Goal: Answer question/provide support: Share knowledge or assist other users

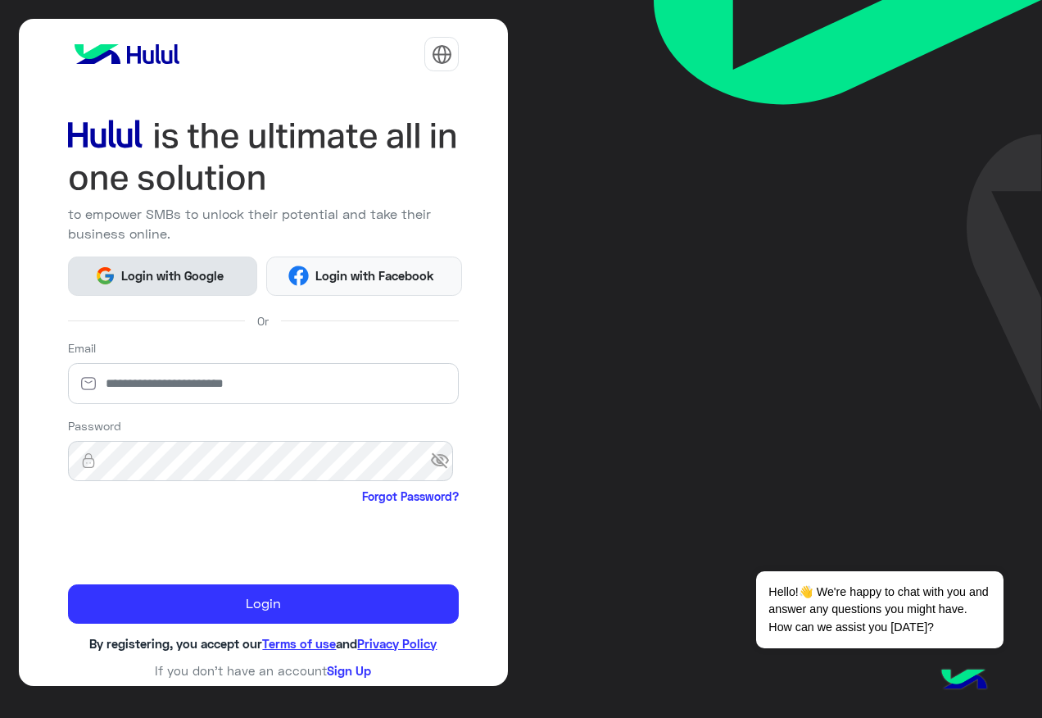
click at [217, 274] on span "Login with Google" at bounding box center [172, 275] width 115 height 19
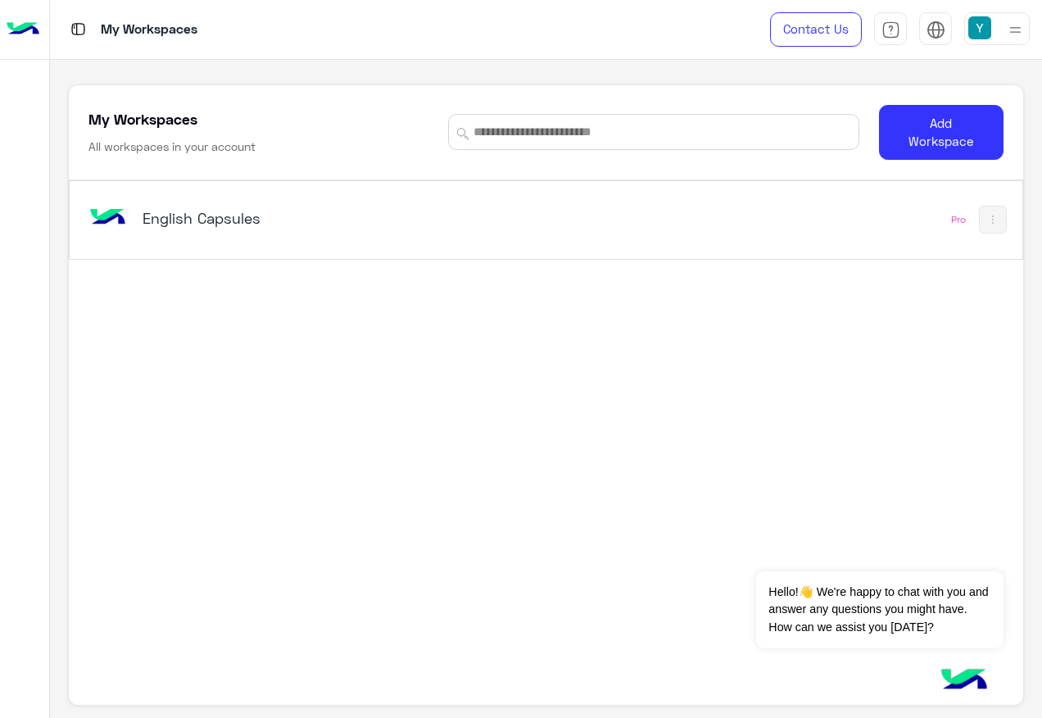
click at [193, 209] on h5 "English Capsules" at bounding box center [309, 218] width 332 height 20
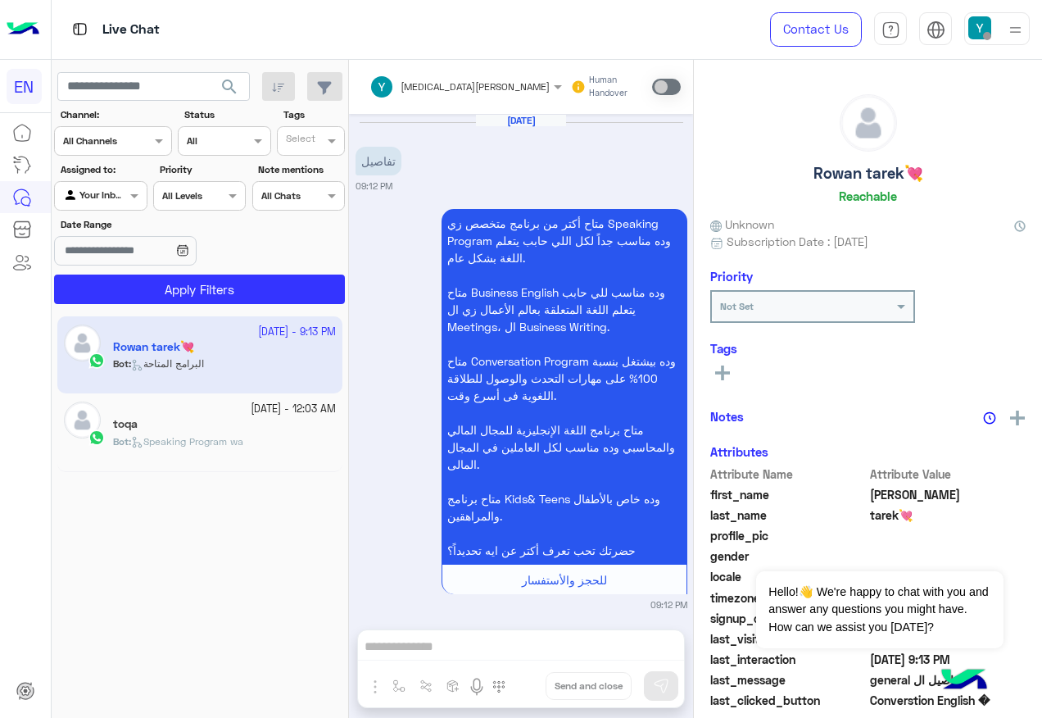
scroll to position [1713, 0]
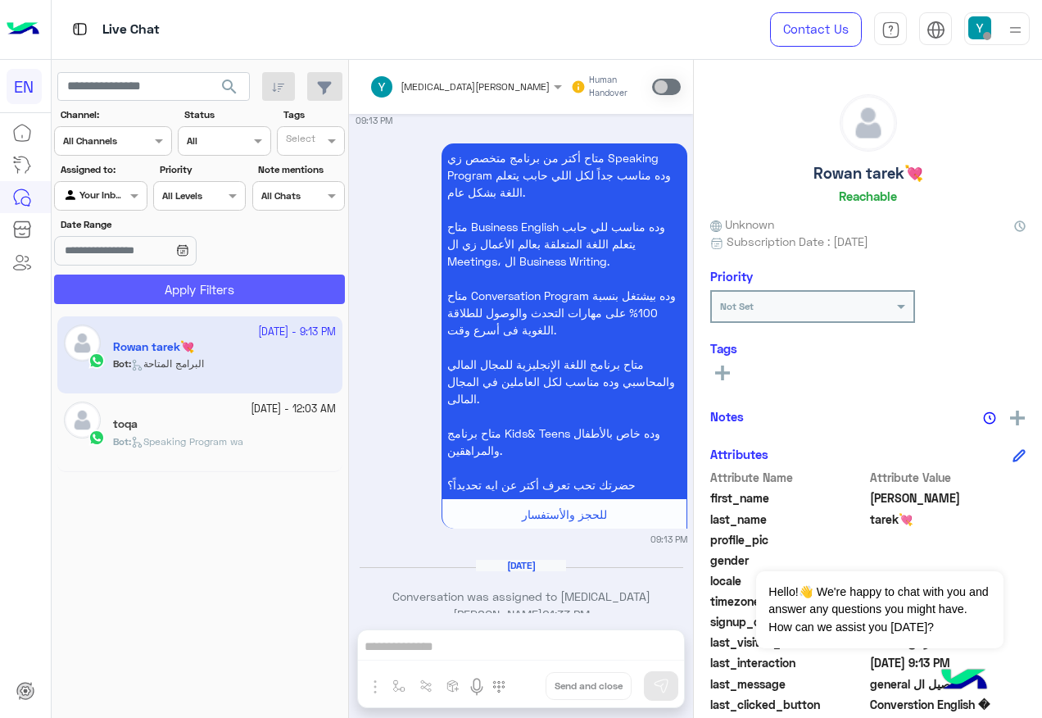
click at [240, 287] on button "Apply Filters" at bounding box center [199, 288] width 291 height 29
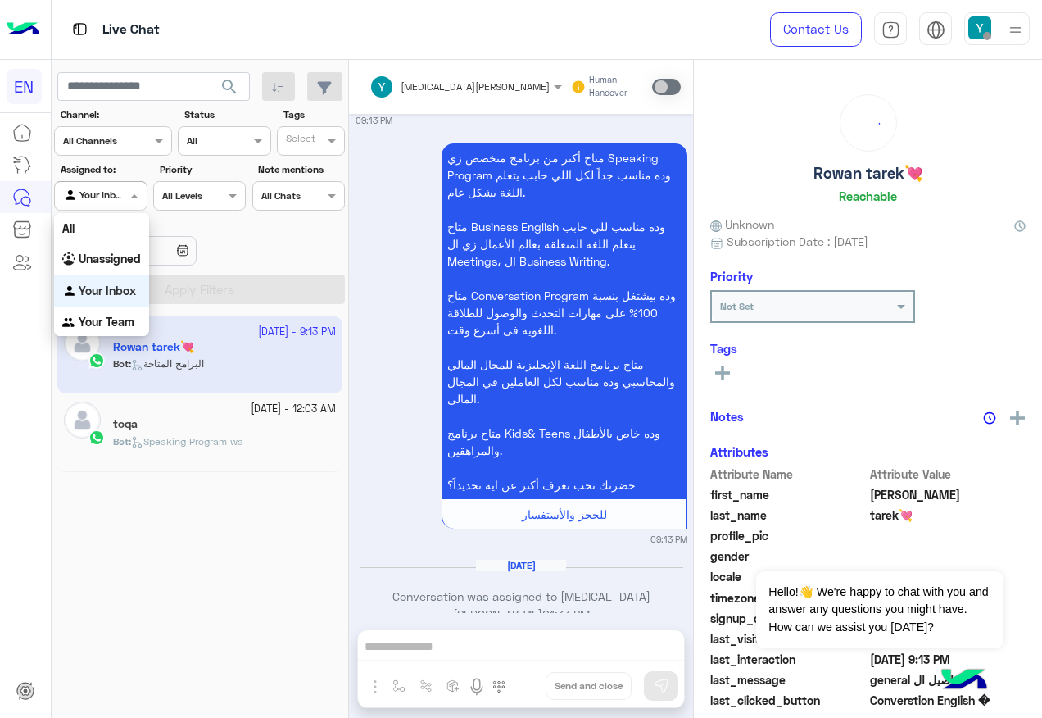
click at [121, 201] on div "Your Inbox" at bounding box center [94, 196] width 62 height 16
click at [114, 252] on b "Unassigned" at bounding box center [110, 258] width 62 height 14
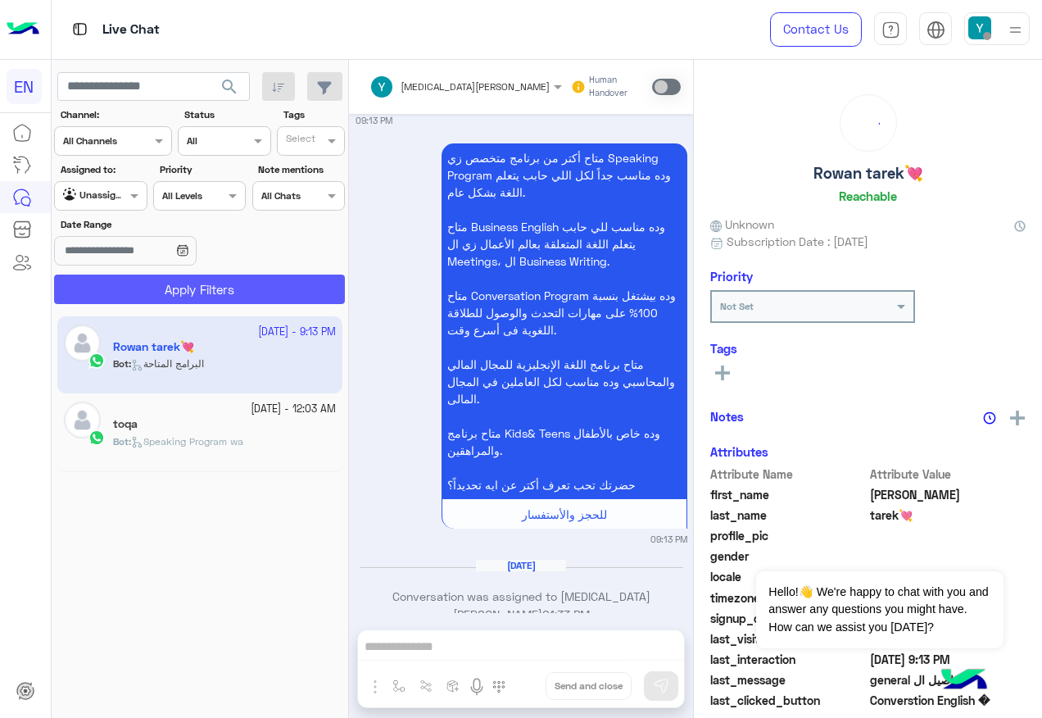
click at [134, 278] on button "Apply Filters" at bounding box center [199, 288] width 291 height 29
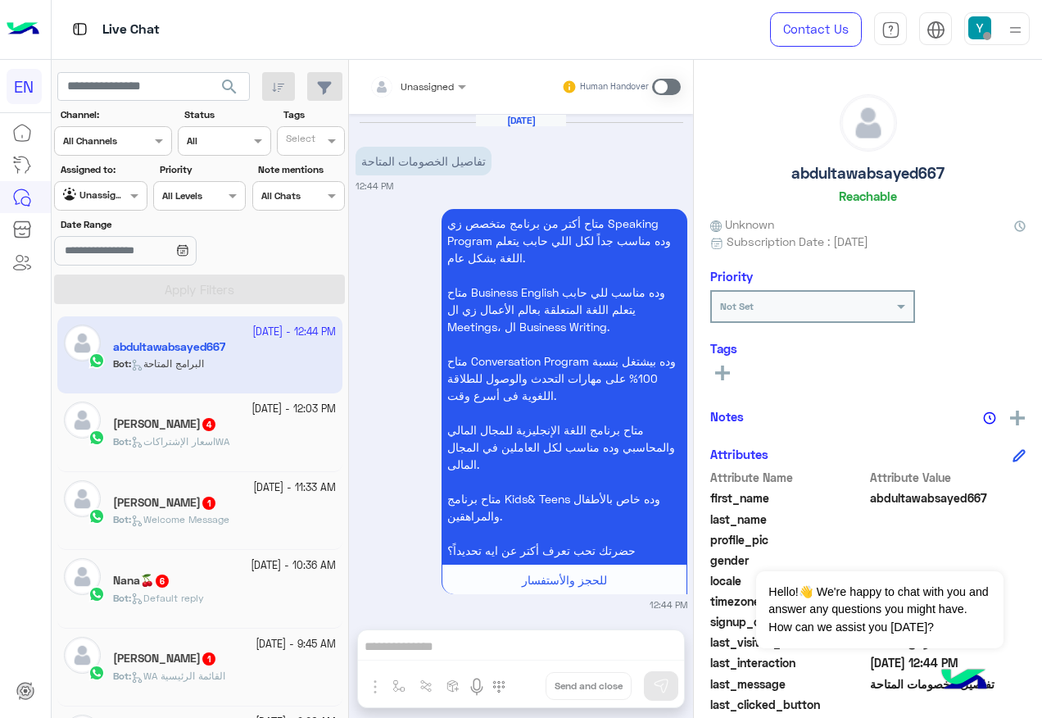
click at [428, 90] on div at bounding box center [417, 84] width 113 height 16
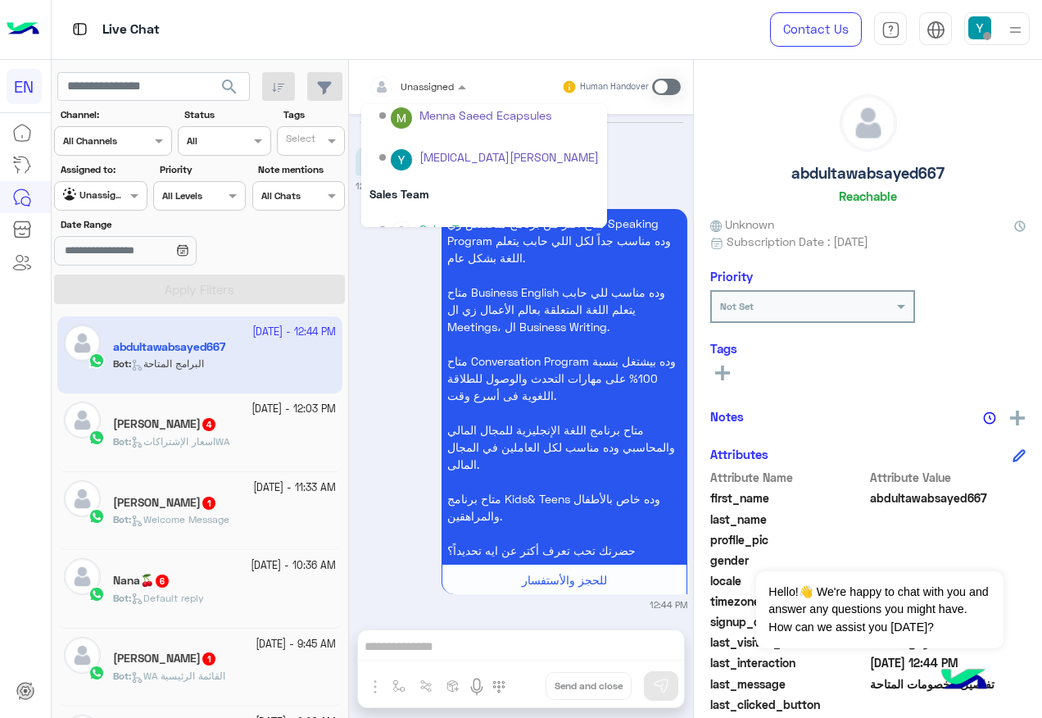
scroll to position [272, 0]
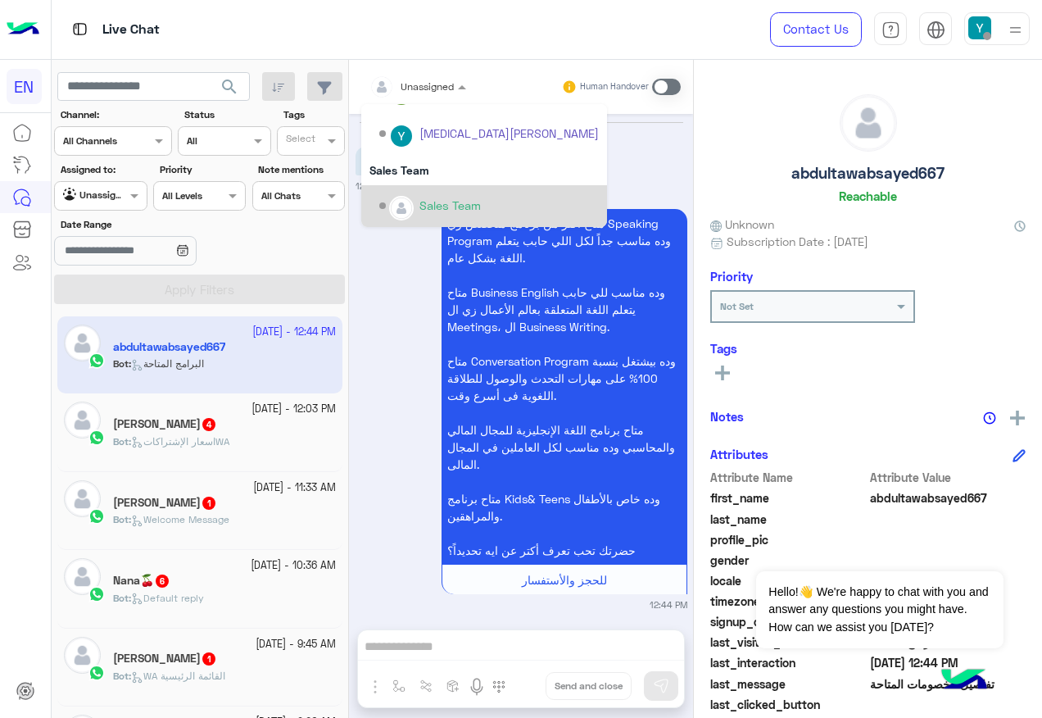
click at [469, 199] on div "Sales Team" at bounding box center [449, 205] width 61 height 17
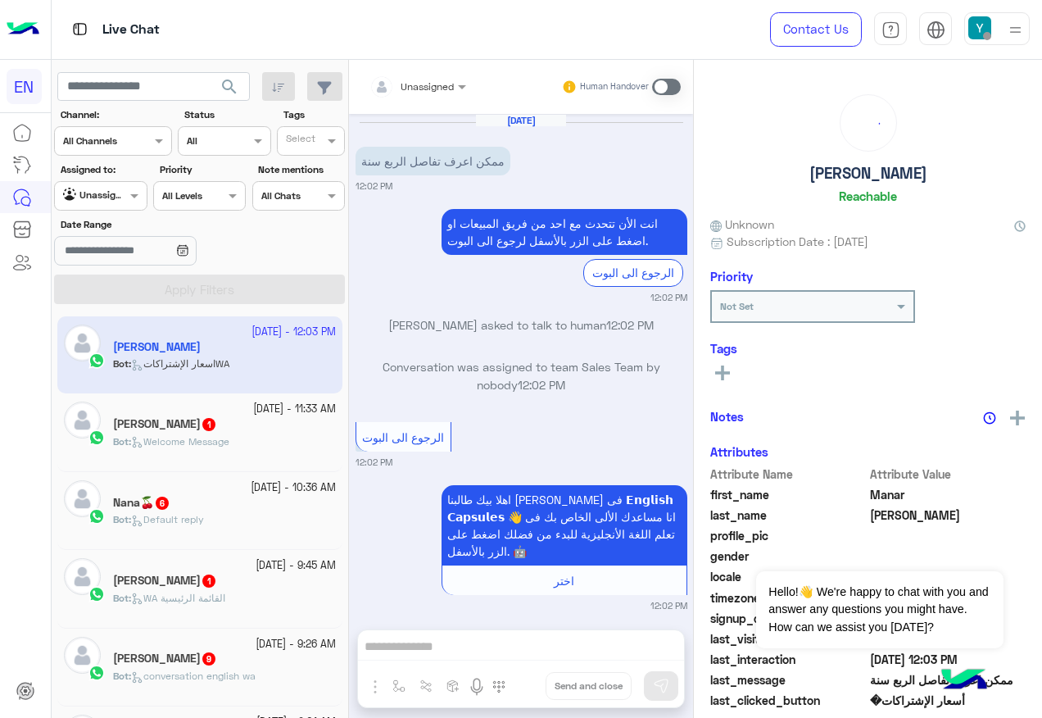
scroll to position [716, 0]
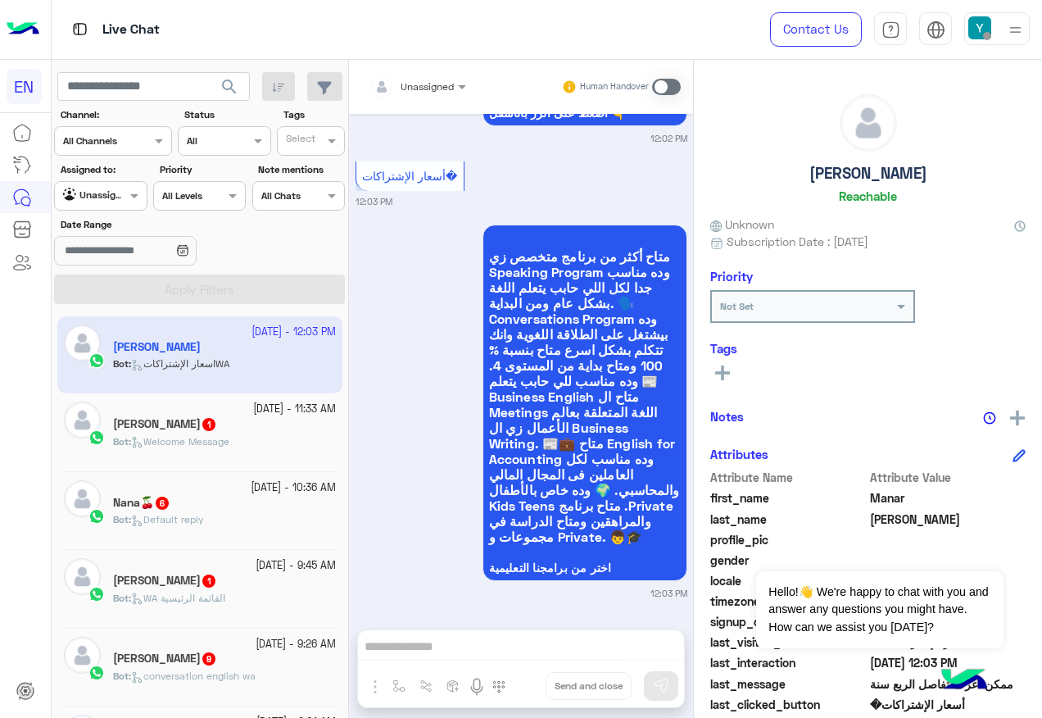
click at [397, 387] on div "متاح أكثر من برنامج متخصص زي Speaking Program وده مناسب جدا لكل اللي حابب يتعلم…" at bounding box center [521, 409] width 332 height 379
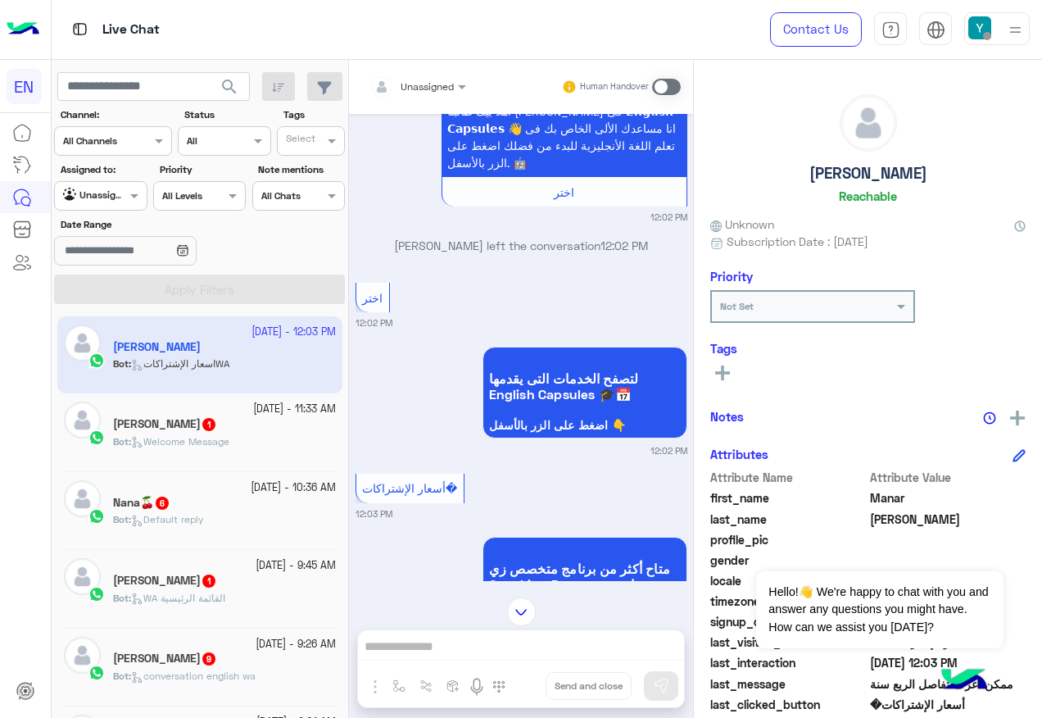
scroll to position [61, 0]
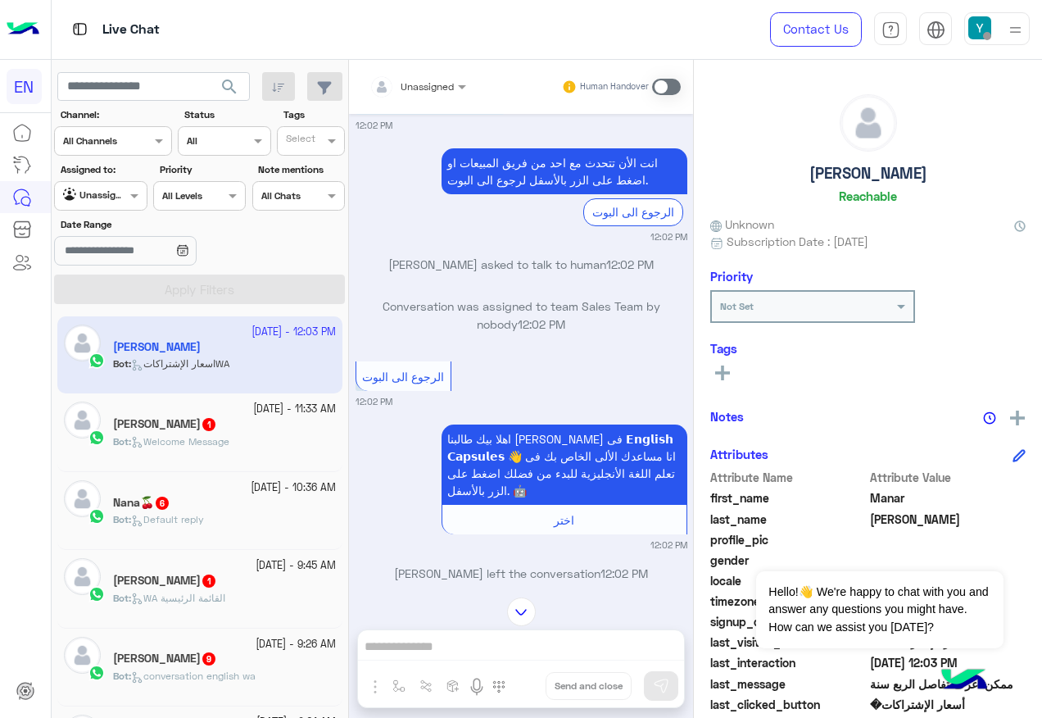
click at [419, 88] on input "text" at bounding box center [397, 84] width 57 height 15
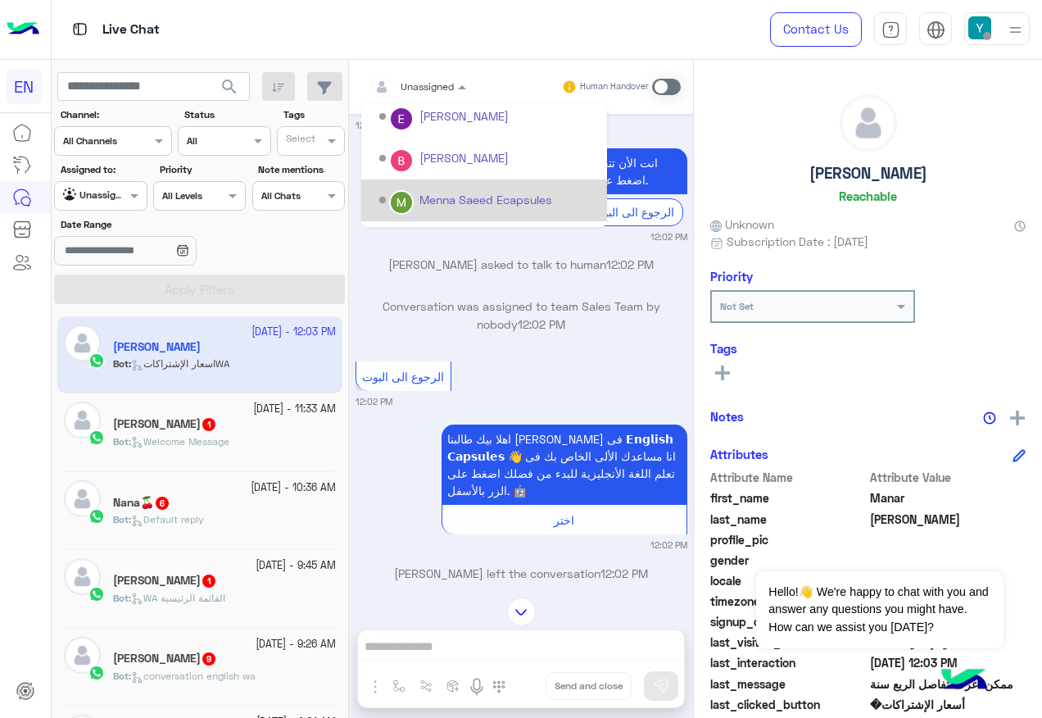
scroll to position [272, 0]
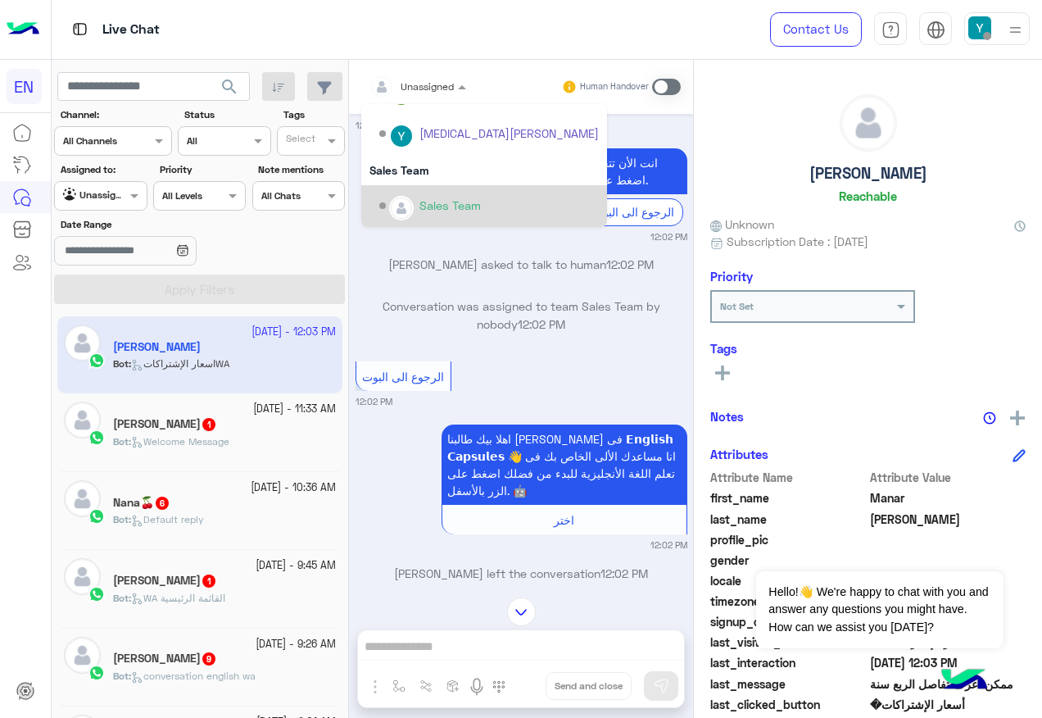
click at [467, 186] on div "Sales Team" at bounding box center [484, 206] width 246 height 42
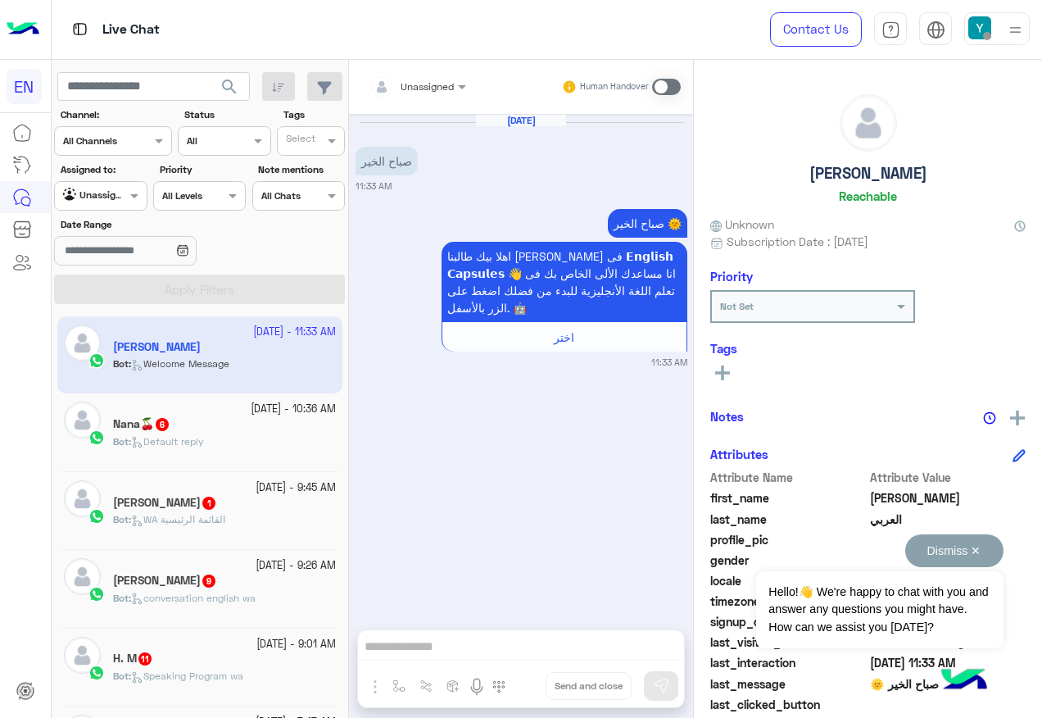
click at [971, 549] on button "Dismiss ✕" at bounding box center [954, 550] width 98 height 33
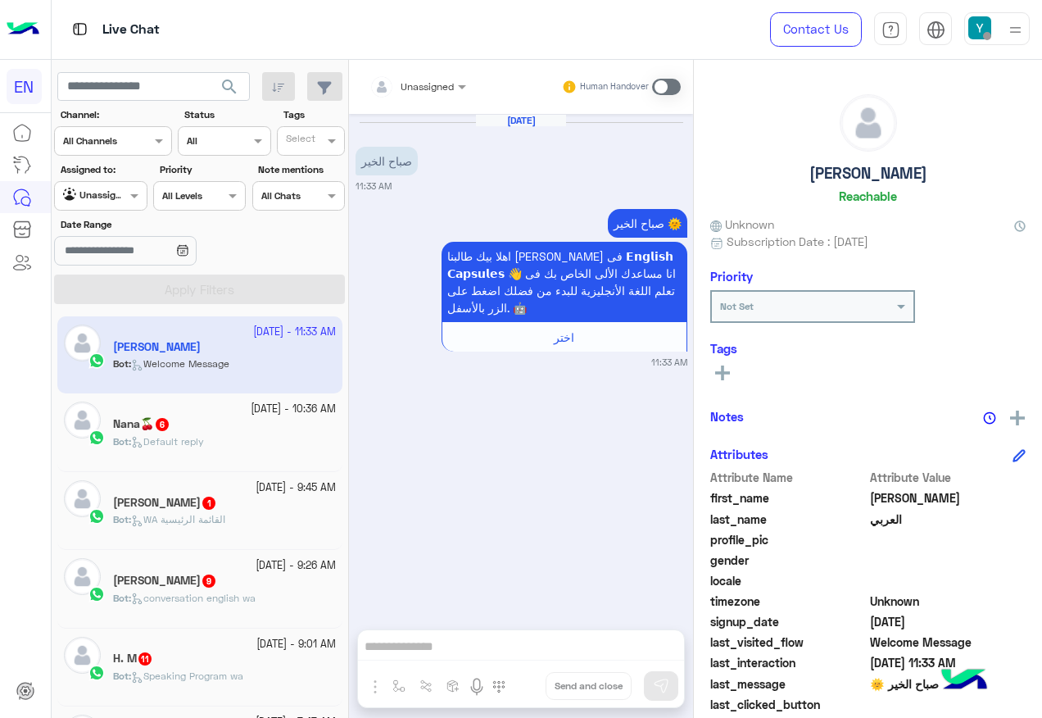
click at [383, 82] on input "text" at bounding box center [397, 84] width 57 height 15
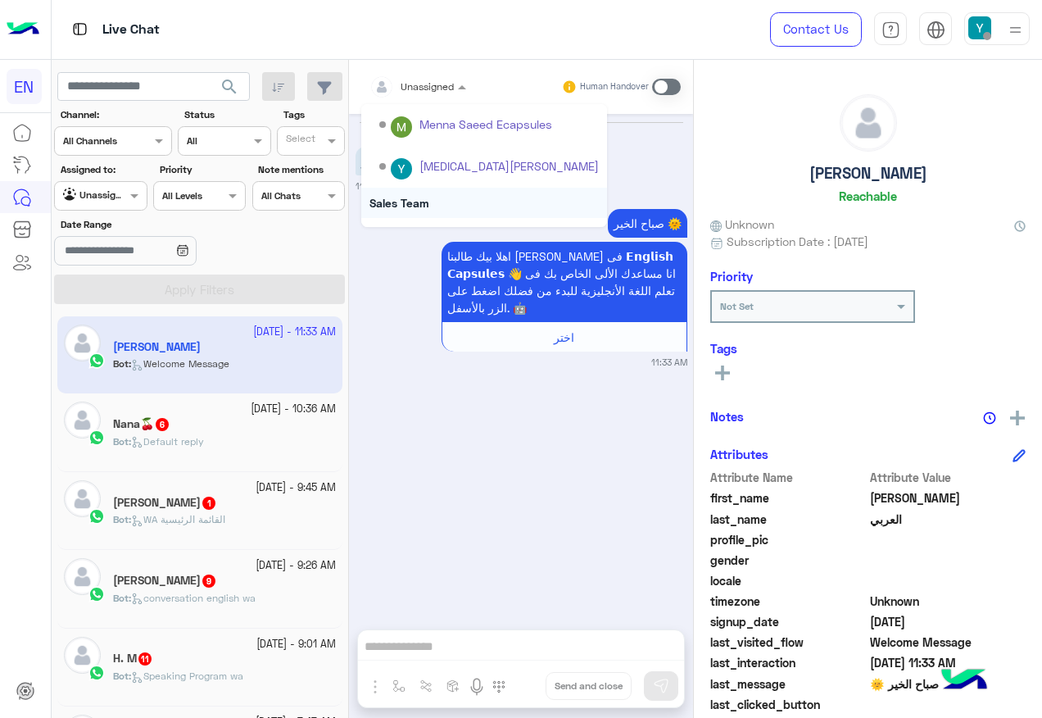
scroll to position [272, 0]
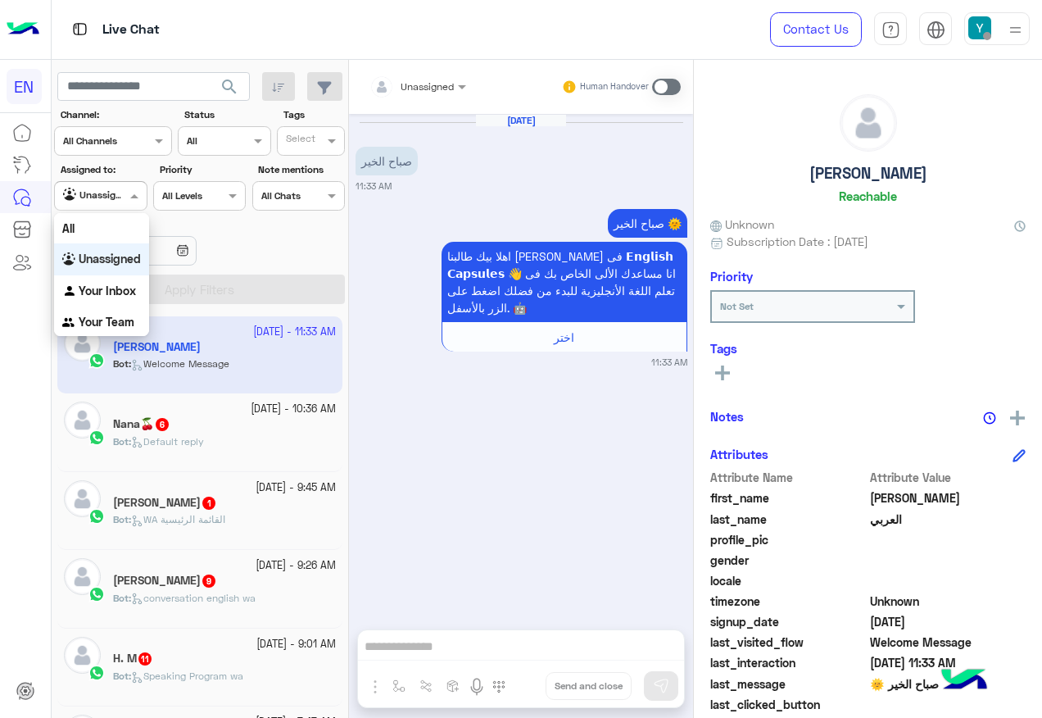
click at [120, 197] on div at bounding box center [100, 194] width 91 height 16
click at [107, 314] on div "Your Team" at bounding box center [101, 322] width 95 height 32
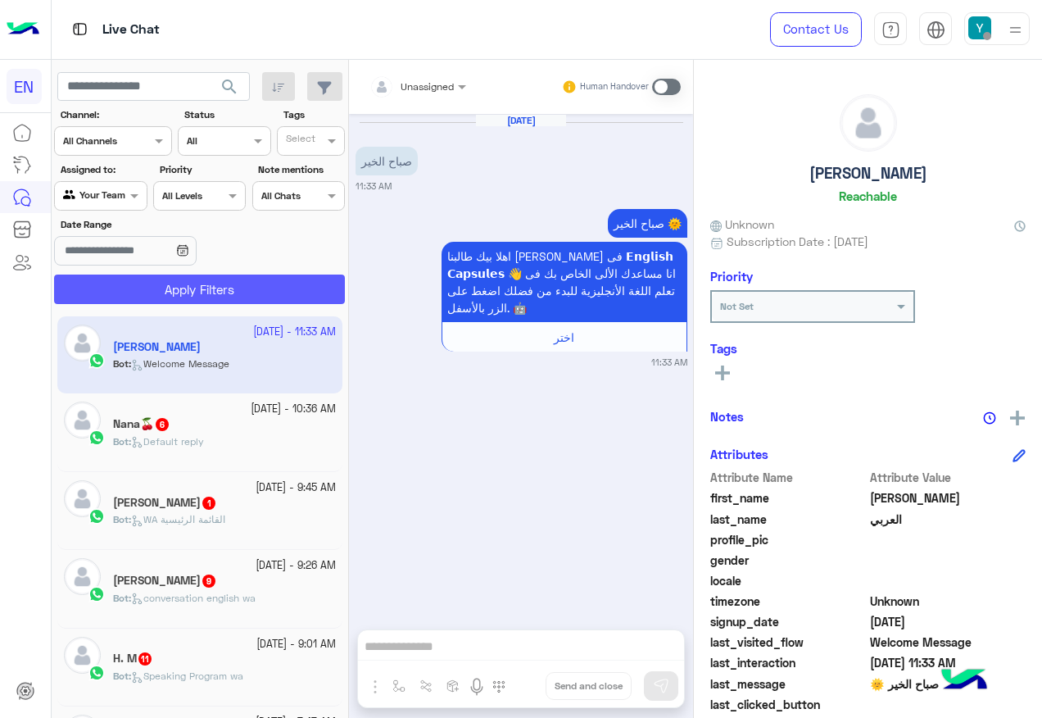
click at [157, 288] on button "Apply Filters" at bounding box center [199, 288] width 291 height 29
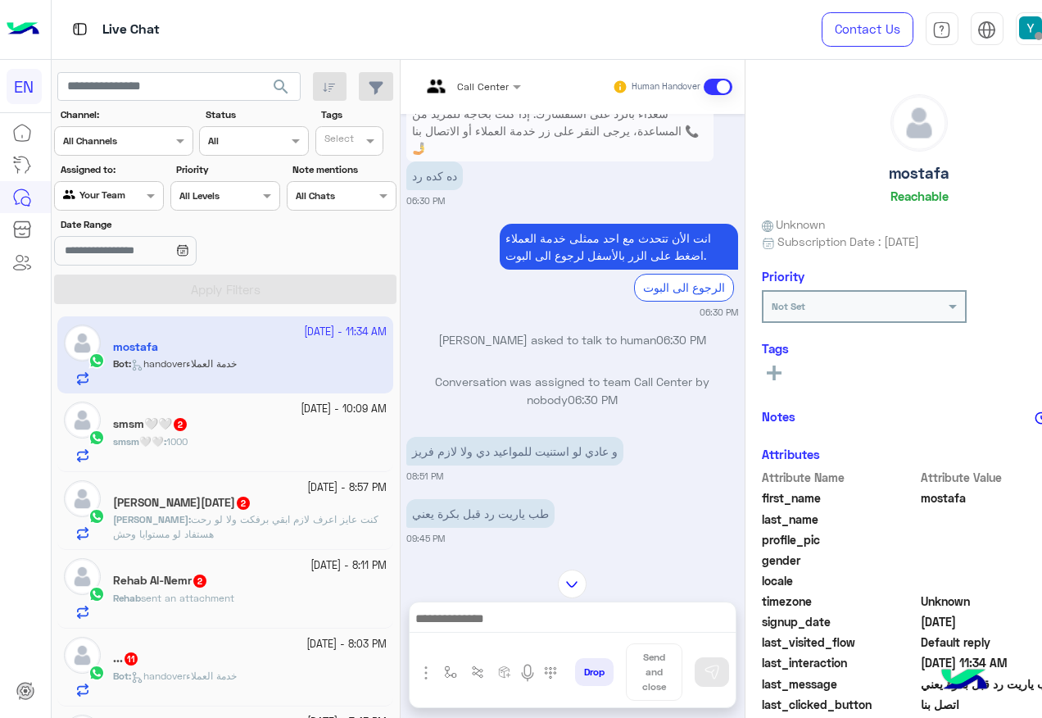
scroll to position [922, 0]
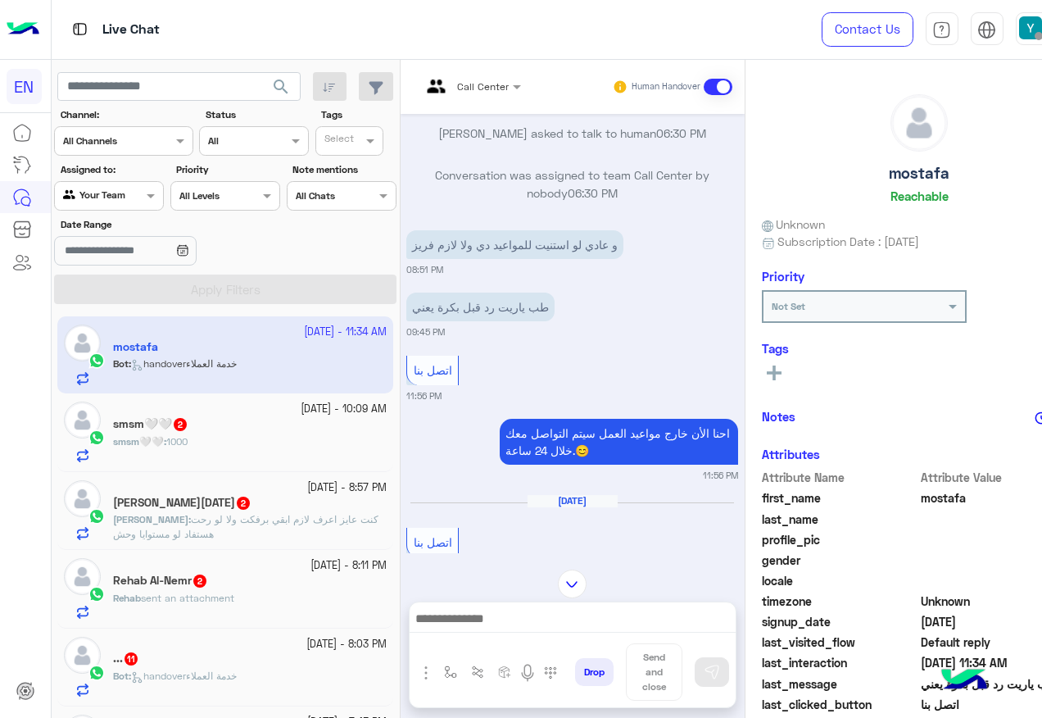
click at [238, 446] on div "smsm🤍🤍 : 1000" at bounding box center [250, 448] width 274 height 29
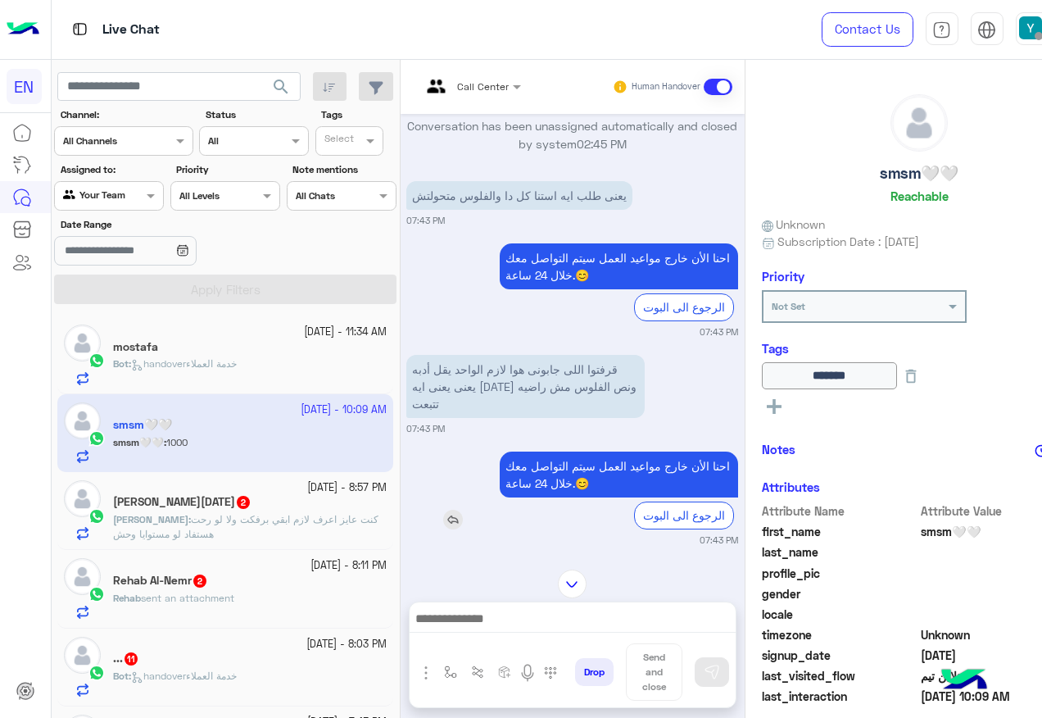
scroll to position [1274, 0]
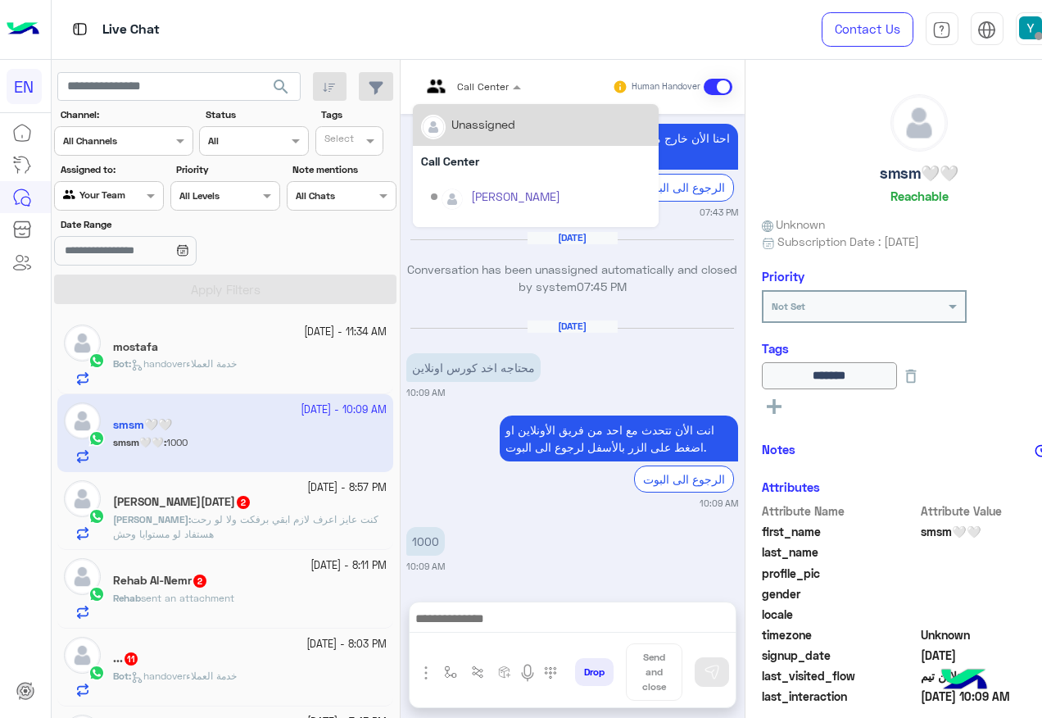
click at [457, 93] on div "Call Center" at bounding box center [483, 86] width 52 height 15
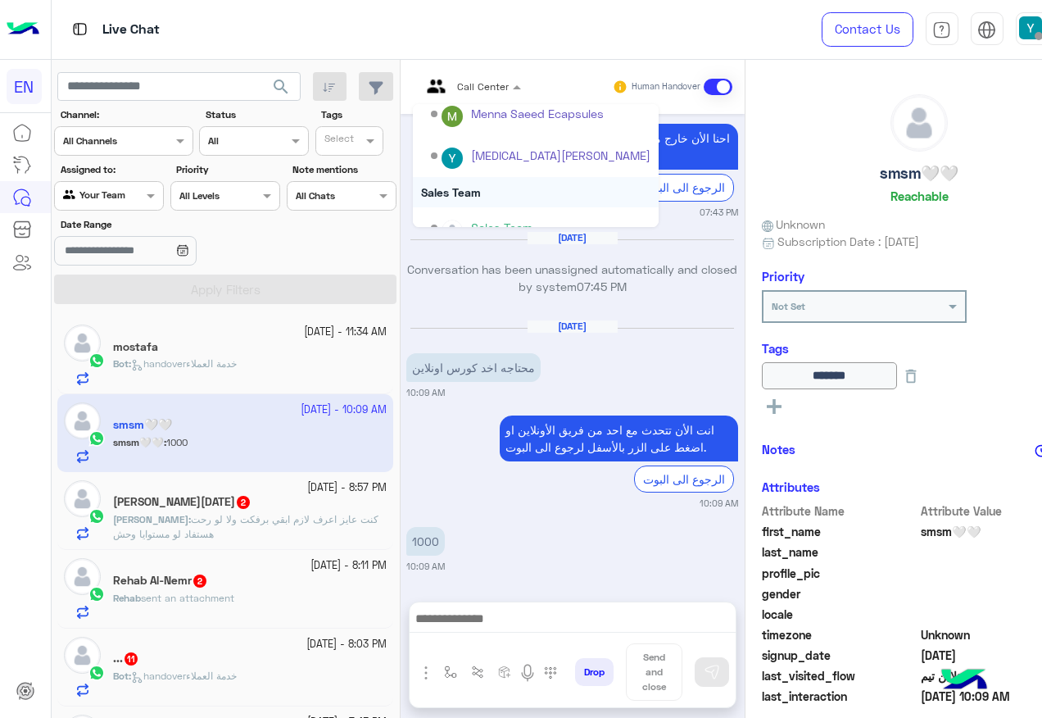
scroll to position [272, 0]
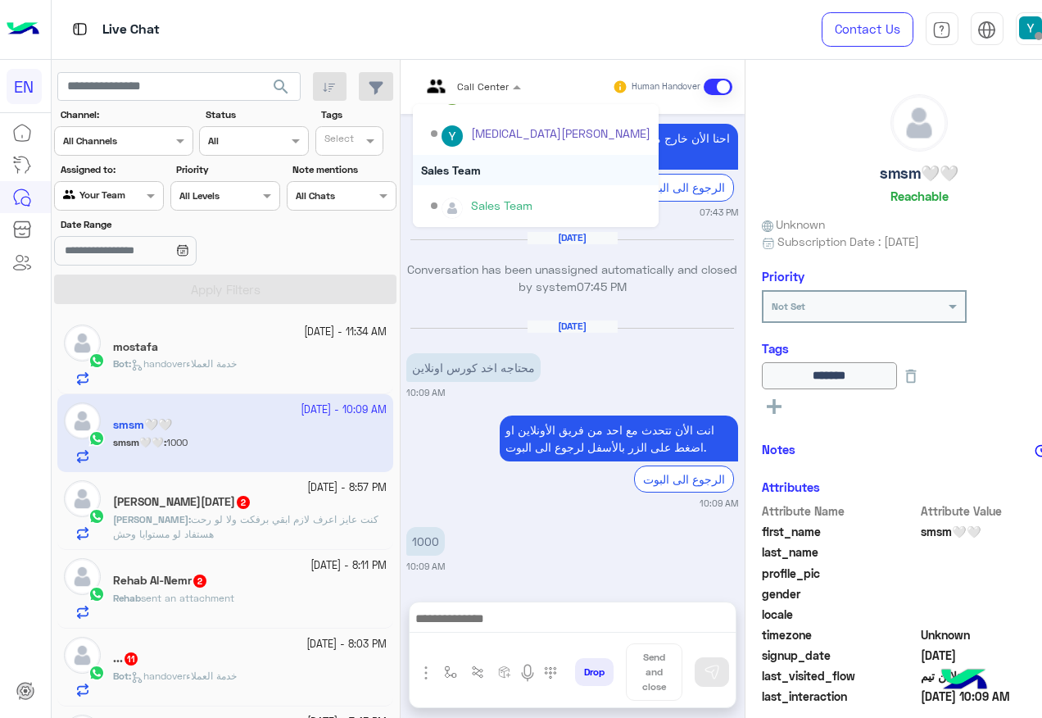
click at [428, 170] on div "Sales Team" at bounding box center [536, 170] width 246 height 30
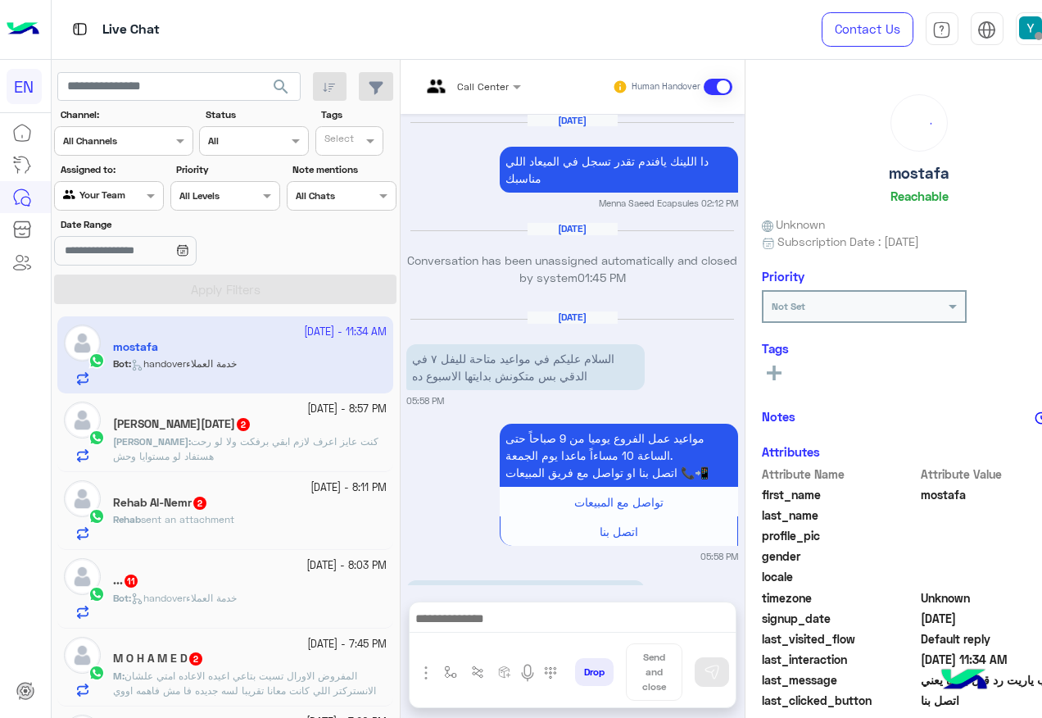
scroll to position [1004, 0]
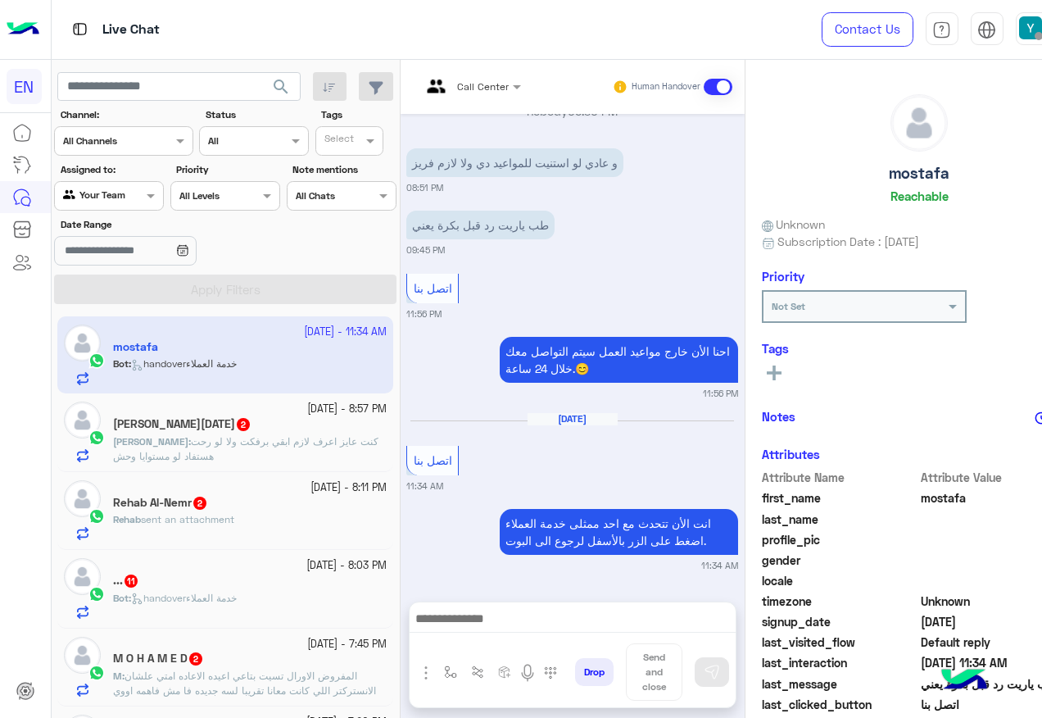
click at [237, 451] on p "[PERSON_NAME] : كنت عايز اعرف لازم ابقي برفكت ولا لو رحت هستفاد لو مستوايا وحش" at bounding box center [250, 448] width 274 height 29
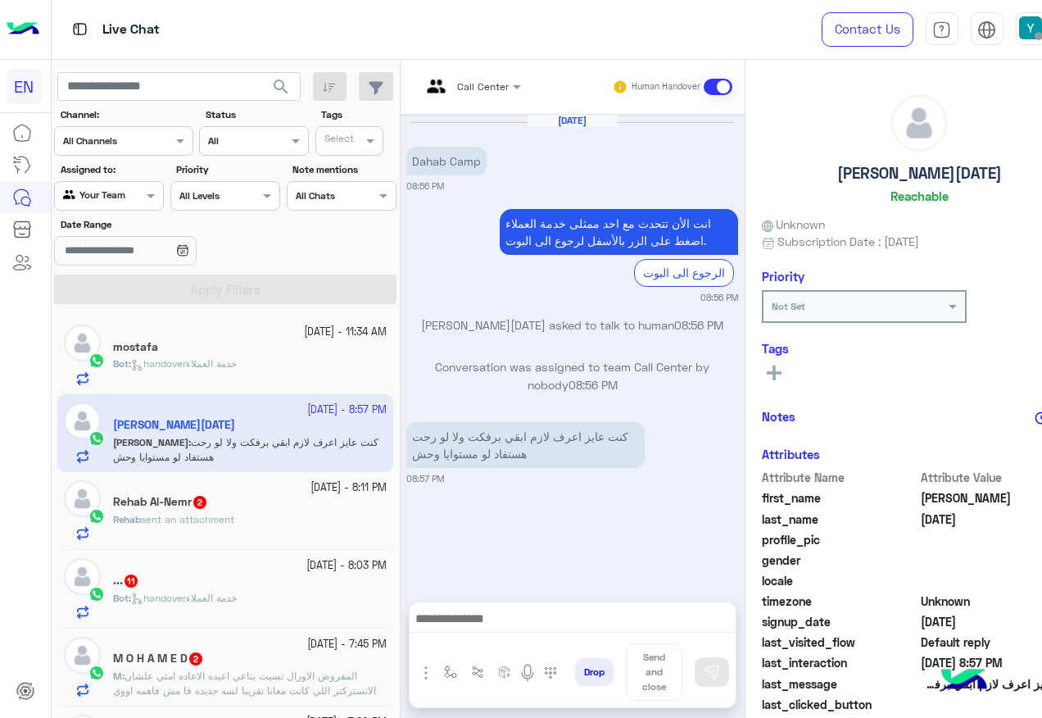
click at [430, 85] on div at bounding box center [471, 84] width 117 height 16
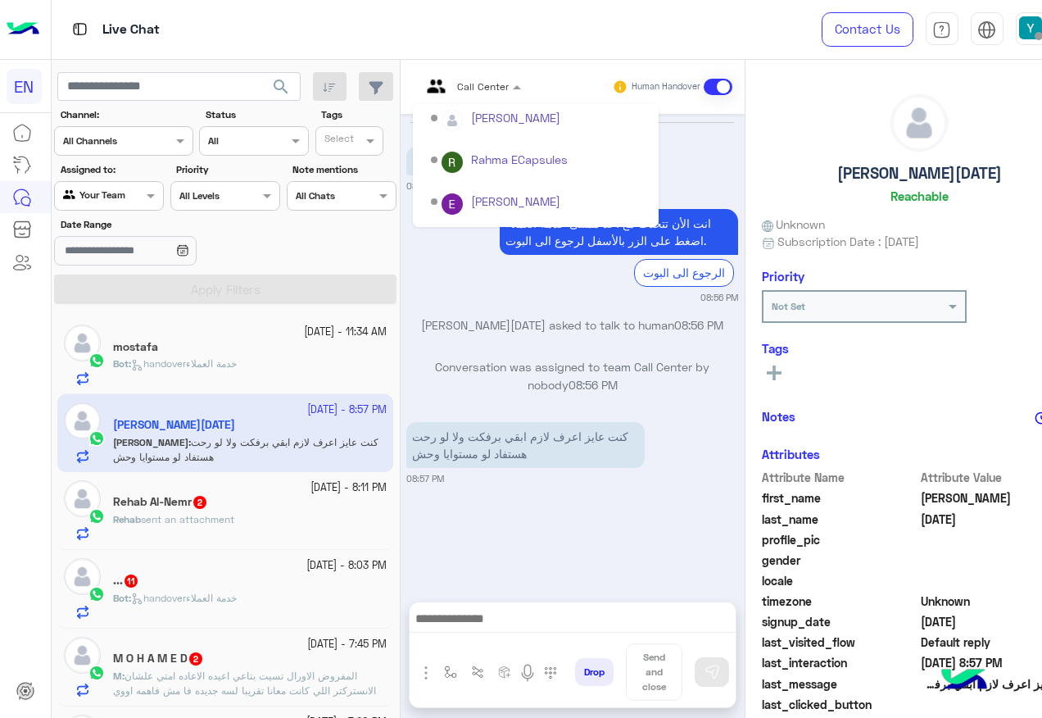
scroll to position [246, 0]
click at [435, 193] on div "Sales Team" at bounding box center [536, 196] width 246 height 30
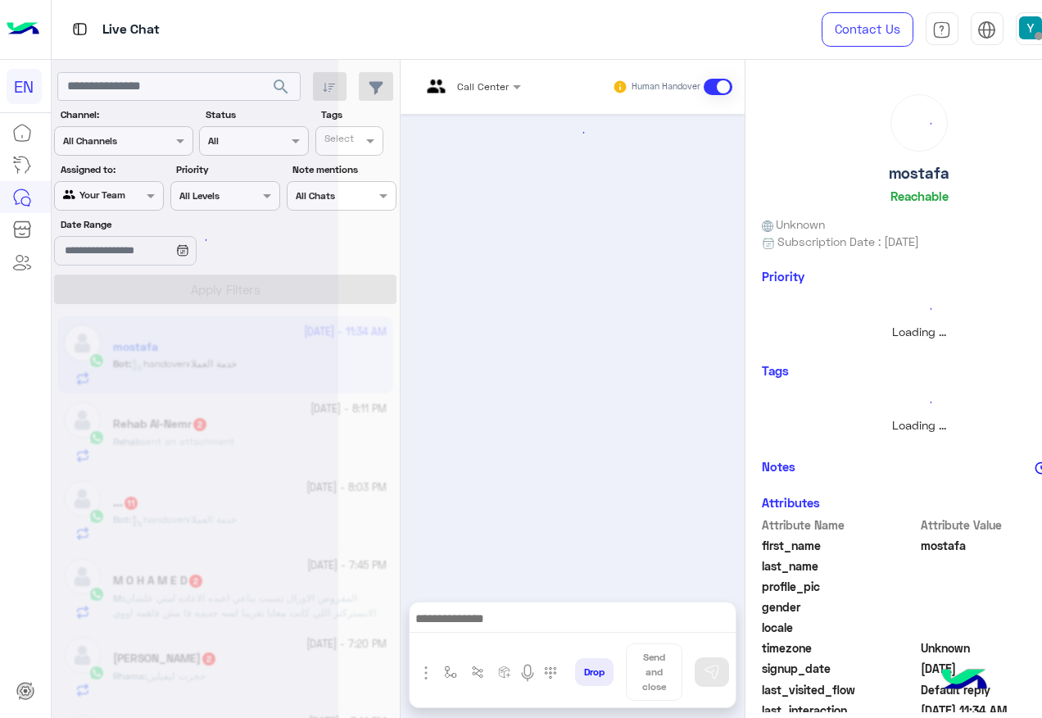
scroll to position [1004, 0]
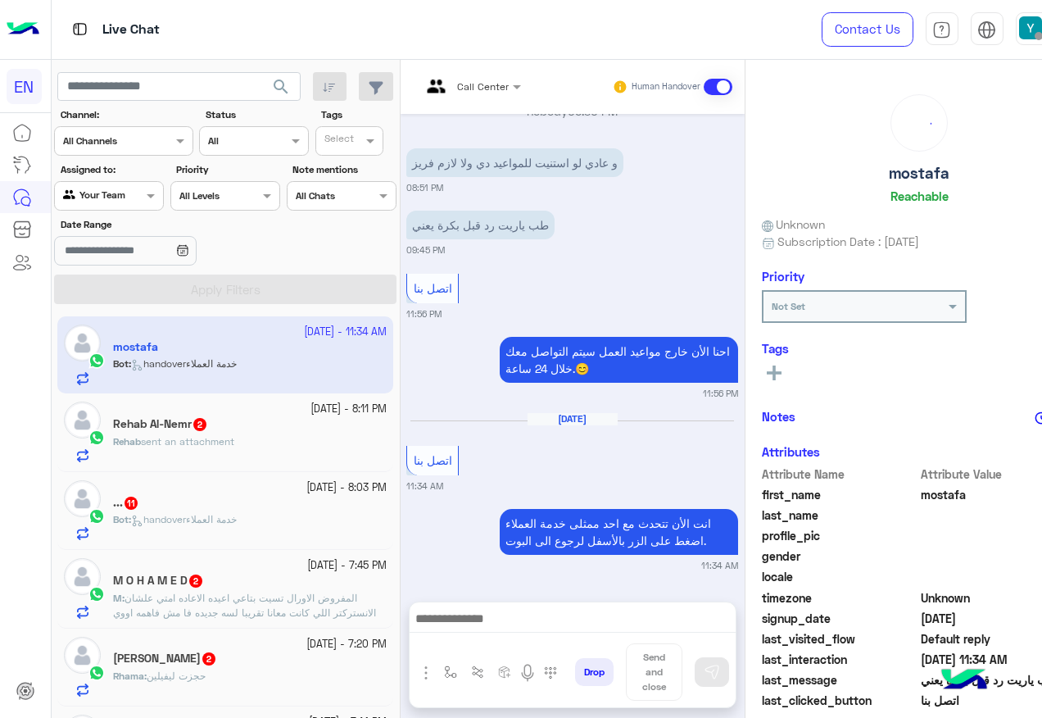
click at [241, 434] on div "Rehab sent an attachment" at bounding box center [250, 448] width 274 height 29
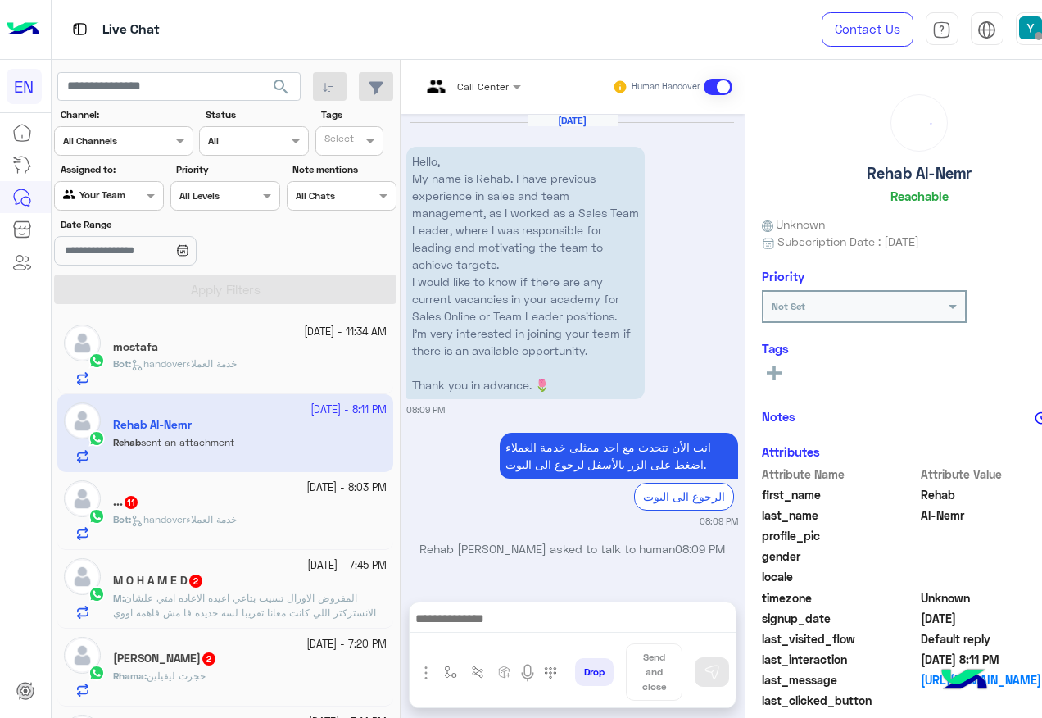
scroll to position [135, 0]
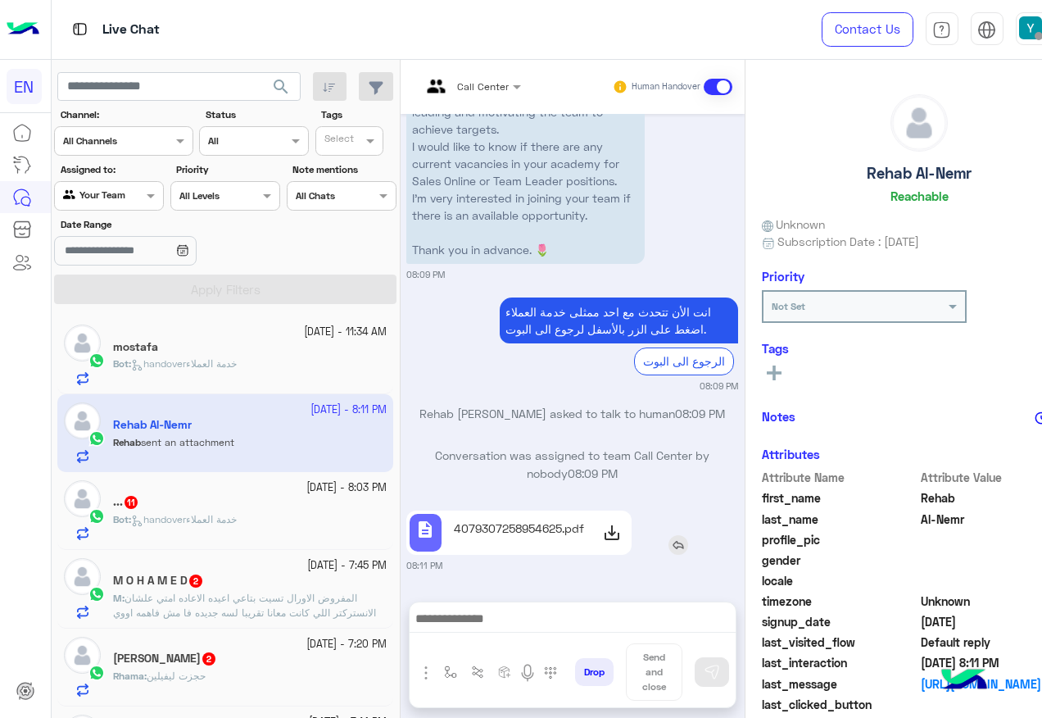
click at [602, 536] on use at bounding box center [612, 533] width 20 height 20
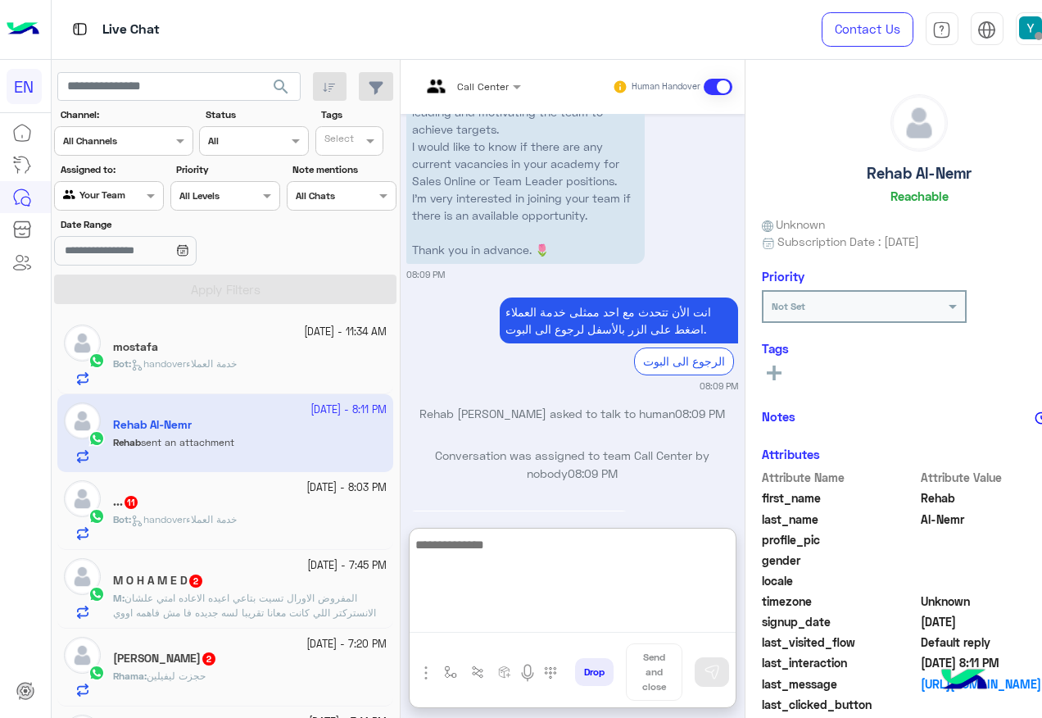
click at [476, 632] on textarea at bounding box center [573, 583] width 326 height 98
paste textarea "**********"
type textarea "**********"
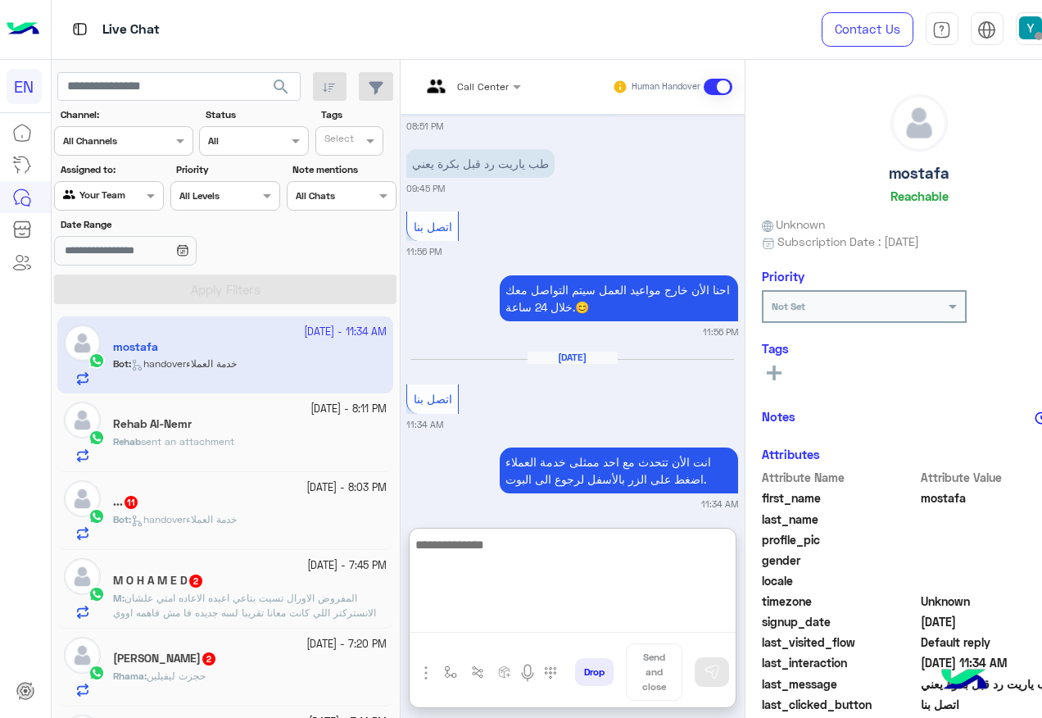
scroll to position [3102, 0]
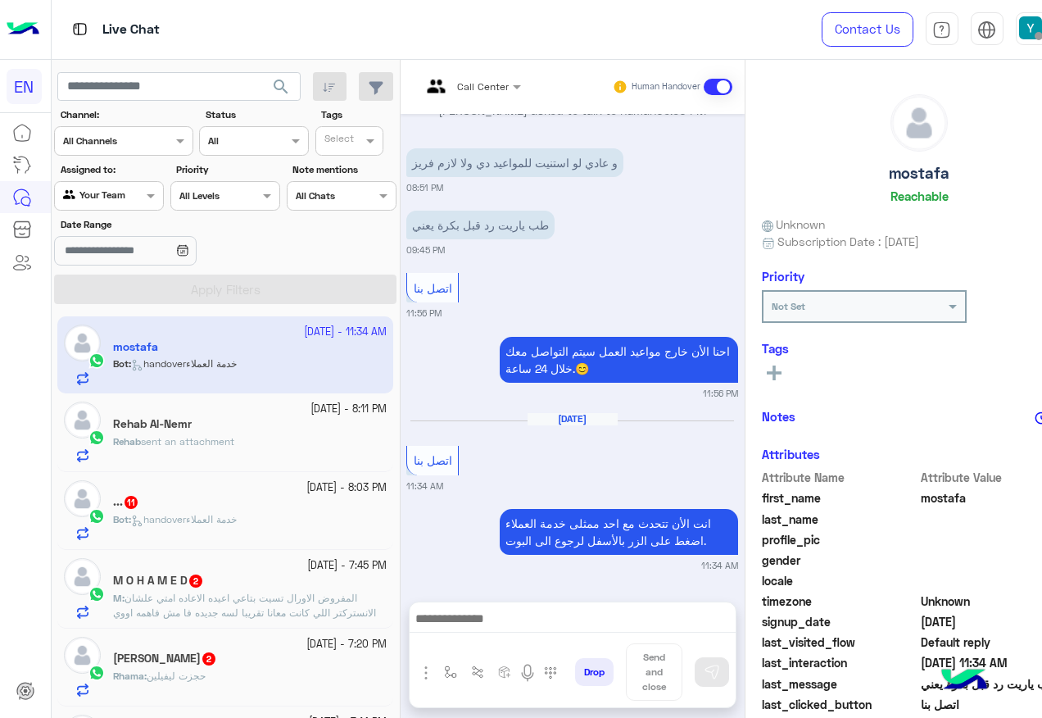
click at [154, 437] on span "sent an attachment" at bounding box center [187, 441] width 93 height 12
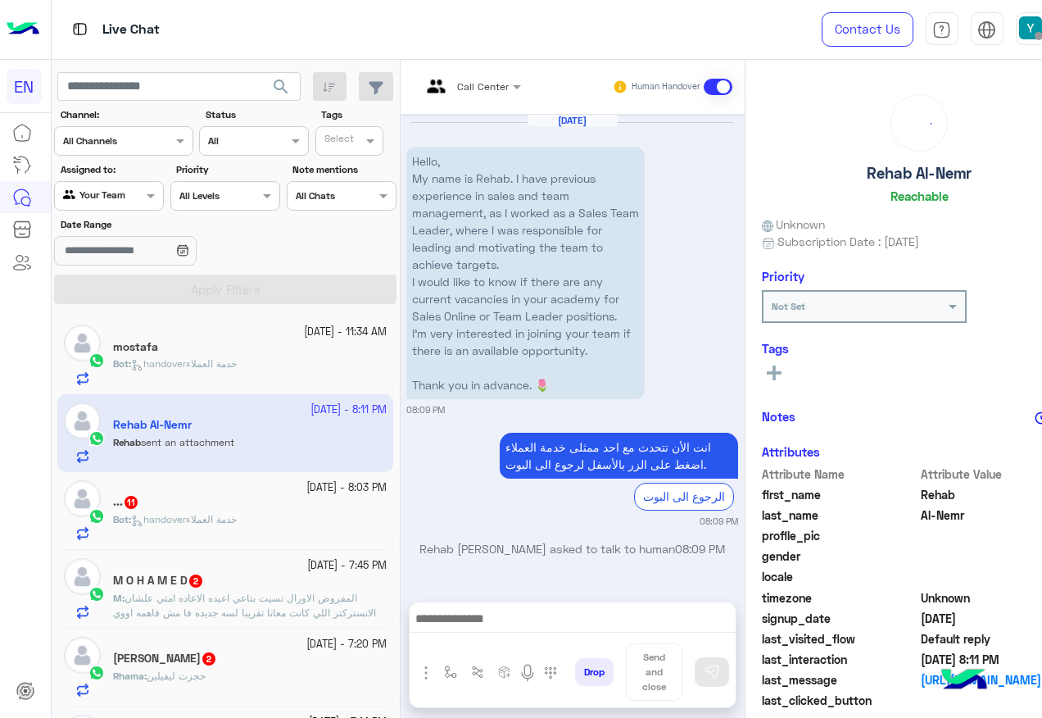
scroll to position [135, 0]
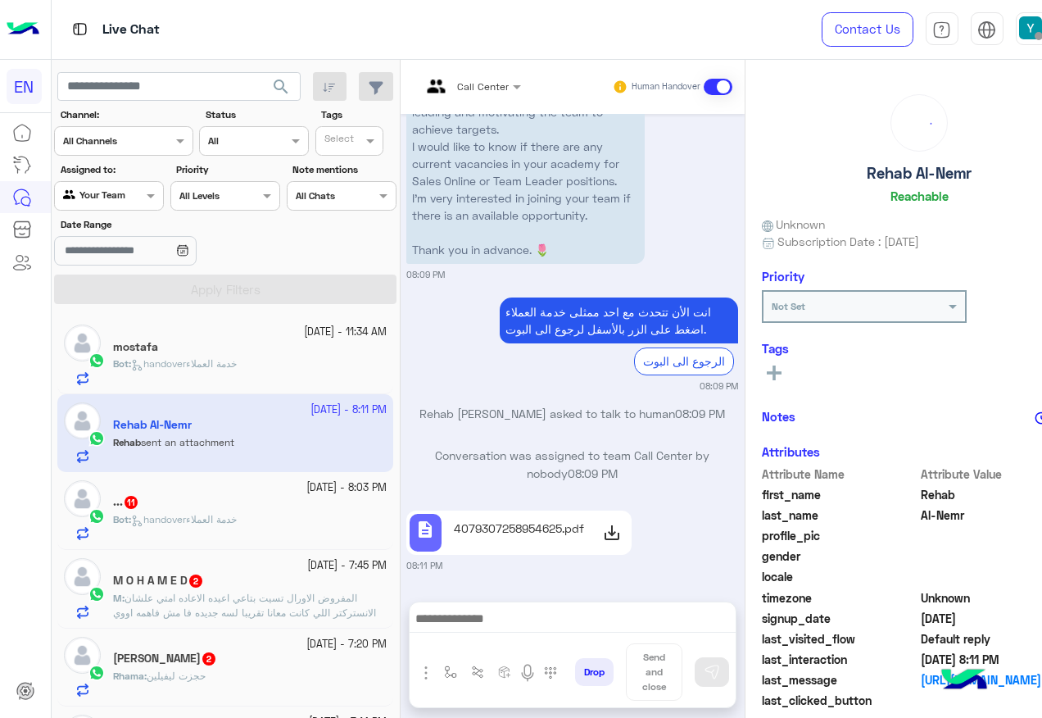
click at [192, 482] on div "[DATE] - 8:03 PM" at bounding box center [250, 488] width 274 height 16
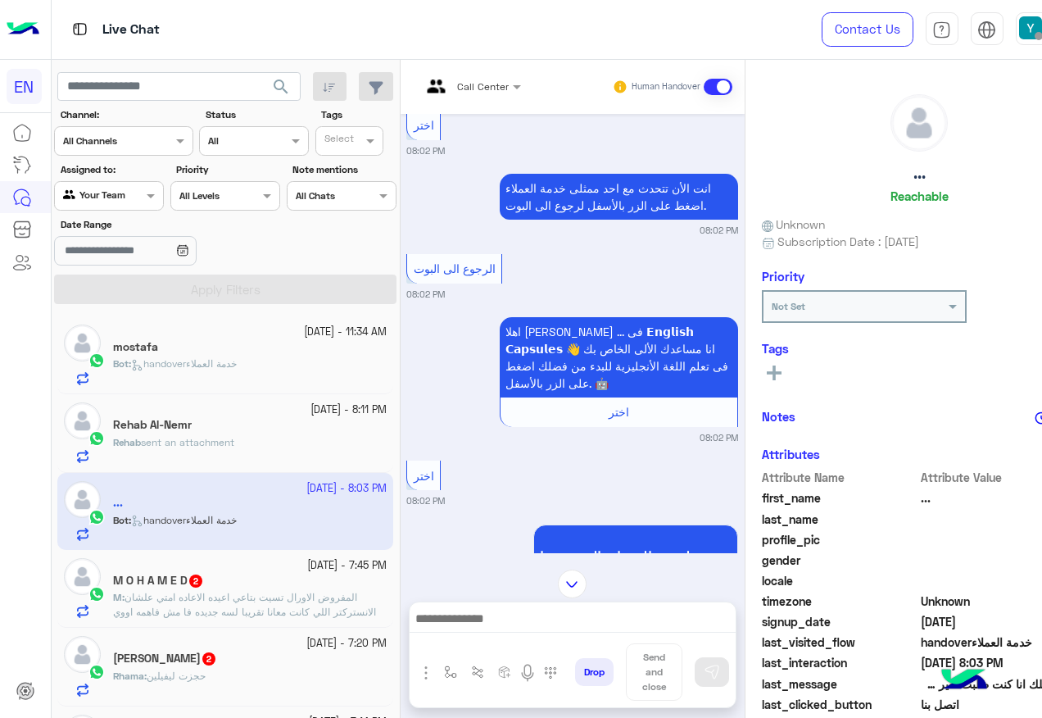
scroll to position [655, 0]
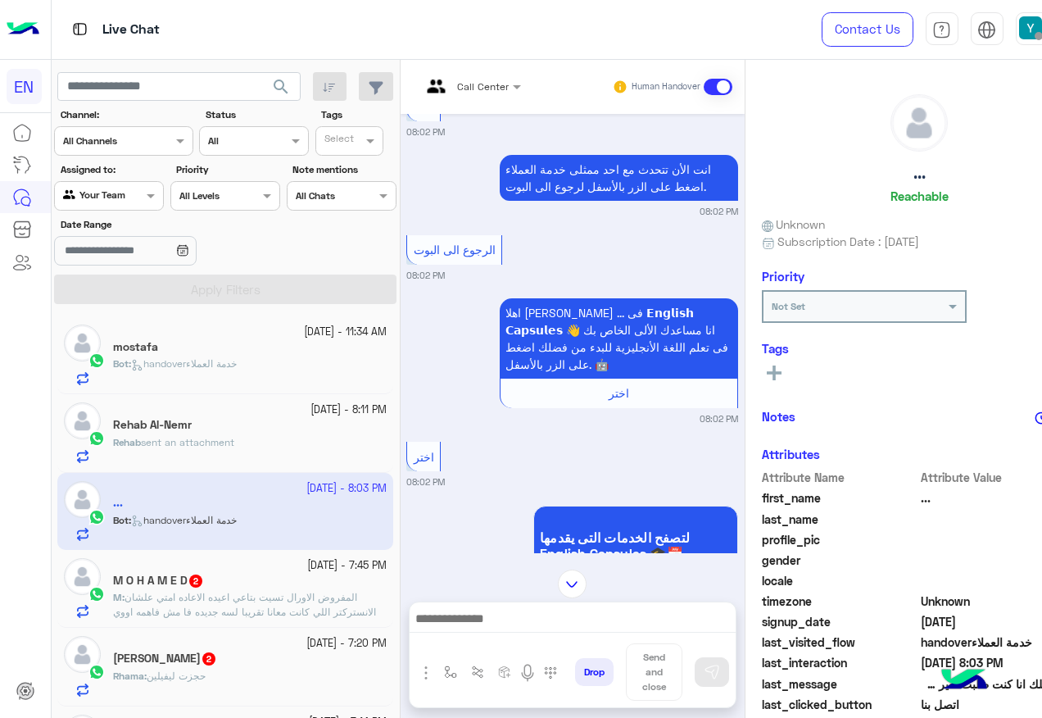
drag, startPoint x: 203, startPoint y: 634, endPoint x: 203, endPoint y: 623, distance: 10.6
click at [203, 625] on div "[DATE] - 11:34 AM mostafa Bot : handoverخدمة العملاء [DATE] - 8:11 PM Rehab Al-…" at bounding box center [226, 517] width 348 height 414
drag, startPoint x: 203, startPoint y: 623, endPoint x: 196, endPoint y: 578, distance: 45.6
click at [196, 578] on span "2" at bounding box center [195, 580] width 13 height 13
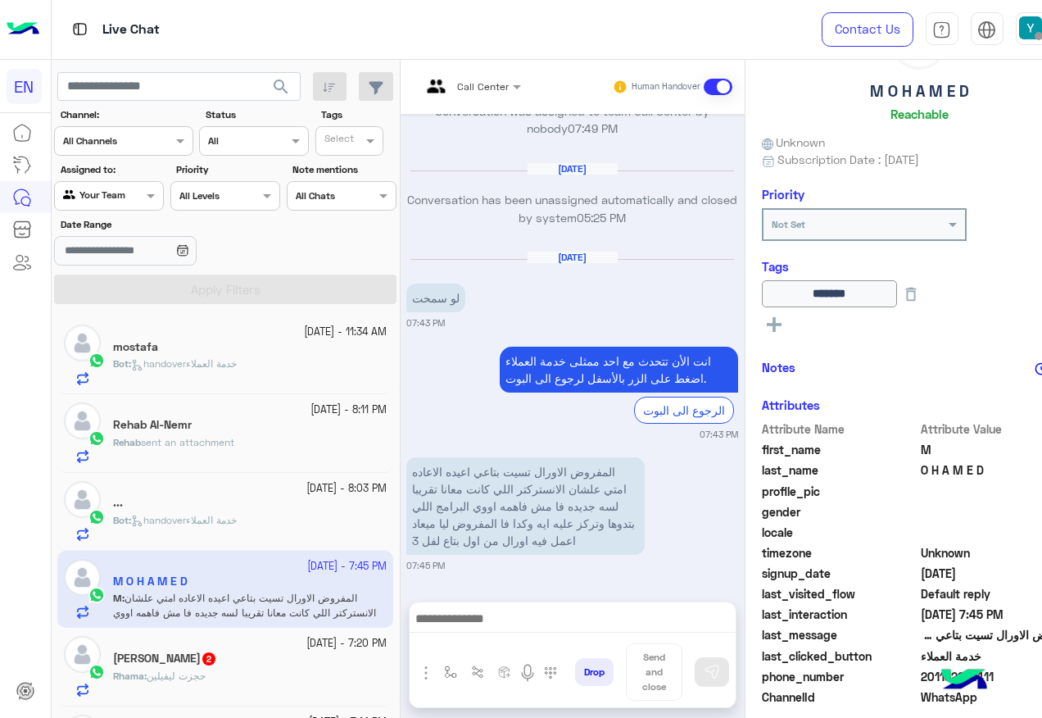
scroll to position [164, 0]
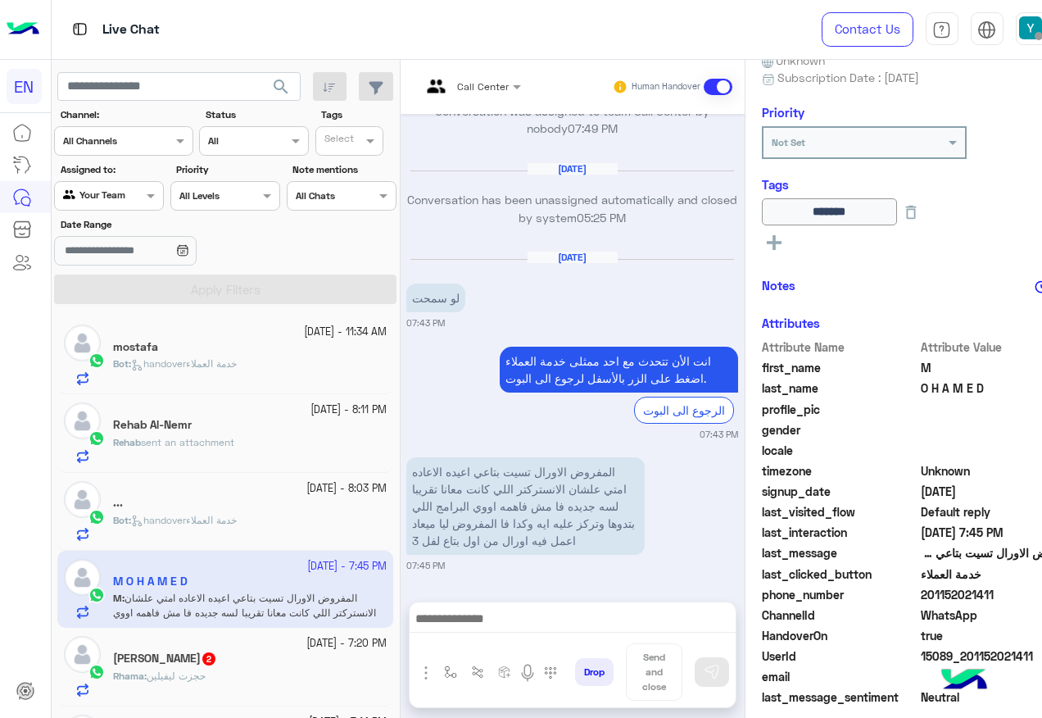
drag, startPoint x: 876, startPoint y: 594, endPoint x: 964, endPoint y: 595, distance: 88.5
click at [964, 595] on span "201152021411" at bounding box center [999, 594] width 156 height 17
copy span "01152021411"
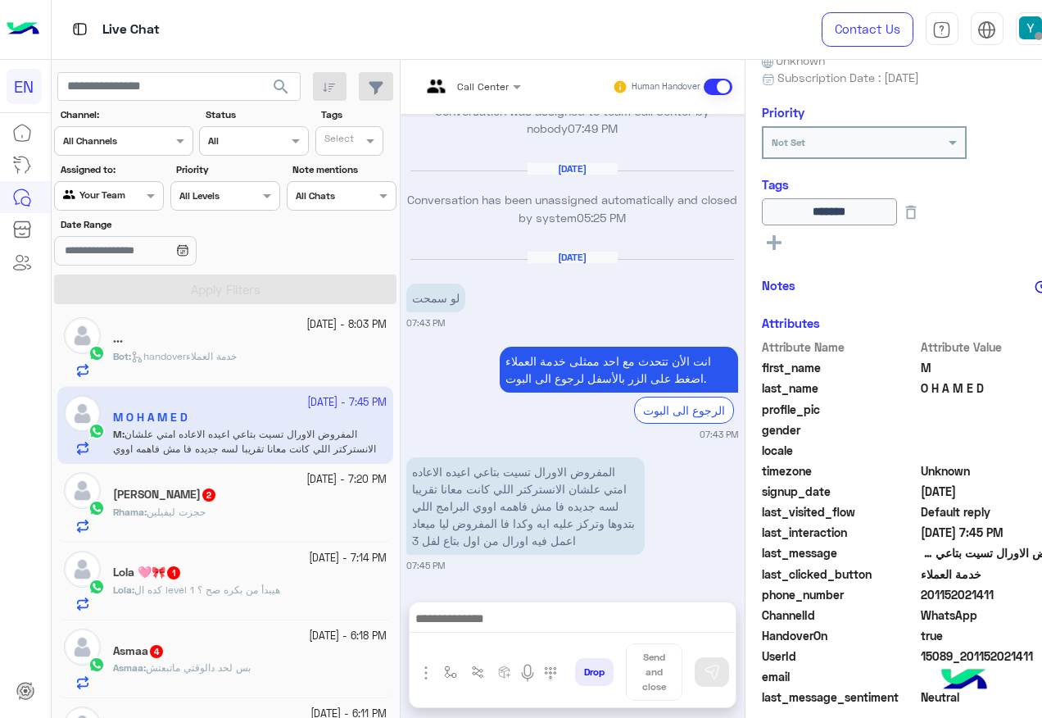
click at [192, 486] on div "[DATE] - 7:20 PM" at bounding box center [250, 480] width 274 height 16
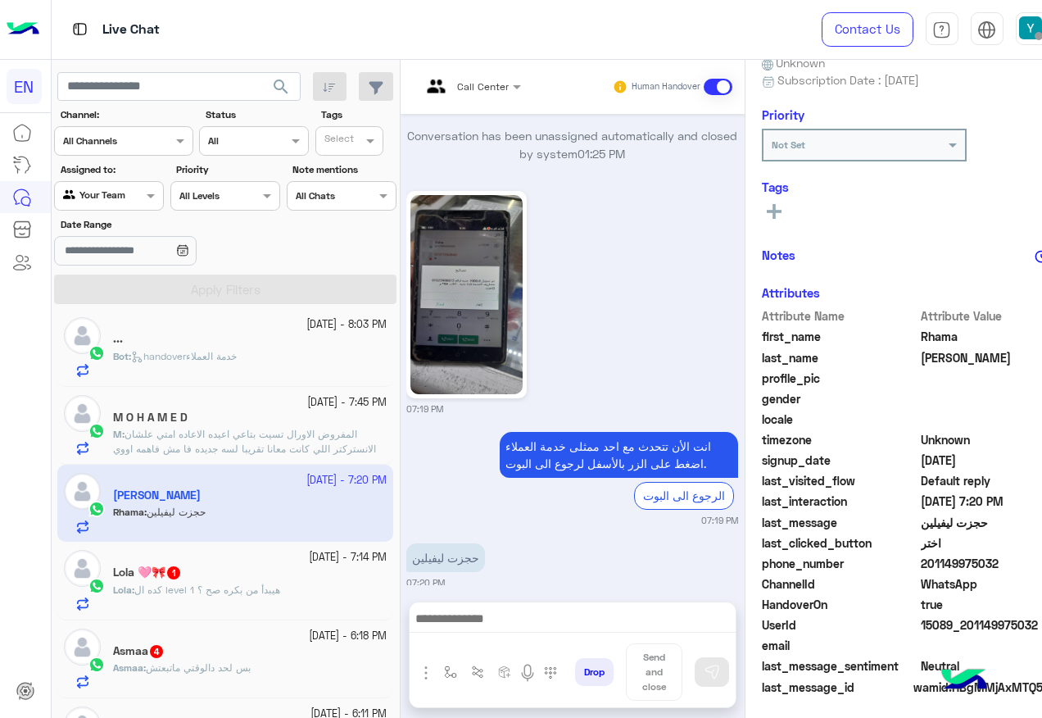
scroll to position [164, 0]
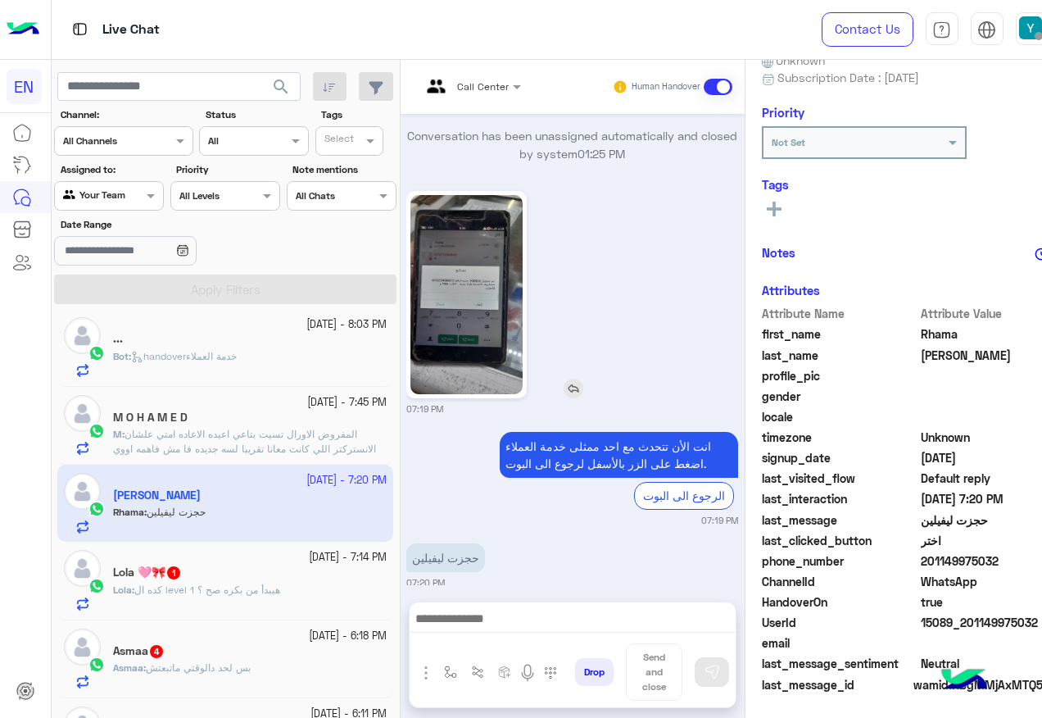
click at [412, 237] on img at bounding box center [466, 294] width 112 height 199
drag, startPoint x: 873, startPoint y: 559, endPoint x: 955, endPoint y: 559, distance: 81.9
click at [955, 559] on span "201149975032" at bounding box center [999, 560] width 156 height 17
copy span "01149975032"
click at [455, 336] on img at bounding box center [466, 294] width 112 height 199
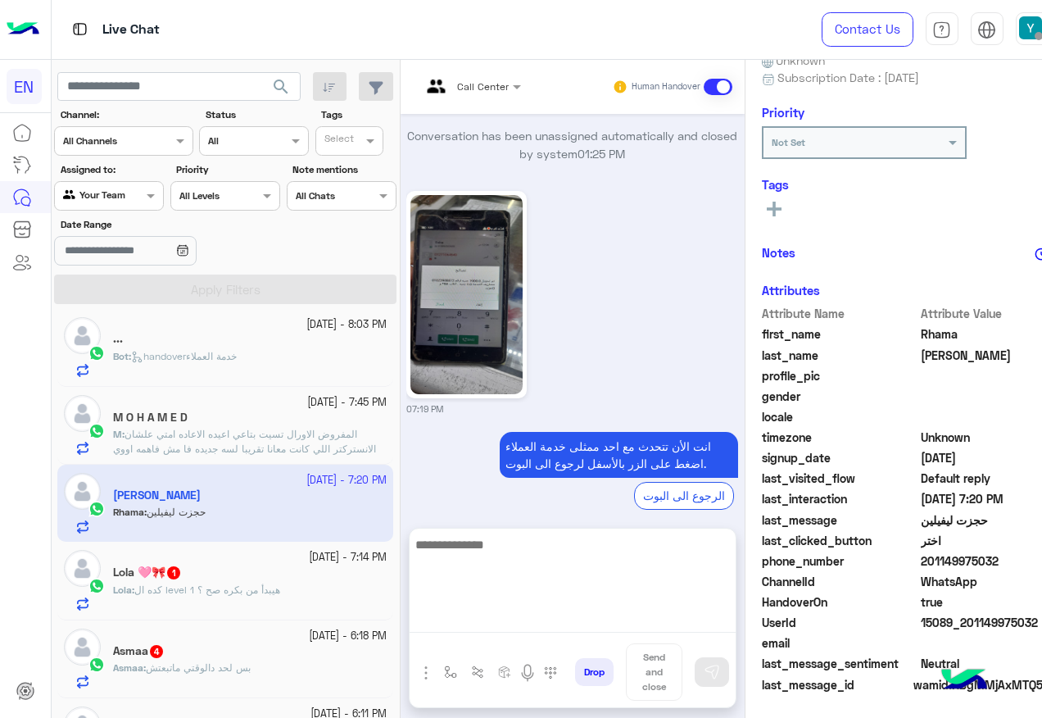
click at [440, 620] on textarea at bounding box center [573, 583] width 326 height 98
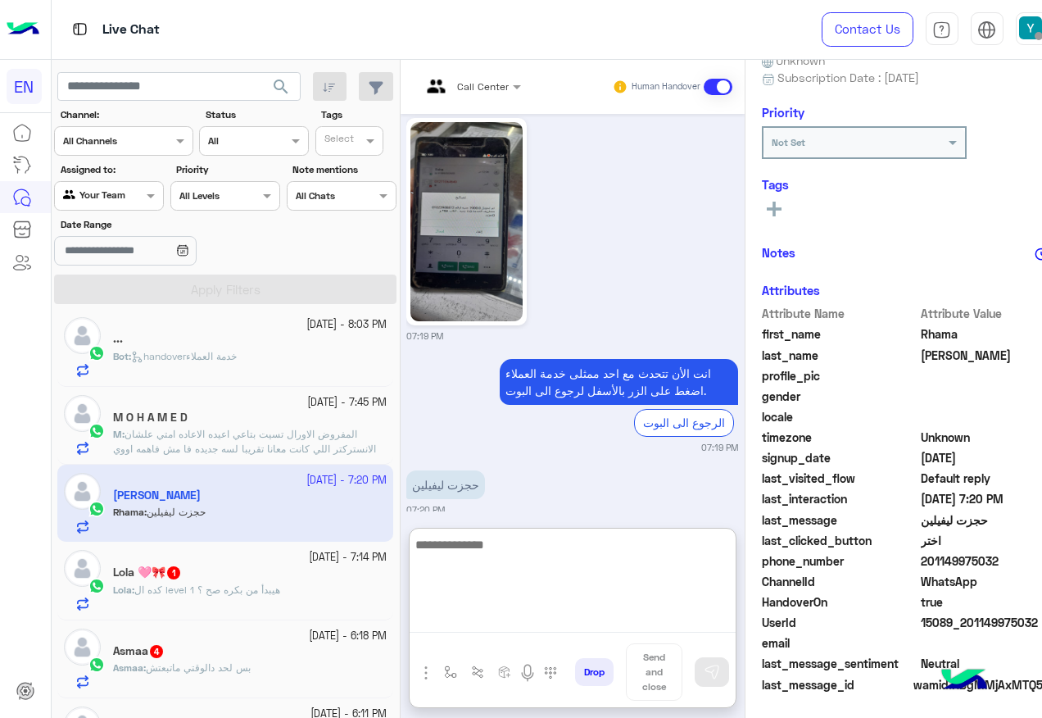
click at [511, 559] on textarea at bounding box center [573, 583] width 326 height 98
type textarea "**********"
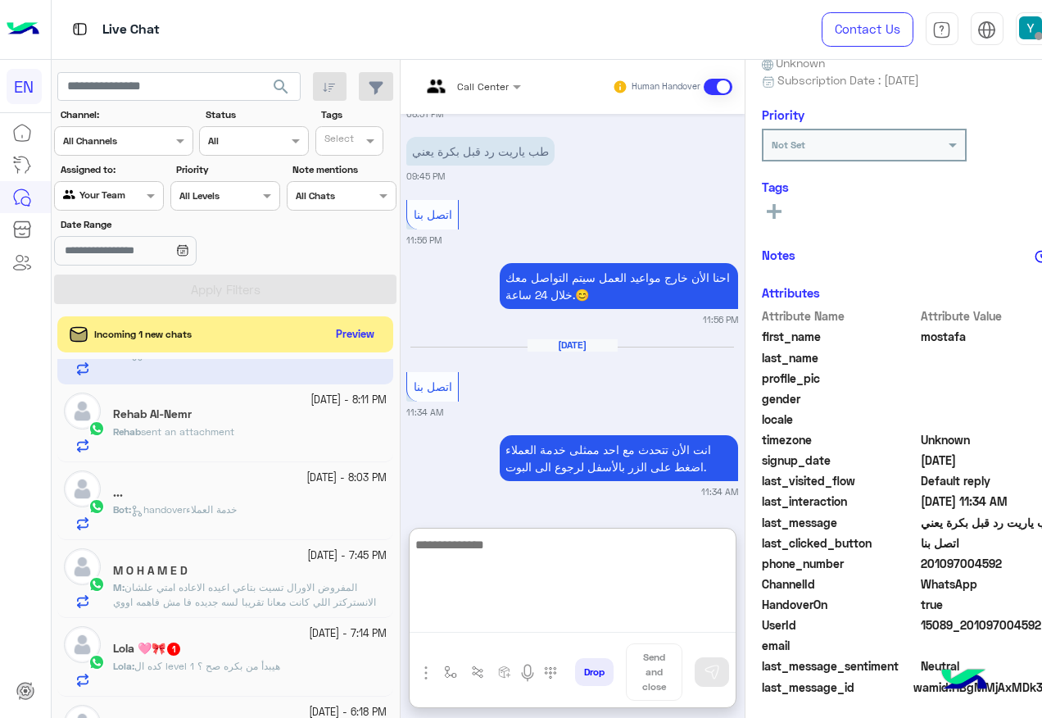
scroll to position [164, 0]
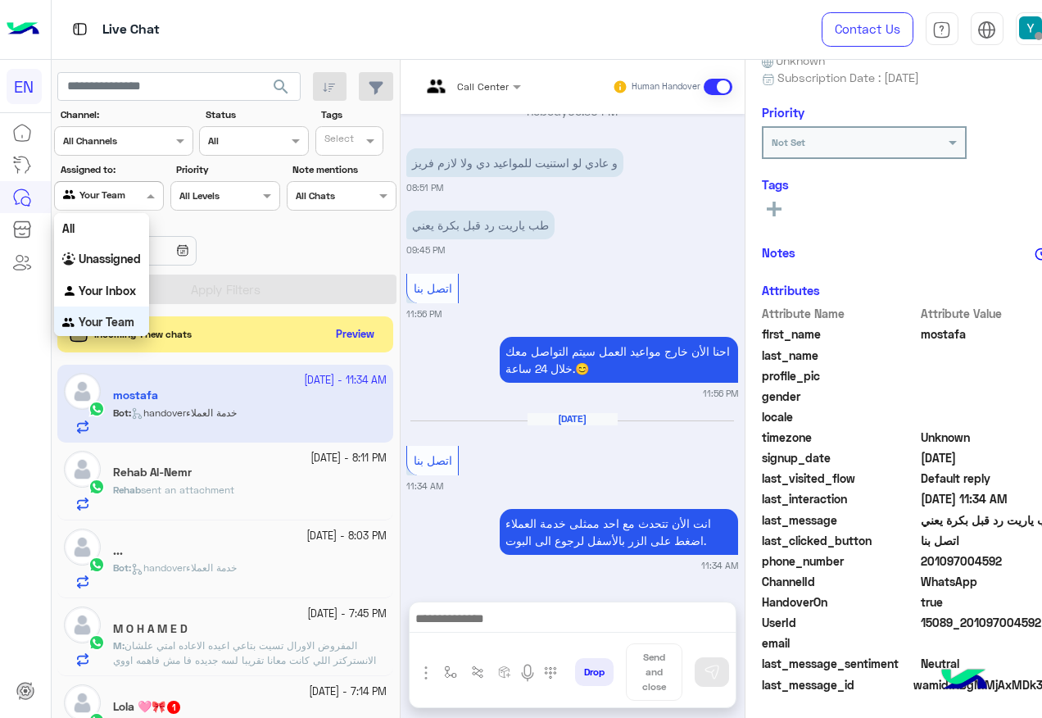
click at [104, 207] on div "Agent Filter Your Team" at bounding box center [109, 195] width 110 height 29
click at [98, 187] on input "text" at bounding box center [89, 194] width 53 height 15
click at [100, 199] on input "text" at bounding box center [89, 194] width 53 height 15
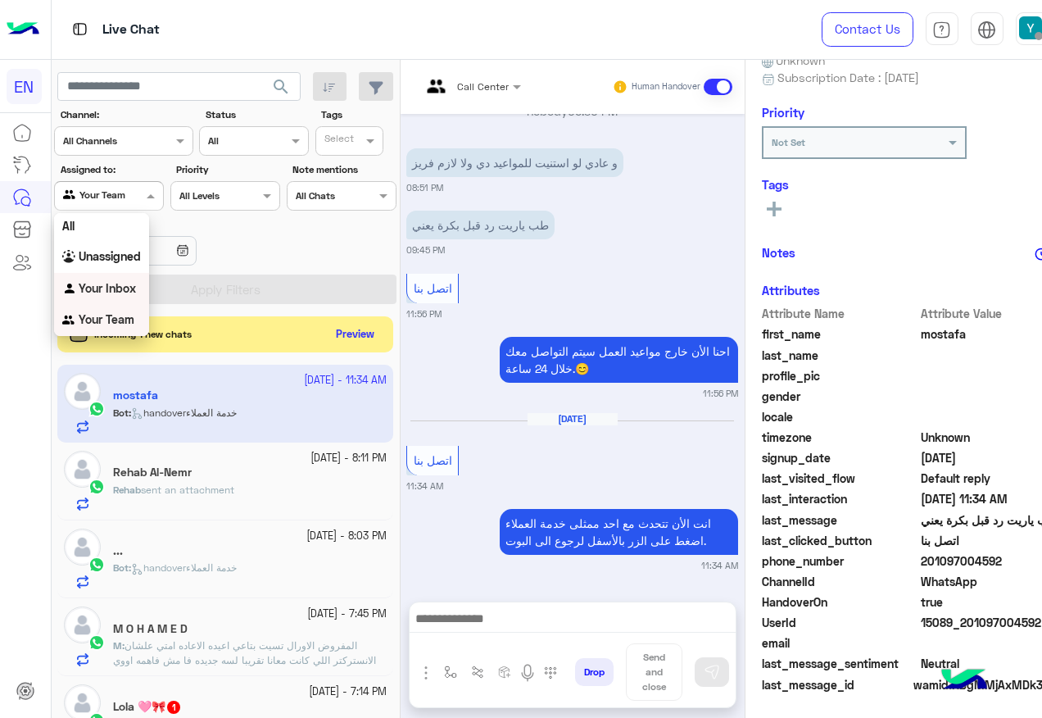
click at [91, 274] on div "Your Inbox" at bounding box center [101, 289] width 95 height 32
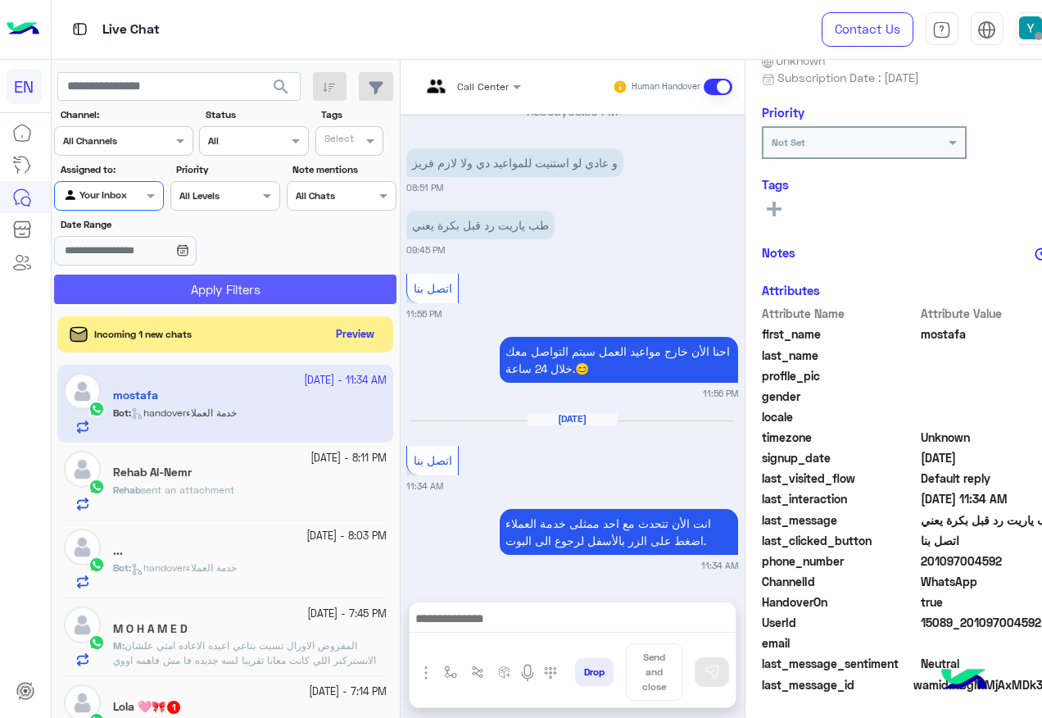
click at [123, 274] on button "Apply Filters" at bounding box center [225, 288] width 342 height 29
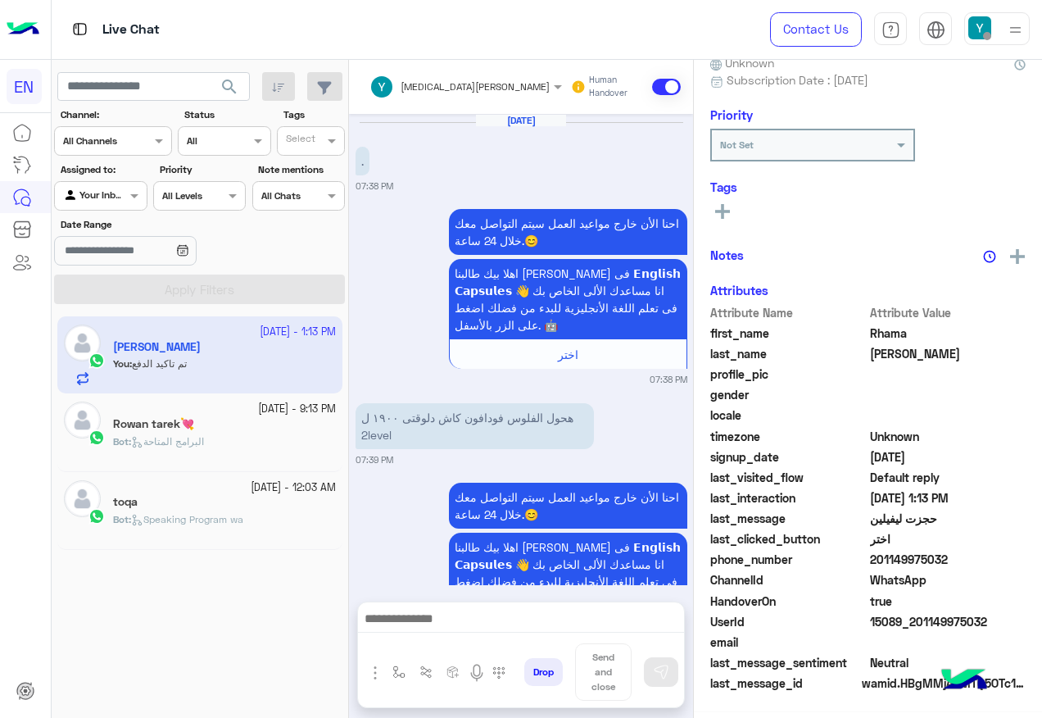
scroll to position [1091, 0]
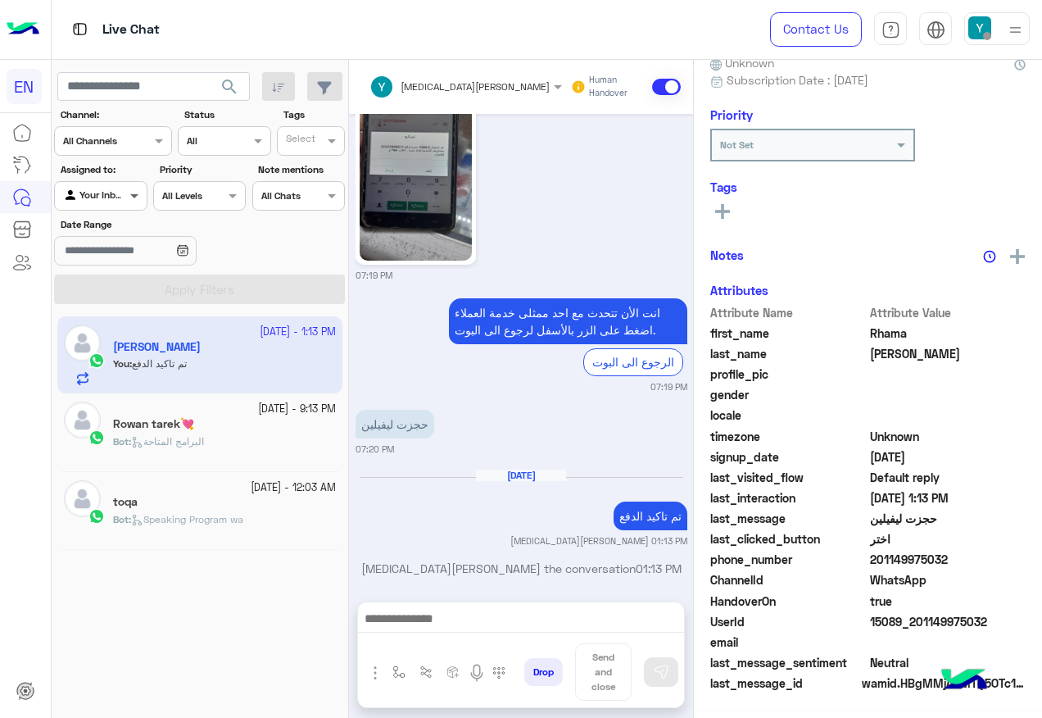
click at [138, 195] on span at bounding box center [136, 195] width 20 height 17
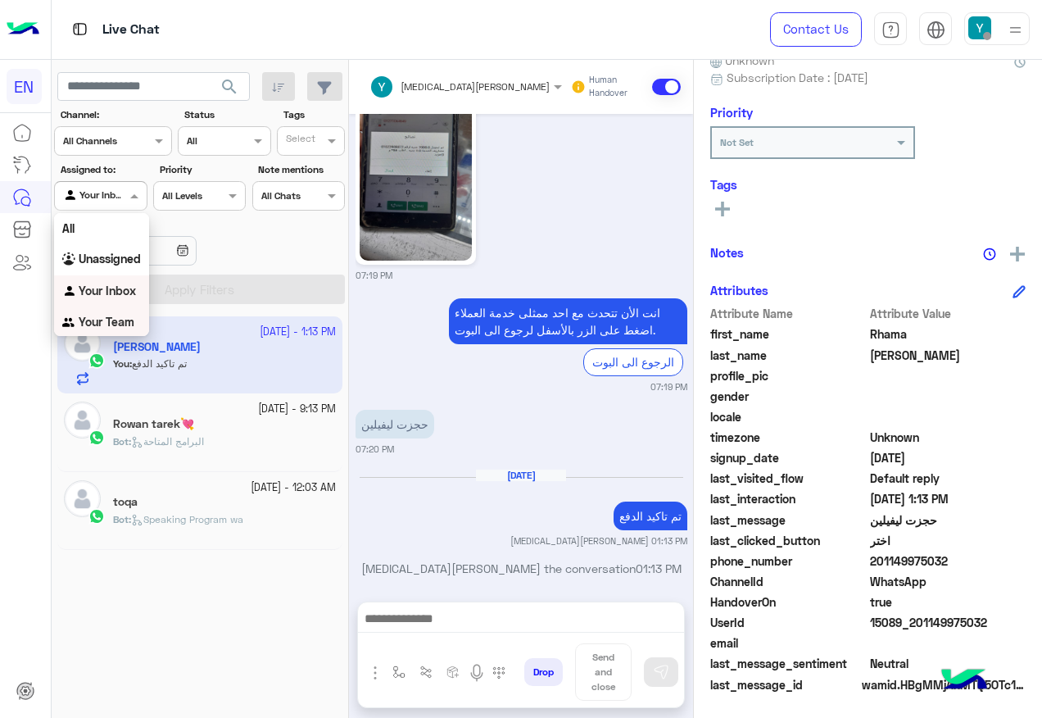
click at [120, 319] on b "Your Team" at bounding box center [107, 322] width 56 height 14
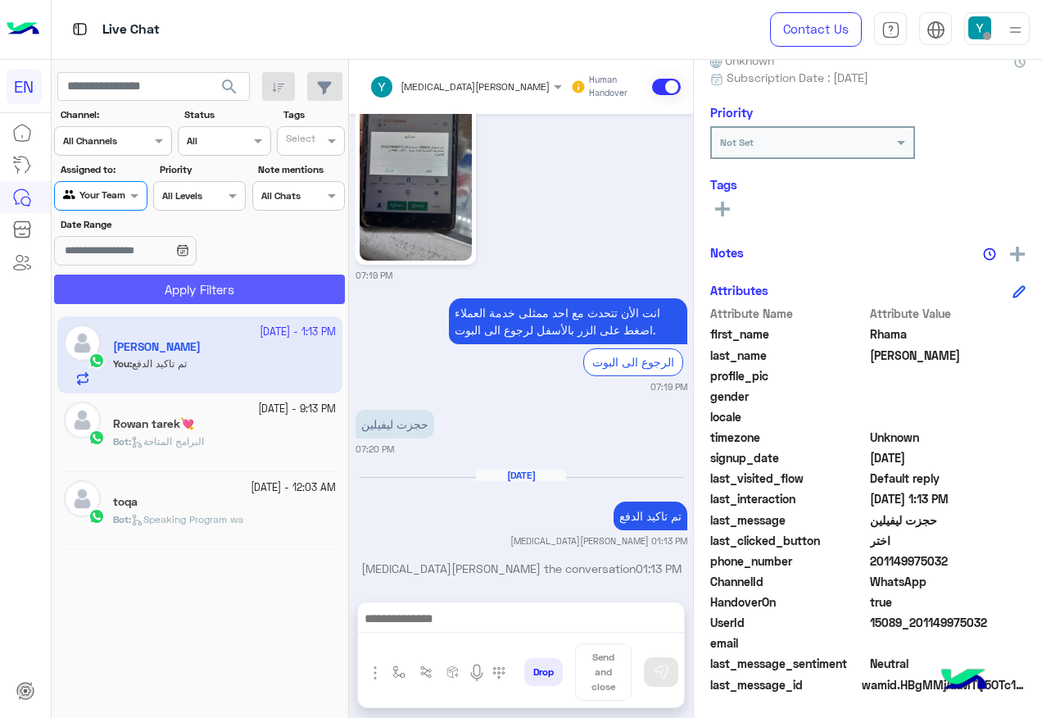
click at [145, 288] on button "Apply Filters" at bounding box center [199, 288] width 291 height 29
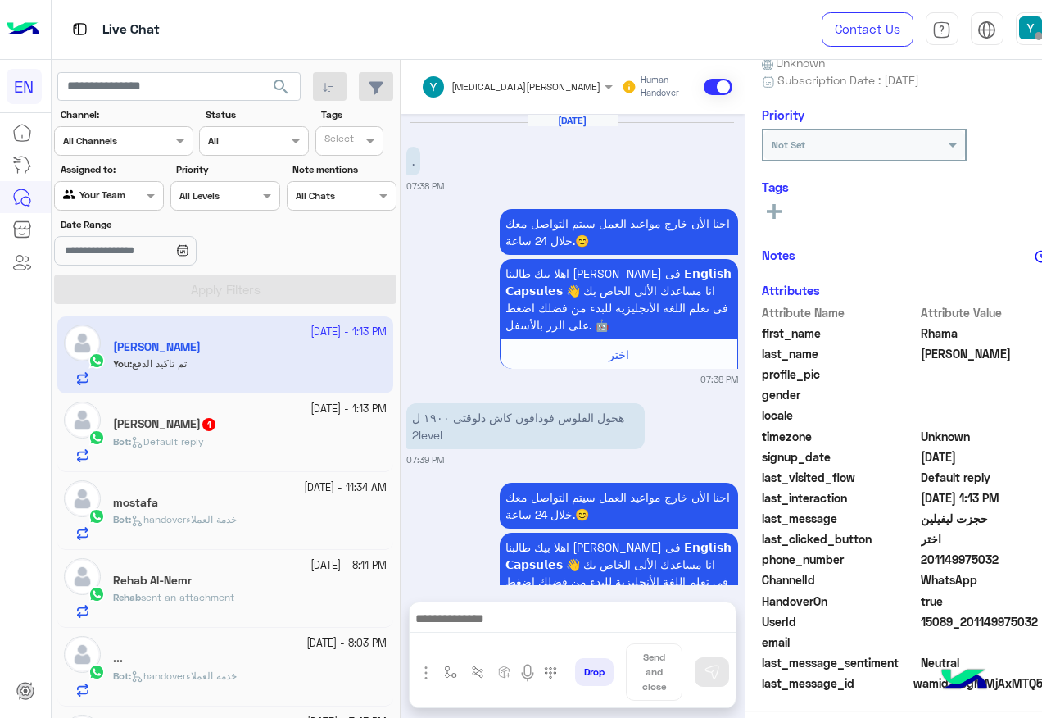
scroll to position [1091, 0]
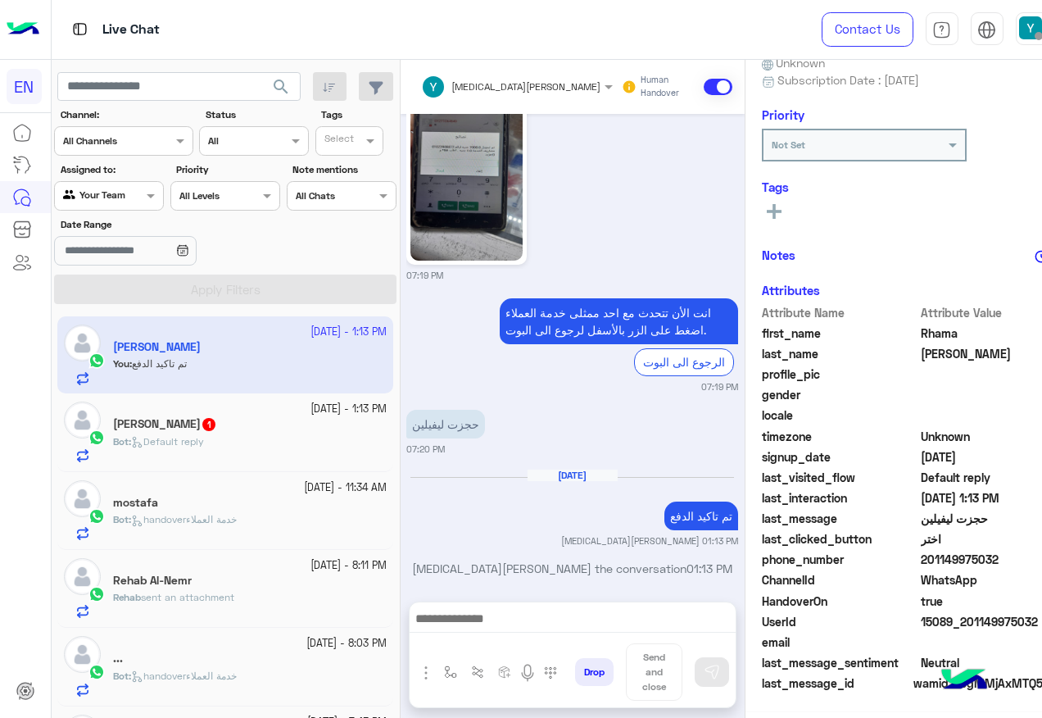
click at [215, 451] on div "Bot : Default reply" at bounding box center [250, 448] width 274 height 29
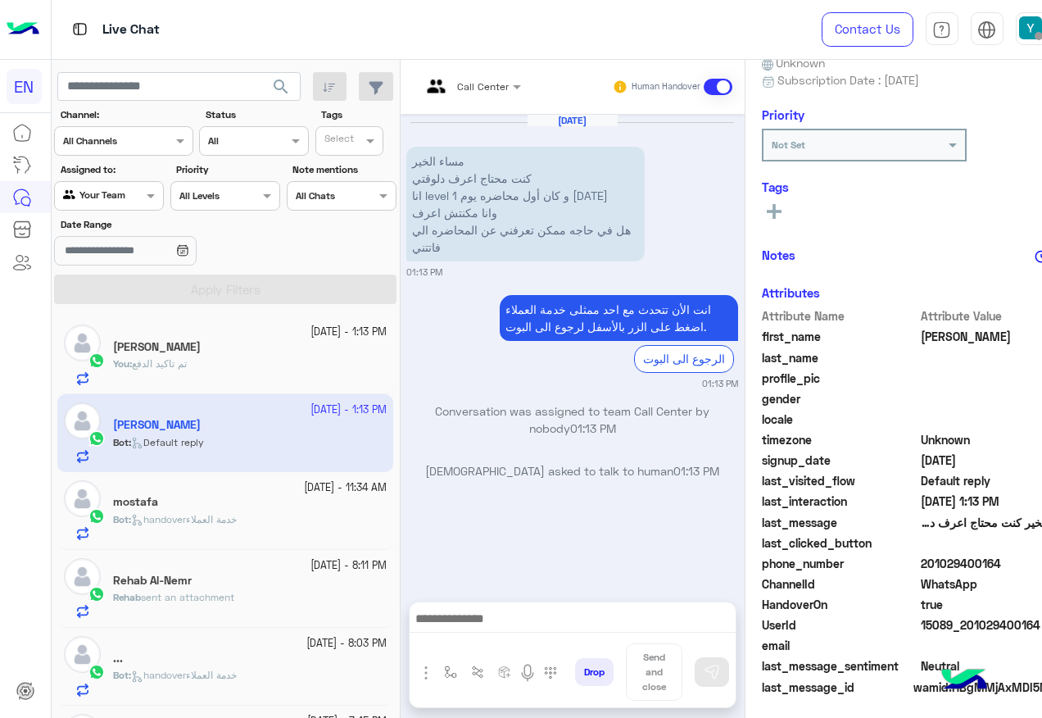
scroll to position [164, 0]
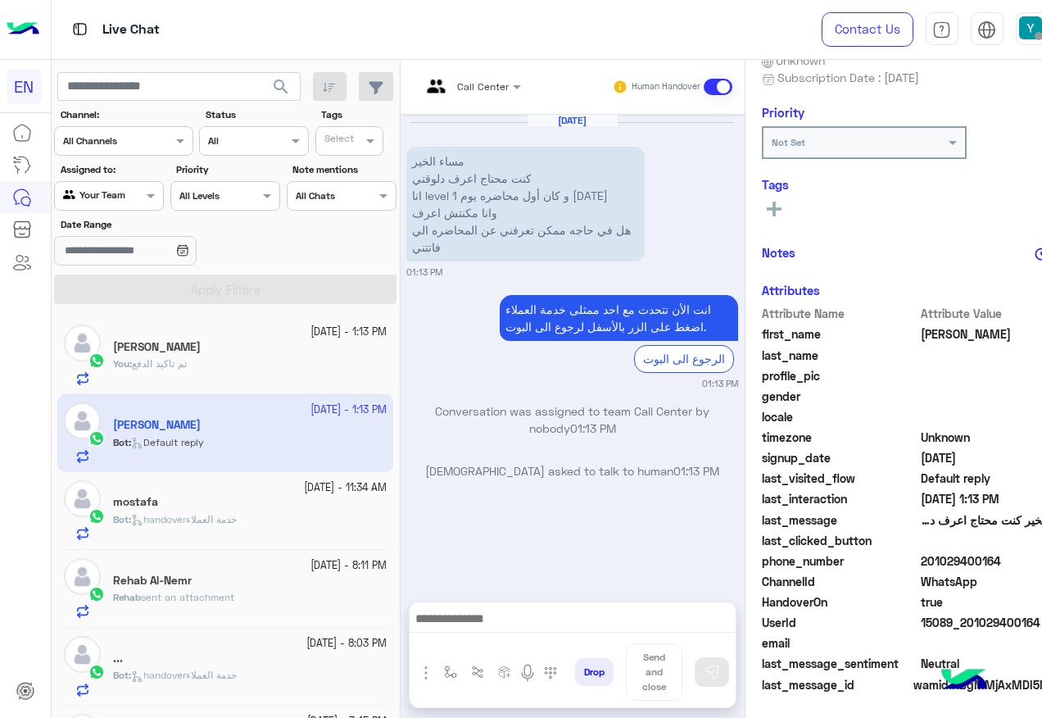
drag, startPoint x: 872, startPoint y: 560, endPoint x: 983, endPoint y: 573, distance: 111.3
click at [983, 573] on div "Attribute Name Attribute Value first_name [PERSON_NAME] last_name profile_pic g…" at bounding box center [919, 500] width 315 height 391
drag, startPoint x: 983, startPoint y: 573, endPoint x: 944, endPoint y: 557, distance: 41.5
click at [944, 557] on span "201029400164" at bounding box center [999, 560] width 156 height 17
drag, startPoint x: 872, startPoint y: 559, endPoint x: 947, endPoint y: 561, distance: 75.4
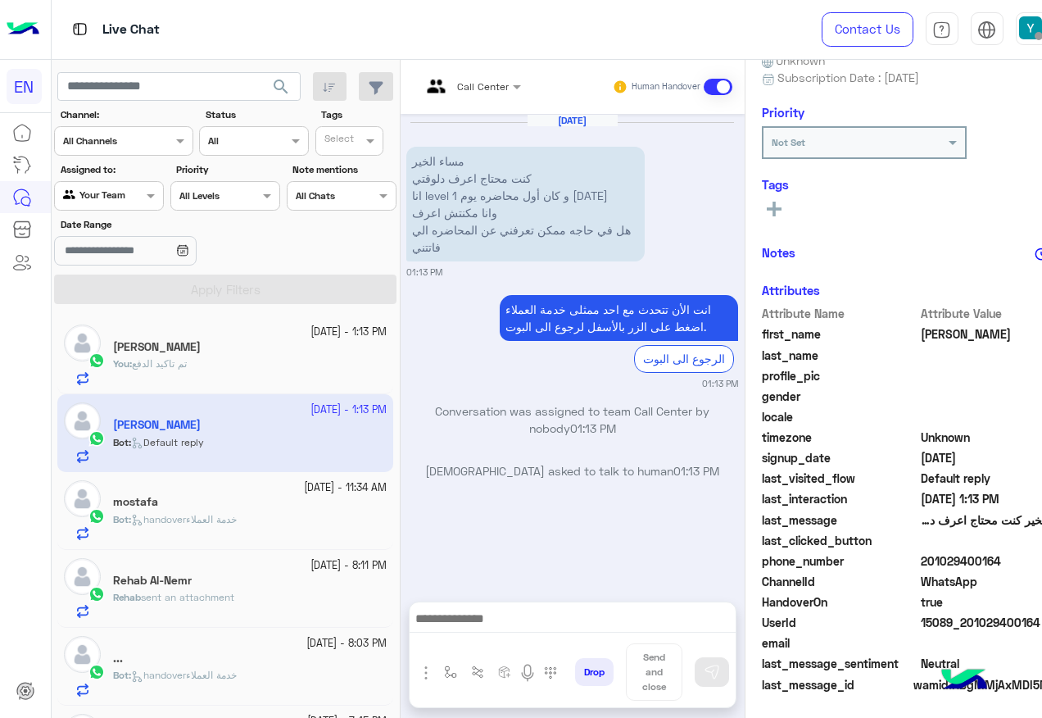
click at [947, 561] on span "201029400164" at bounding box center [999, 560] width 156 height 17
copy span "01029400164"
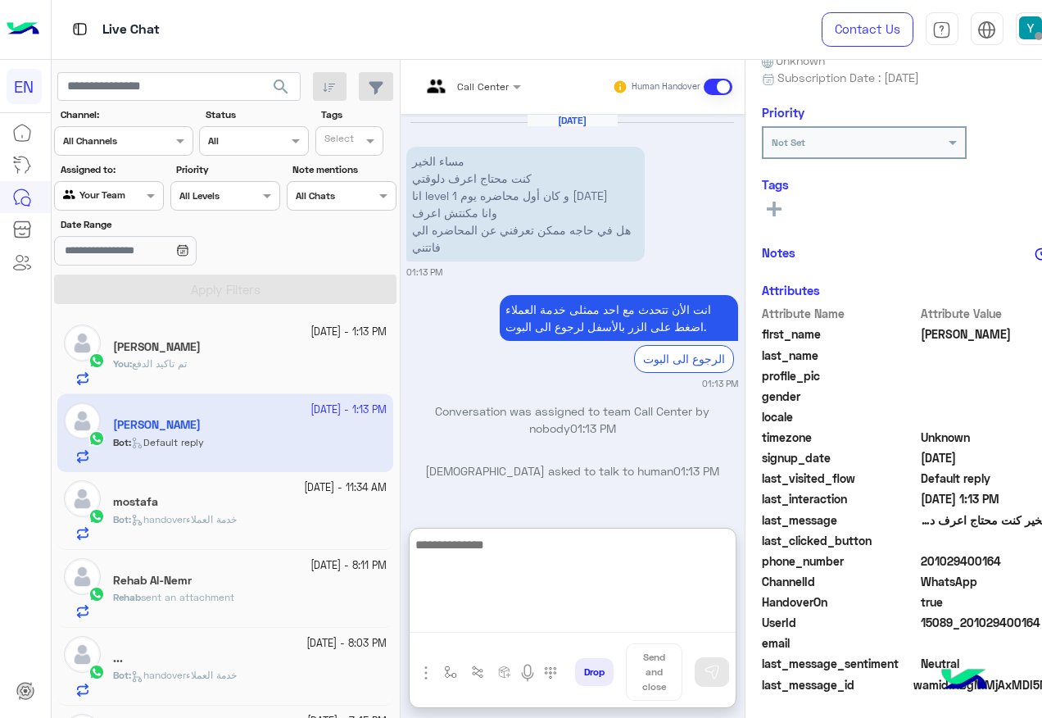
click at [491, 622] on textarea at bounding box center [573, 583] width 326 height 98
type textarea "*"
type textarea "**********"
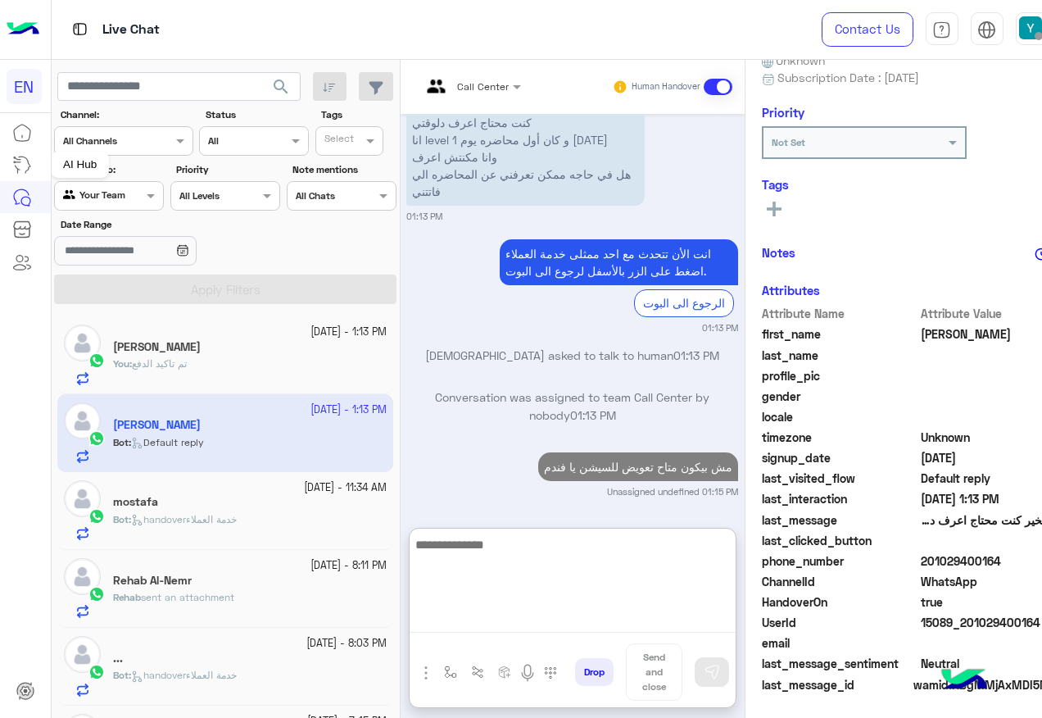
type textarea "*"
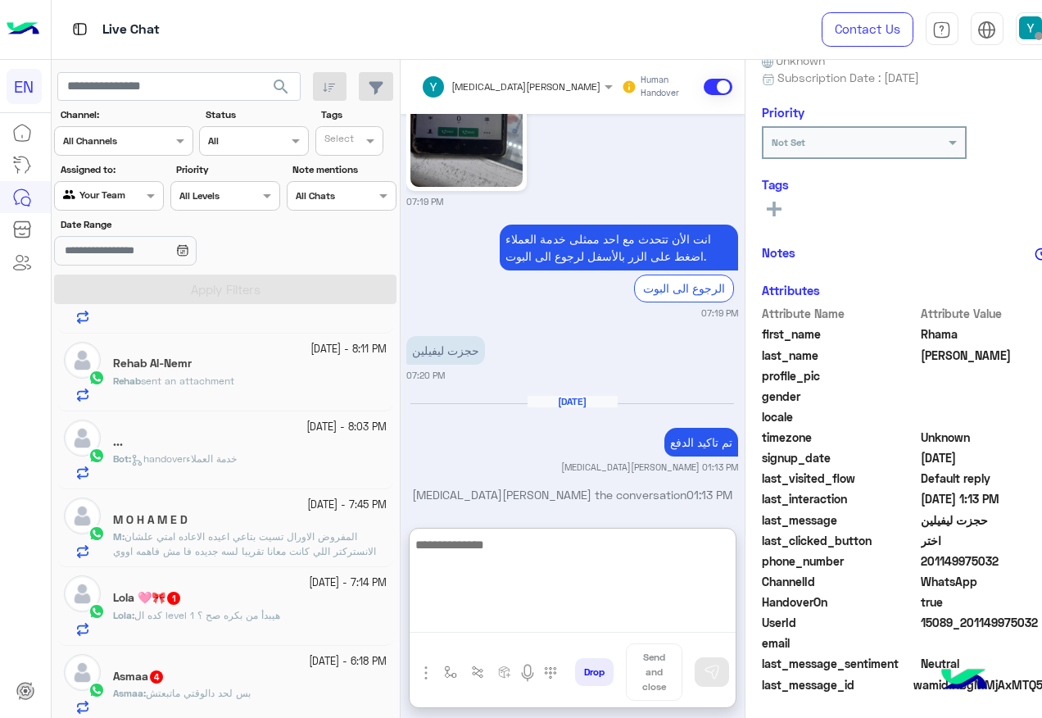
scroll to position [164, 0]
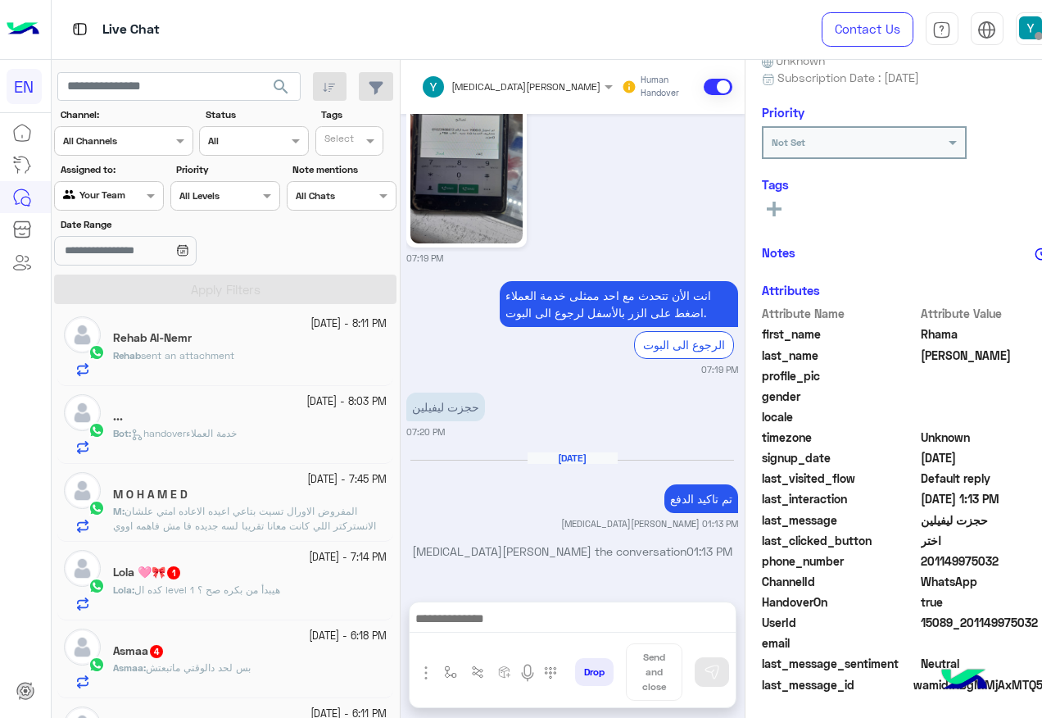
click at [256, 613] on div "[DATE] - 7:14 PM [PERSON_NAME] 🩷🎀 1 Lola : كده ال level 1 هيبدأ من بكره صح ؟" at bounding box center [225, 580] width 336 height 78
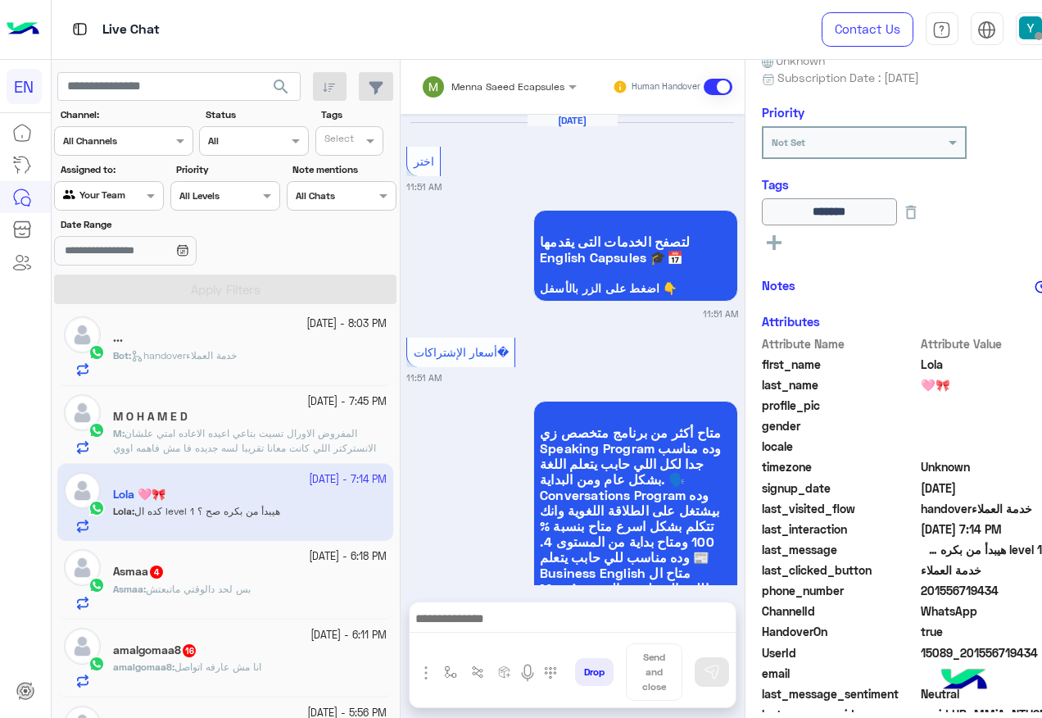
scroll to position [2610, 0]
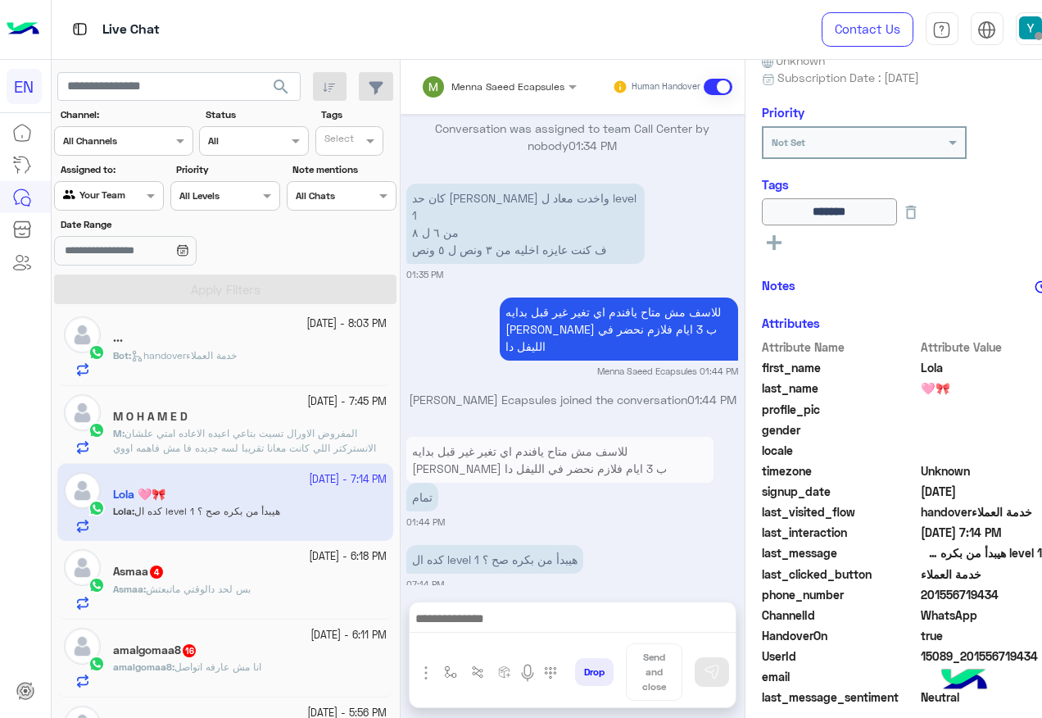
drag, startPoint x: 873, startPoint y: 592, endPoint x: 941, endPoint y: 599, distance: 68.3
click at [941, 599] on span "201556719434" at bounding box center [999, 594] width 156 height 17
copy span "01556719434"
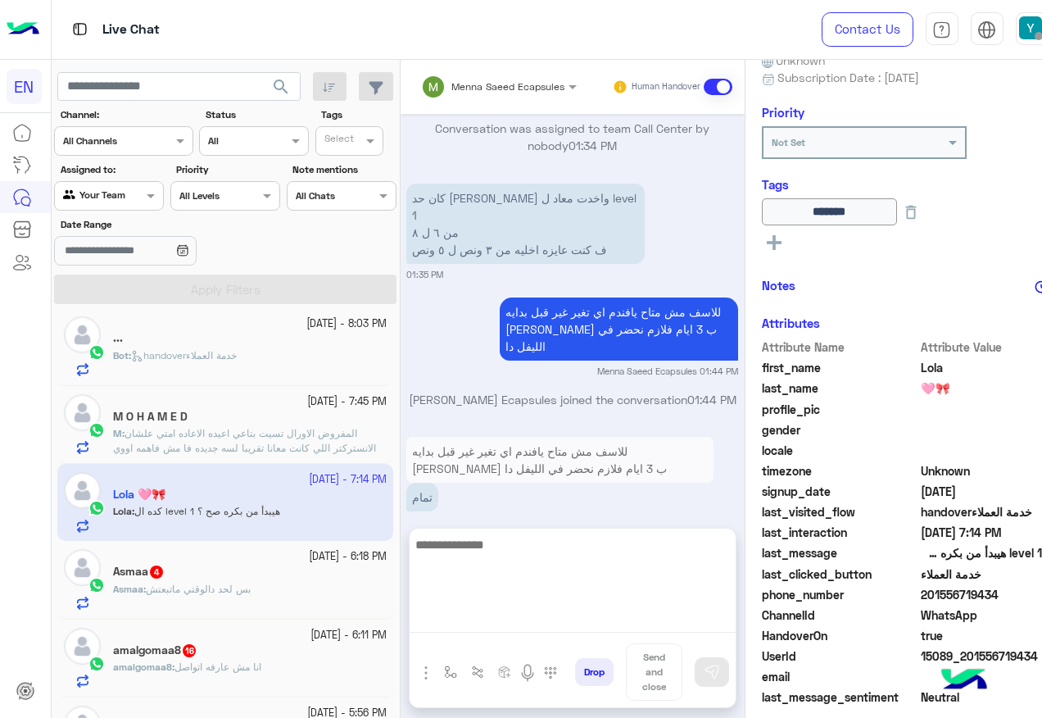
click at [482, 617] on textarea at bounding box center [573, 583] width 326 height 98
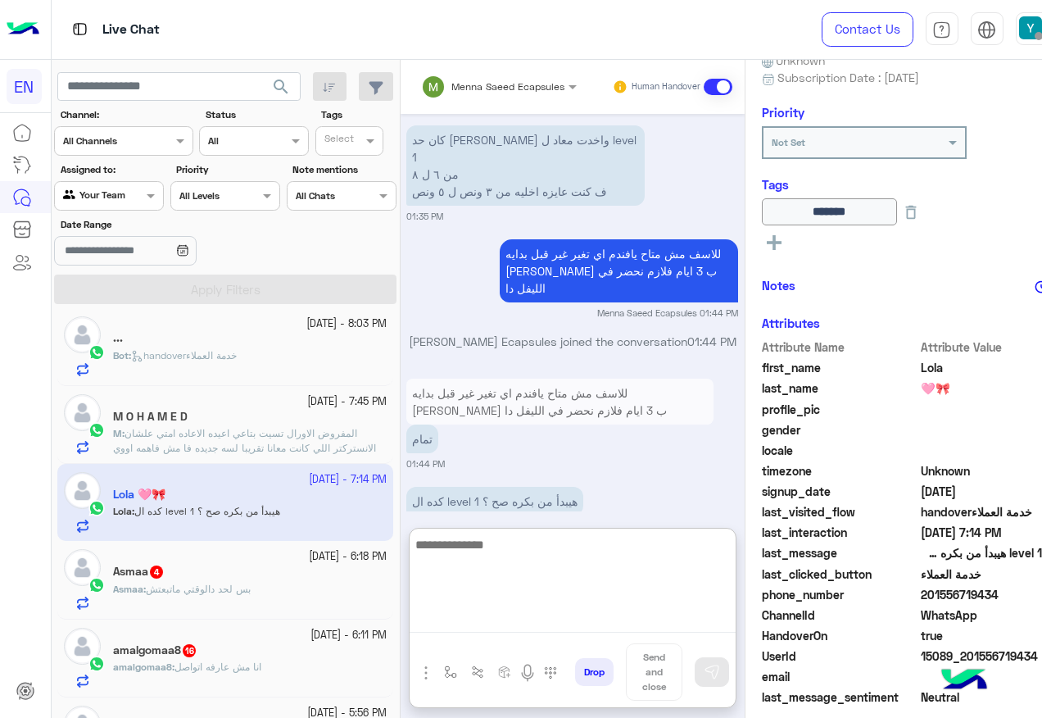
scroll to position [2684, 0]
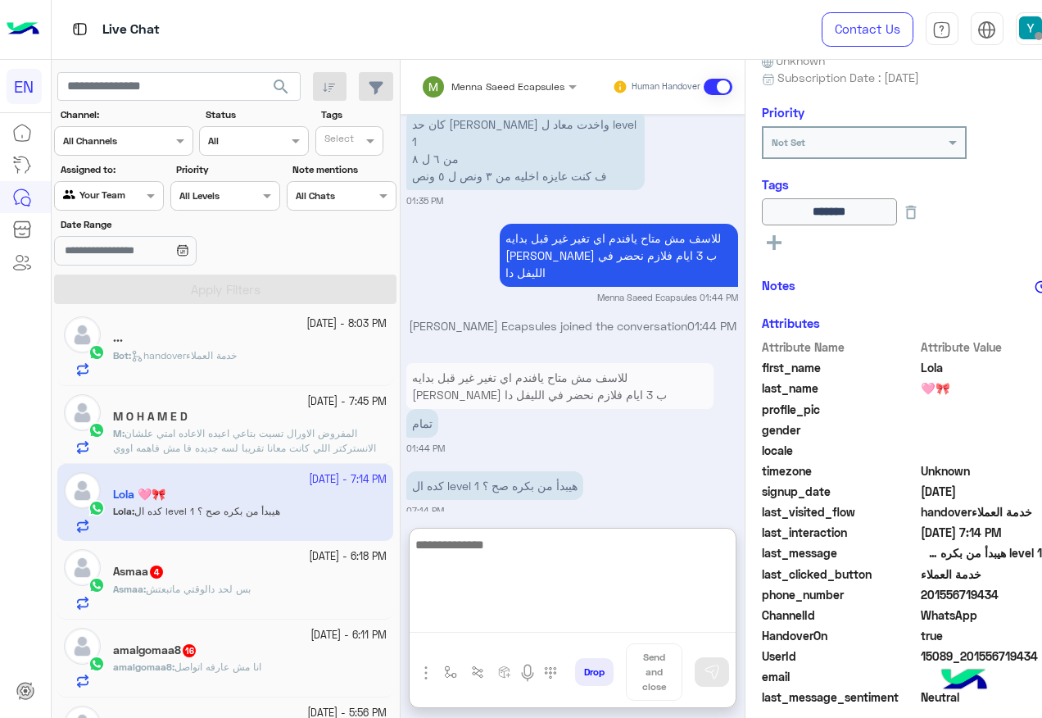
click at [500, 580] on textarea at bounding box center [573, 583] width 326 height 98
paste textarea "**********"
click at [568, 541] on textarea "**********" at bounding box center [573, 583] width 326 height 98
click at [564, 541] on textarea "**********" at bounding box center [573, 583] width 326 height 98
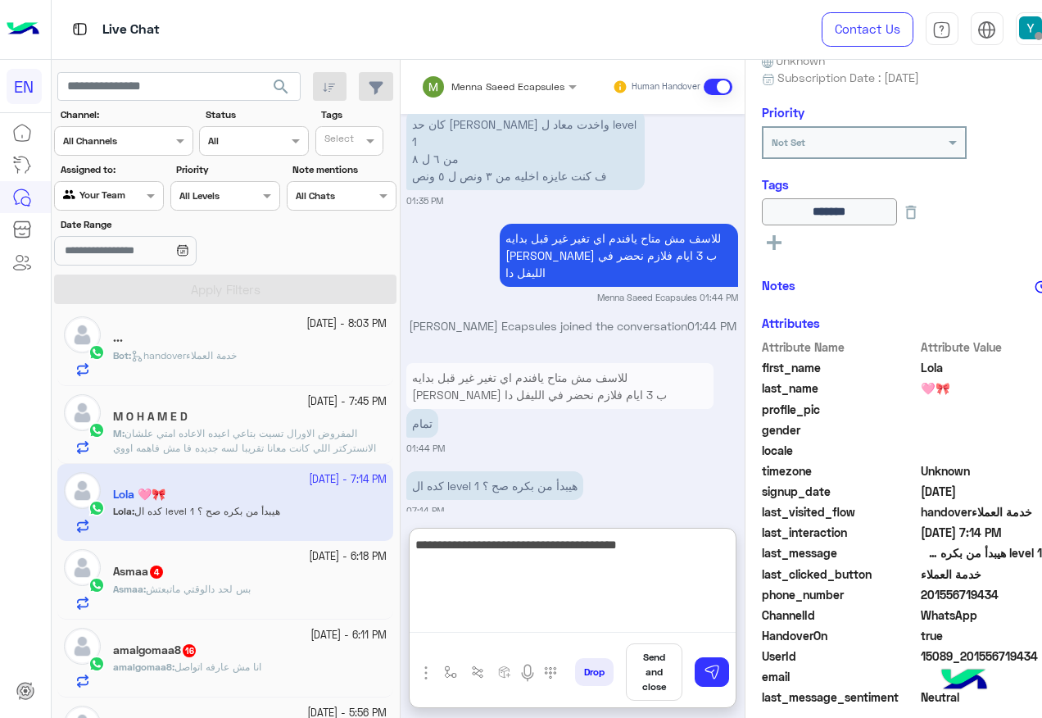
click at [564, 541] on textarea "**********" at bounding box center [573, 583] width 326 height 98
click at [434, 548] on textarea "**********" at bounding box center [573, 583] width 326 height 98
click at [437, 546] on textarea "**********" at bounding box center [573, 583] width 326 height 98
type textarea "**********"
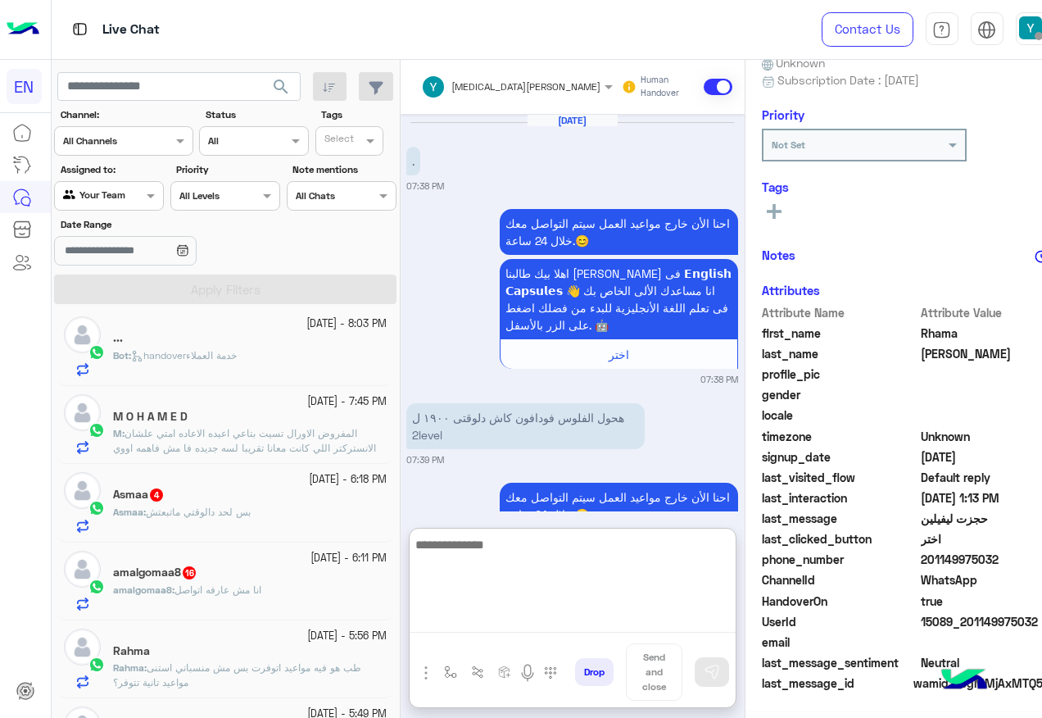
scroll to position [161, 0]
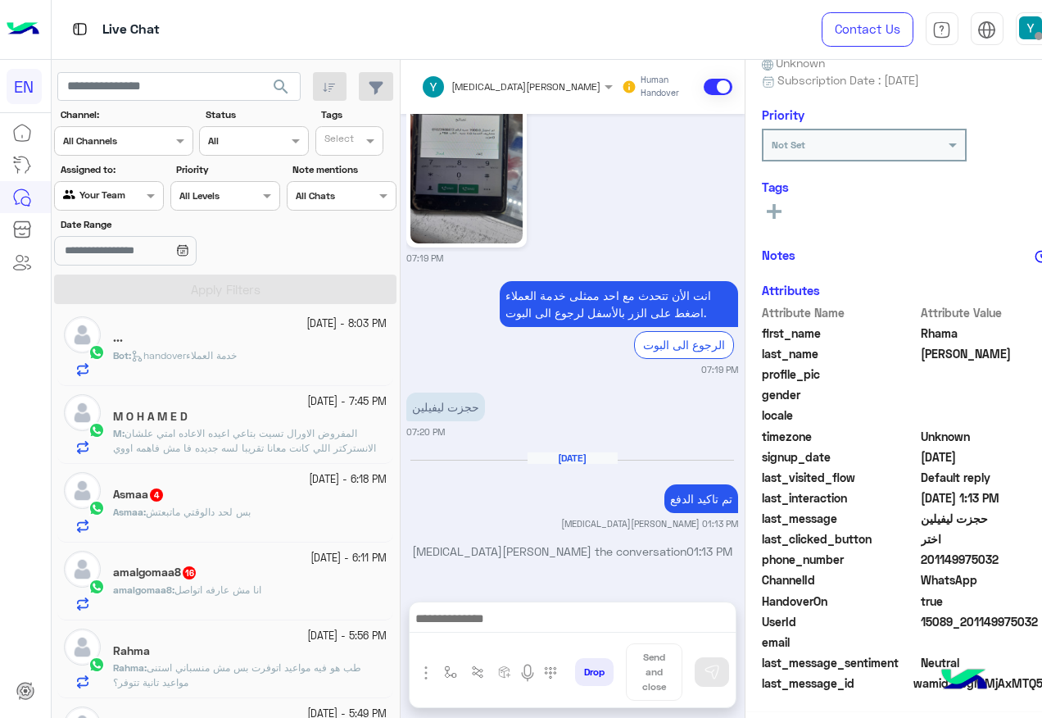
click at [201, 503] on div "Asmaa 4" at bounding box center [250, 495] width 274 height 17
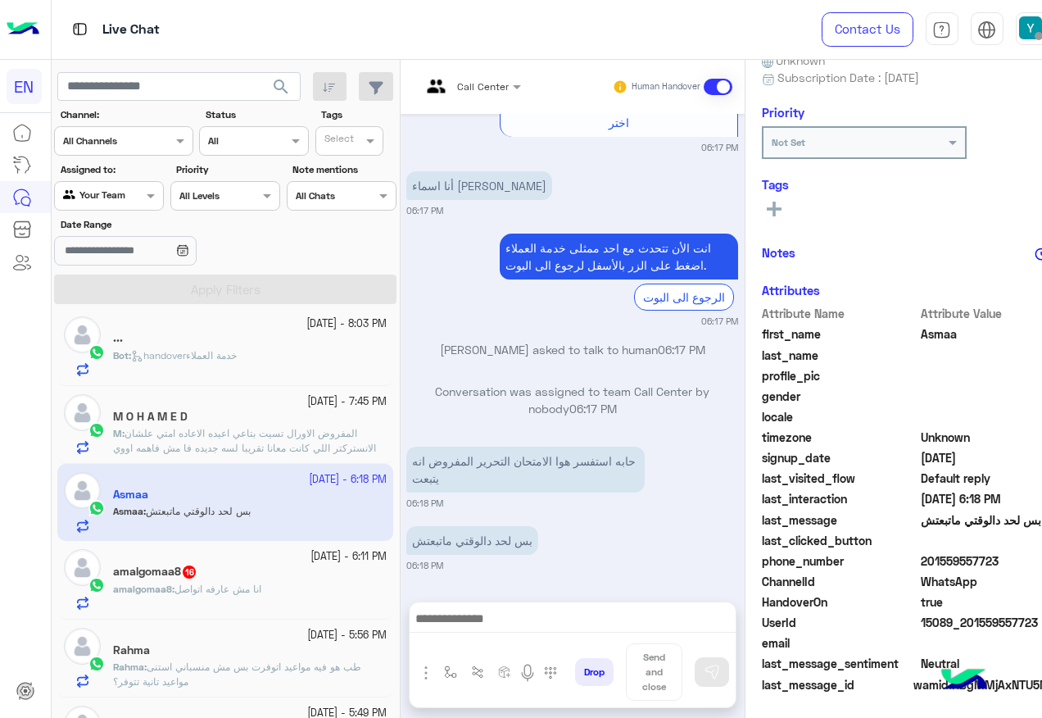
scroll to position [164, 0]
drag, startPoint x: 875, startPoint y: 557, endPoint x: 948, endPoint y: 555, distance: 73.7
click at [948, 555] on span "201559557723" at bounding box center [999, 560] width 156 height 17
copy span "01559557723"
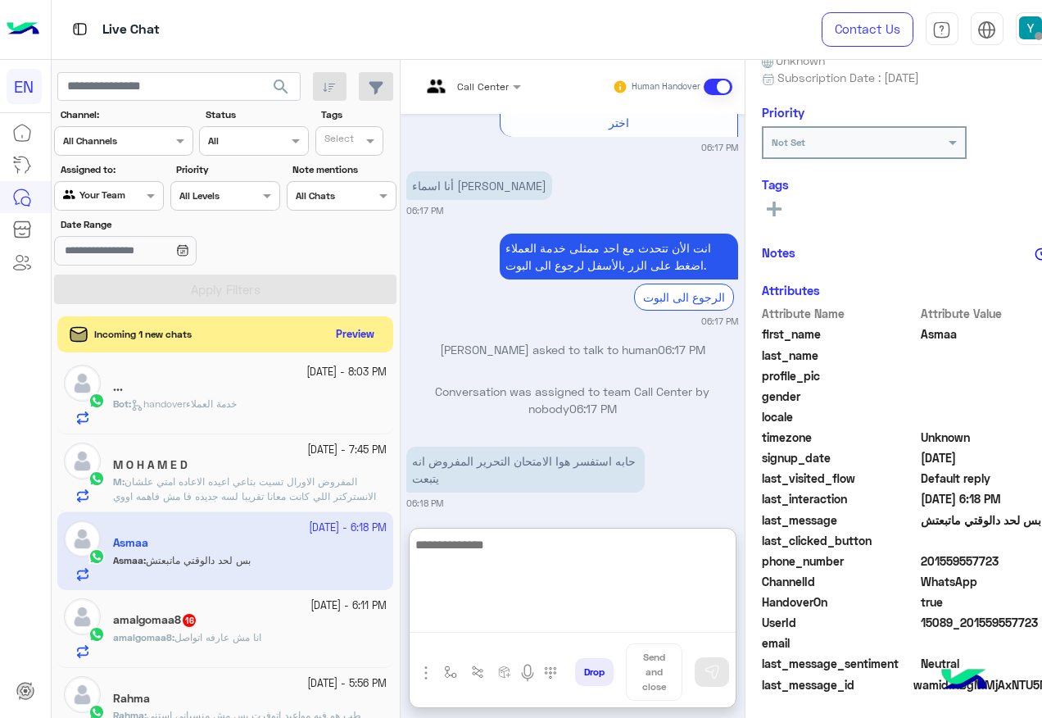
click at [410, 616] on textarea at bounding box center [573, 583] width 326 height 98
click at [454, 627] on textarea at bounding box center [573, 583] width 326 height 98
paste textarea "**********"
type textarea "**********"
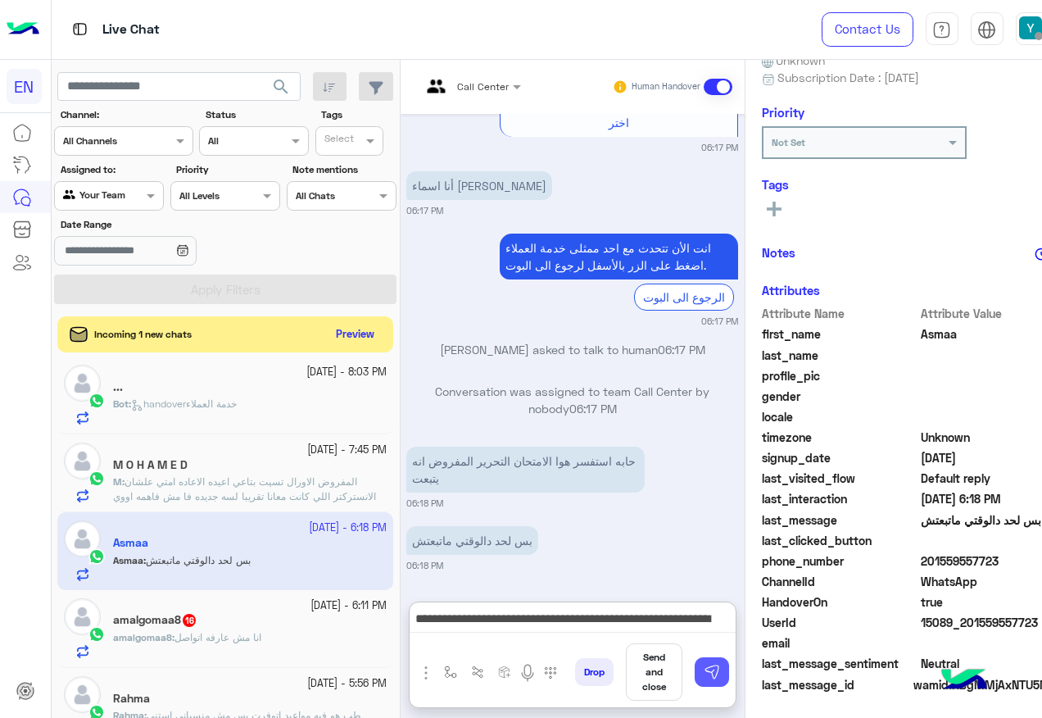
click at [704, 672] on img at bounding box center [712, 671] width 16 height 16
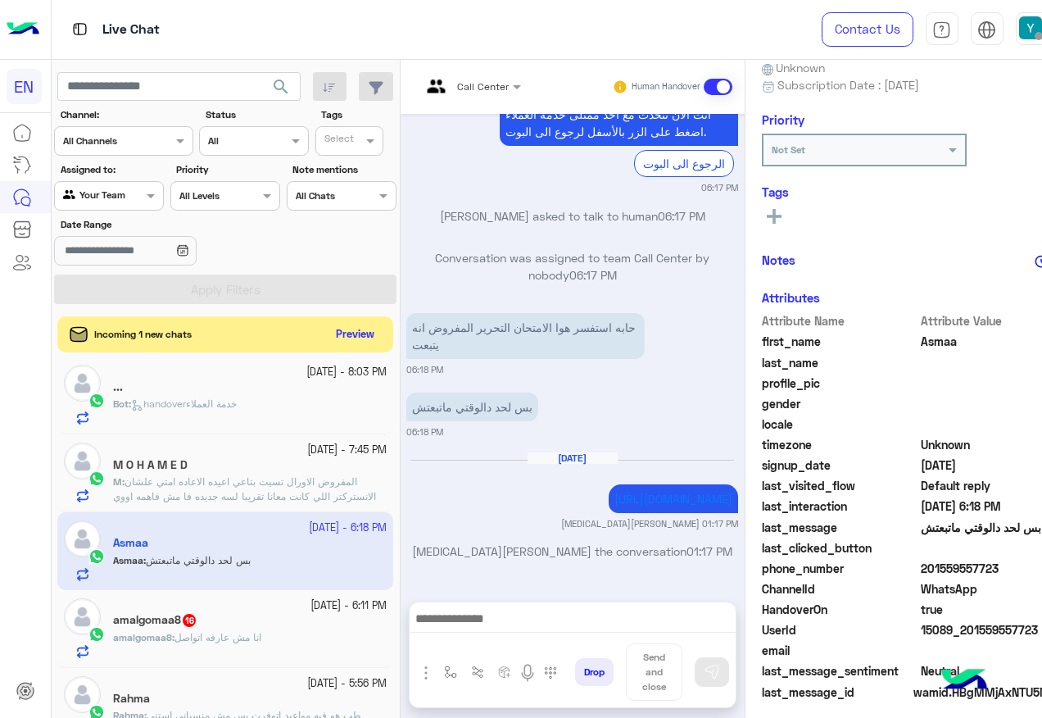
scroll to position [165, 0]
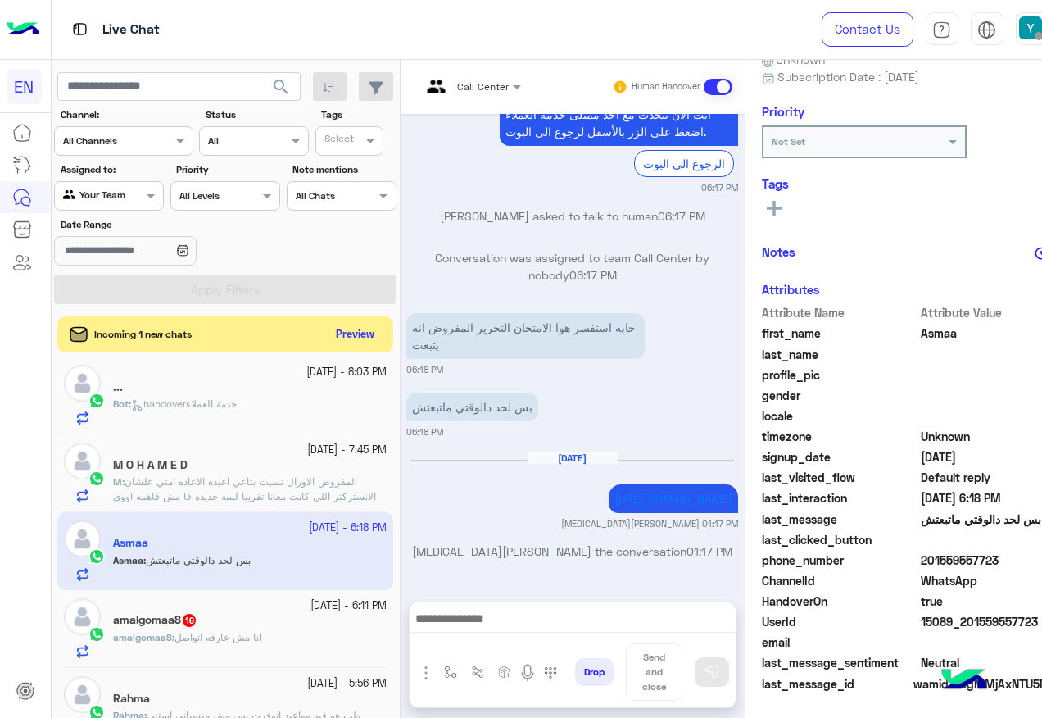
click at [155, 644] on p "amalgomaa8 : انا مش عارفه اتواصل" at bounding box center [187, 637] width 148 height 15
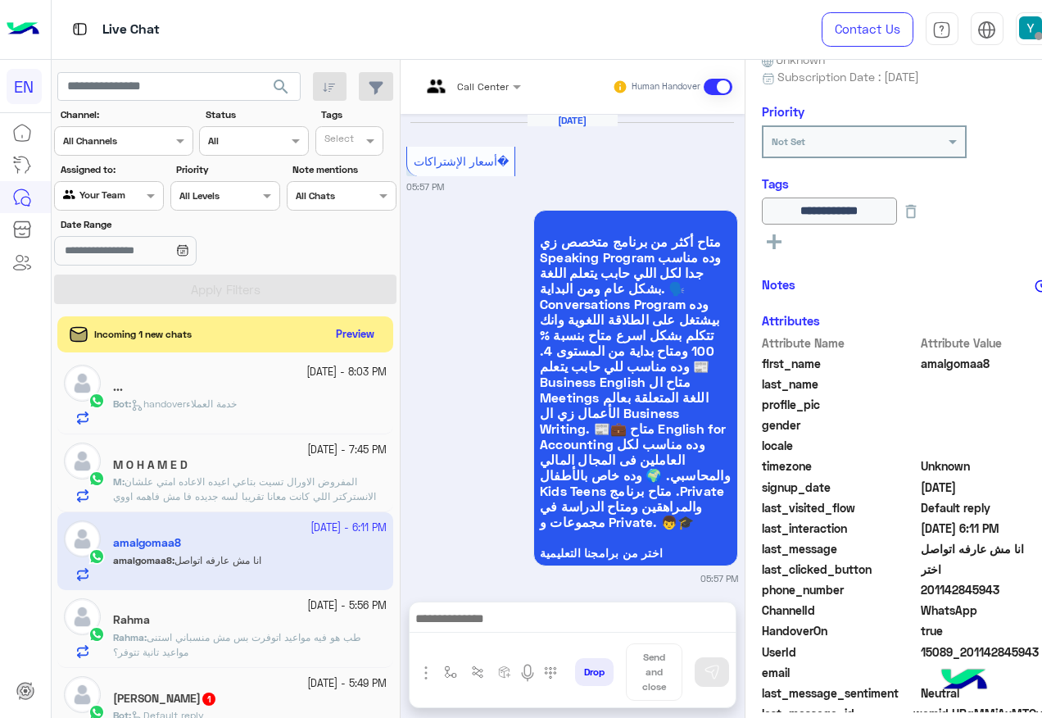
scroll to position [1870, 0]
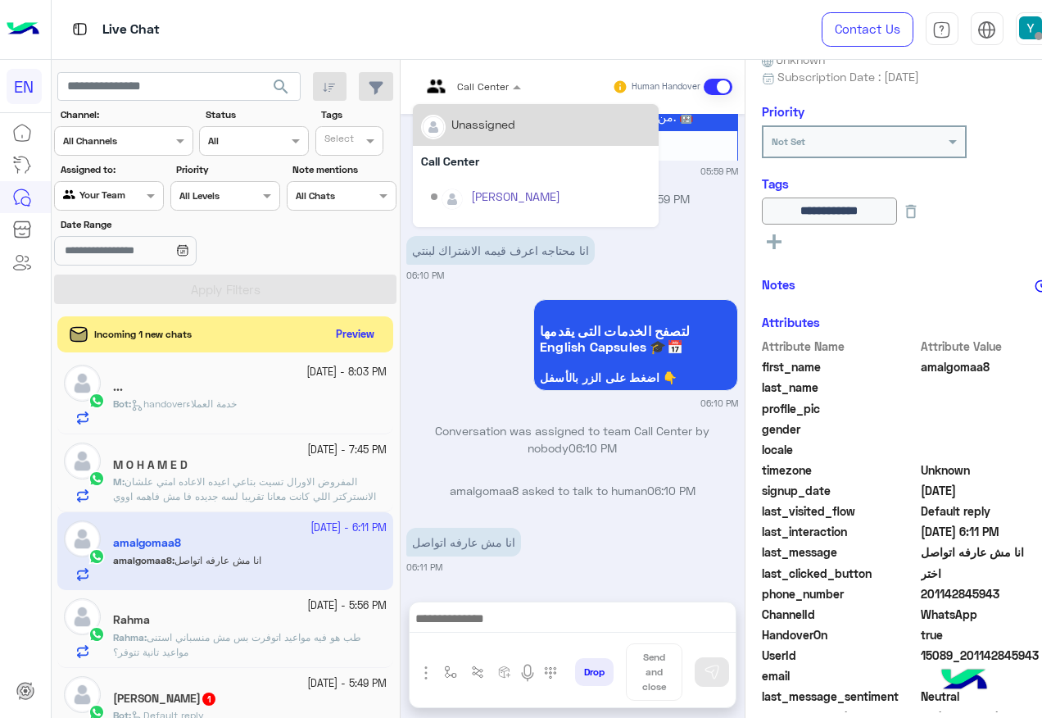
click at [426, 88] on input "text" at bounding box center [451, 84] width 61 height 15
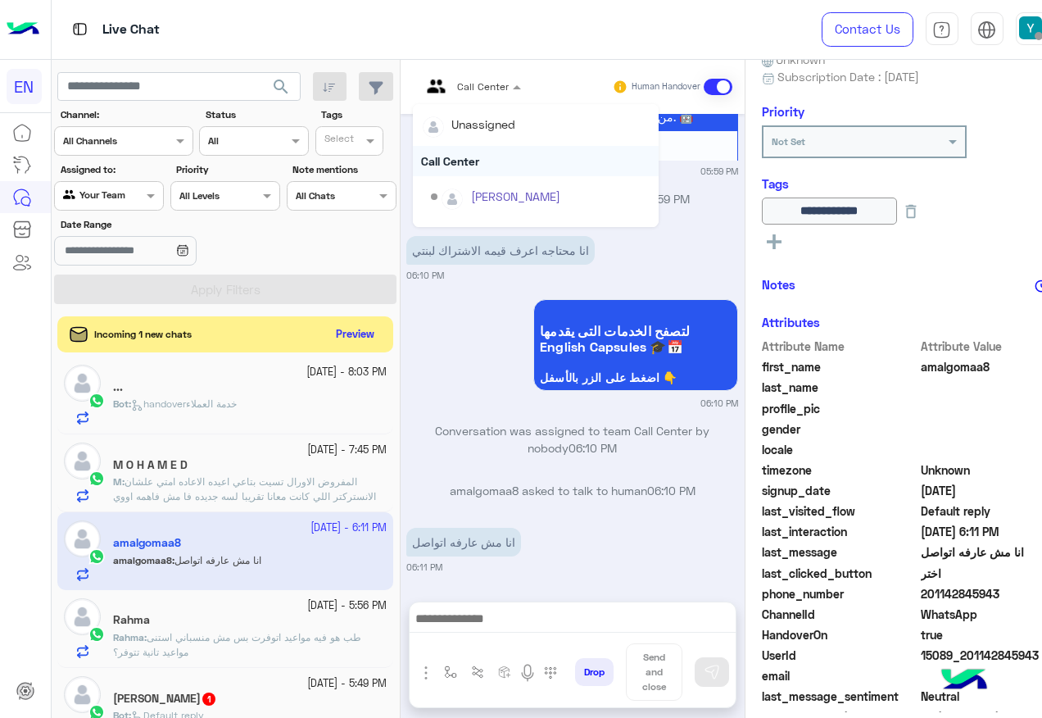
scroll to position [246, 0]
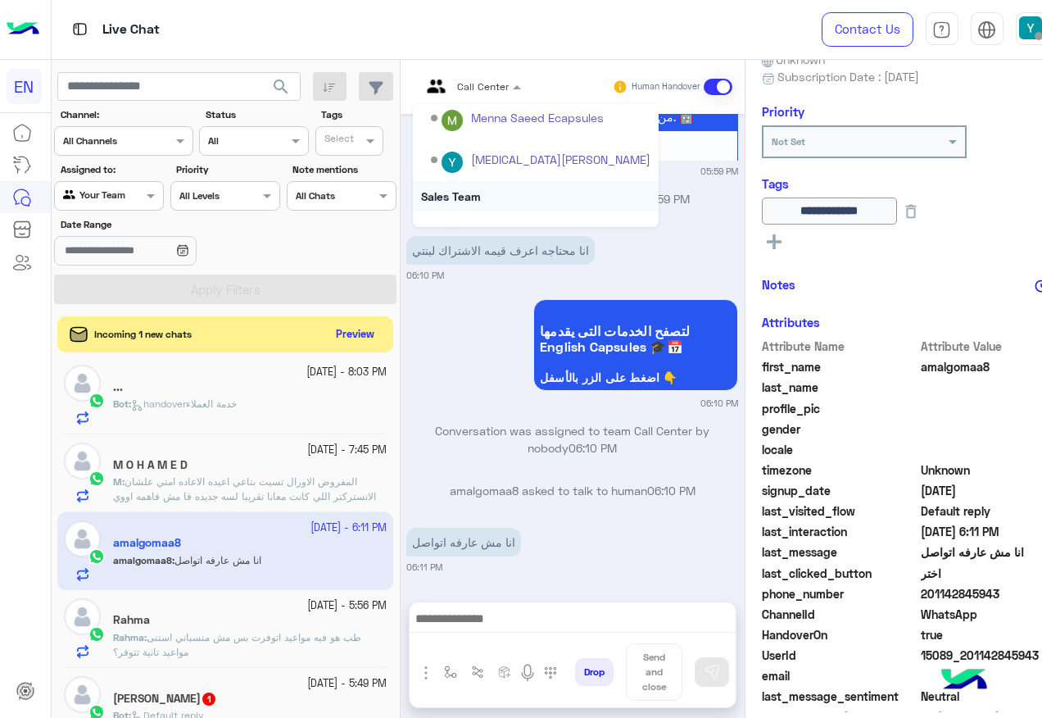
click at [436, 190] on div "Sales Team" at bounding box center [536, 196] width 246 height 30
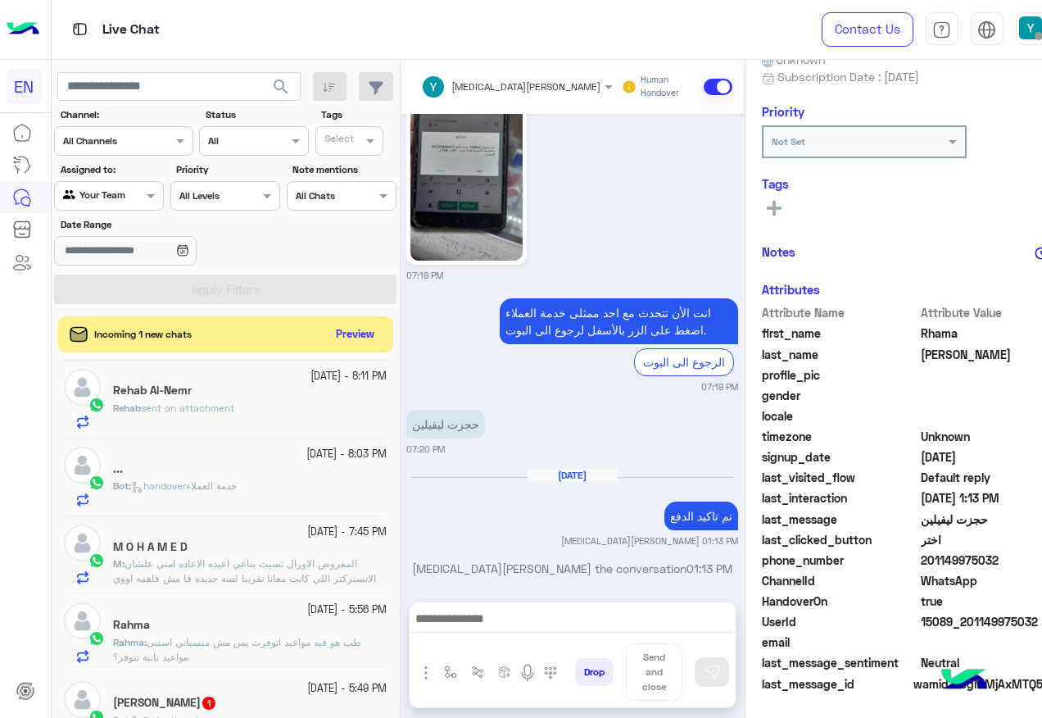
scroll to position [164, 0]
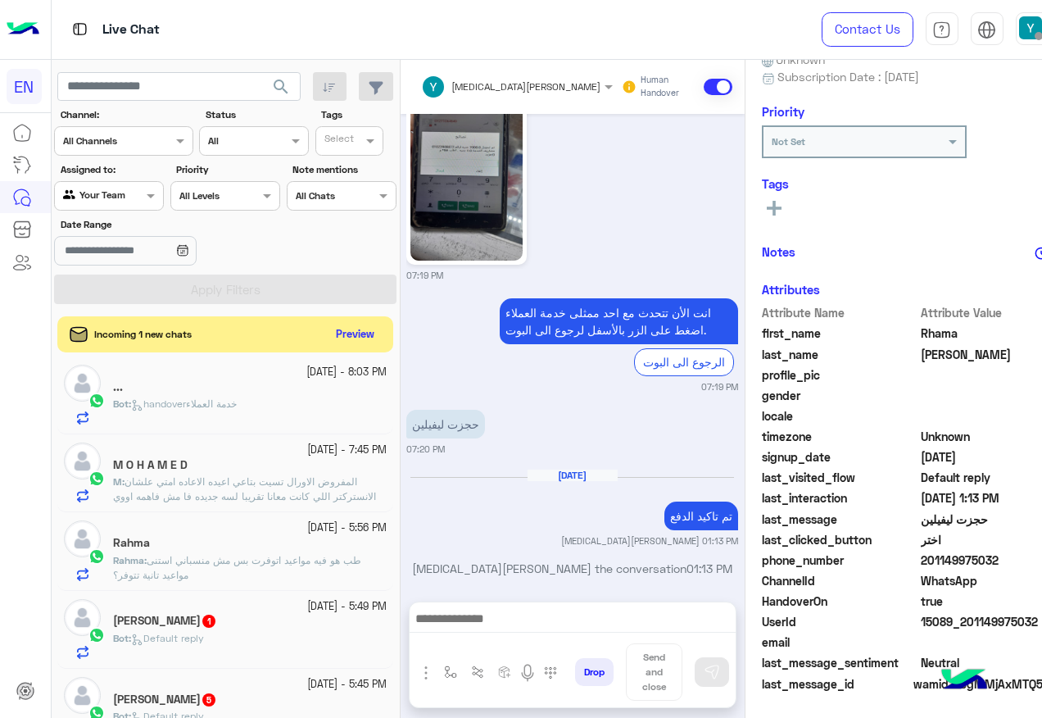
click at [287, 641] on div "Bot : Default reply" at bounding box center [250, 645] width 274 height 29
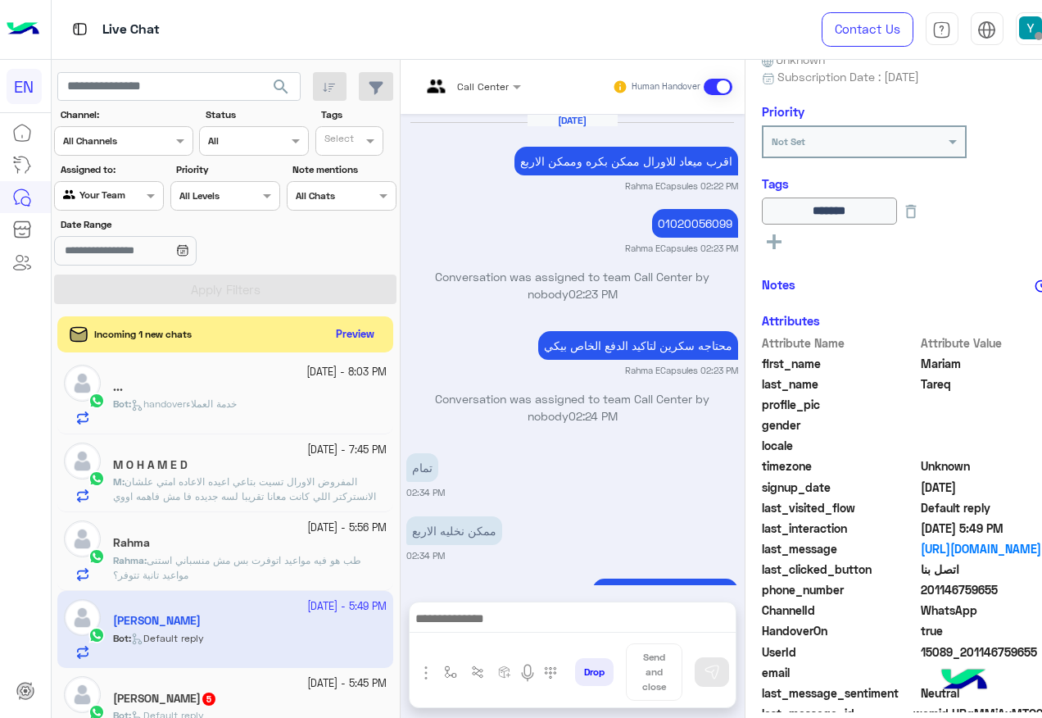
scroll to position [1253, 0]
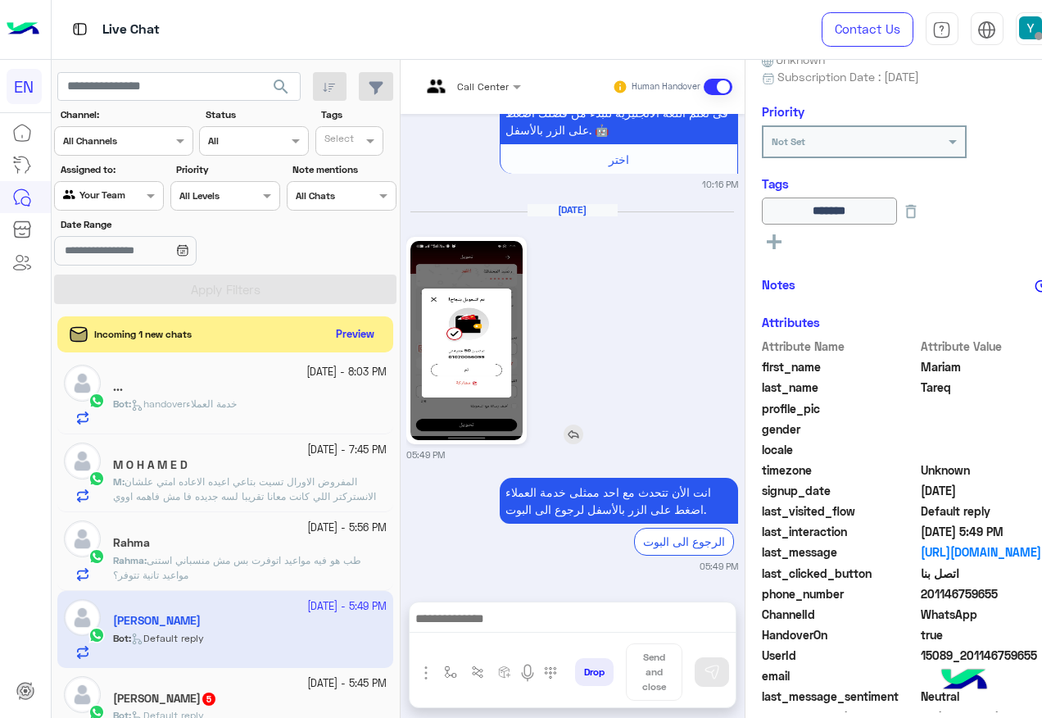
click at [469, 368] on img at bounding box center [466, 340] width 112 height 199
drag, startPoint x: 872, startPoint y: 591, endPoint x: 962, endPoint y: 591, distance: 89.3
click at [962, 591] on span "201146759655" at bounding box center [999, 593] width 156 height 17
copy span "01146759655"
click at [419, 383] on img at bounding box center [466, 340] width 112 height 199
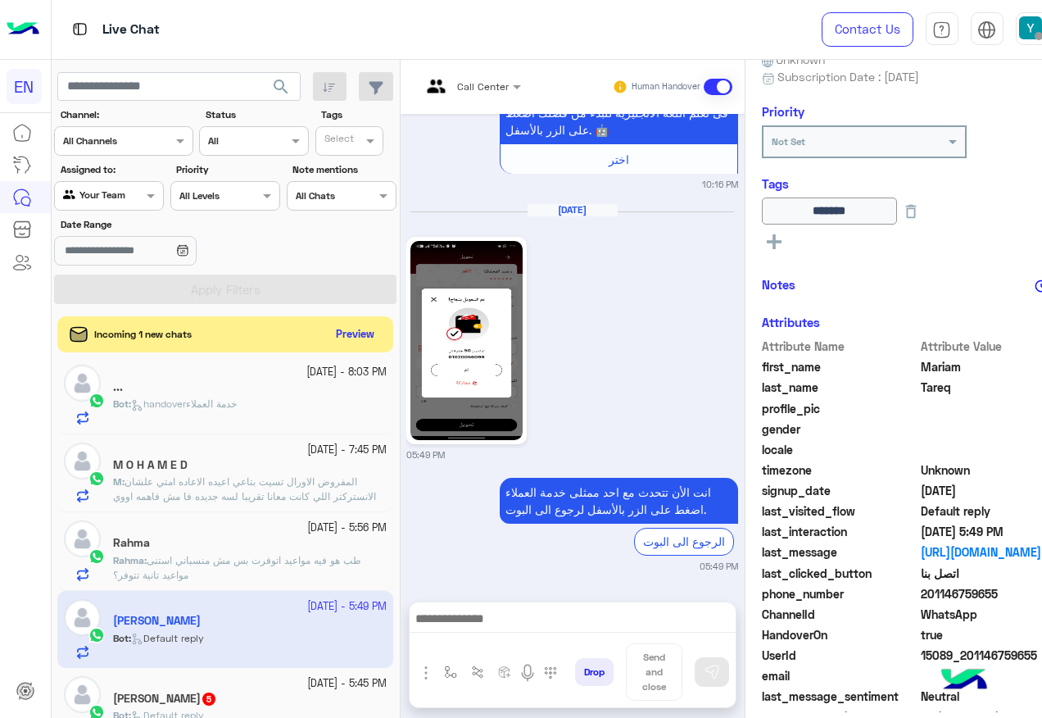
click at [704, 84] on span at bounding box center [718, 87] width 29 height 16
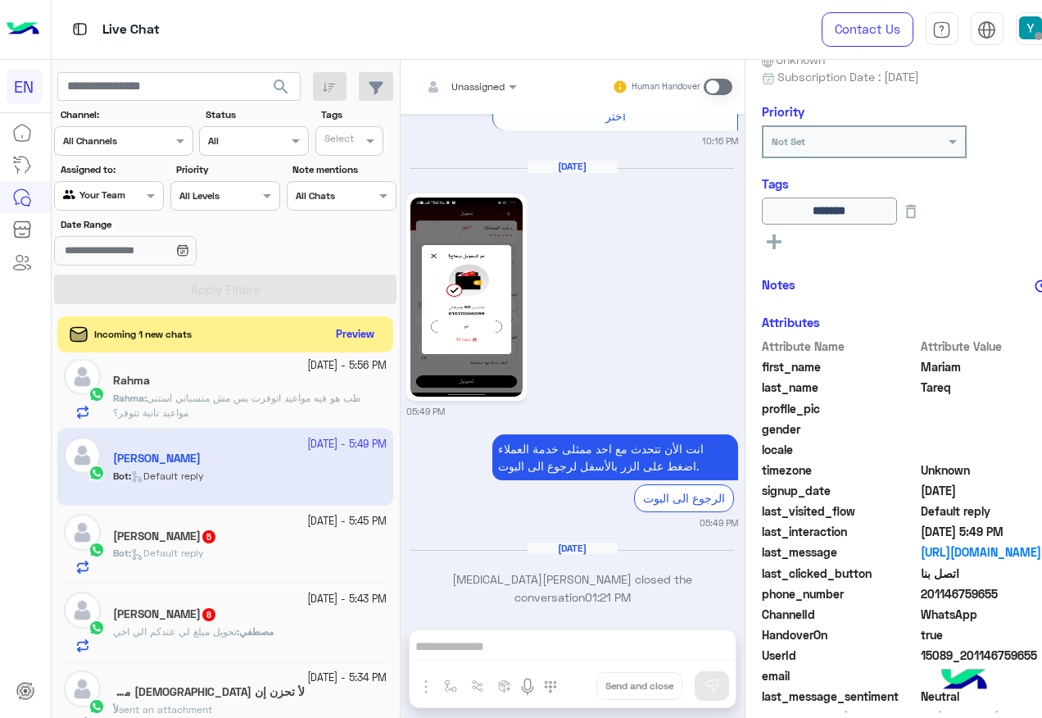
scroll to position [328, 0]
click at [247, 555] on div "Bot : Default reply" at bounding box center [250, 558] width 274 height 29
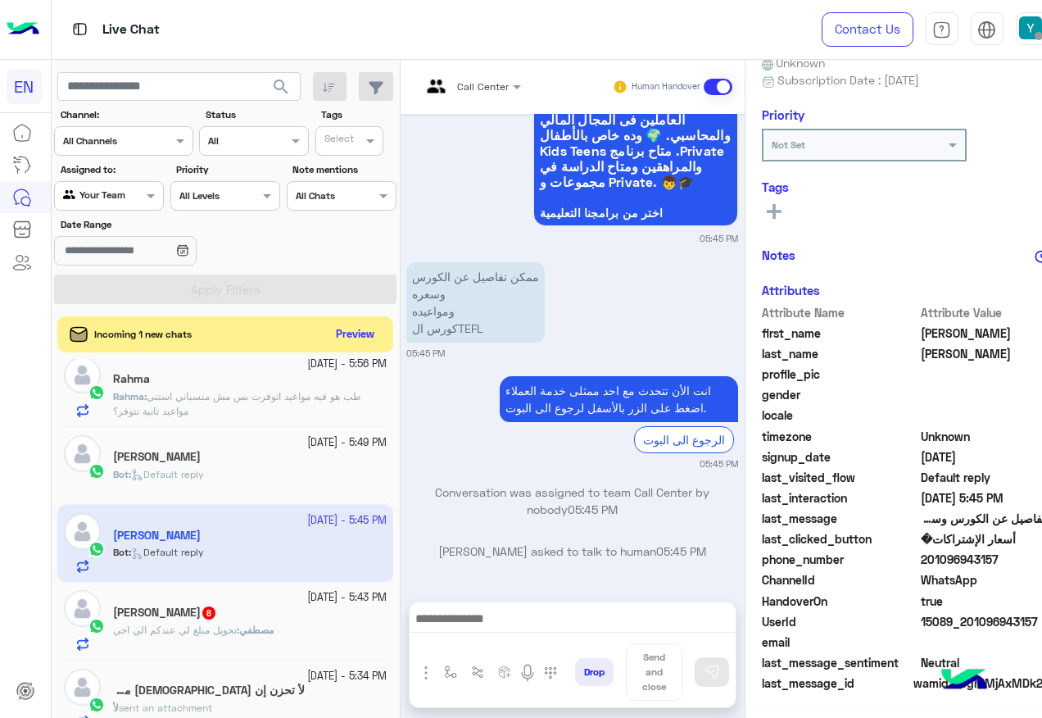
scroll to position [165, 0]
click at [443, 88] on div at bounding box center [471, 84] width 117 height 16
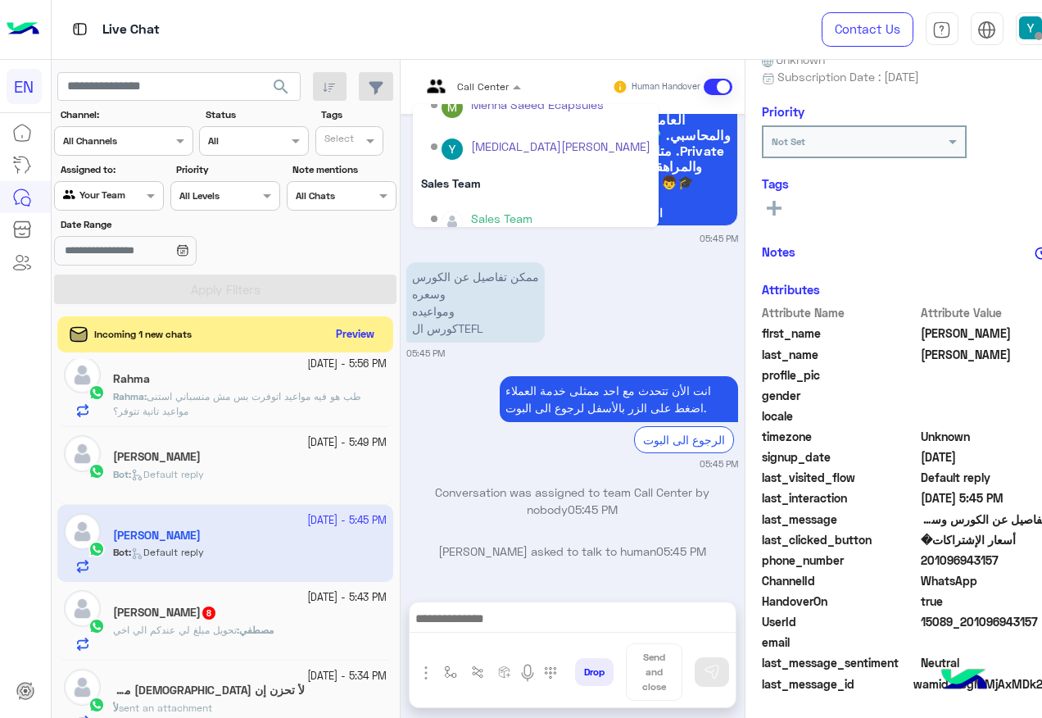
scroll to position [272, 0]
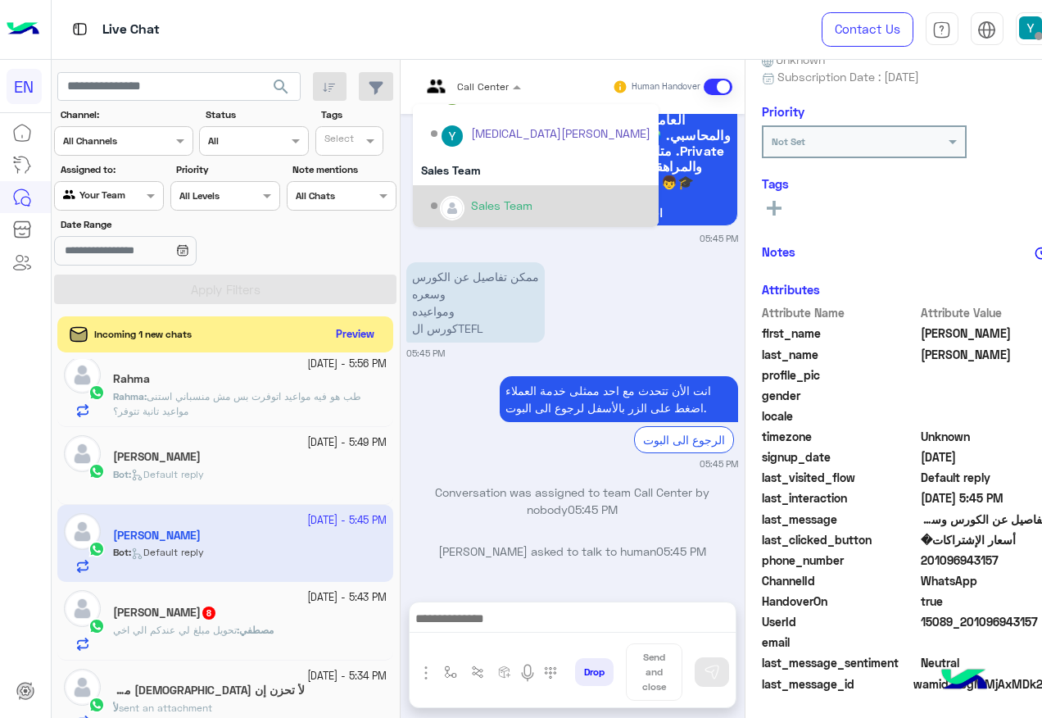
click at [446, 190] on div "Sales Team" at bounding box center [536, 206] width 246 height 42
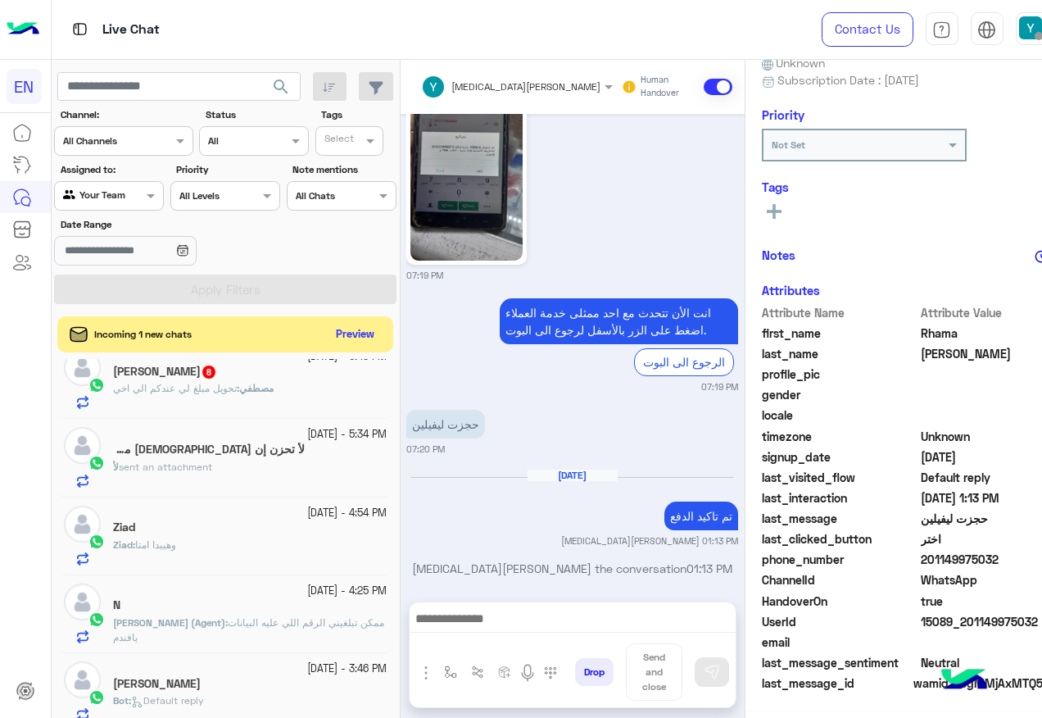
scroll to position [165, 0]
click at [307, 440] on small "[DATE] - 5:34 PM" at bounding box center [346, 435] width 79 height 16
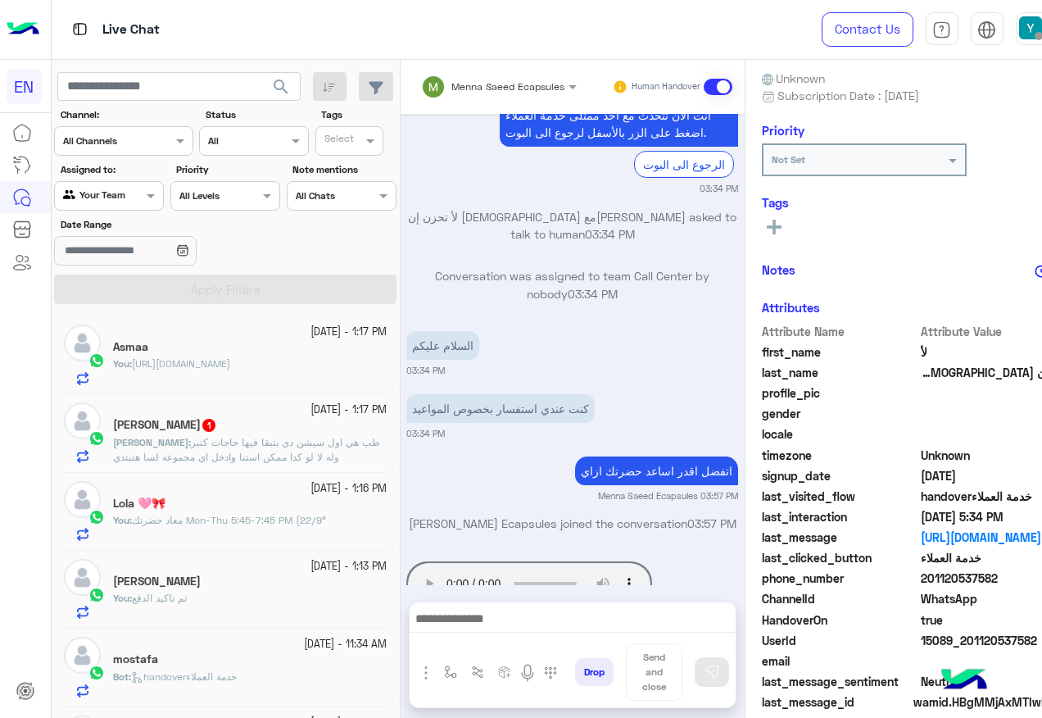
click at [171, 438] on span "طب هي اول سيشن دي بتبقا فيها حاجات كتير وله لا لو كدا ممكن استنا وادخل اي مجموع…" at bounding box center [246, 449] width 267 height 27
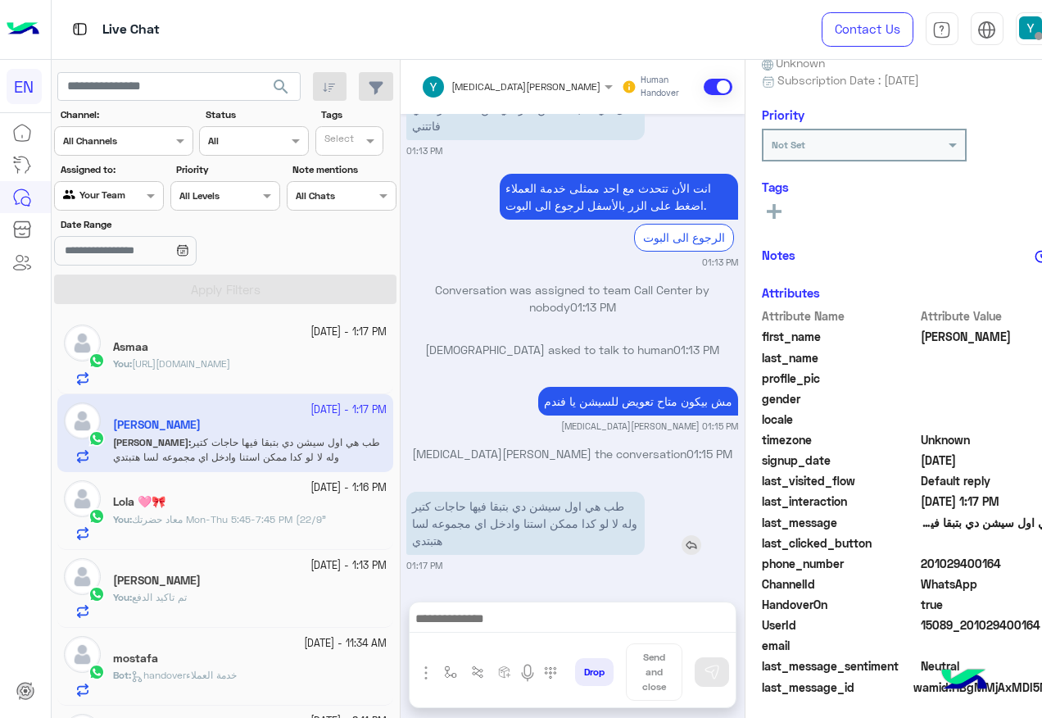
scroll to position [165, 0]
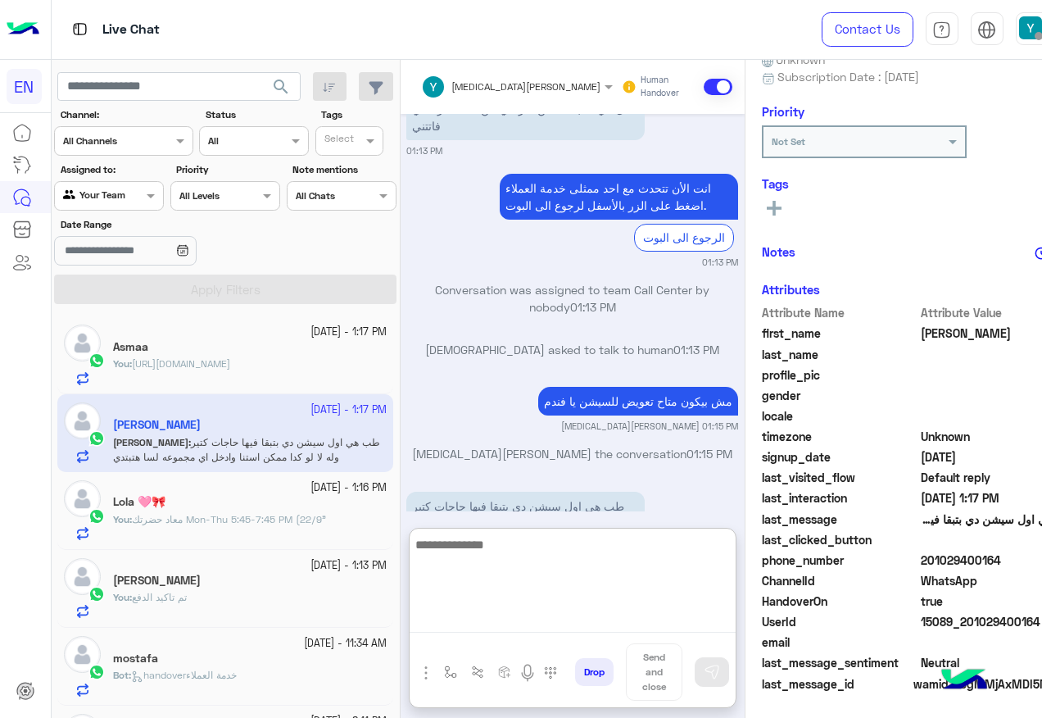
click at [541, 614] on textarea at bounding box center [573, 583] width 326 height 98
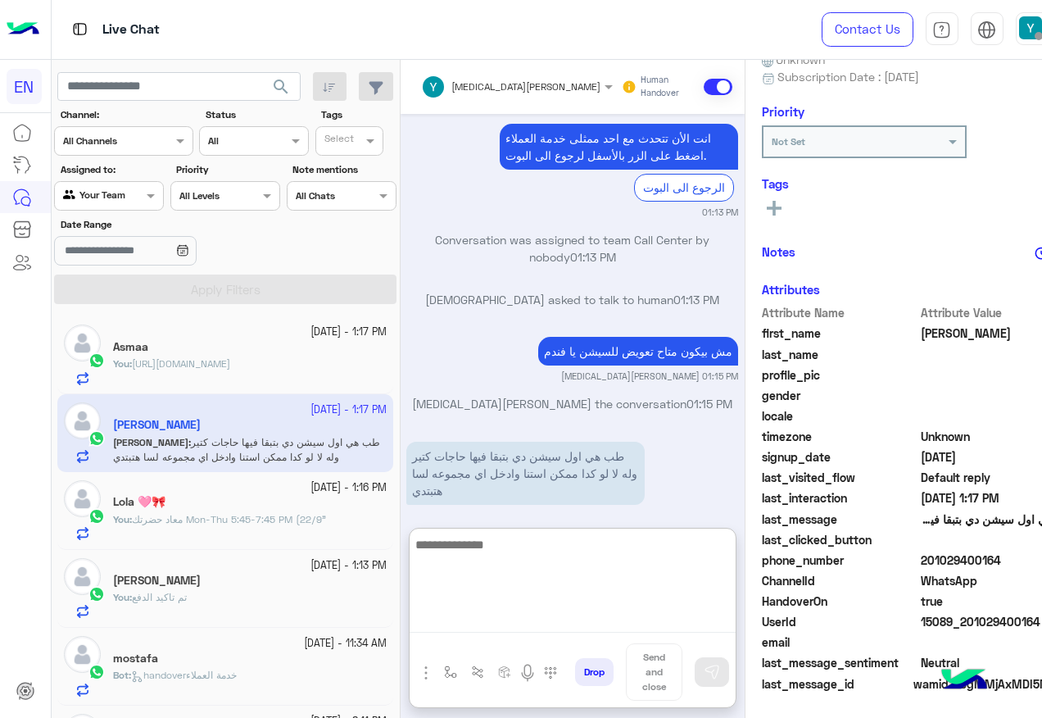
scroll to position [194, 0]
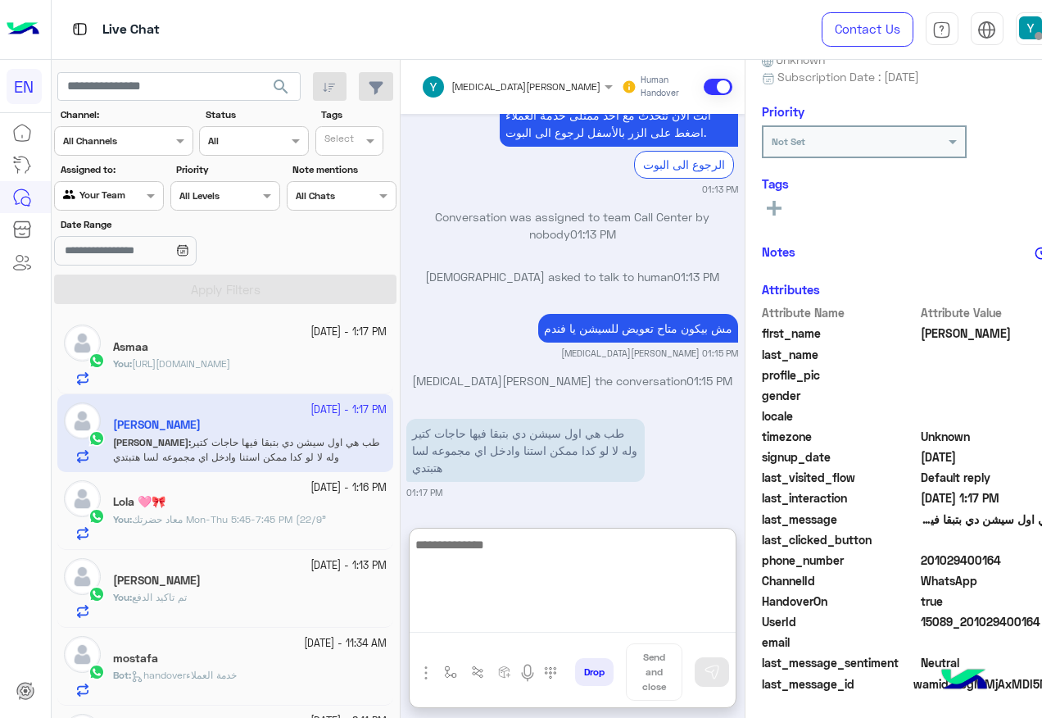
click at [500, 535] on textarea at bounding box center [573, 583] width 326 height 98
type textarea "*"
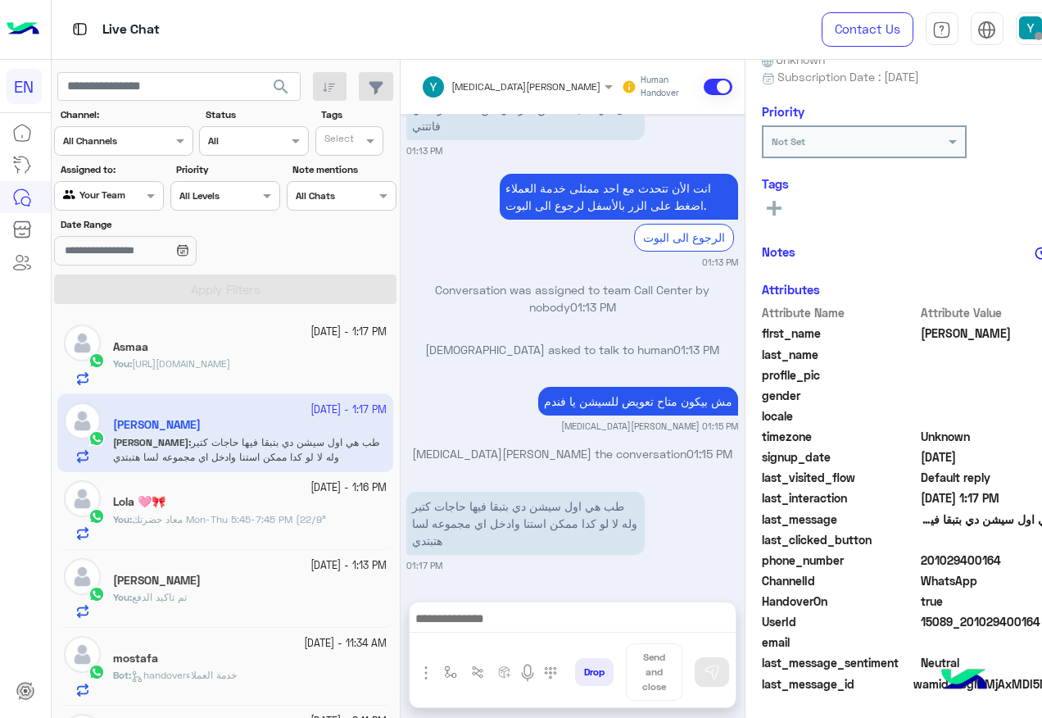
scroll to position [121, 0]
drag, startPoint x: 875, startPoint y: 556, endPoint x: 962, endPoint y: 556, distance: 86.8
click at [962, 556] on span "201029400164" at bounding box center [999, 559] width 156 height 17
copy span "01029400164"
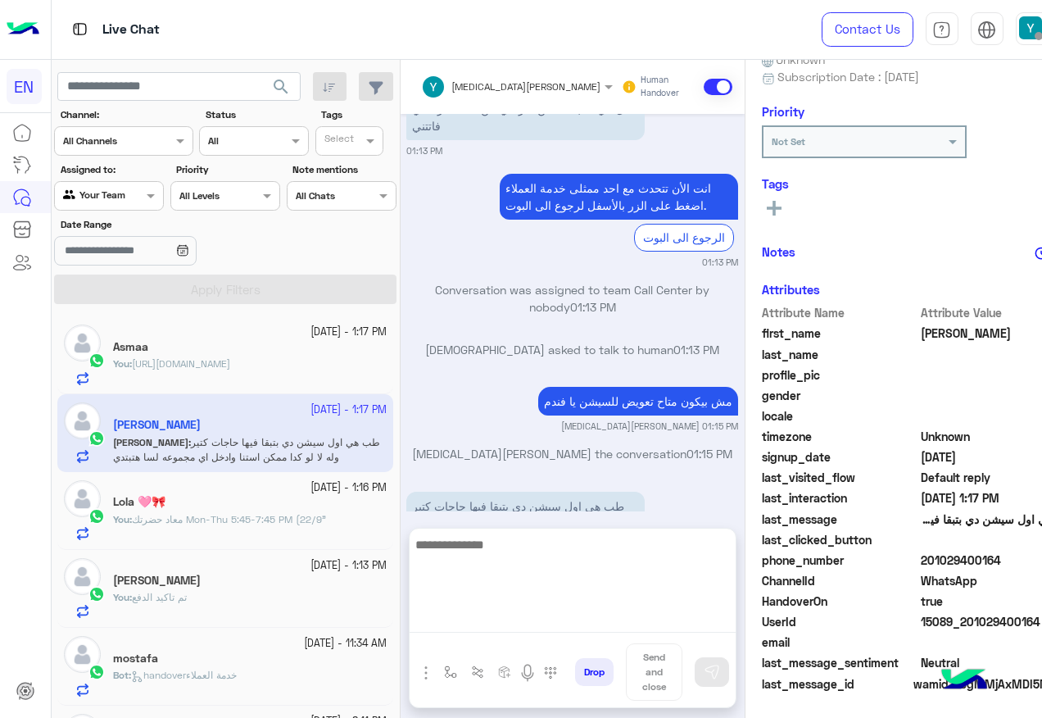
click at [467, 619] on textarea at bounding box center [573, 583] width 326 height 98
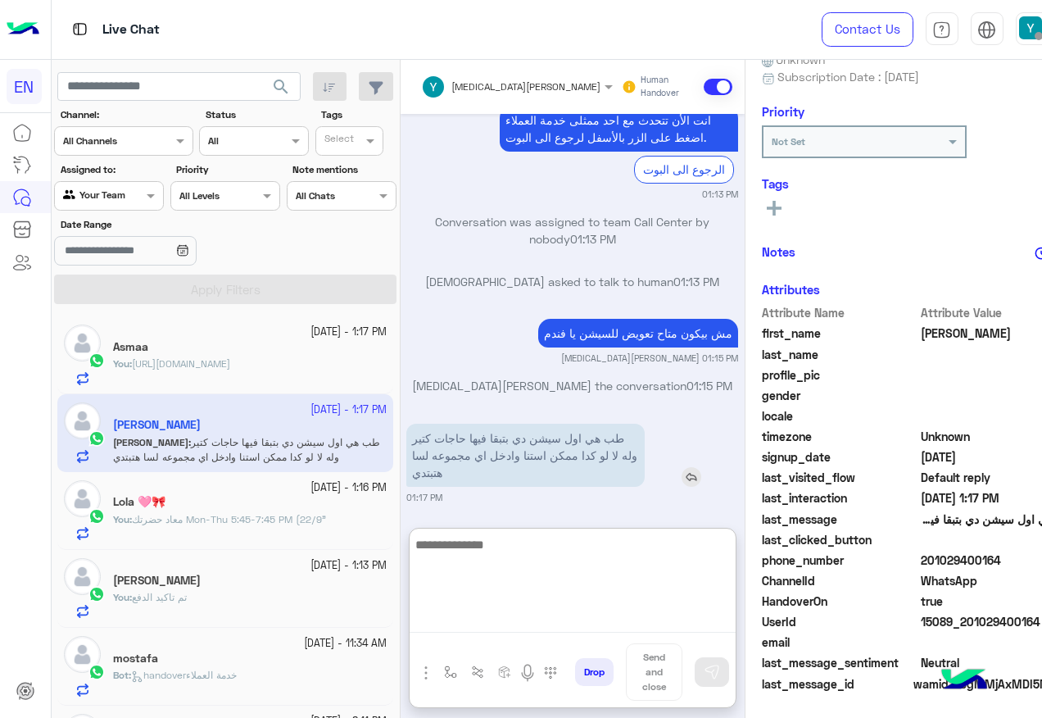
scroll to position [194, 0]
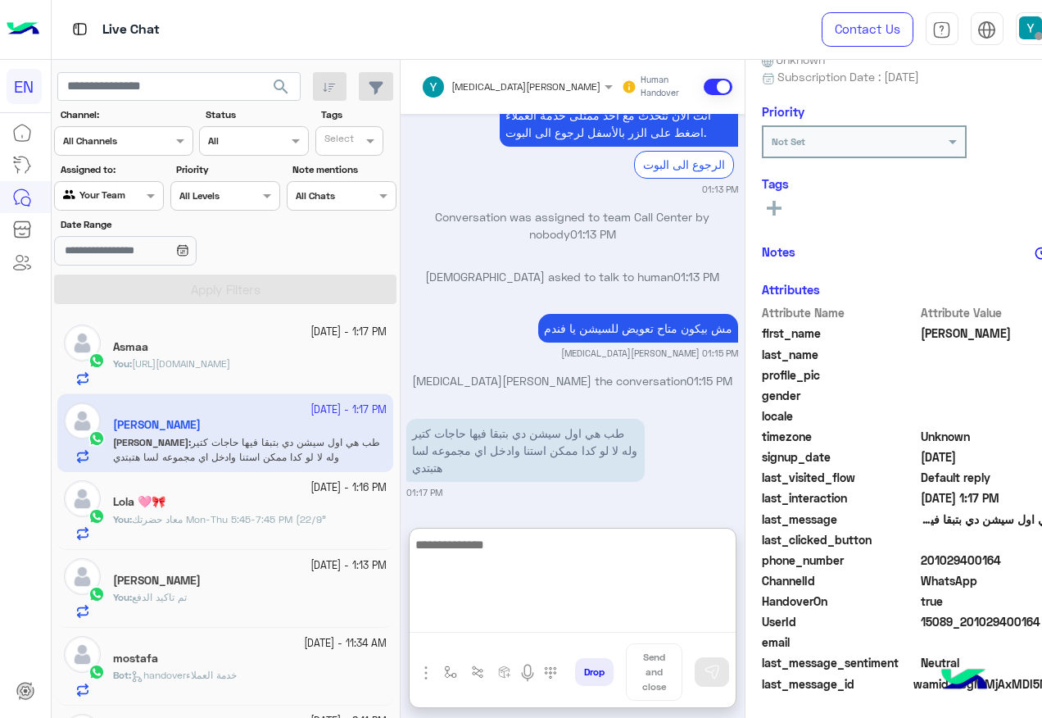
type textarea "*"
type textarea "**********"
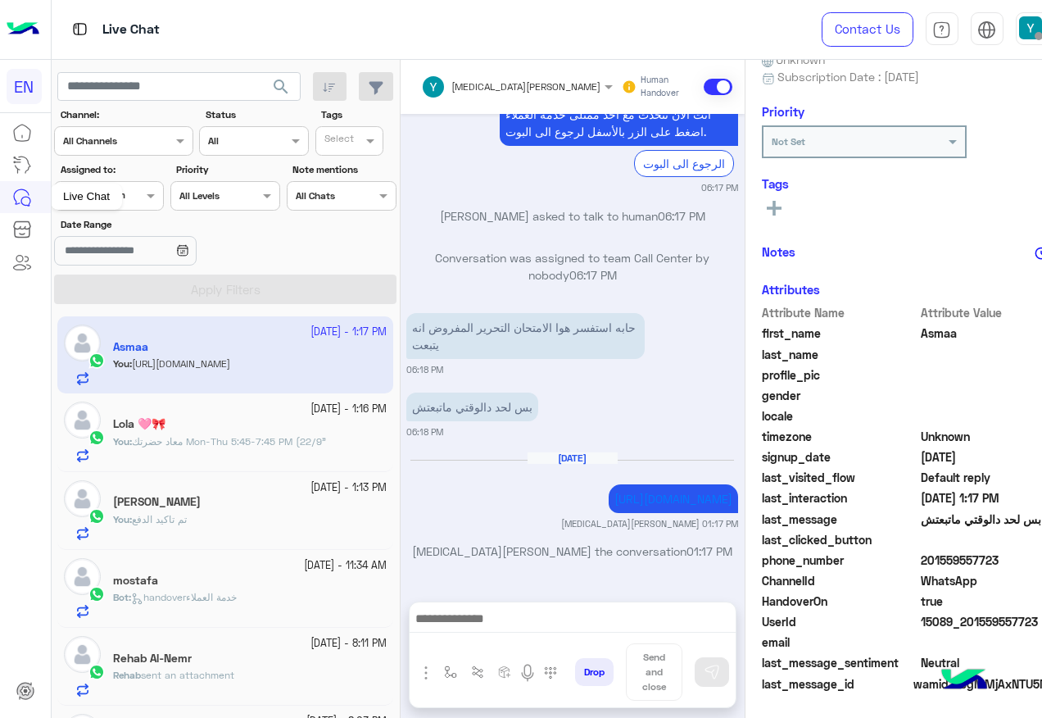
click at [84, 191] on div "Live Chat" at bounding box center [86, 196] width 71 height 26
click at [122, 196] on div at bounding box center [109, 194] width 108 height 16
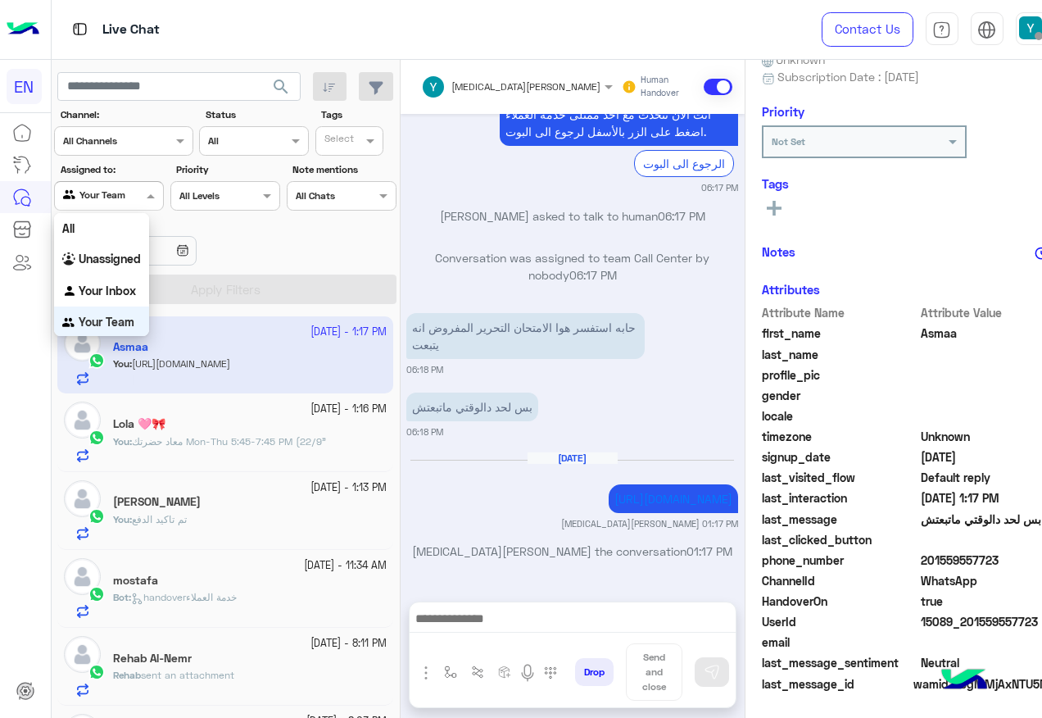
scroll to position [1, 0]
click at [120, 248] on div "Unassigned" at bounding box center [101, 258] width 95 height 32
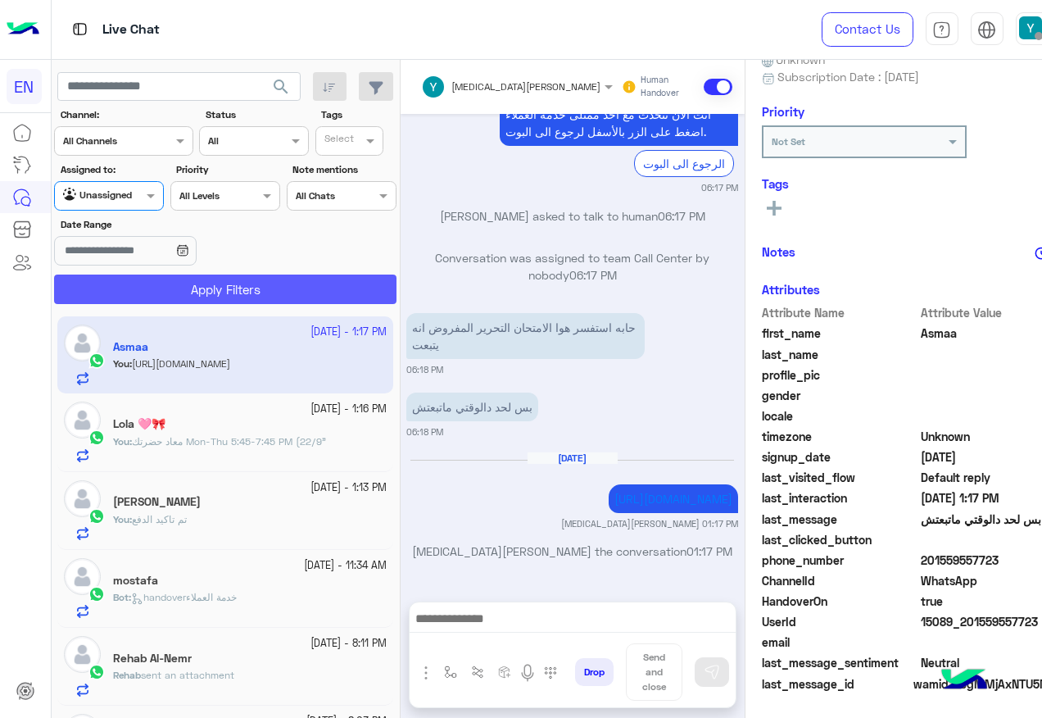
click at [147, 287] on button "Apply Filters" at bounding box center [225, 288] width 342 height 29
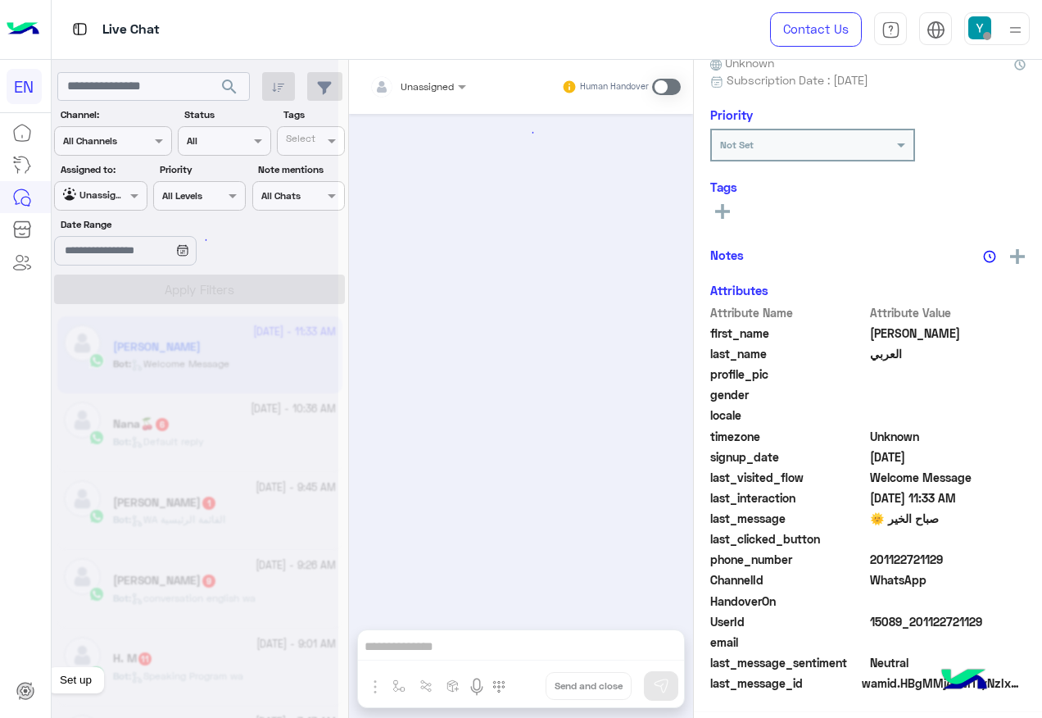
scroll to position [161, 0]
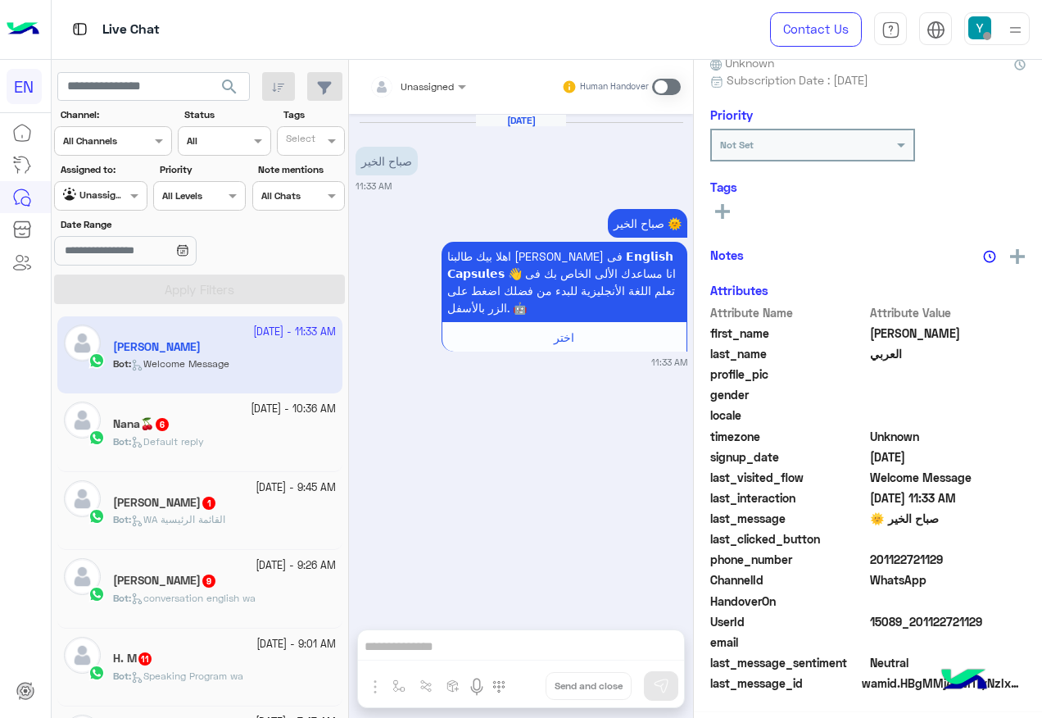
click at [453, 83] on div at bounding box center [417, 84] width 113 height 16
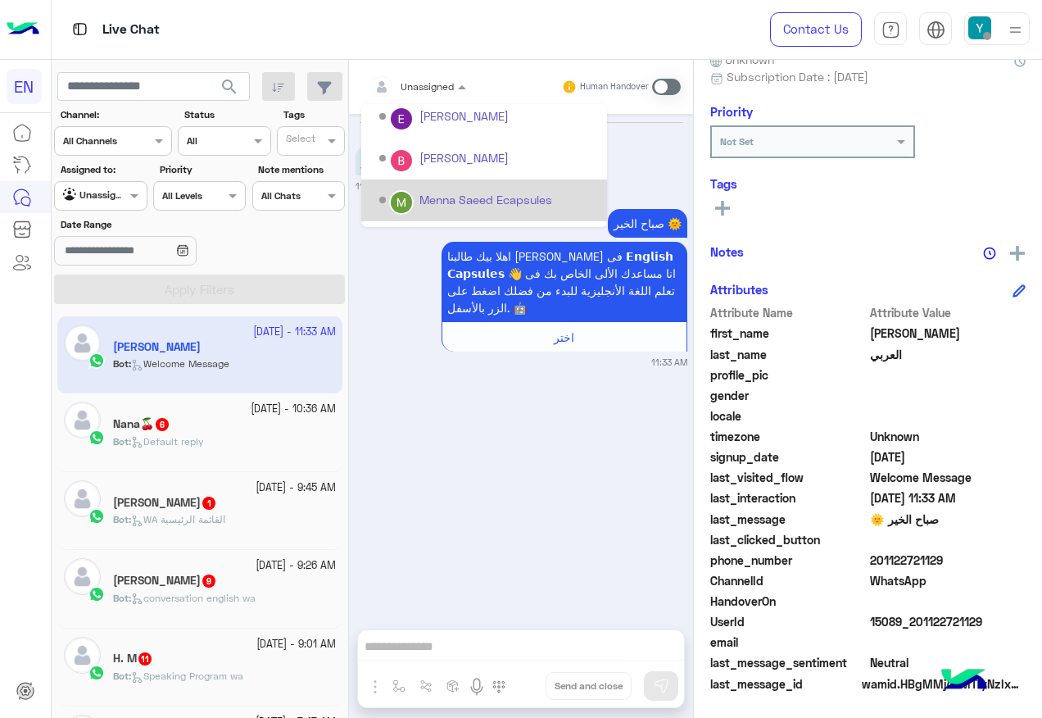
scroll to position [272, 0]
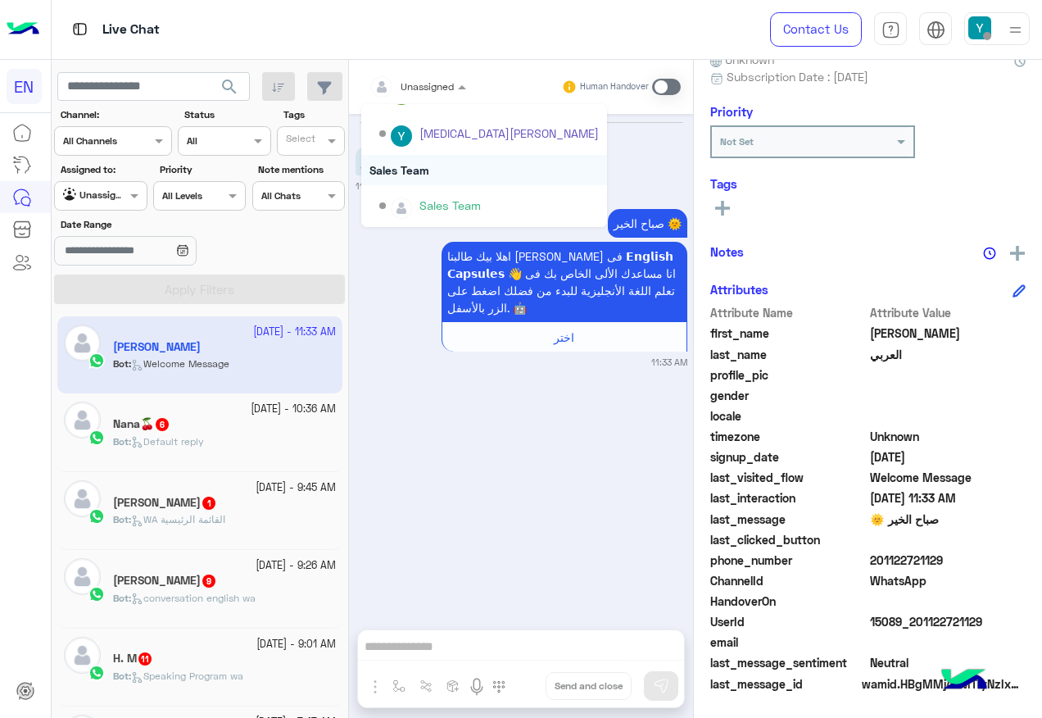
click at [465, 161] on div "Sales Team" at bounding box center [484, 170] width 246 height 30
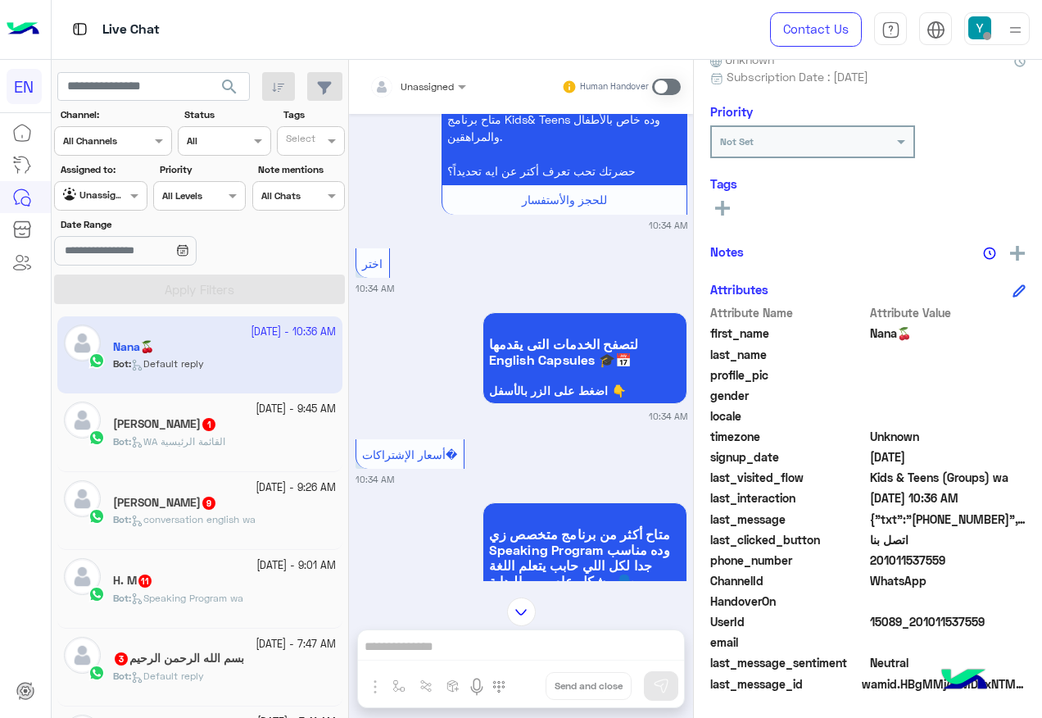
scroll to position [737, 0]
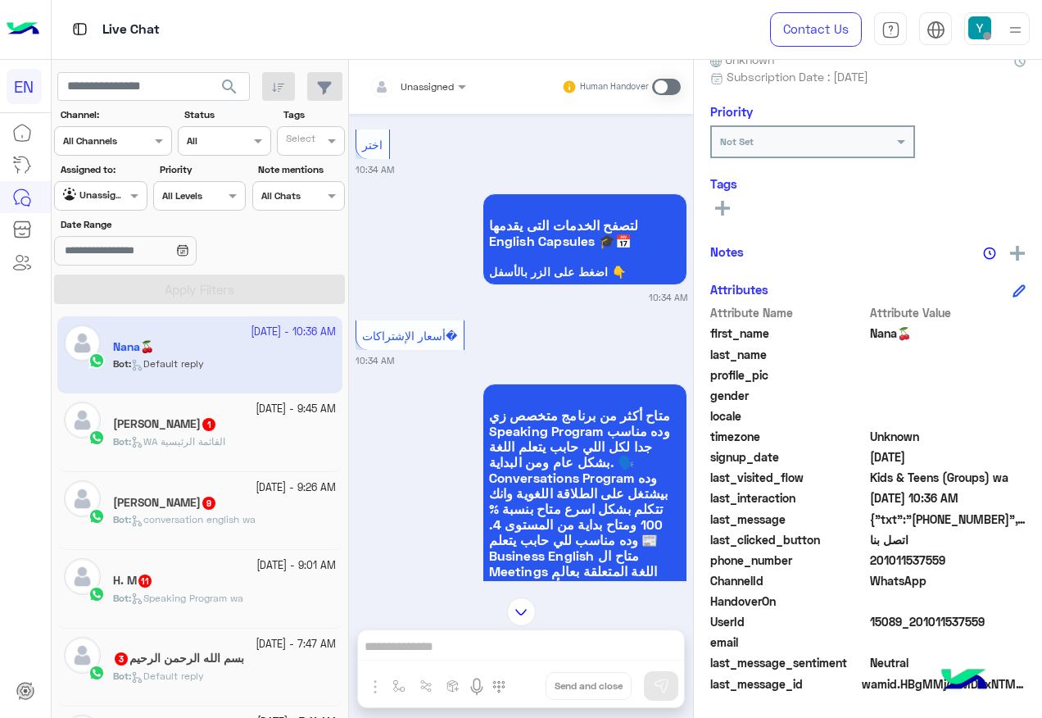
click at [431, 70] on div "Unassigned Human Handover" at bounding box center [521, 87] width 344 height 54
click at [431, 87] on div at bounding box center [417, 84] width 113 height 16
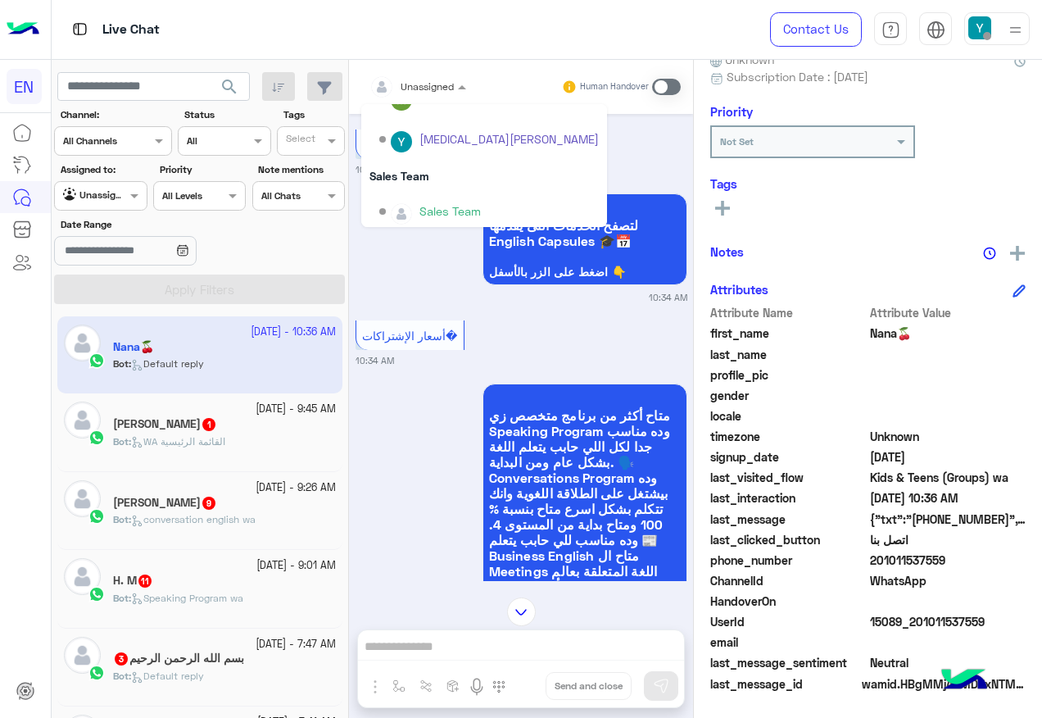
scroll to position [272, 0]
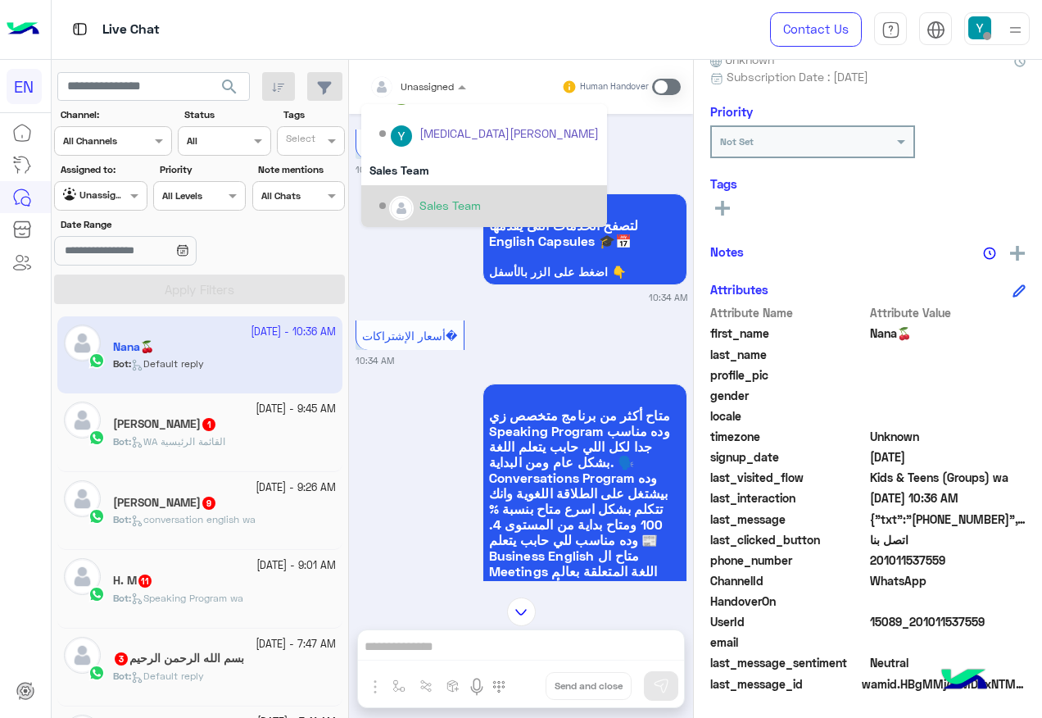
click at [492, 197] on div "Sales Team" at bounding box center [489, 206] width 220 height 29
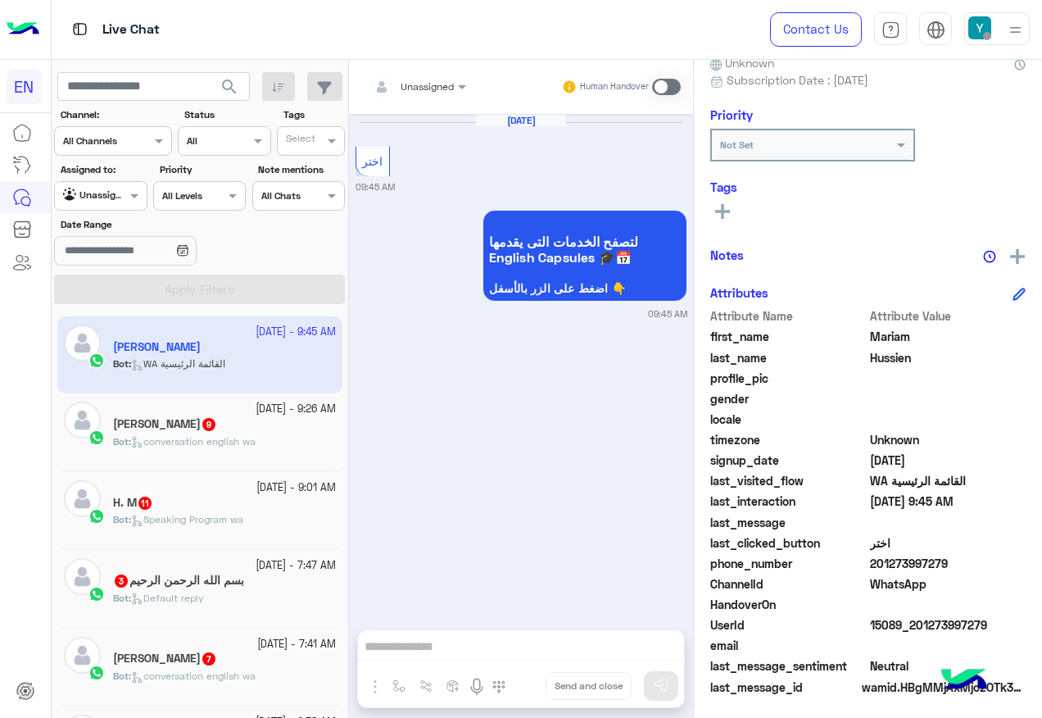
scroll to position [165, 0]
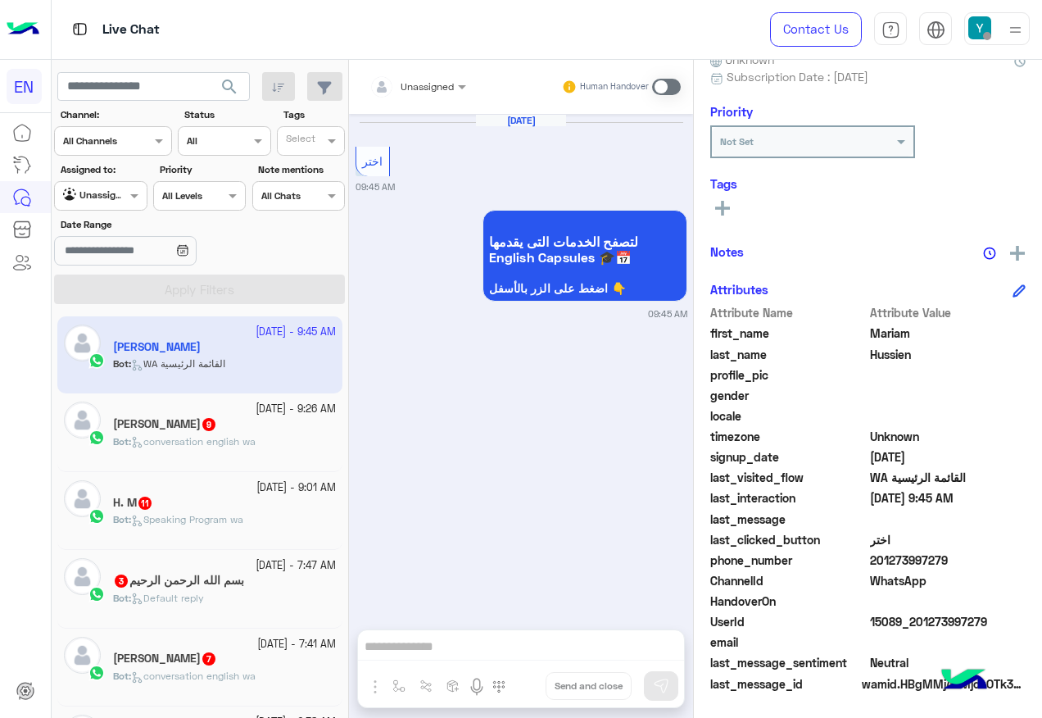
click at [437, 88] on div at bounding box center [417, 84] width 113 height 16
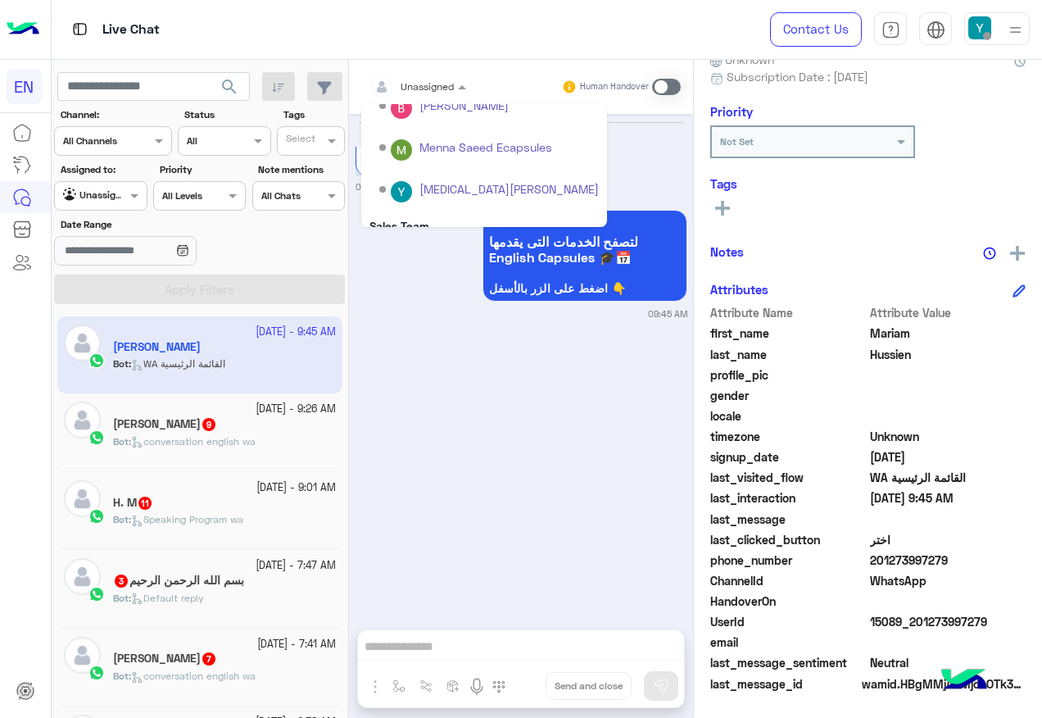
scroll to position [272, 0]
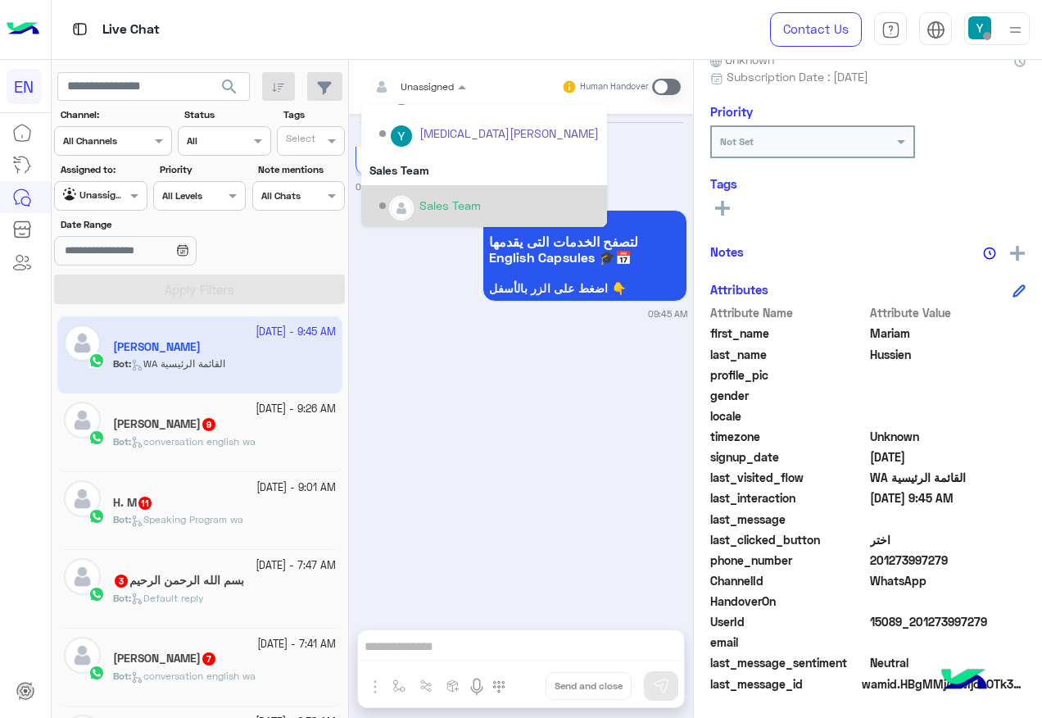
click at [437, 206] on div "Sales Team" at bounding box center [449, 205] width 61 height 17
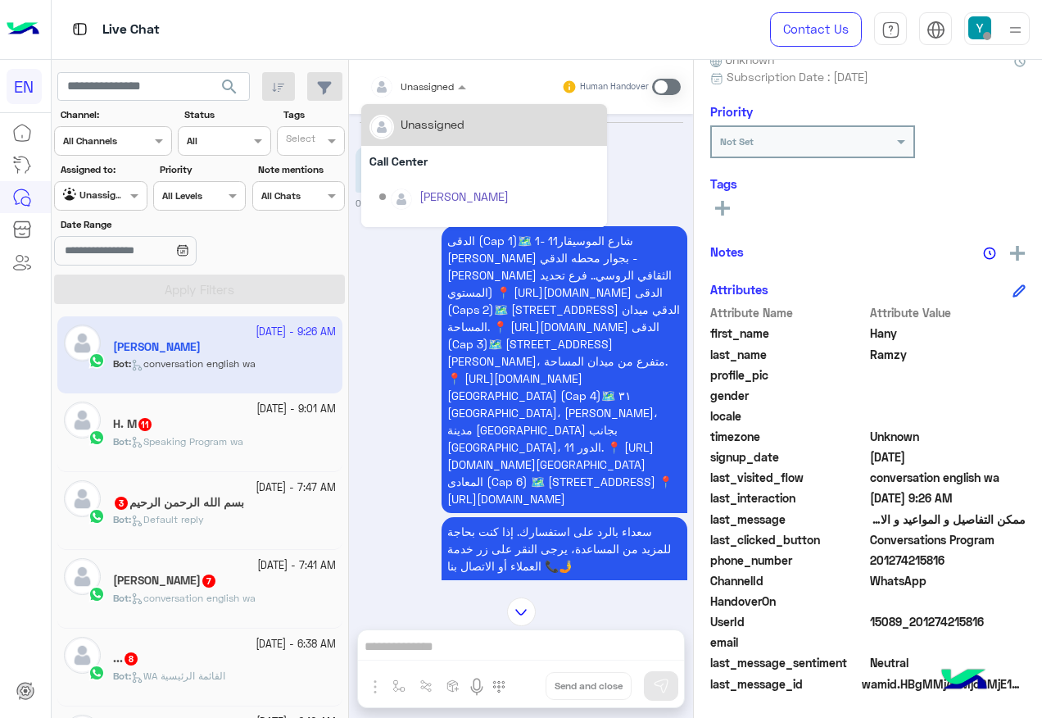
click at [423, 94] on div "Unassigned" at bounding box center [411, 86] width 84 height 33
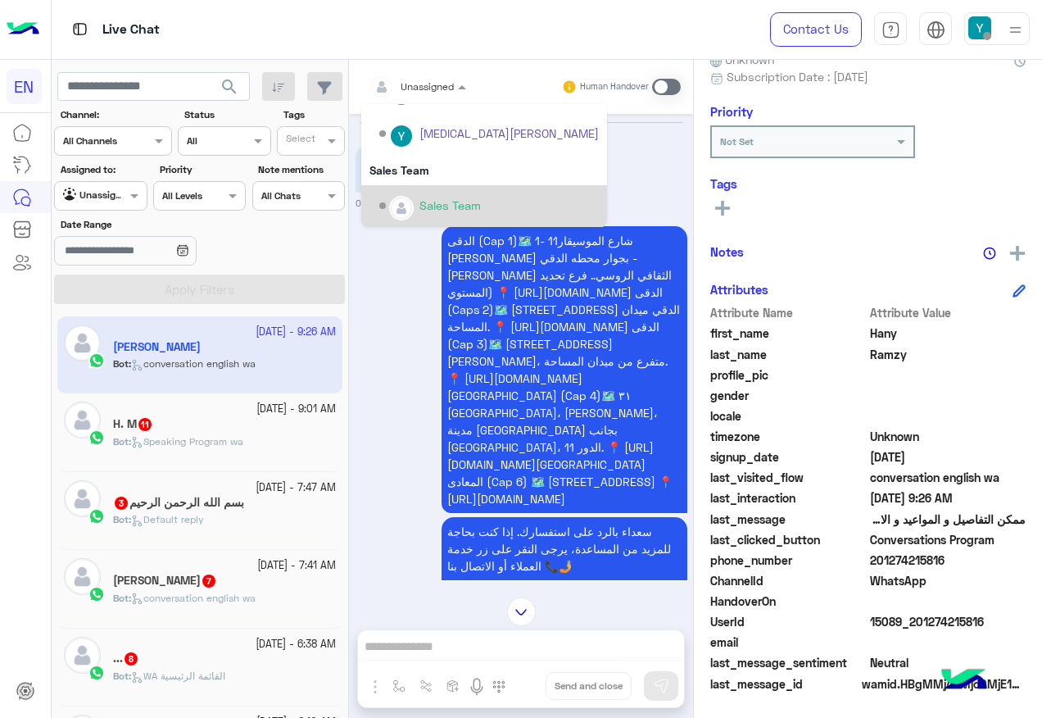
click at [431, 203] on div "Sales Team" at bounding box center [449, 205] width 61 height 17
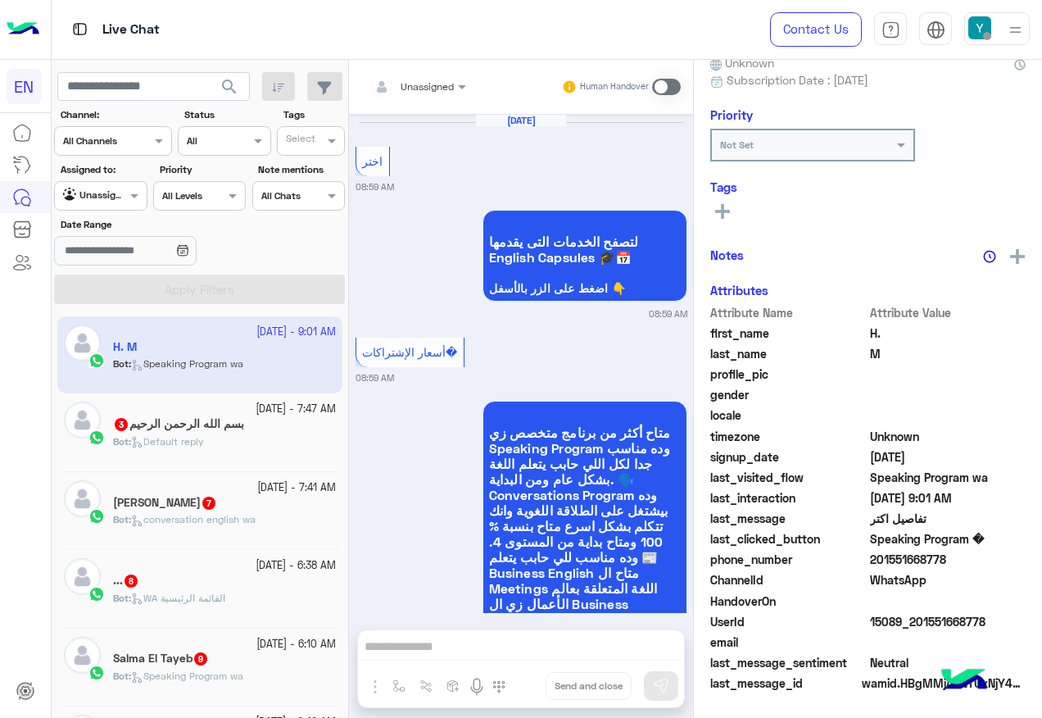
scroll to position [3542, 0]
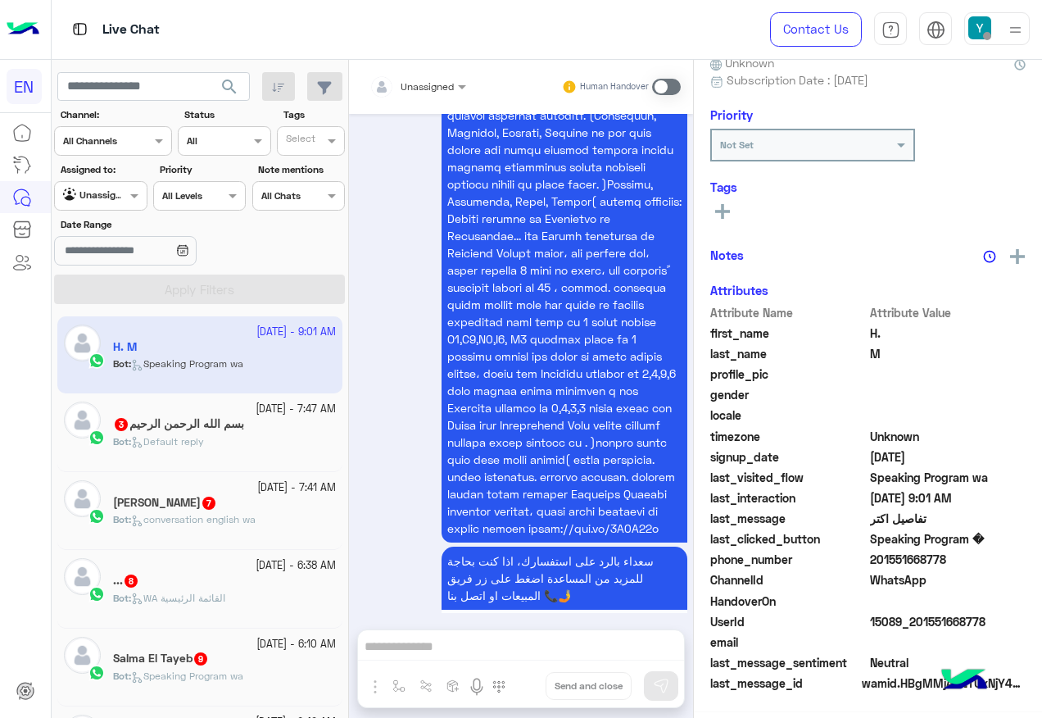
click at [229, 431] on h5 "بسم الله [PERSON_NAME] 3" at bounding box center [178, 424] width 131 height 14
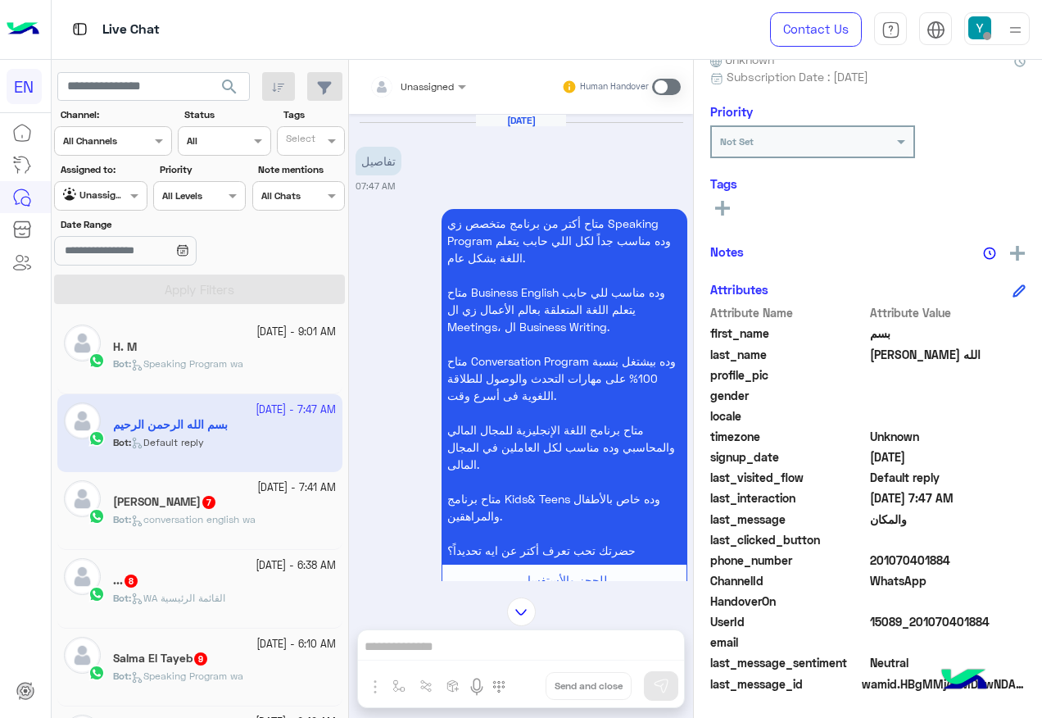
click at [465, 76] on div at bounding box center [417, 84] width 113 height 16
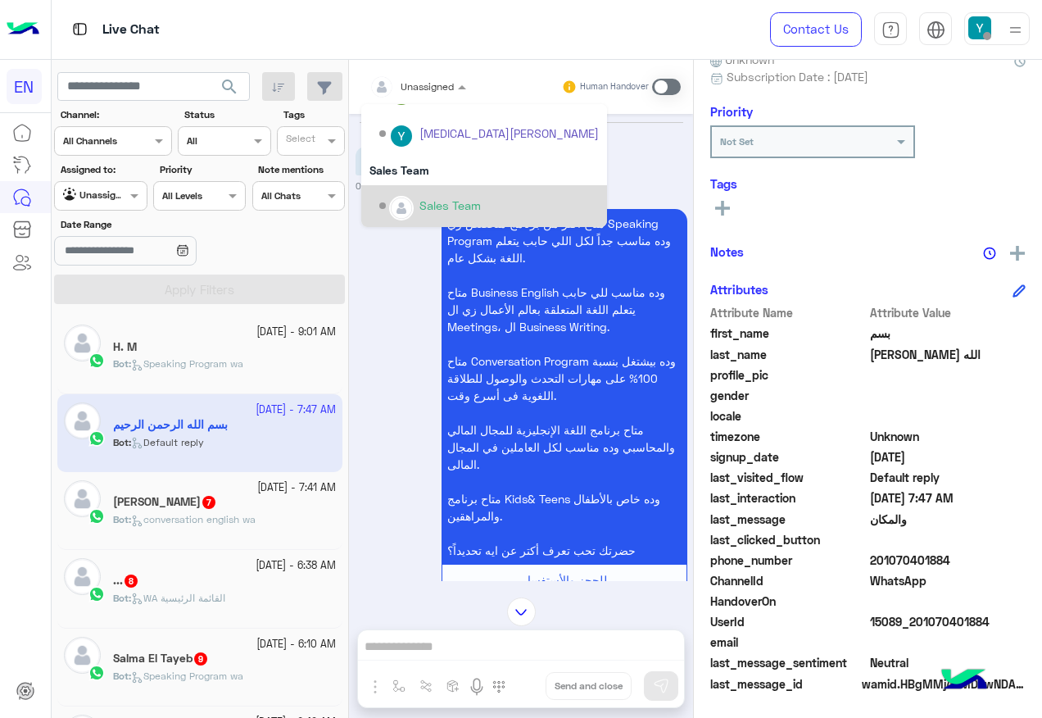
click at [442, 197] on div "Sales Team" at bounding box center [449, 205] width 61 height 17
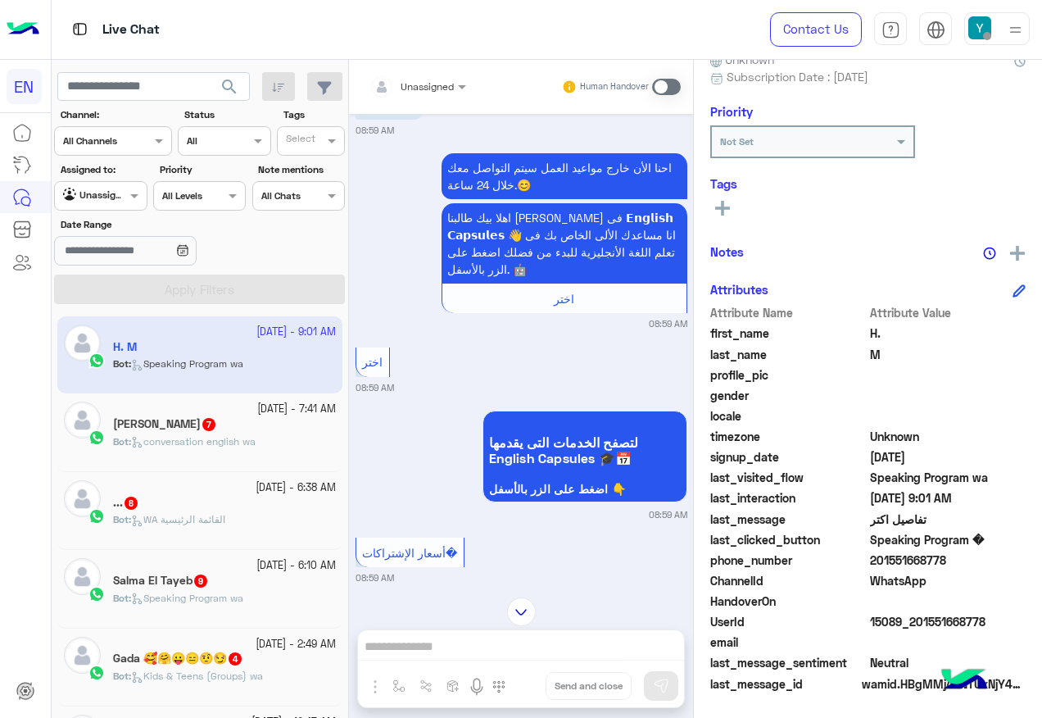
click at [418, 88] on input "text" at bounding box center [397, 84] width 57 height 15
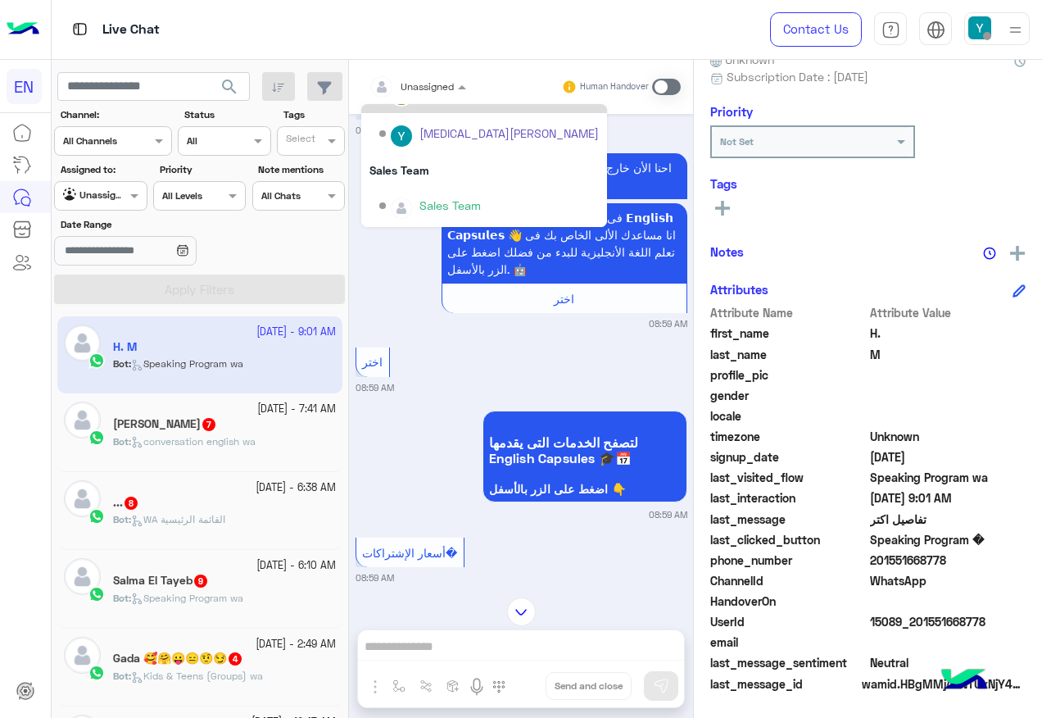
click at [413, 215] on div "Sales Team" at bounding box center [489, 206] width 220 height 29
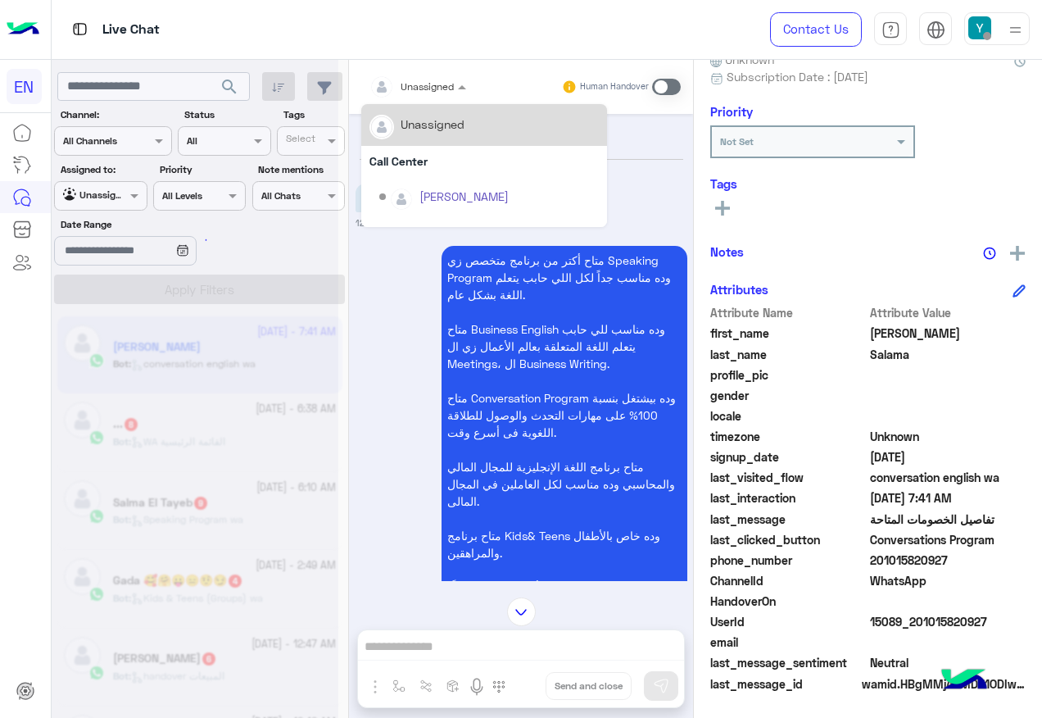
click at [432, 91] on span "Unassigned" at bounding box center [427, 86] width 53 height 12
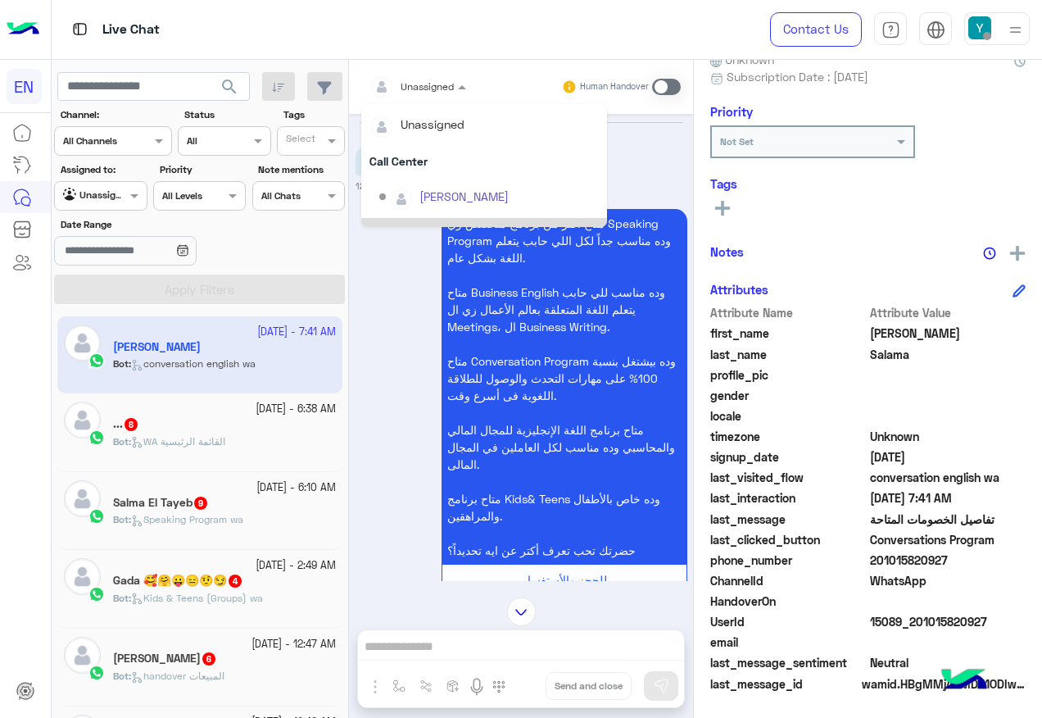
scroll to position [272, 0]
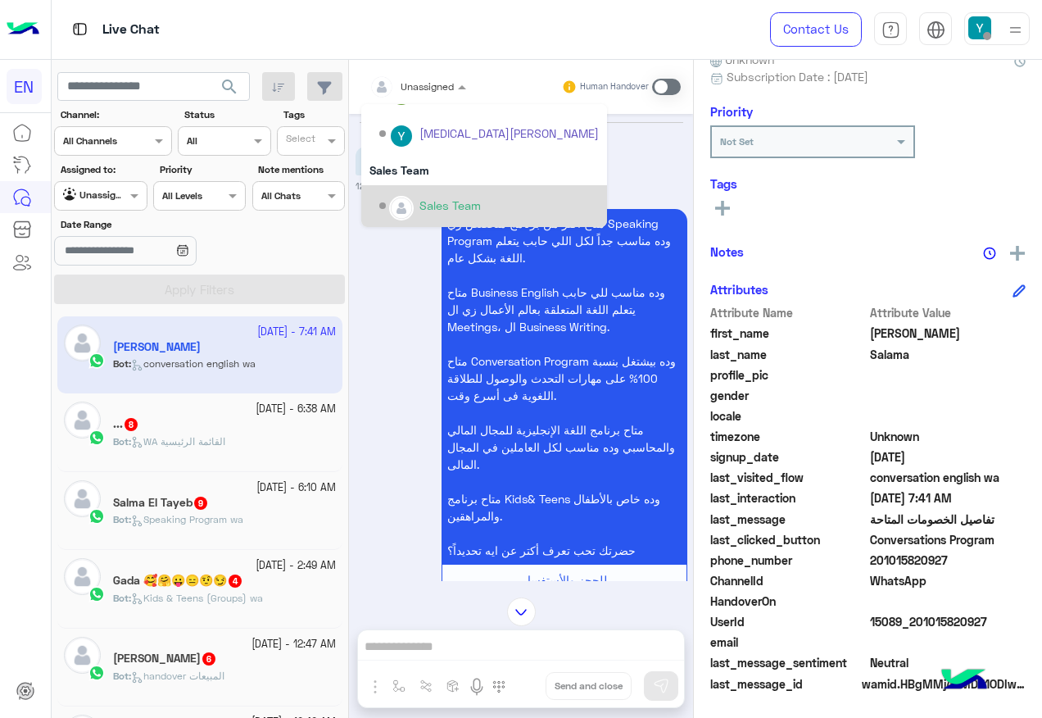
click at [476, 200] on div "Sales Team" at bounding box center [449, 205] width 61 height 17
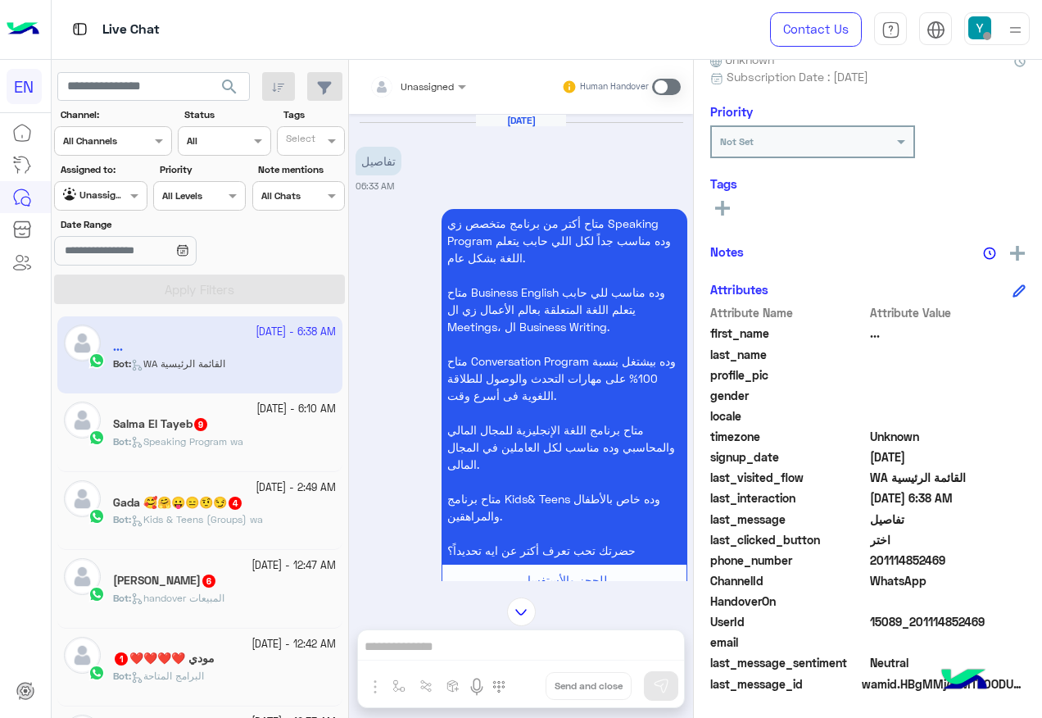
click at [454, 97] on div "Unassigned" at bounding box center [411, 86] width 84 height 33
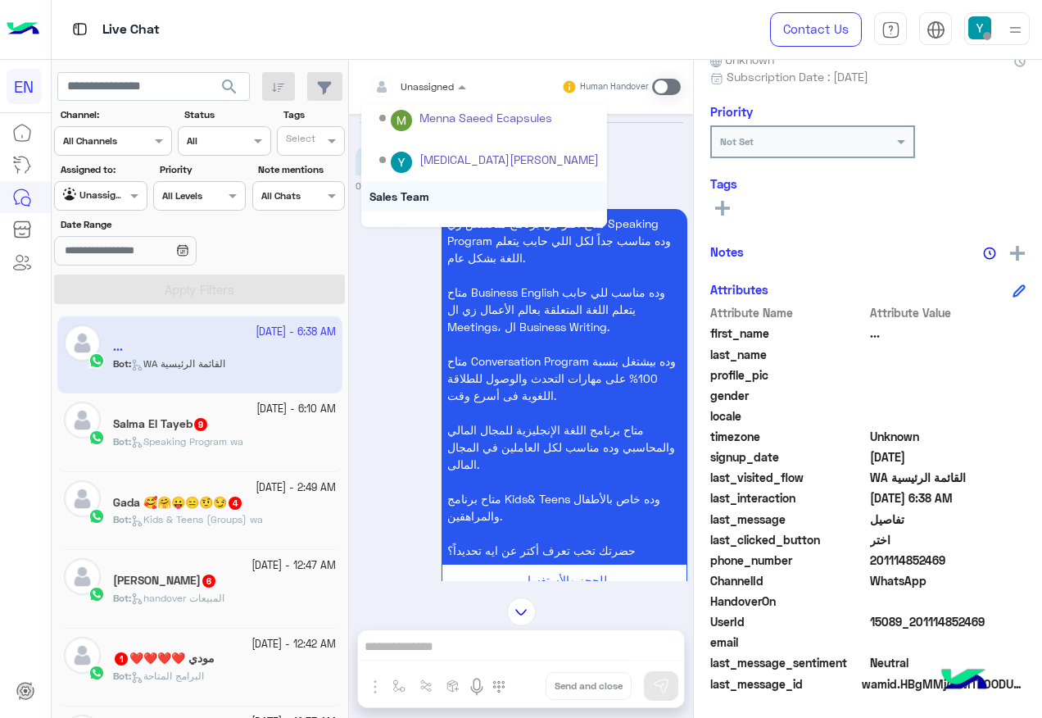
scroll to position [272, 0]
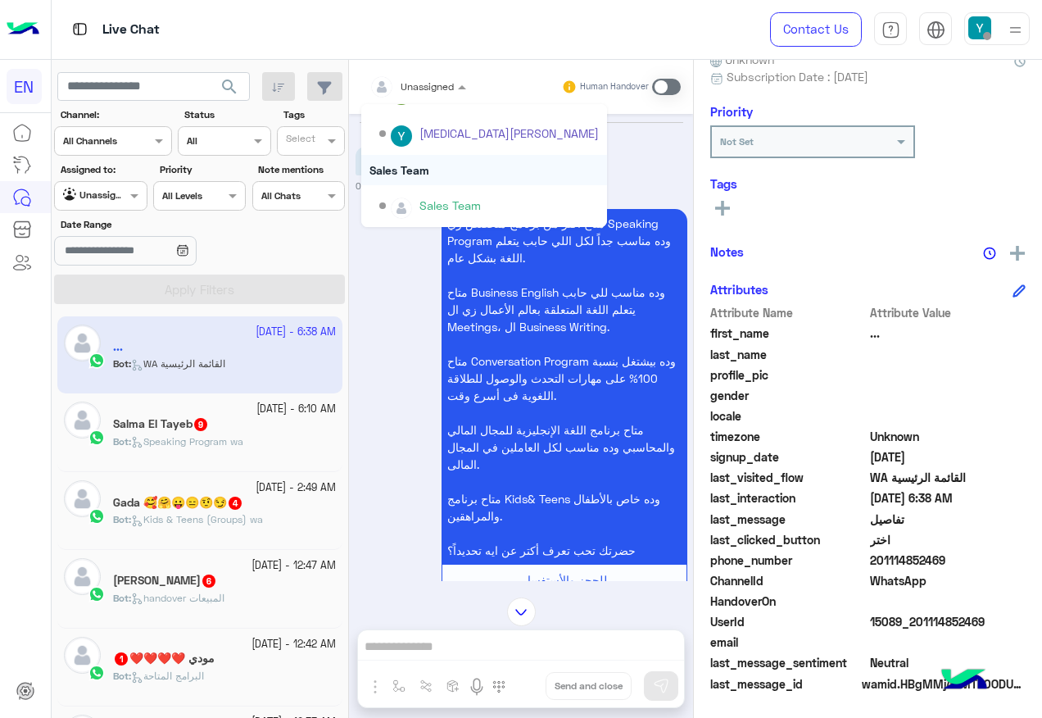
click at [472, 180] on div "Sales Team" at bounding box center [484, 170] width 246 height 30
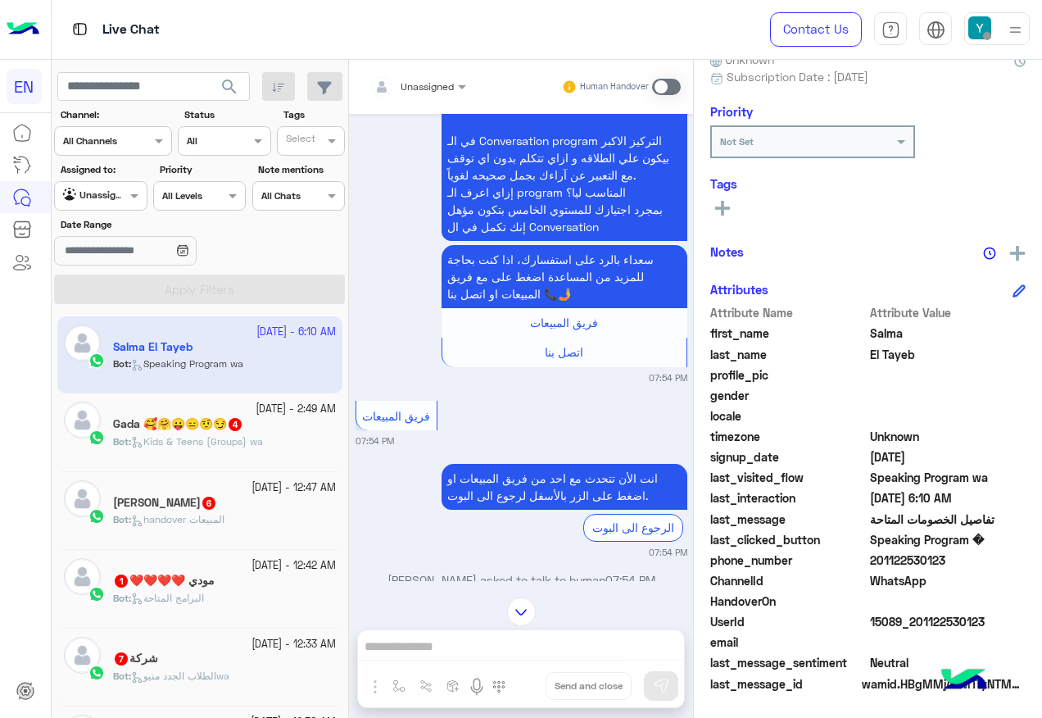
scroll to position [1364, 0]
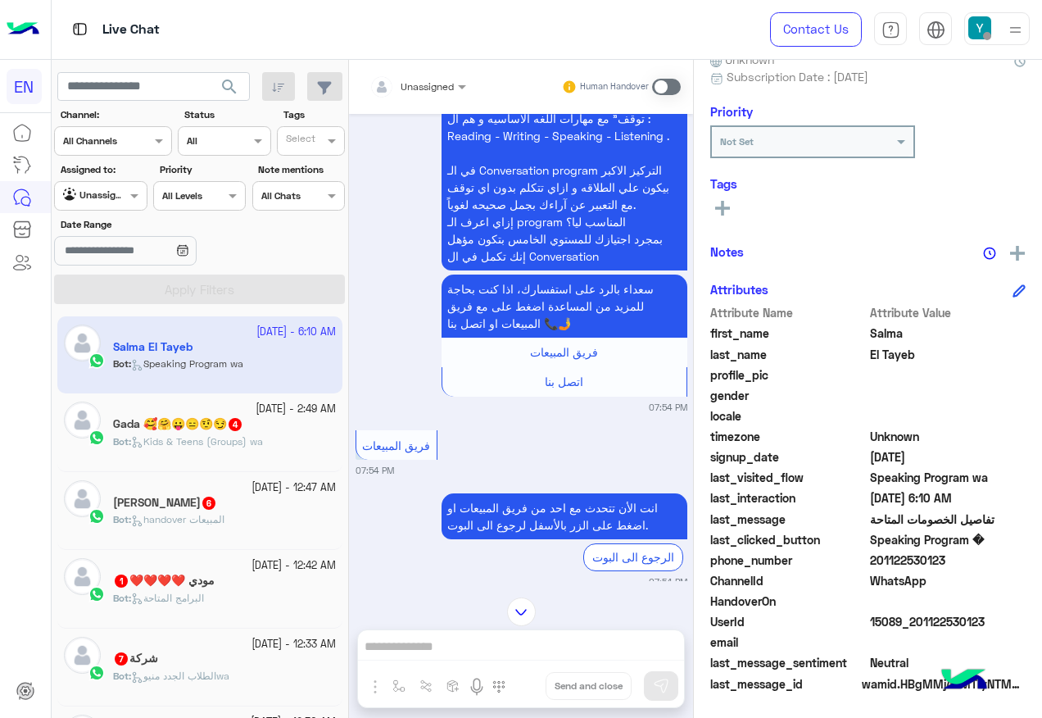
click at [433, 82] on div at bounding box center [417, 84] width 113 height 16
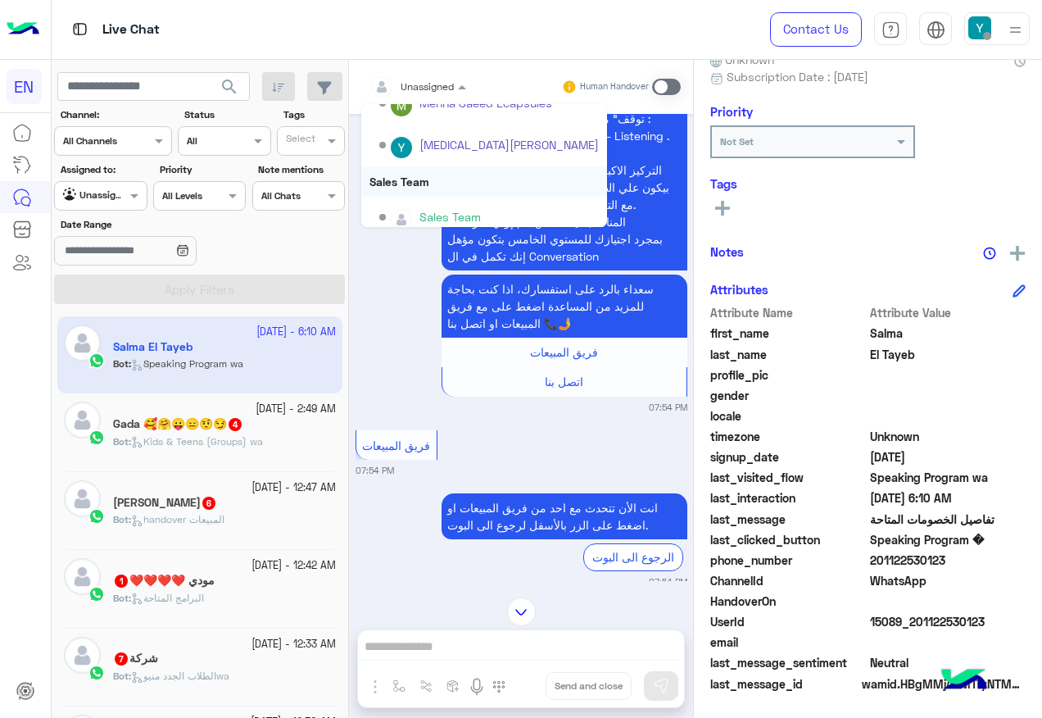
scroll to position [272, 0]
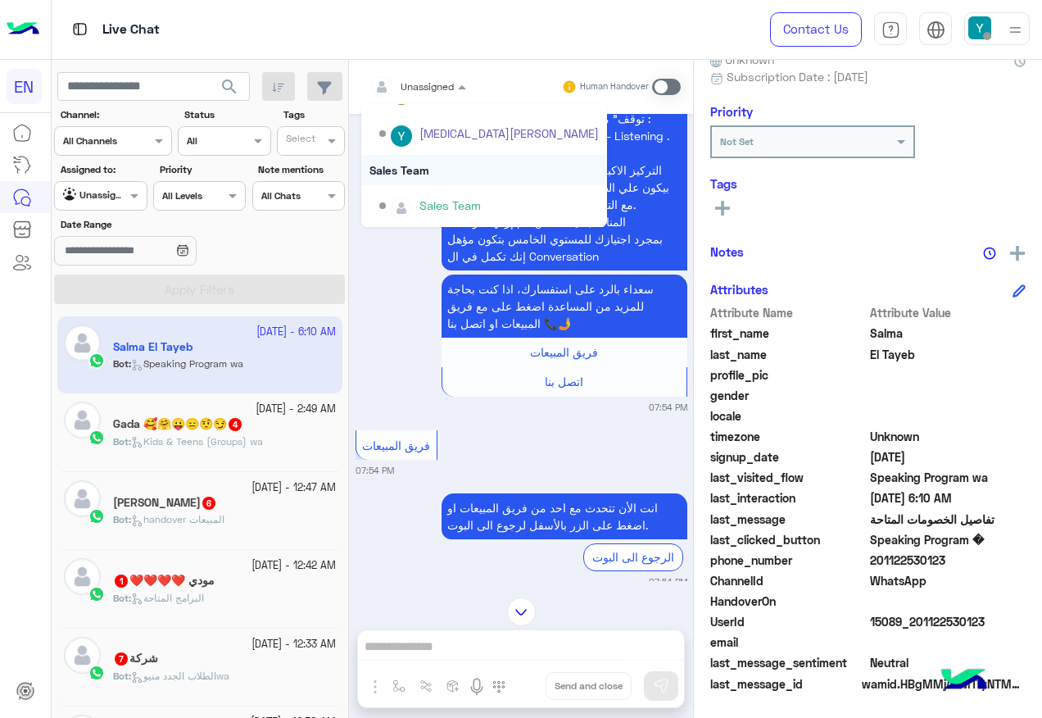
click at [430, 182] on div "Sales Team" at bounding box center [484, 170] width 246 height 30
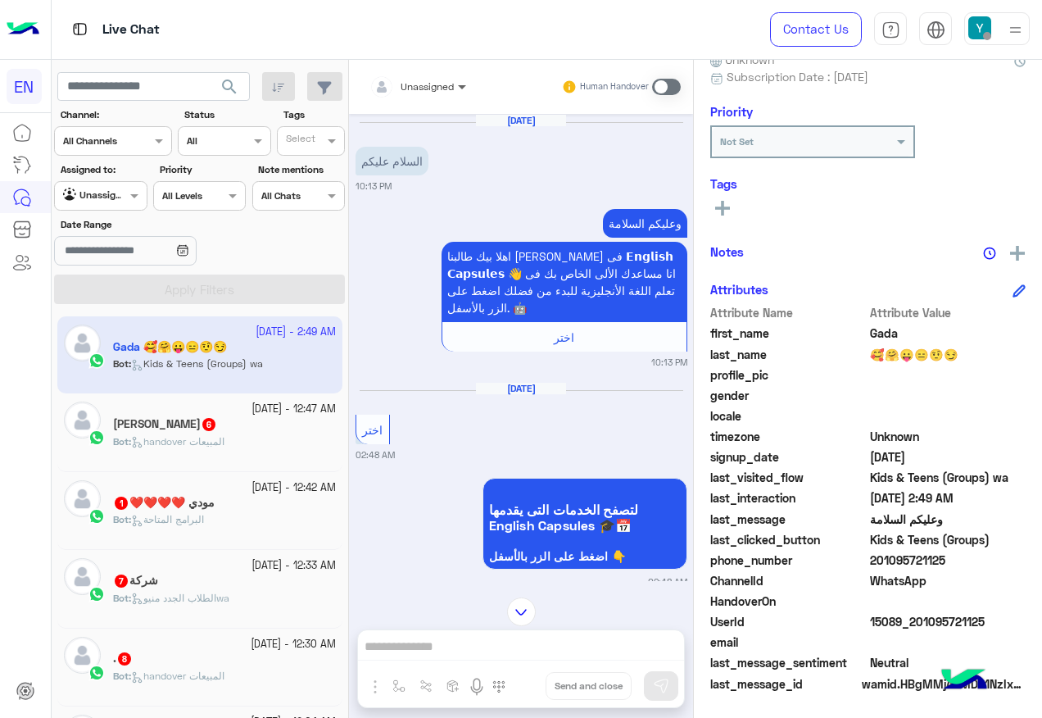
click at [469, 86] on span at bounding box center [464, 86] width 20 height 17
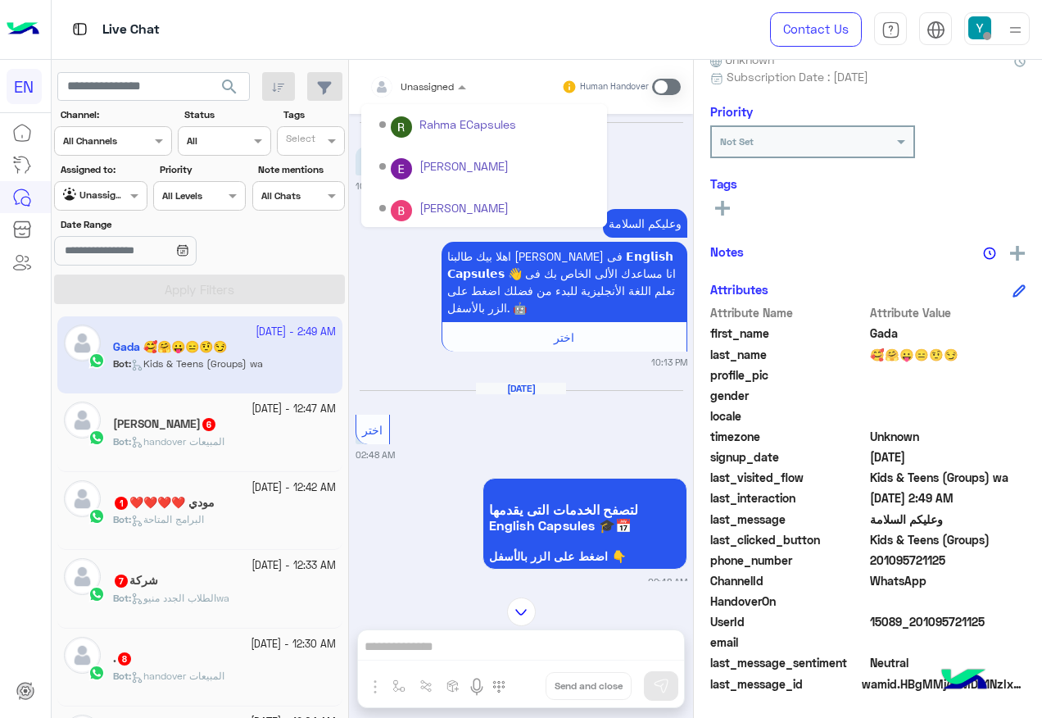
scroll to position [272, 0]
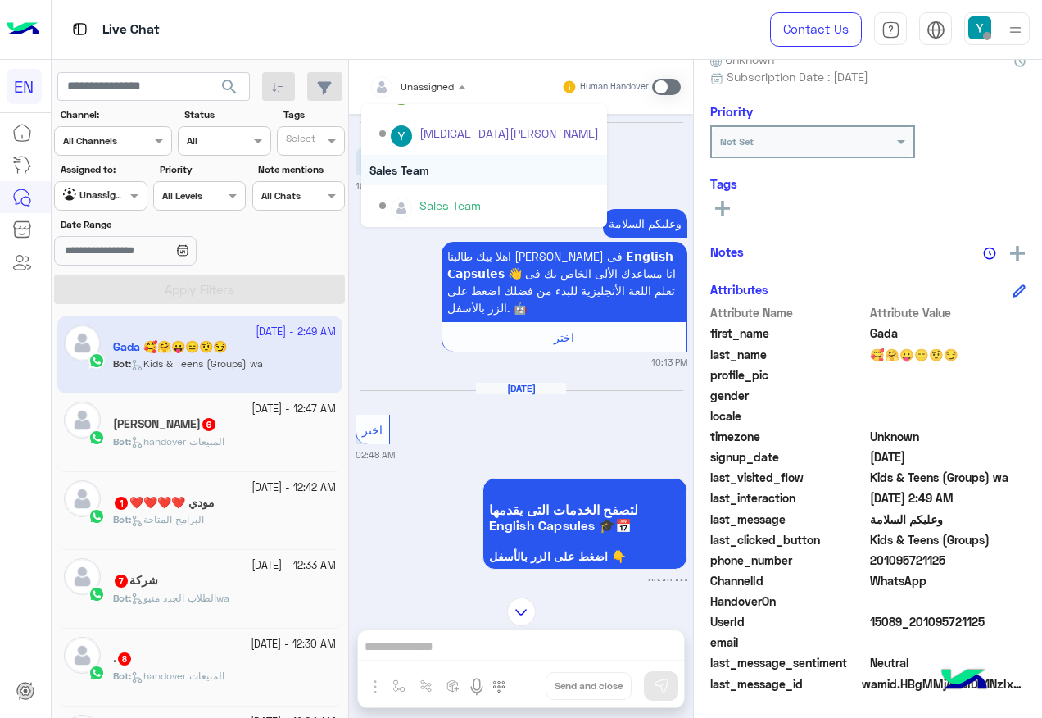
click at [459, 181] on div "Sales Team" at bounding box center [484, 170] width 246 height 30
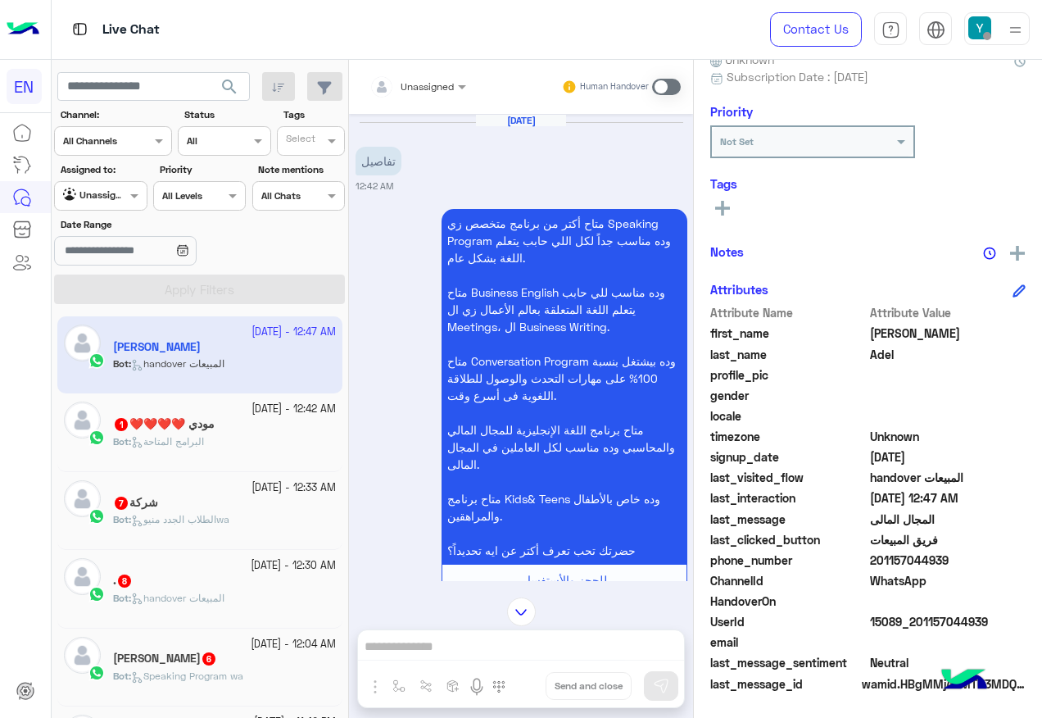
click at [399, 84] on input "text" at bounding box center [397, 84] width 57 height 15
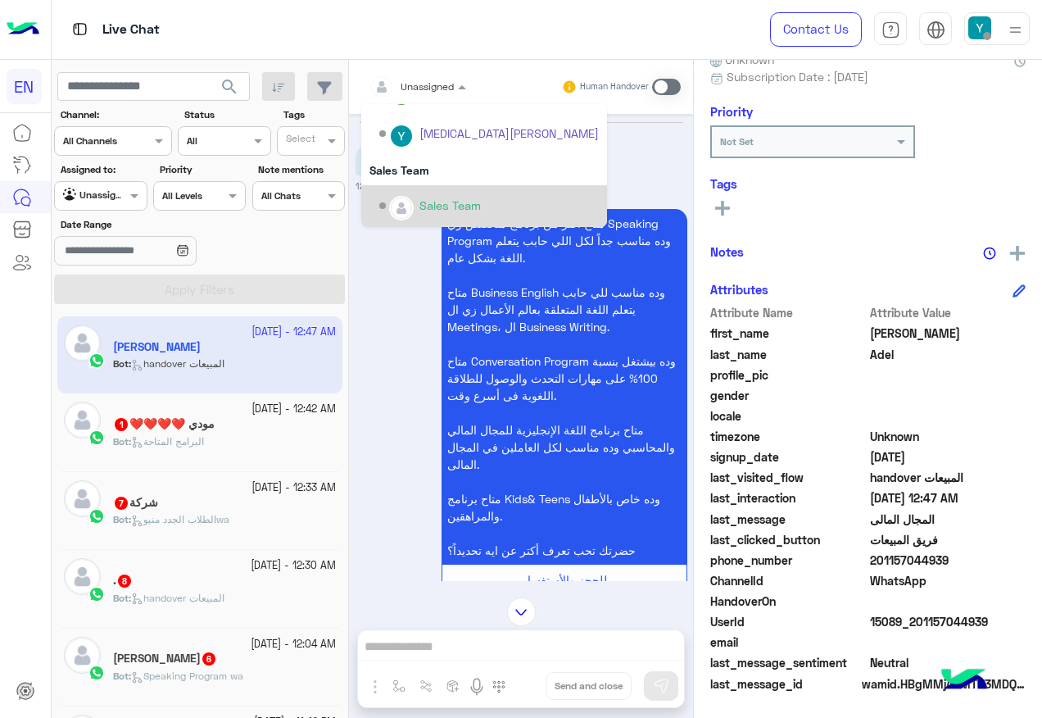
click at [432, 211] on div "Sales Team" at bounding box center [449, 205] width 61 height 17
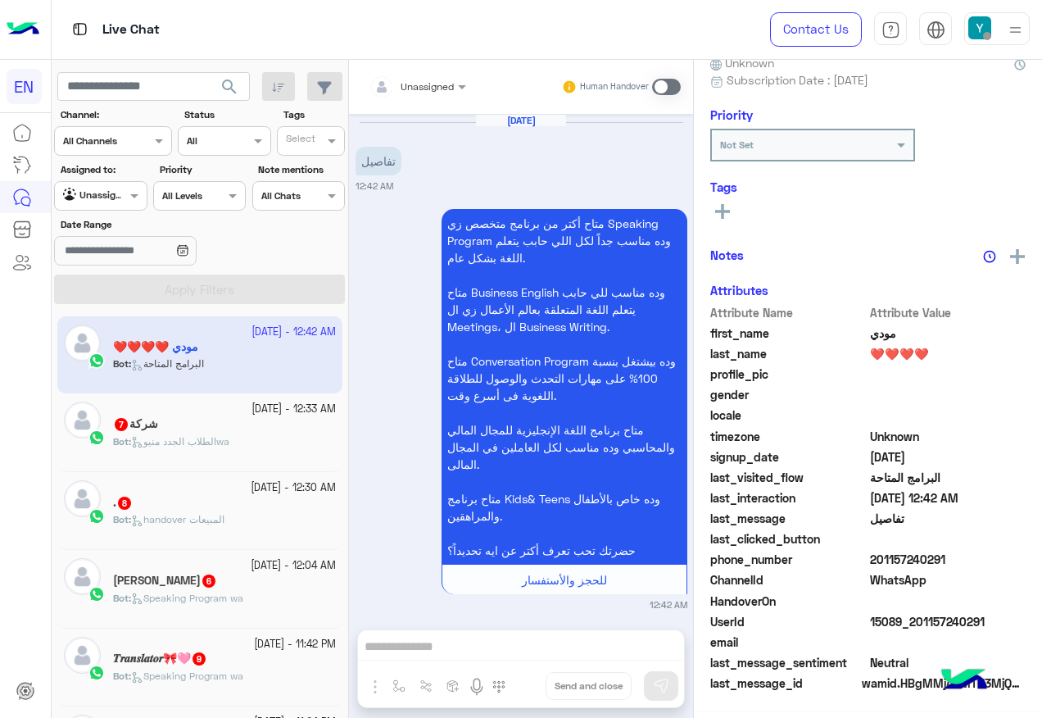
click at [430, 65] on div "Unassigned Human Handover" at bounding box center [521, 87] width 344 height 54
click at [435, 93] on div "Unassigned" at bounding box center [427, 86] width 53 height 15
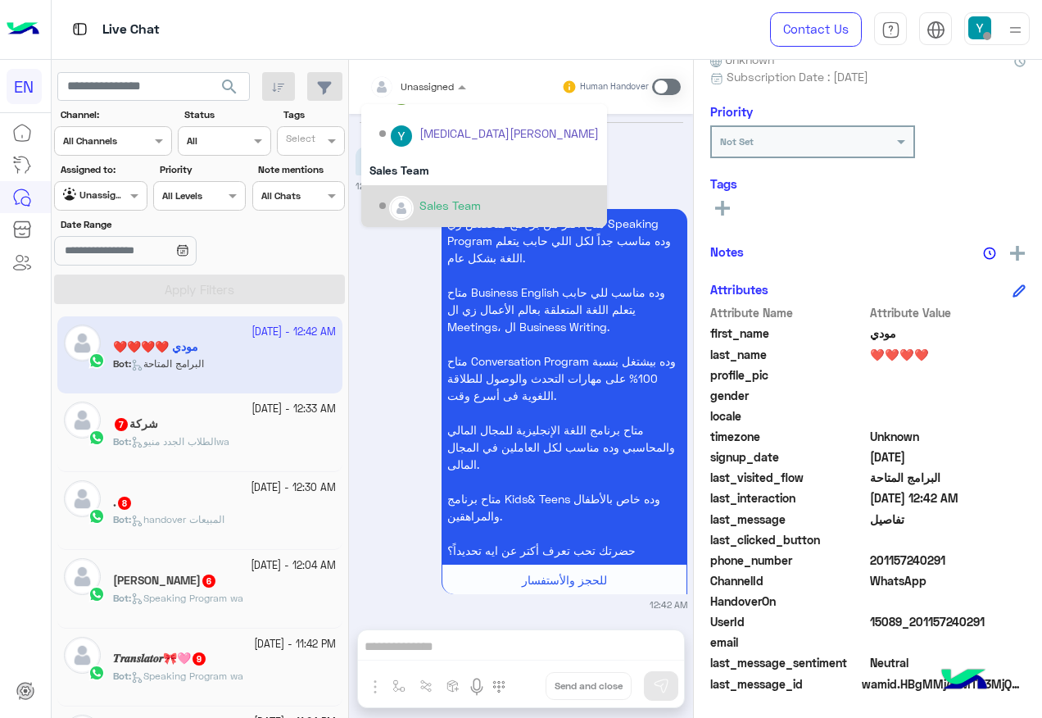
click at [454, 212] on div "Sales Team" at bounding box center [449, 205] width 61 height 17
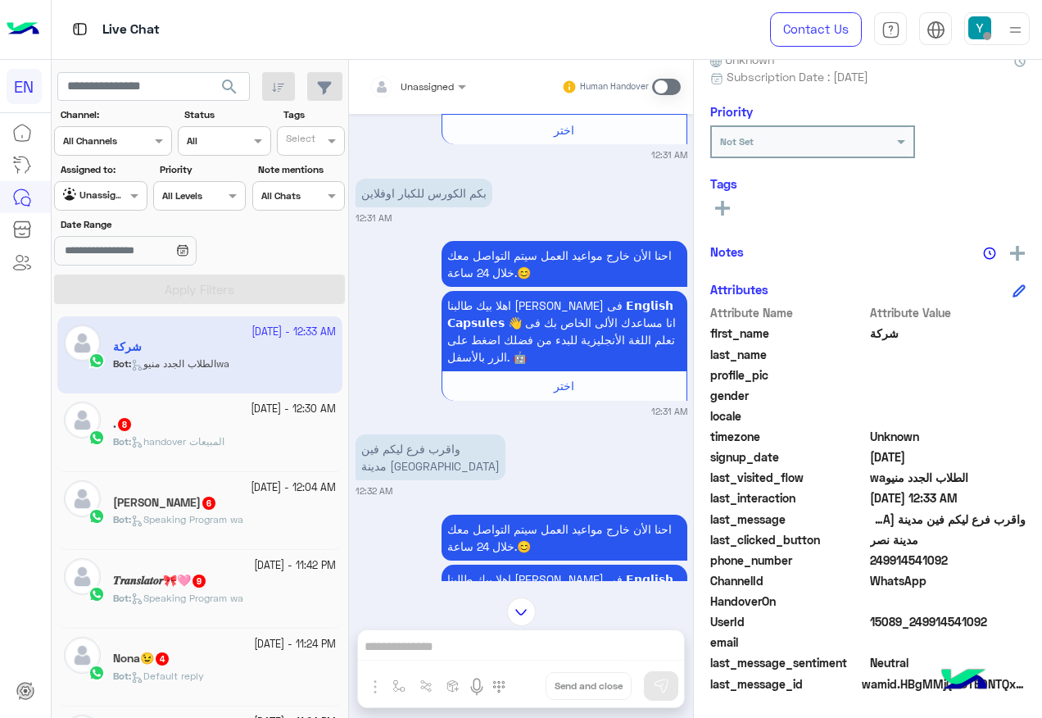
click at [432, 84] on div at bounding box center [417, 84] width 113 height 16
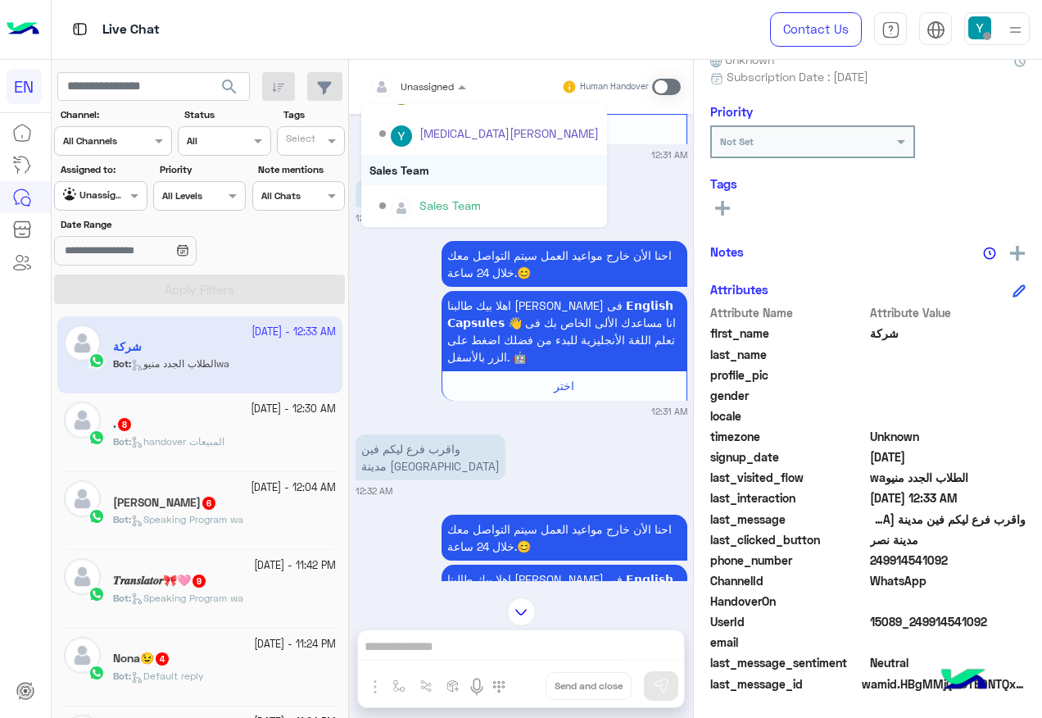
click at [437, 170] on div "Sales Team" at bounding box center [484, 170] width 246 height 30
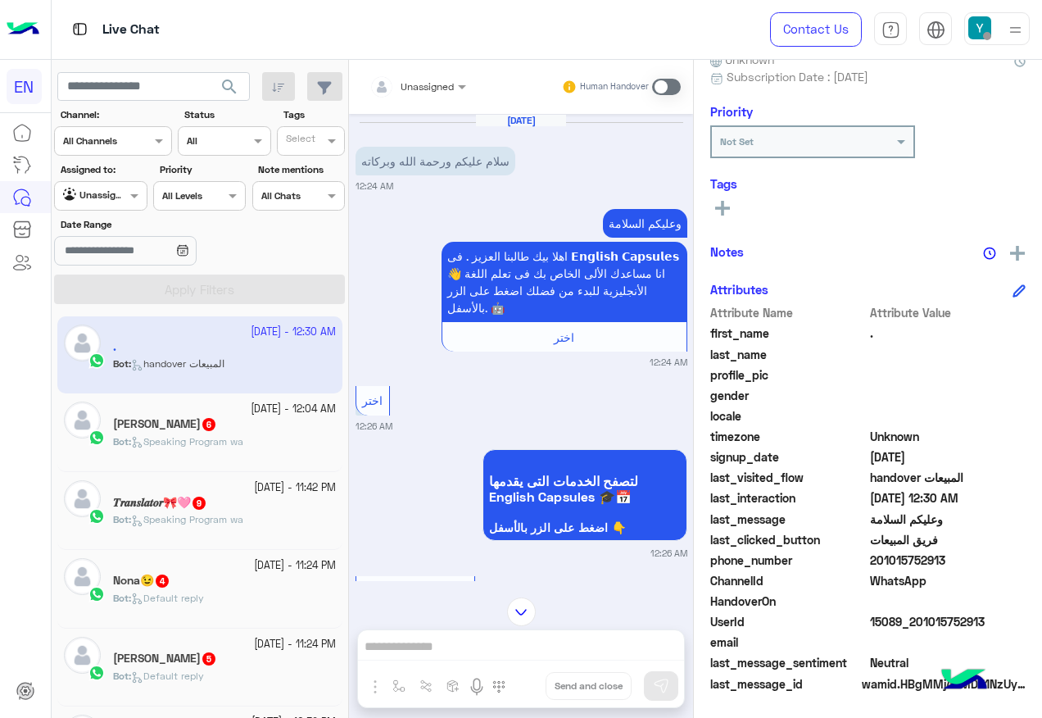
click at [443, 96] on div "Unassigned" at bounding box center [411, 86] width 84 height 33
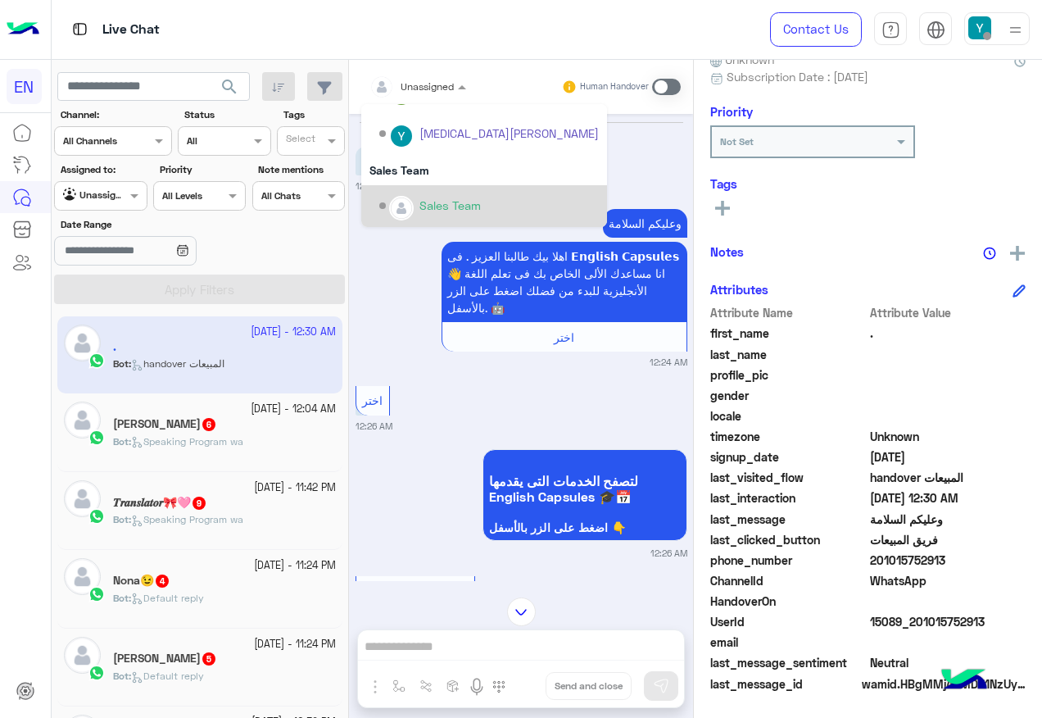
click at [450, 186] on div "Sales Team" at bounding box center [484, 206] width 246 height 42
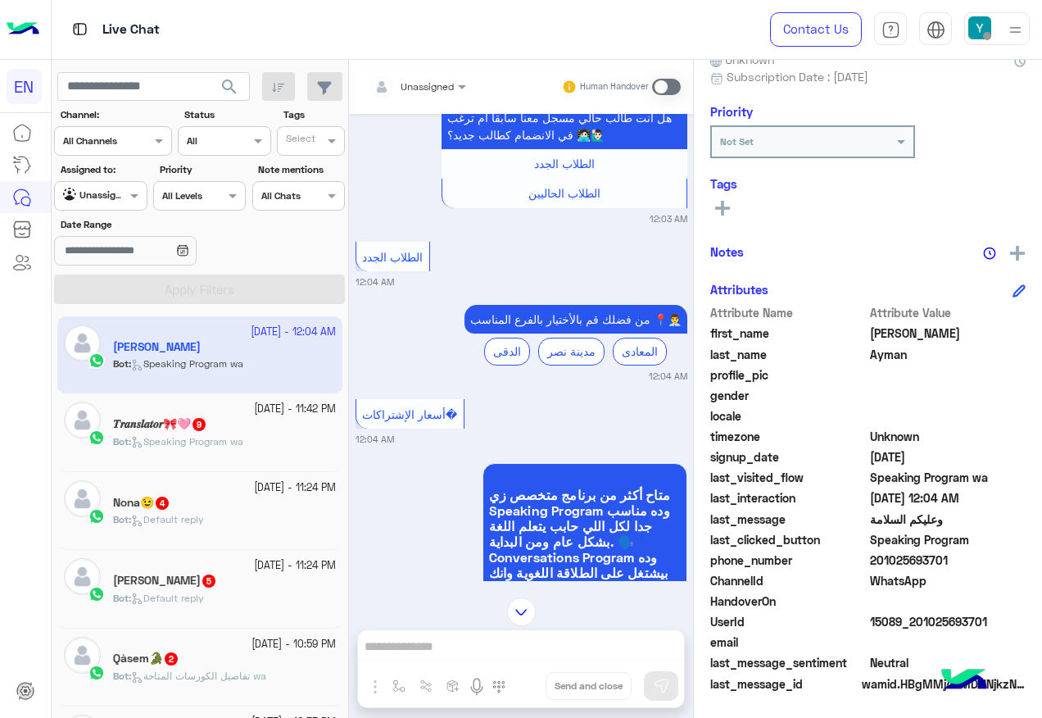
click at [418, 96] on div "Unassigned" at bounding box center [411, 86] width 84 height 33
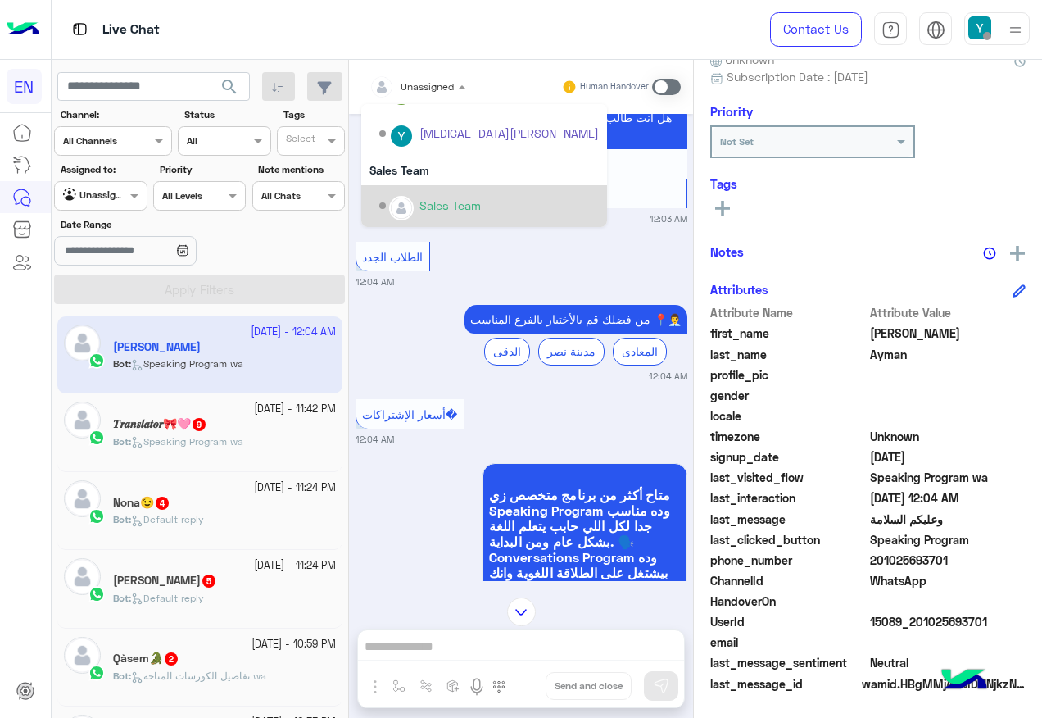
click at [422, 188] on div "Sales Team" at bounding box center [484, 206] width 246 height 42
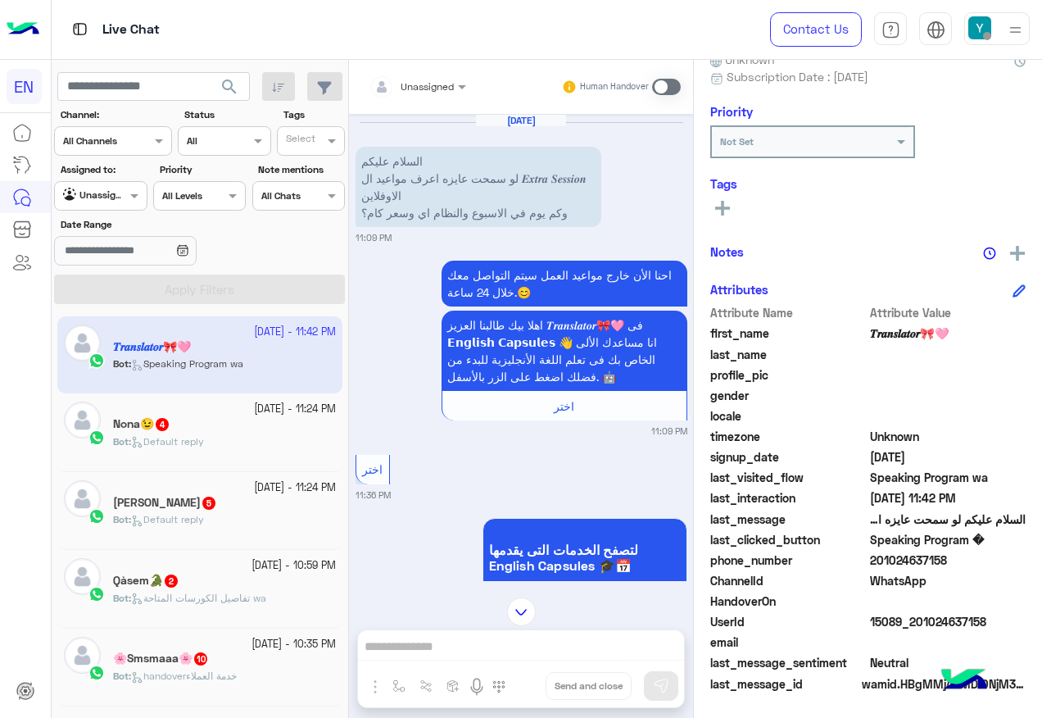
click at [411, 101] on div "Unassigned" at bounding box center [411, 86] width 84 height 33
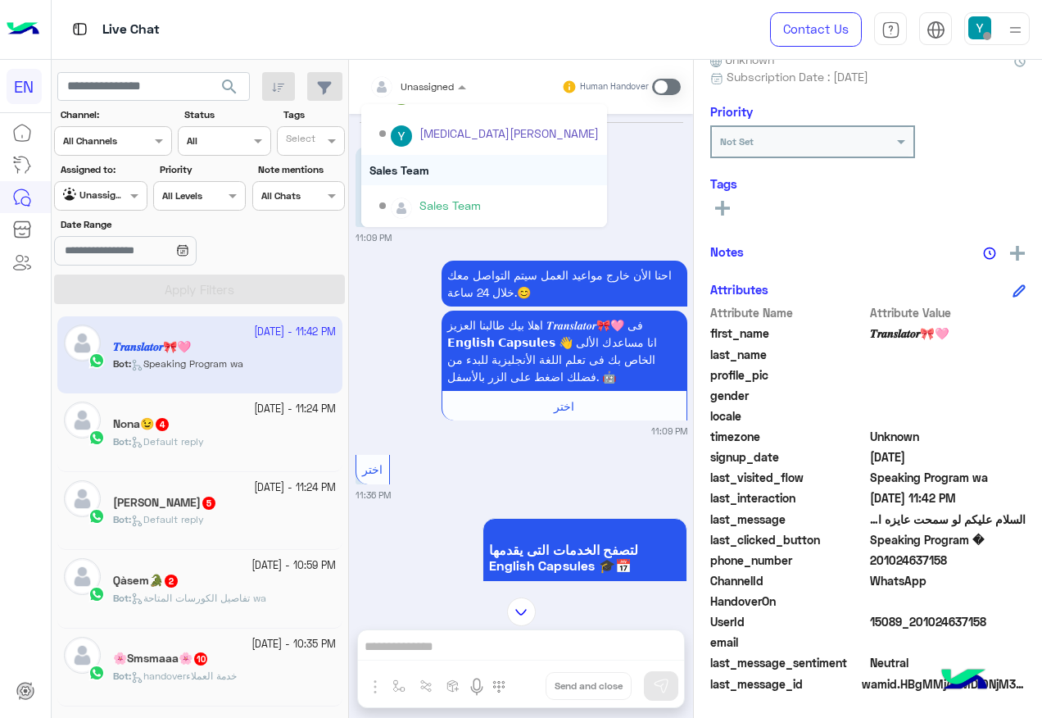
click at [427, 170] on div "Sales Team" at bounding box center [484, 170] width 246 height 30
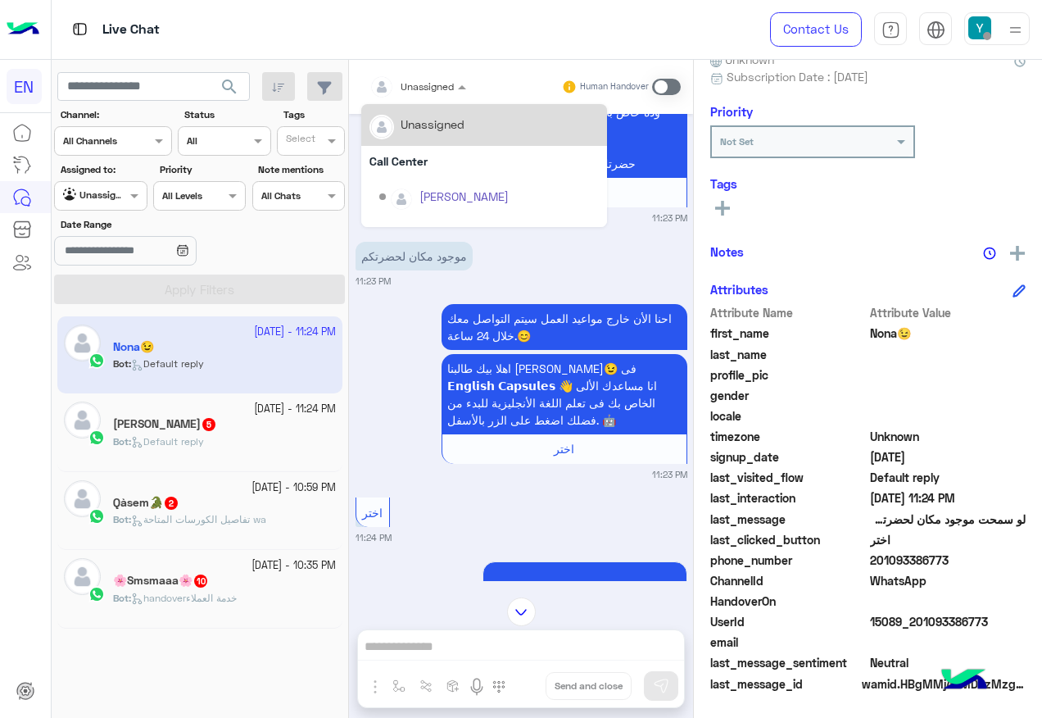
click at [433, 91] on span "Unassigned" at bounding box center [427, 86] width 53 height 12
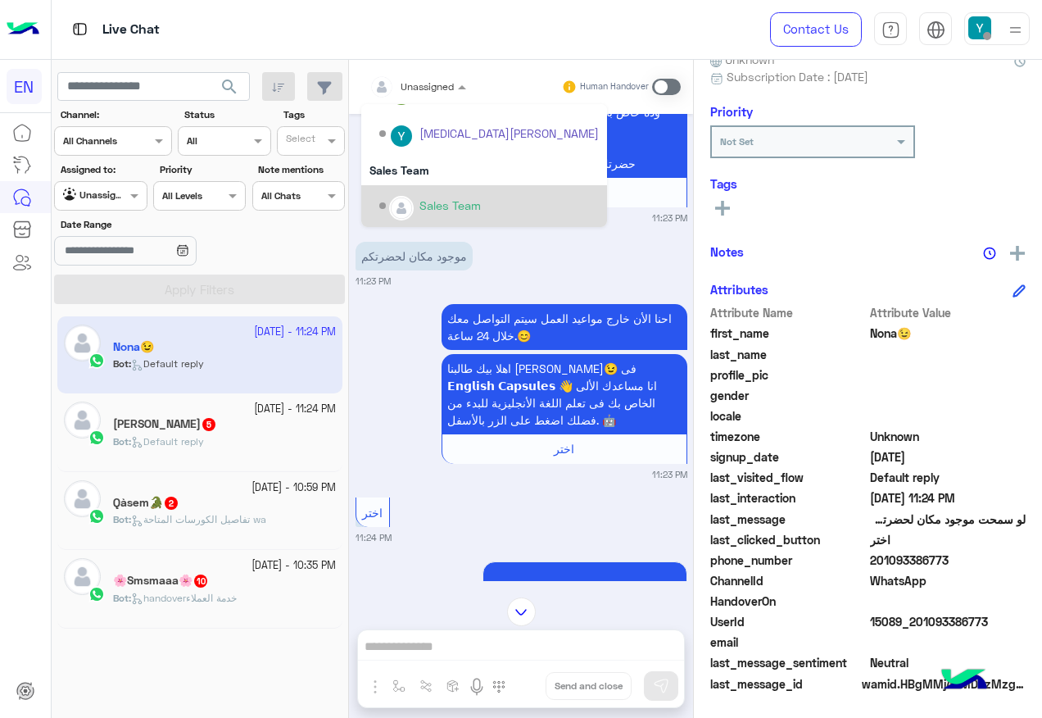
click at [460, 201] on div "Sales Team" at bounding box center [449, 205] width 61 height 17
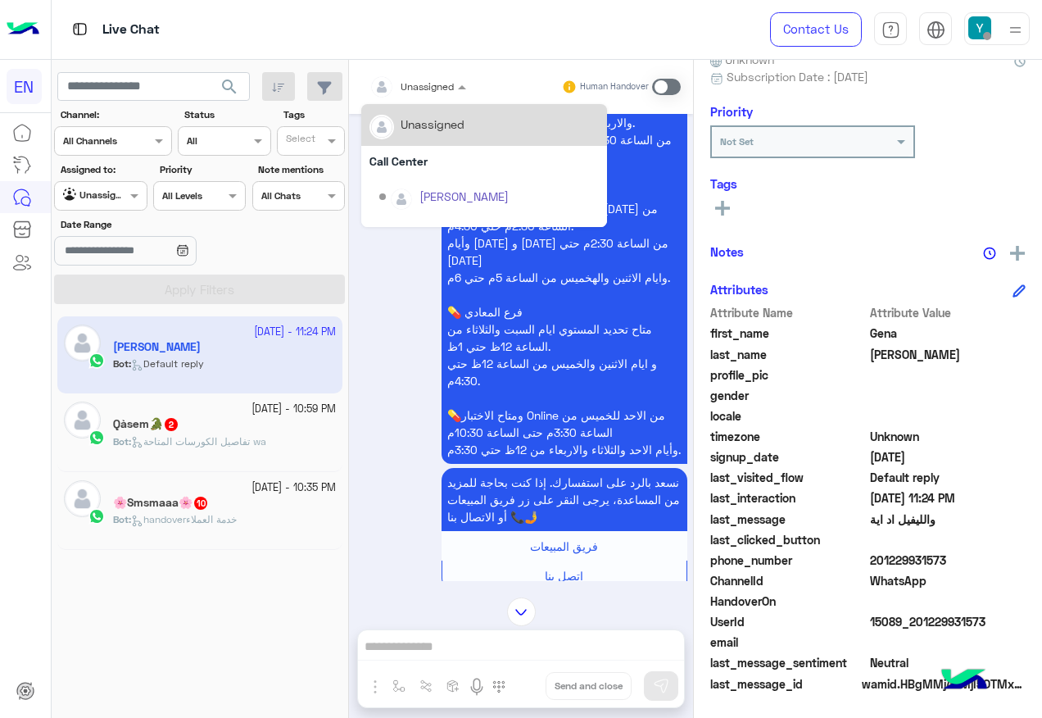
click at [407, 94] on div "Unassigned" at bounding box center [411, 86] width 84 height 33
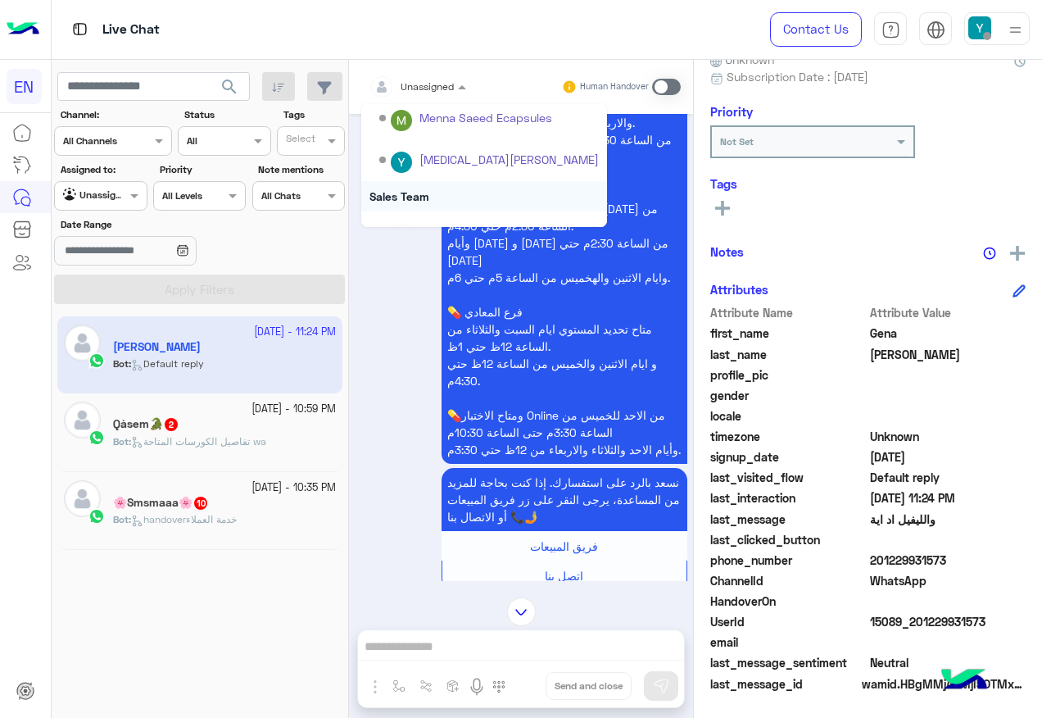
click at [425, 193] on div "Sales Team" at bounding box center [484, 196] width 246 height 30
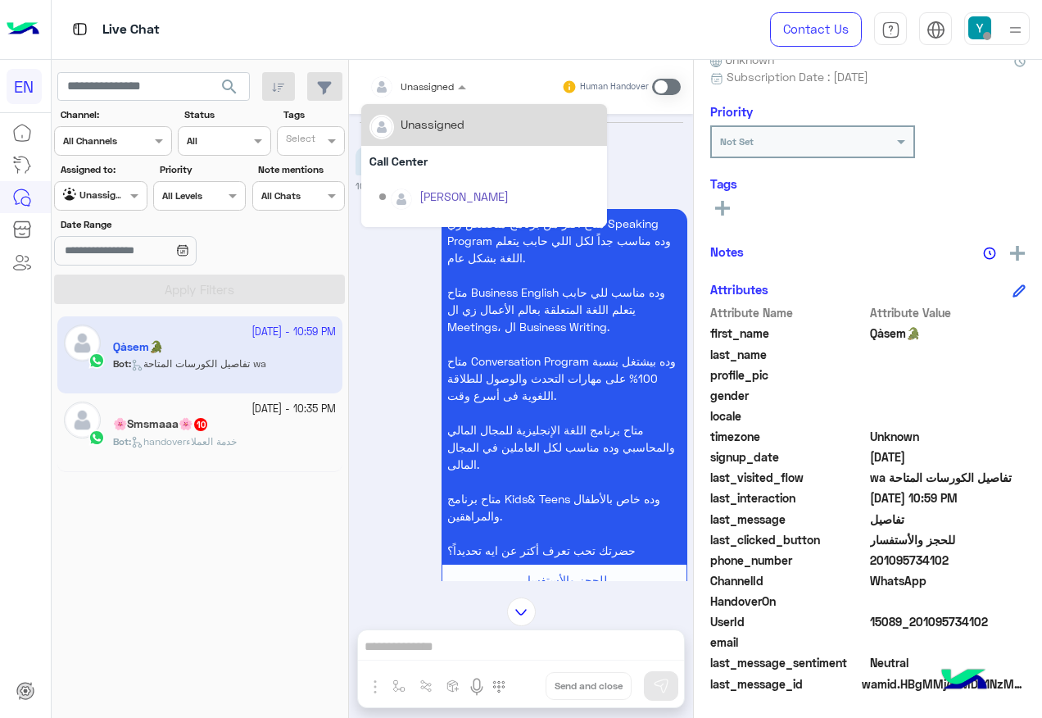
click at [450, 90] on div at bounding box center [417, 84] width 113 height 16
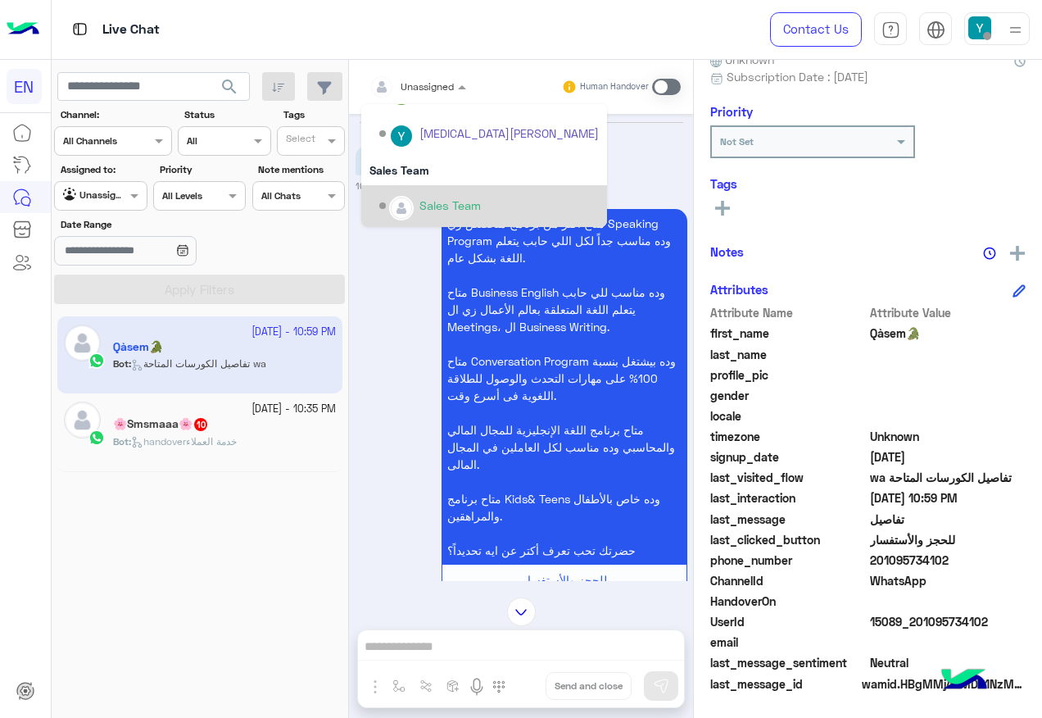
click at [447, 202] on div "Sales Team" at bounding box center [449, 205] width 61 height 17
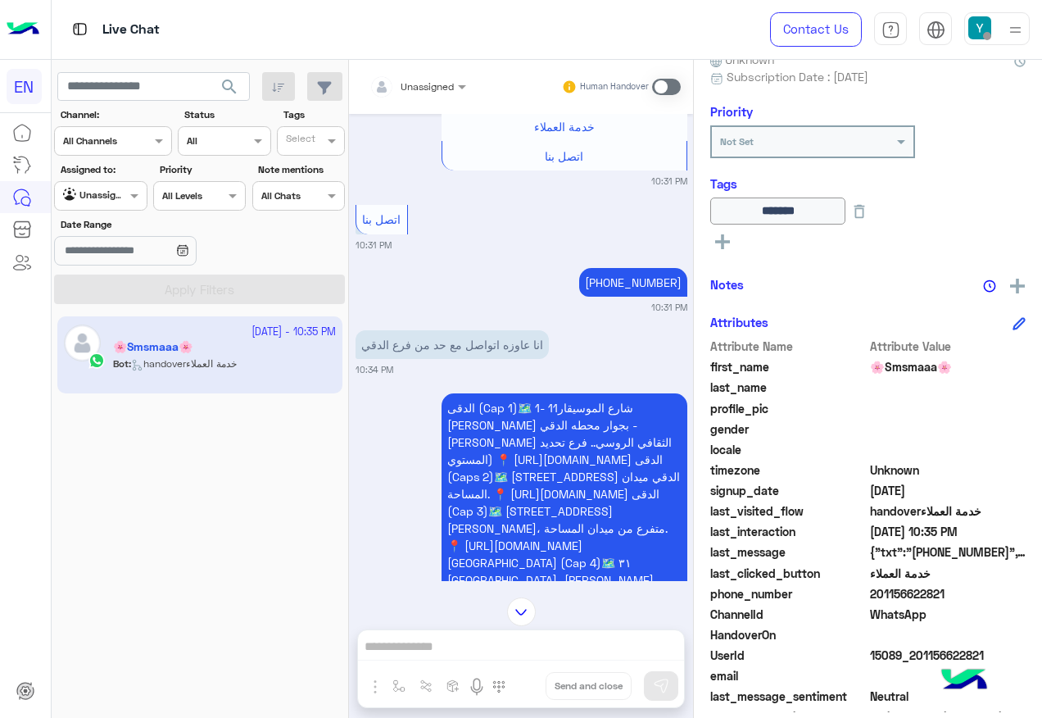
click at [434, 94] on div "Unassigned" at bounding box center [411, 86] width 84 height 33
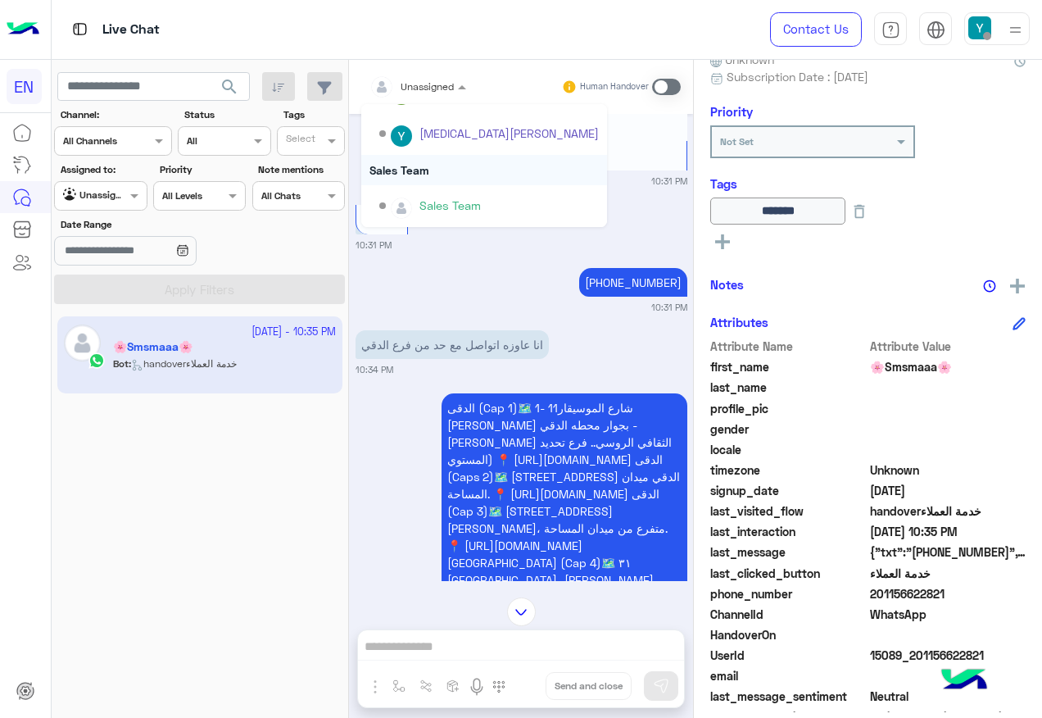
click at [419, 167] on div "Sales Team" at bounding box center [484, 170] width 246 height 30
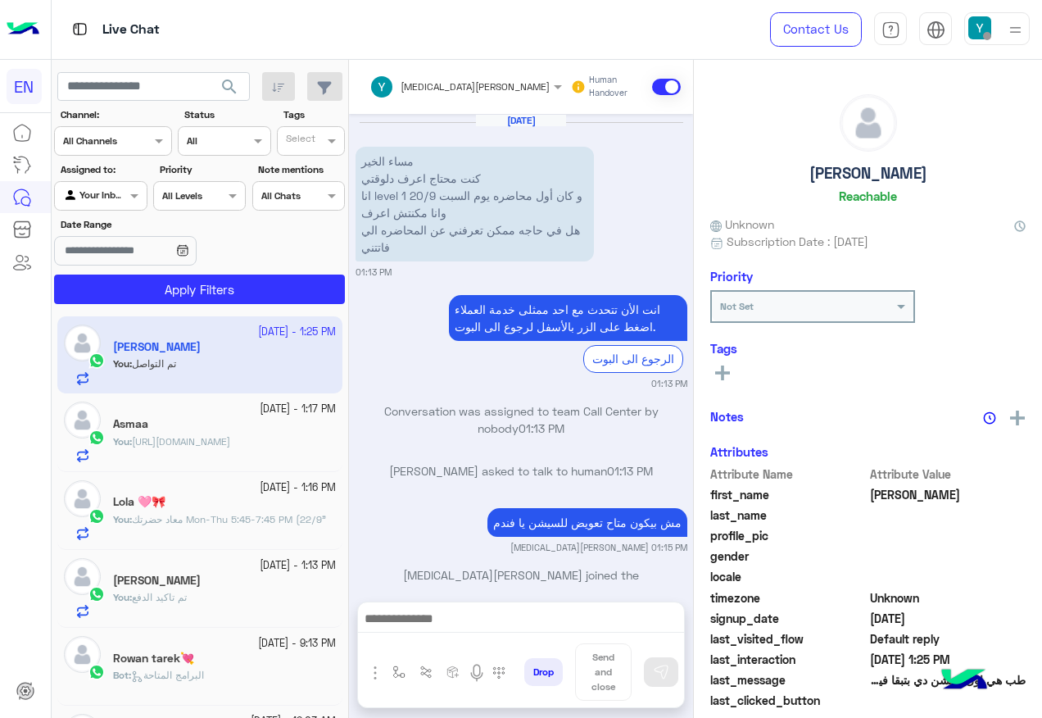
scroll to position [169, 0]
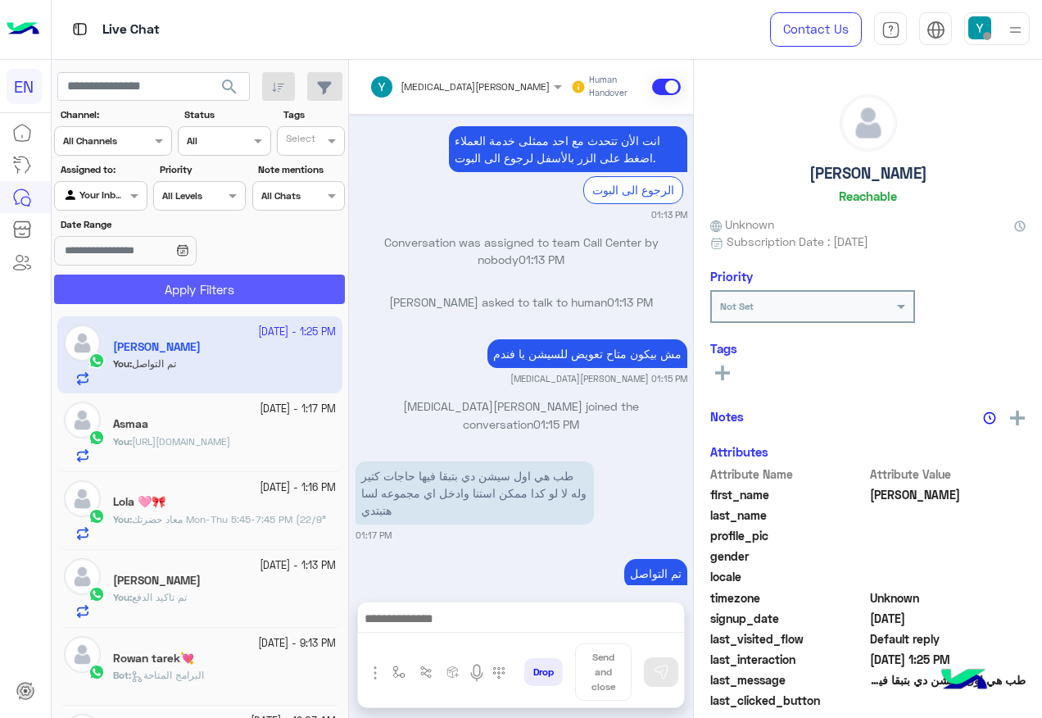
click at [200, 295] on button "Apply Filters" at bounding box center [199, 288] width 291 height 29
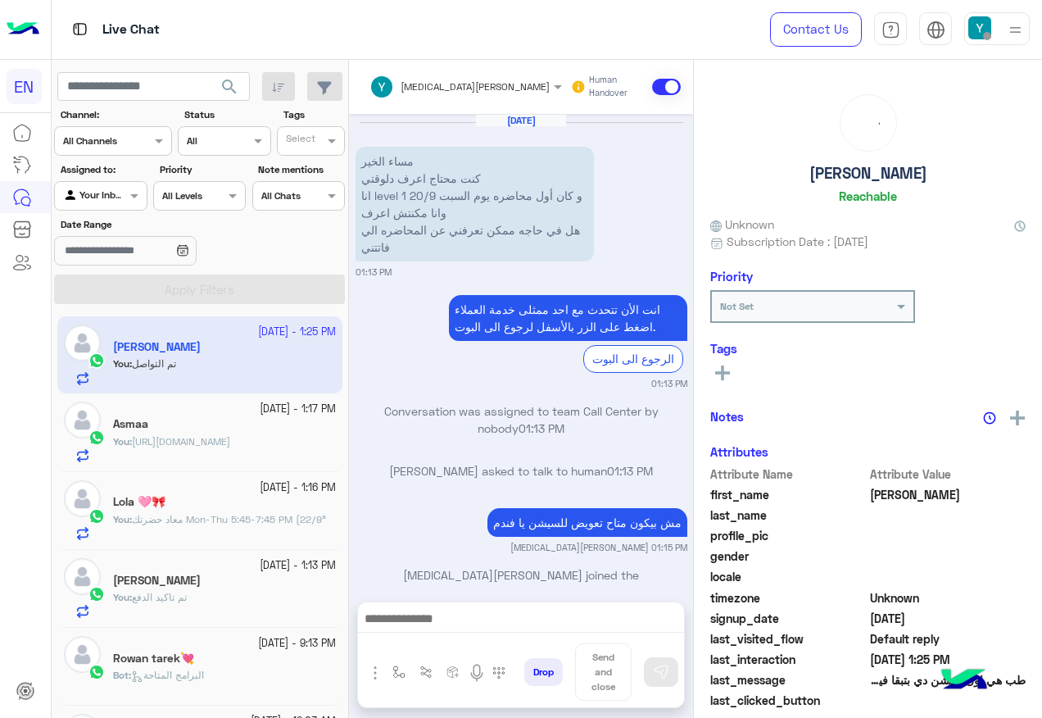
scroll to position [183, 0]
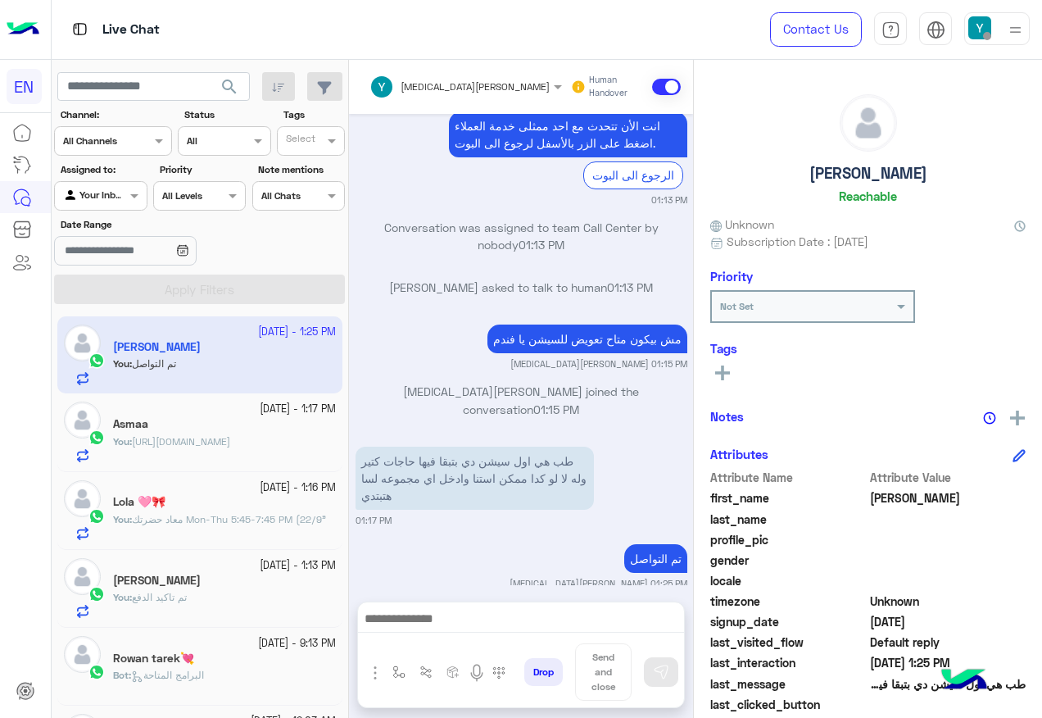
click at [112, 205] on div "Agent Filter Your Inbox" at bounding box center [100, 195] width 93 height 29
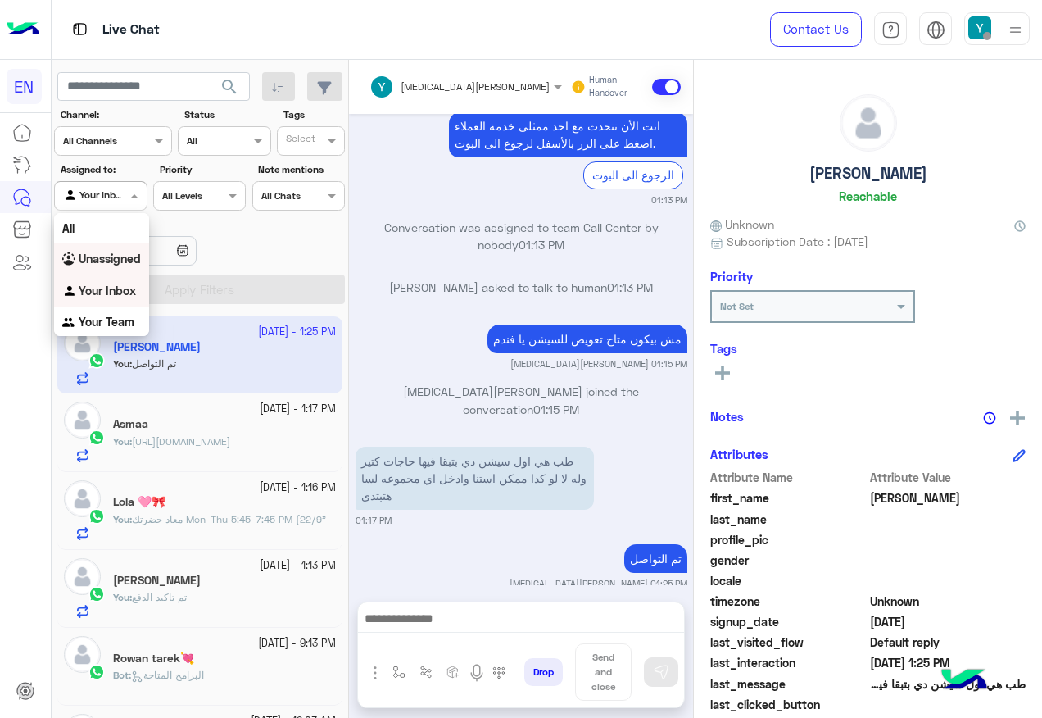
click at [118, 275] on div "Your Inbox" at bounding box center [101, 291] width 95 height 32
click at [114, 192] on div at bounding box center [100, 194] width 91 height 16
click at [116, 255] on b "Unassigned" at bounding box center [110, 258] width 62 height 14
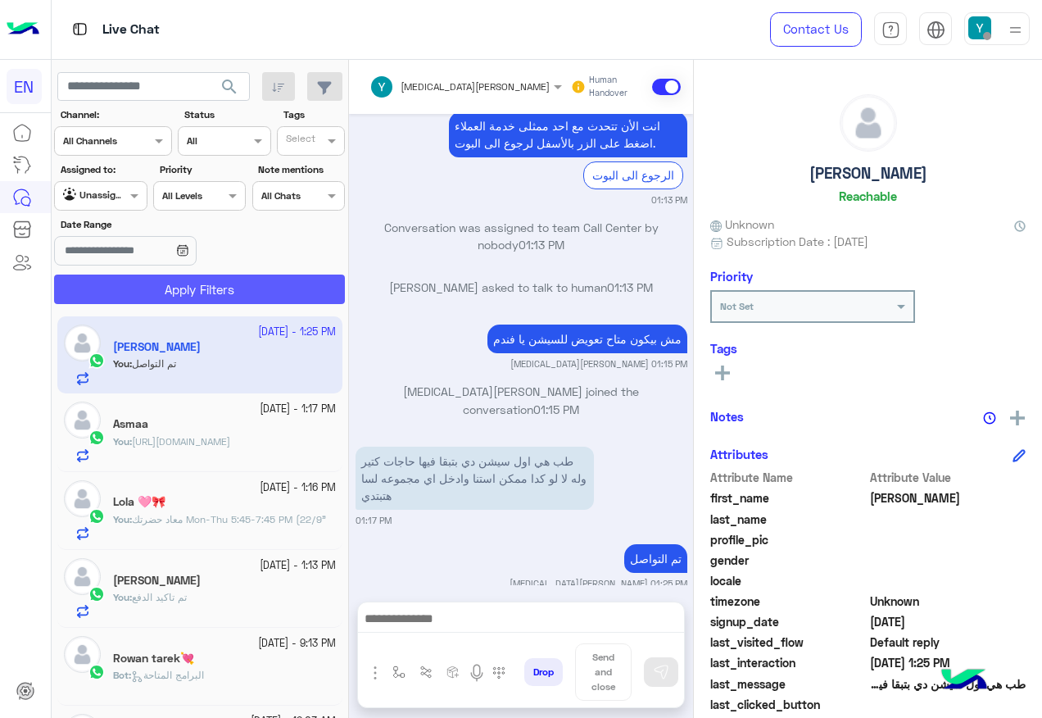
click at [138, 297] on button "Apply Filters" at bounding box center [199, 288] width 291 height 29
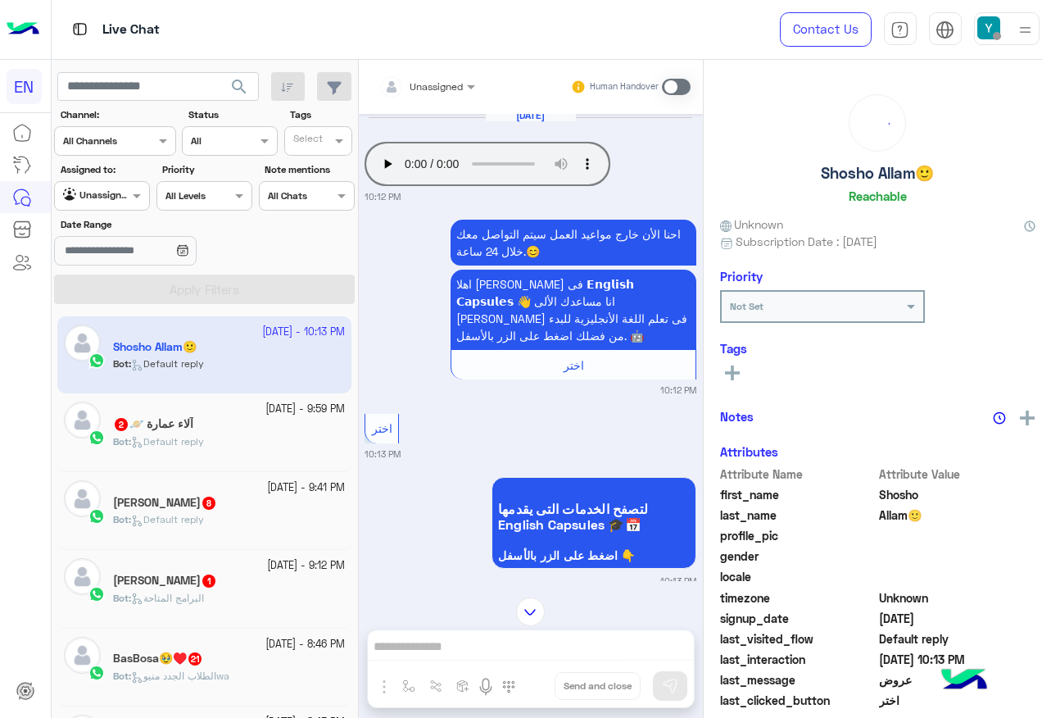
scroll to position [3, 0]
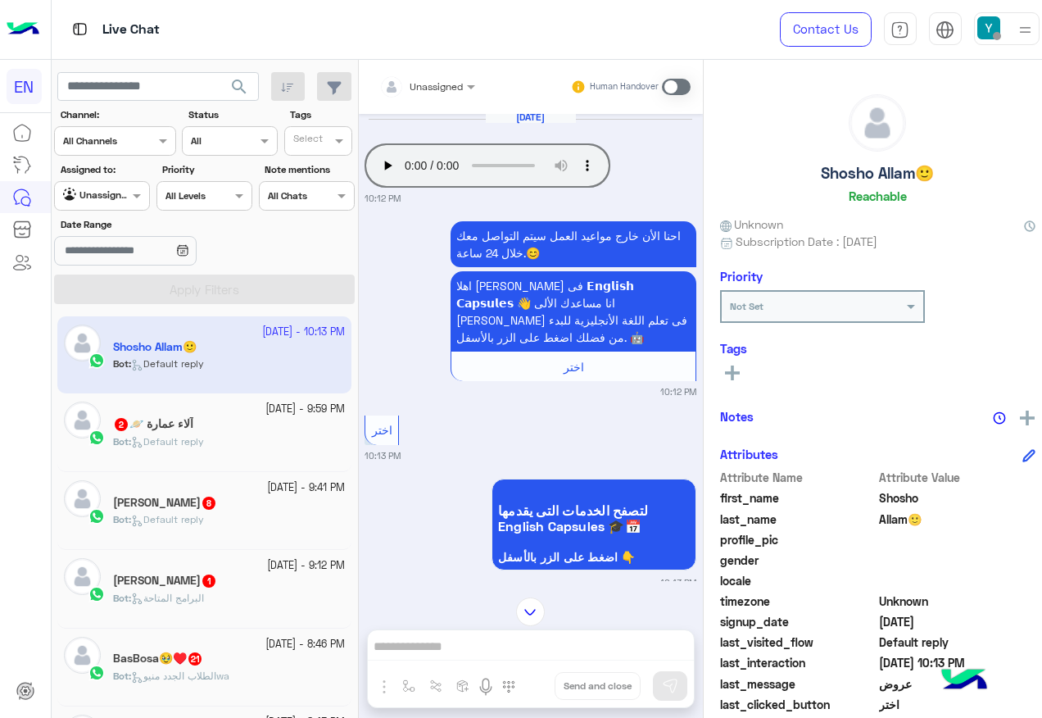
click at [418, 95] on div "Unassigned" at bounding box center [421, 86] width 84 height 33
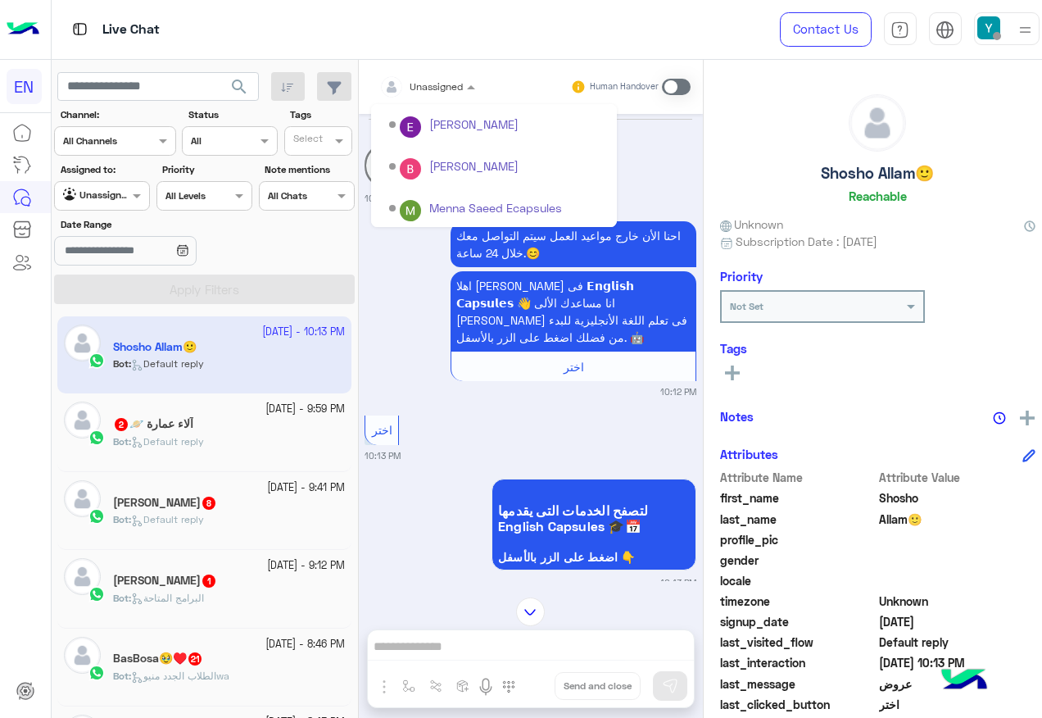
scroll to position [272, 0]
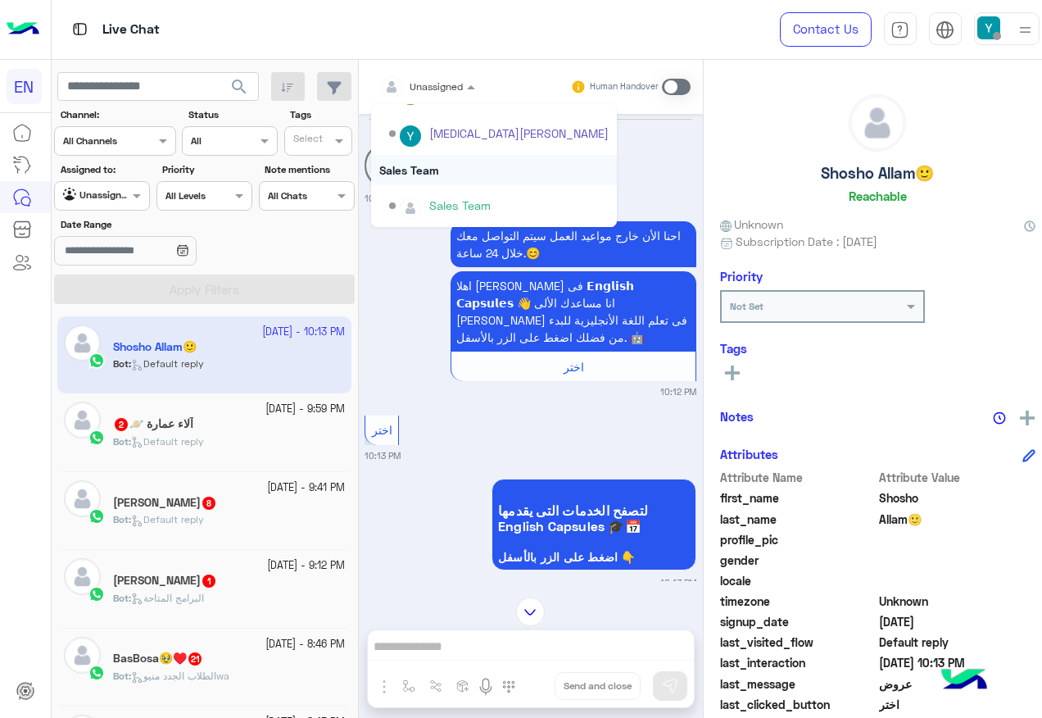
click at [441, 176] on div "Sales Team" at bounding box center [494, 170] width 246 height 30
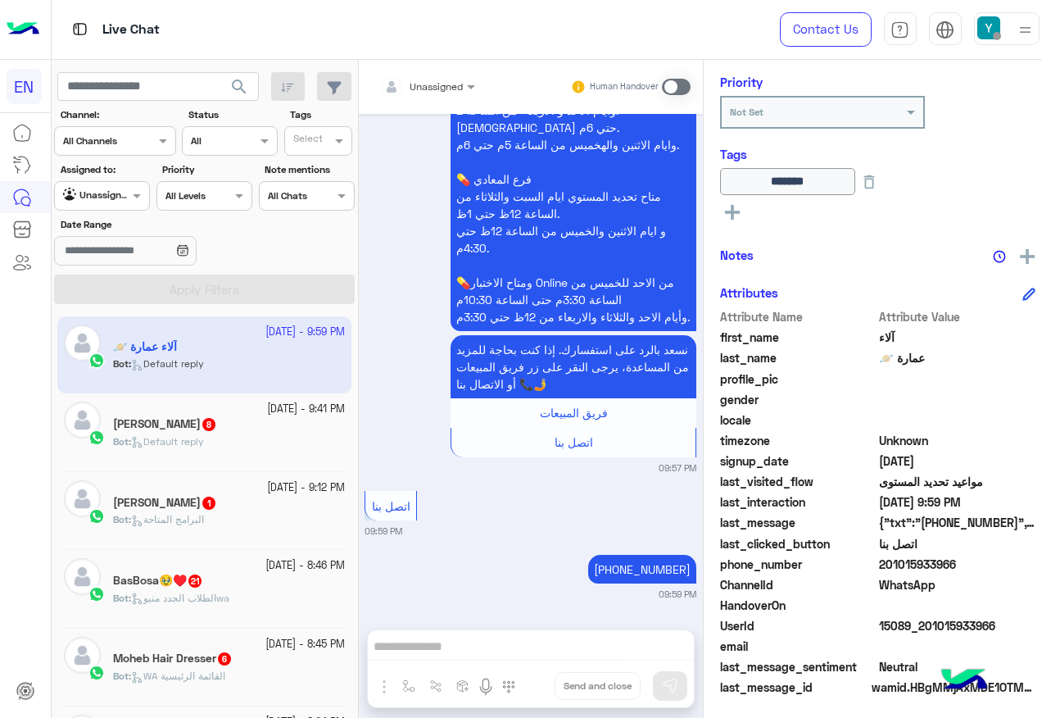
scroll to position [198, 0]
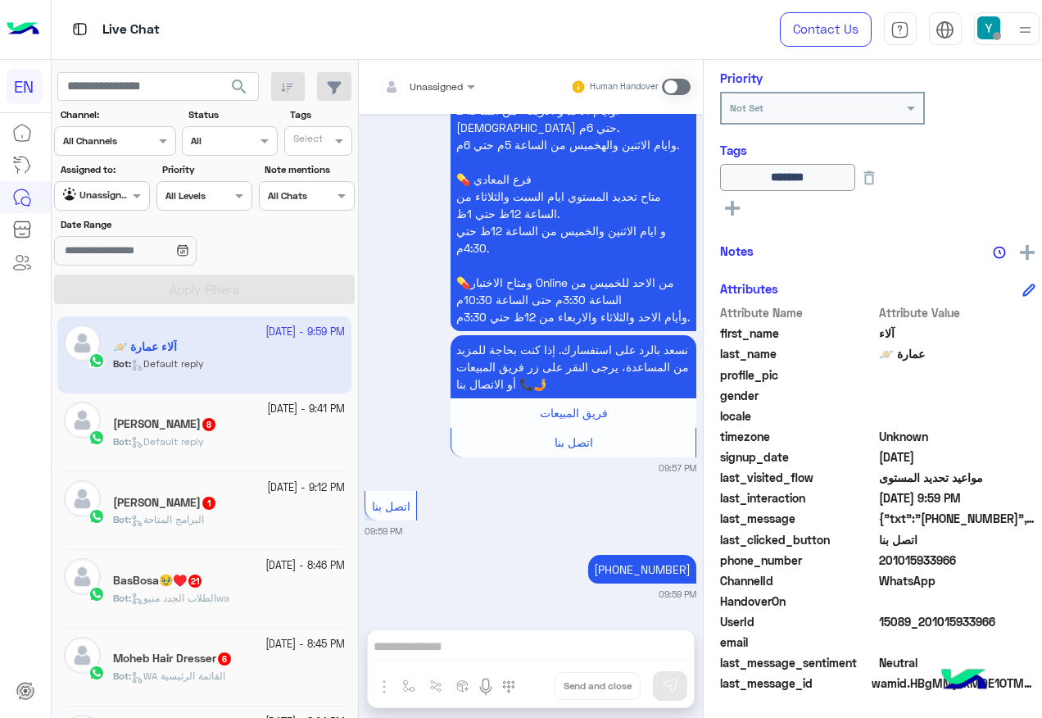
drag, startPoint x: 873, startPoint y: 557, endPoint x: 949, endPoint y: 557, distance: 76.2
click at [949, 557] on span "201015933966" at bounding box center [957, 559] width 156 height 17
copy span "01015933966"
click at [202, 473] on div "21 September - 9:12 PM Adham Hesham 1 Bot : البرامج المتاحة" at bounding box center [204, 511] width 294 height 78
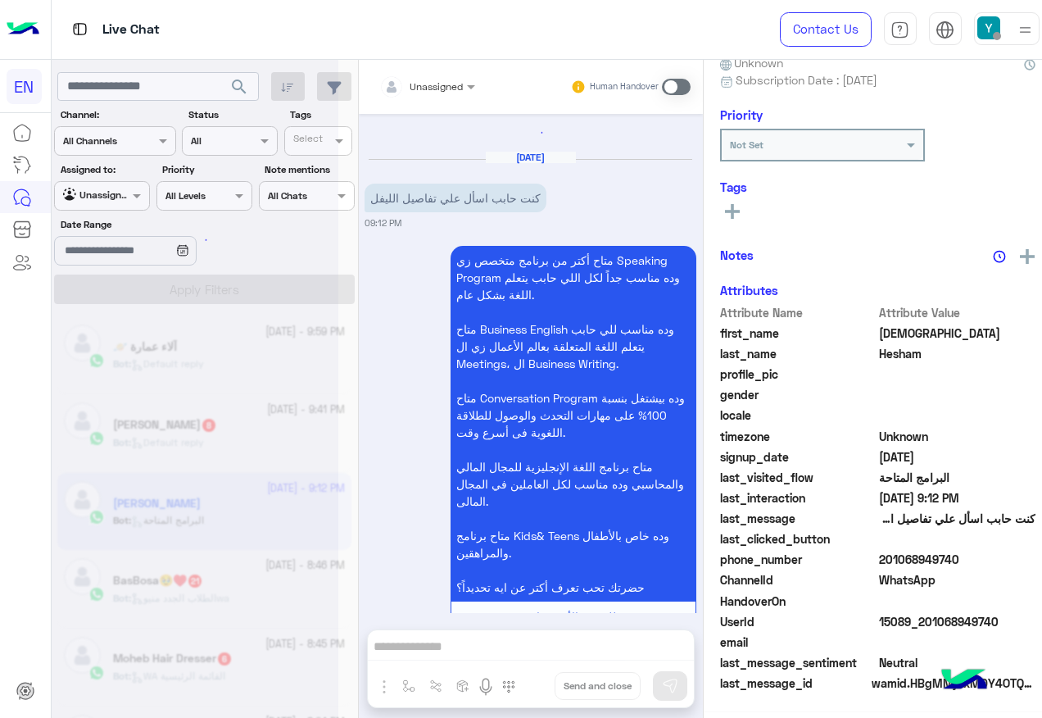
scroll to position [165, 0]
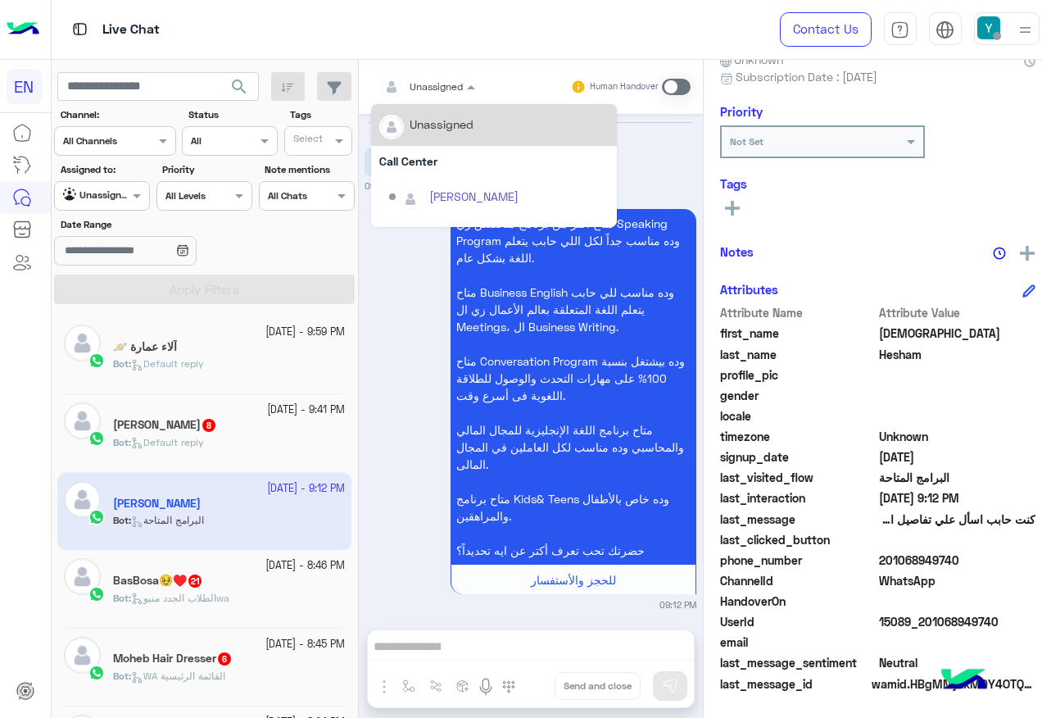
click at [447, 80] on div at bounding box center [427, 84] width 113 height 16
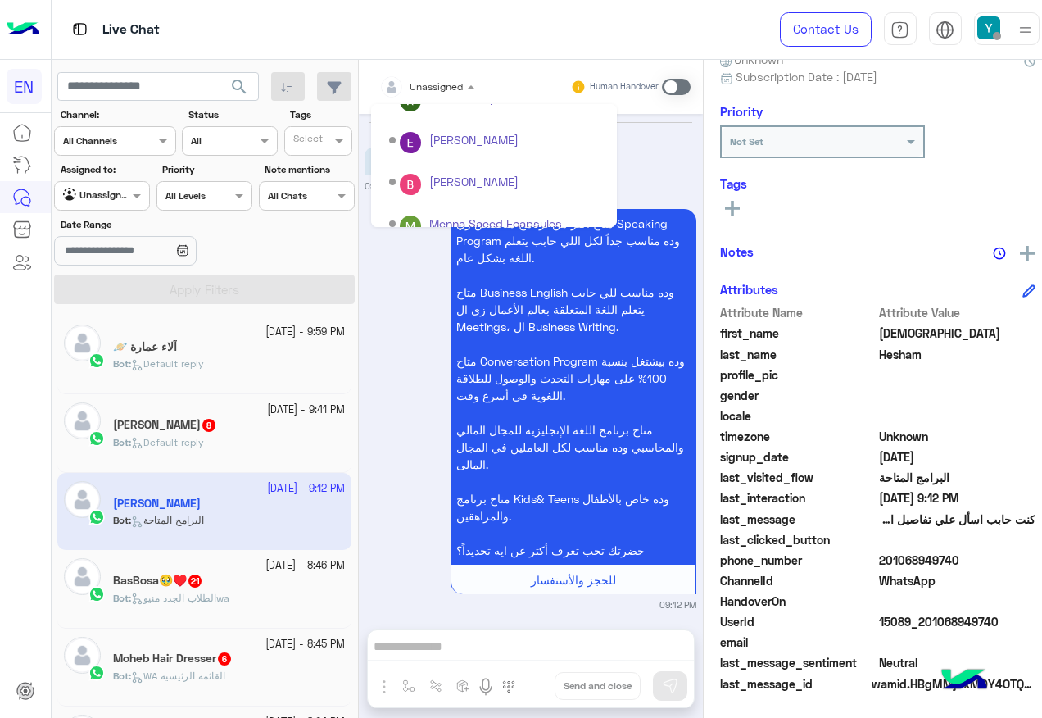
scroll to position [272, 0]
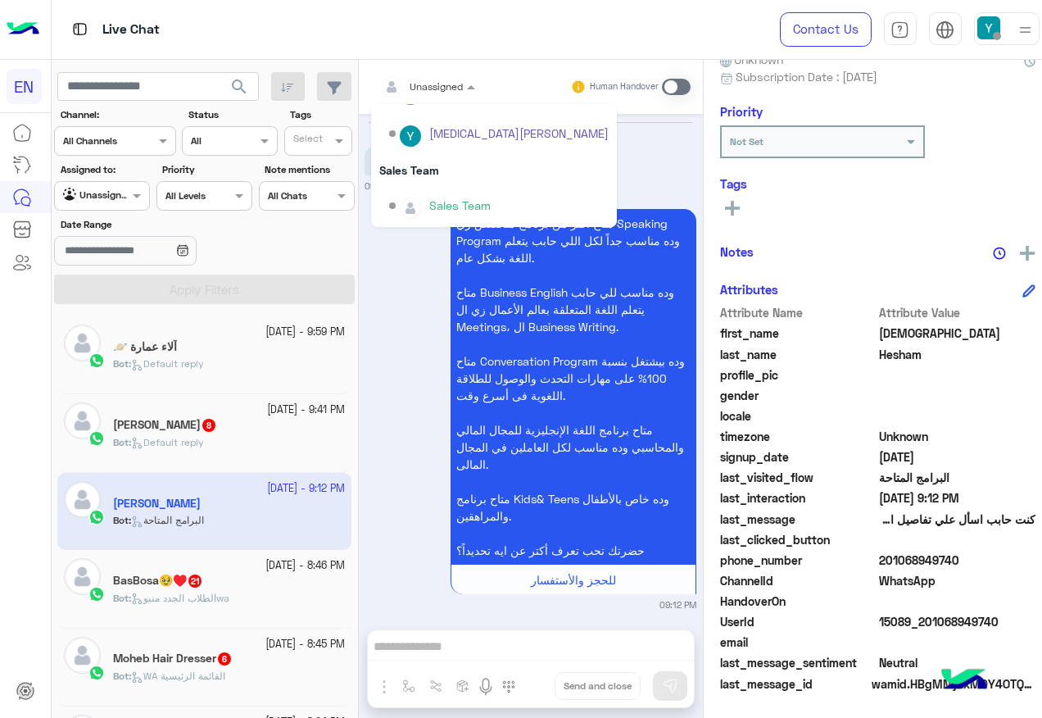
click at [469, 192] on div "Sales Team" at bounding box center [499, 206] width 220 height 29
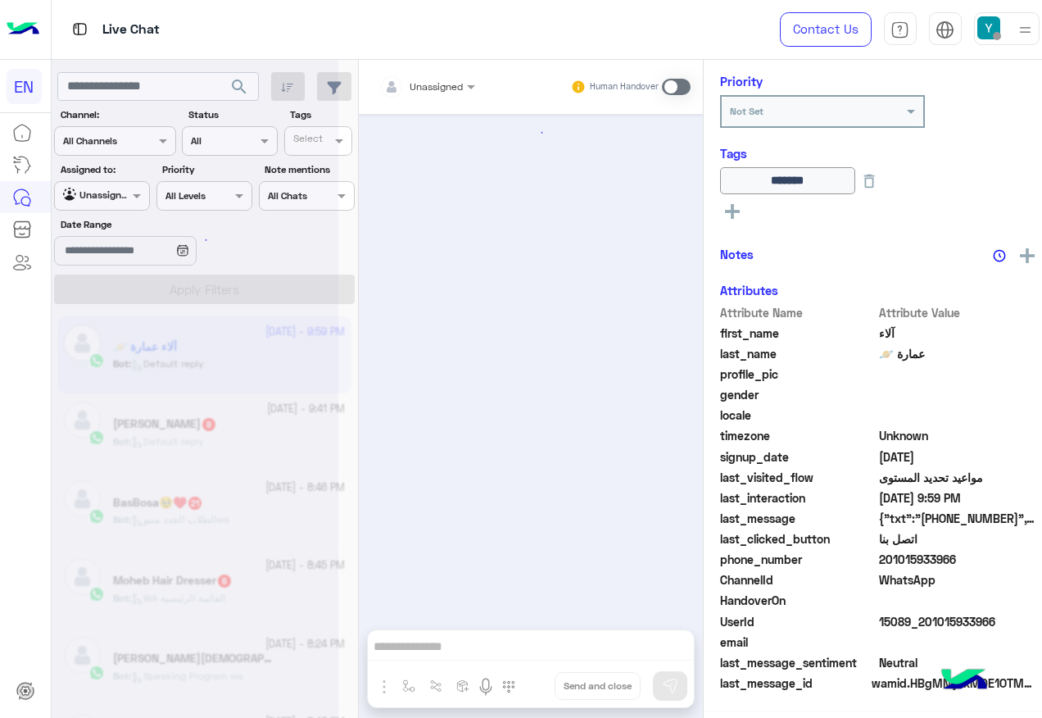
scroll to position [1666, 0]
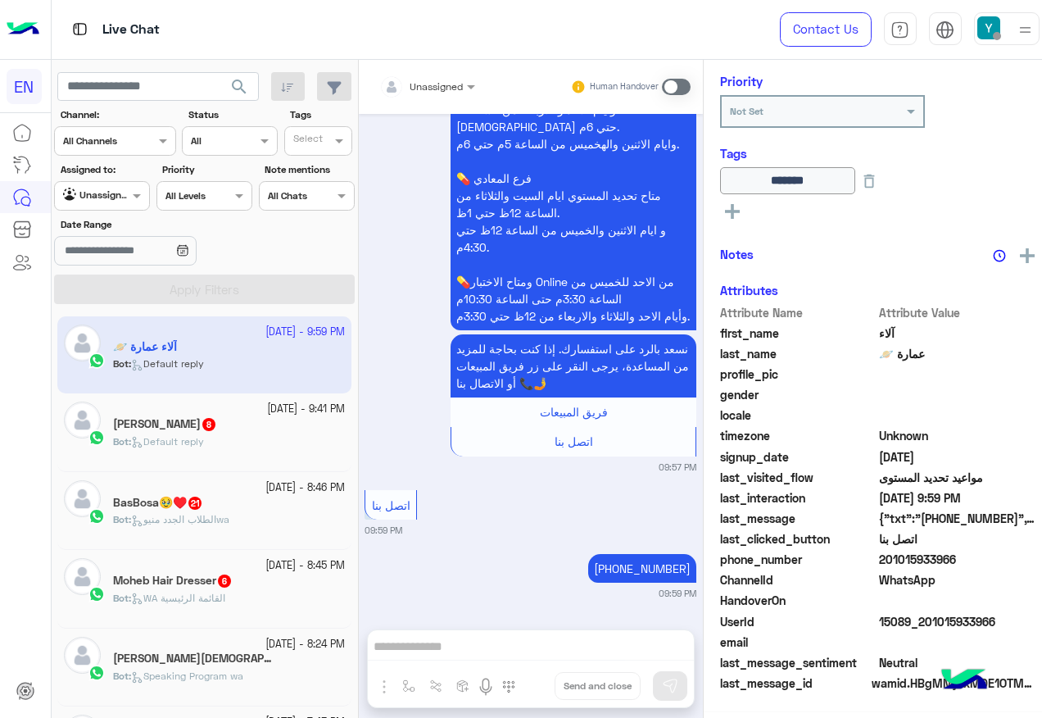
click at [303, 442] on div "Bot : Default reply" at bounding box center [229, 448] width 232 height 29
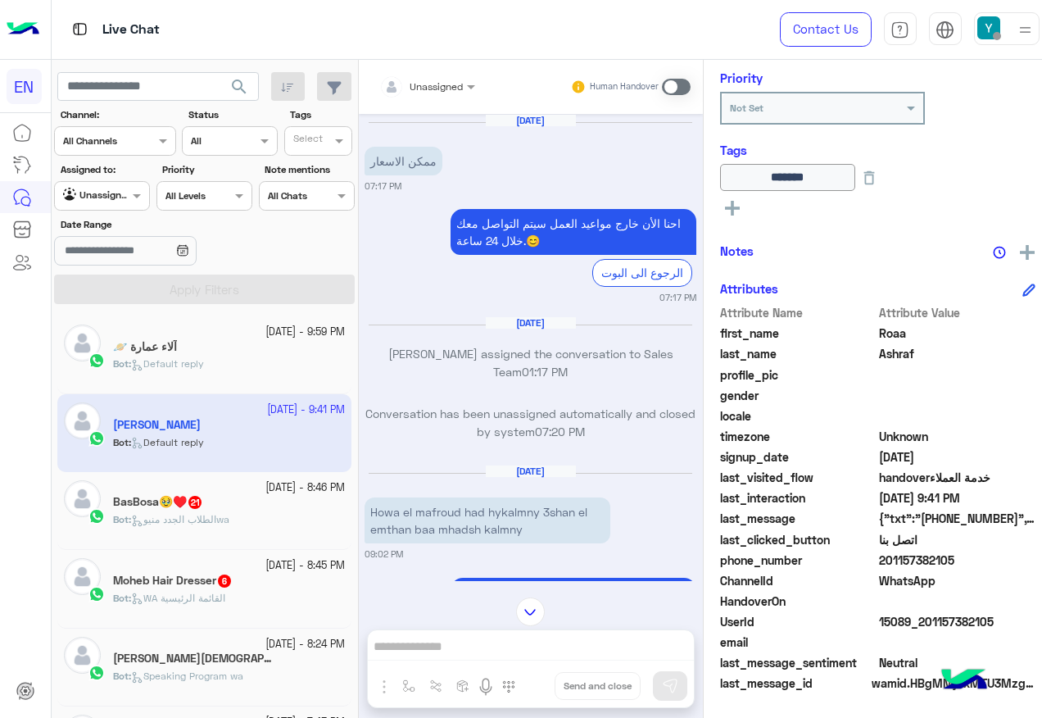
scroll to position [1104, 0]
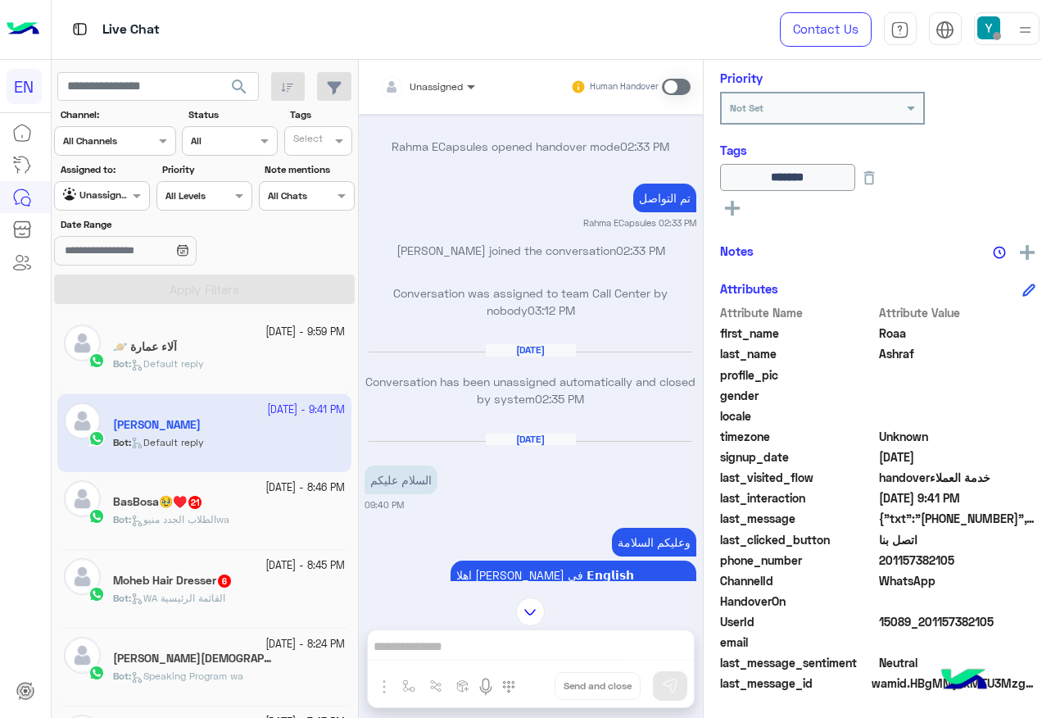
click at [464, 84] on span at bounding box center [473, 86] width 20 height 17
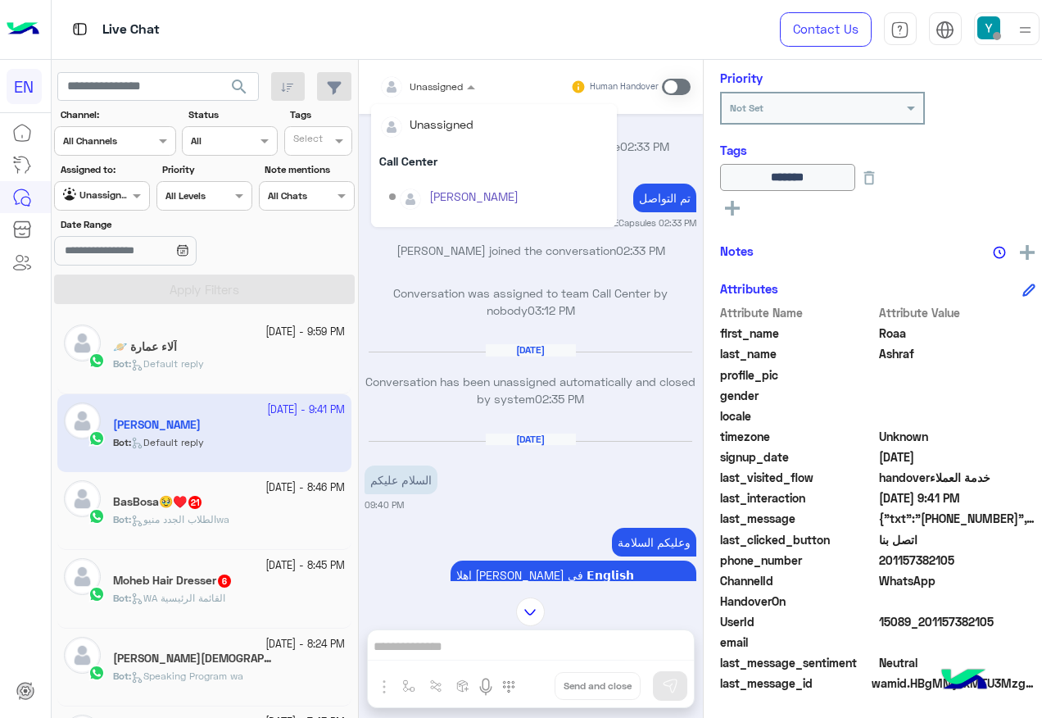
scroll to position [272, 0]
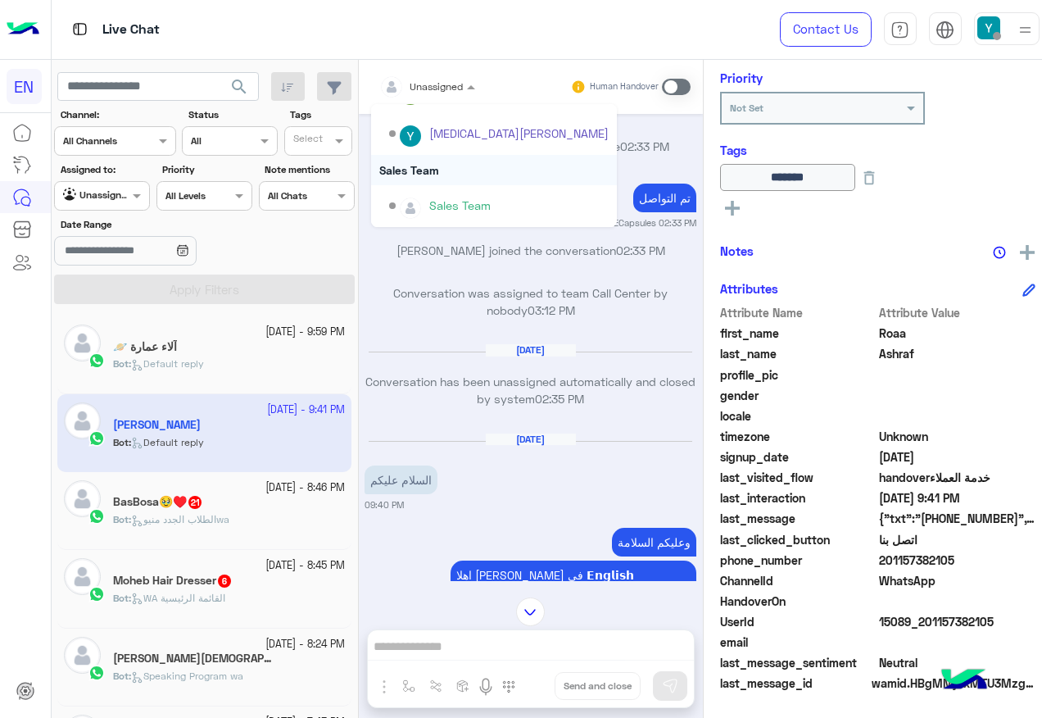
click at [447, 172] on div "Sales Team" at bounding box center [494, 170] width 246 height 30
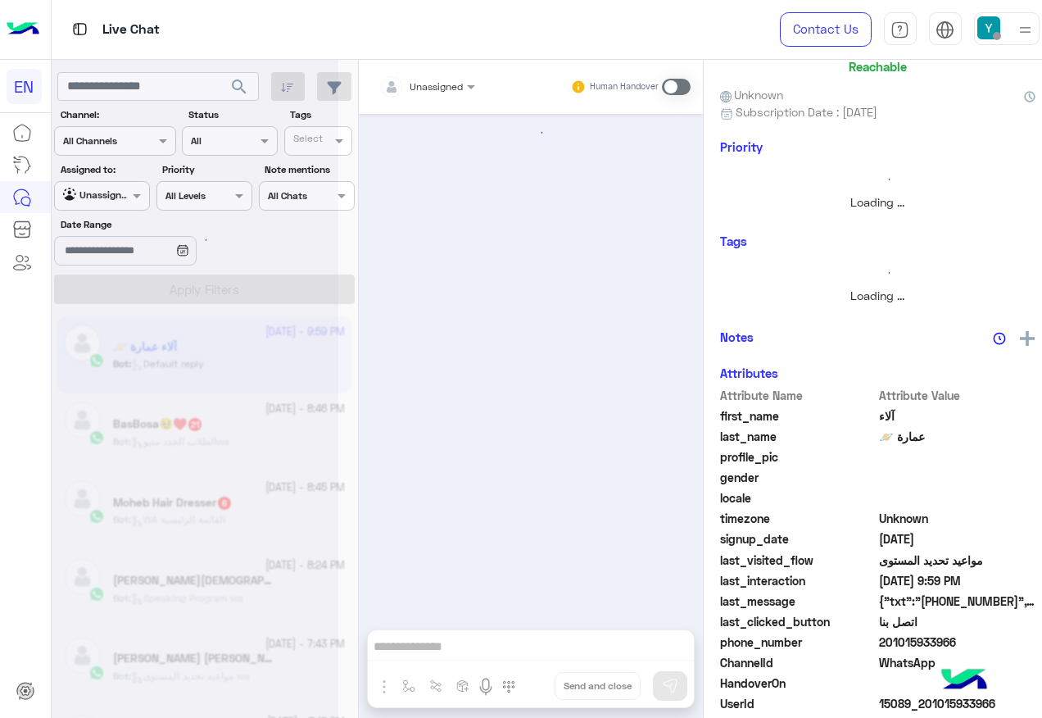
click at [213, 437] on div at bounding box center [195, 366] width 287 height 718
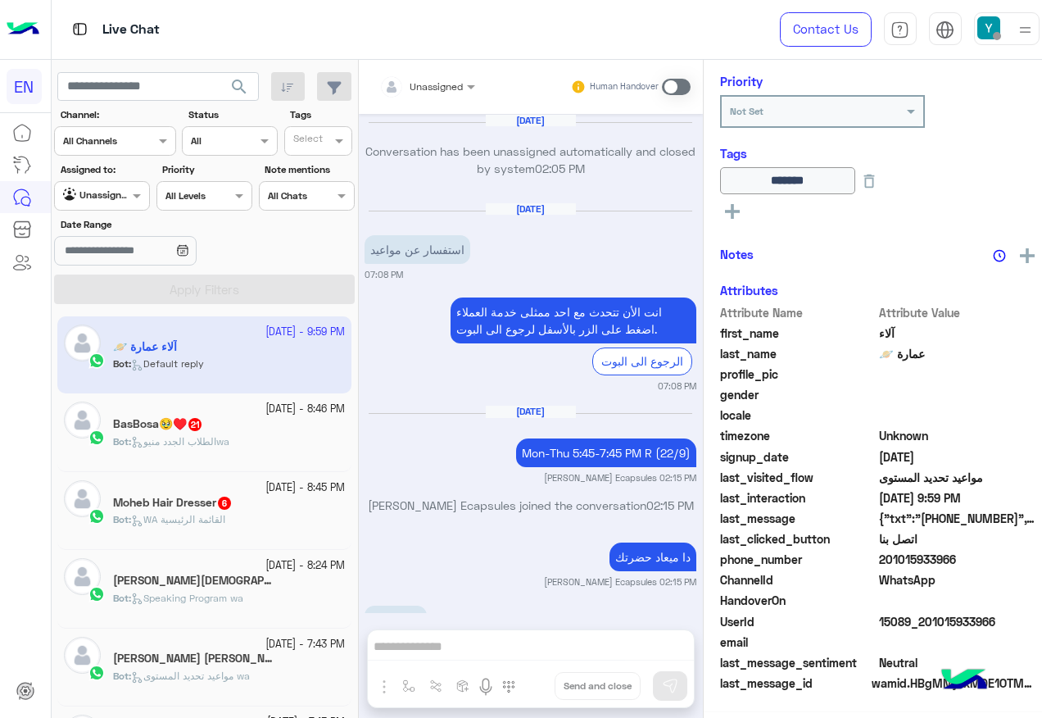
scroll to position [1666, 0]
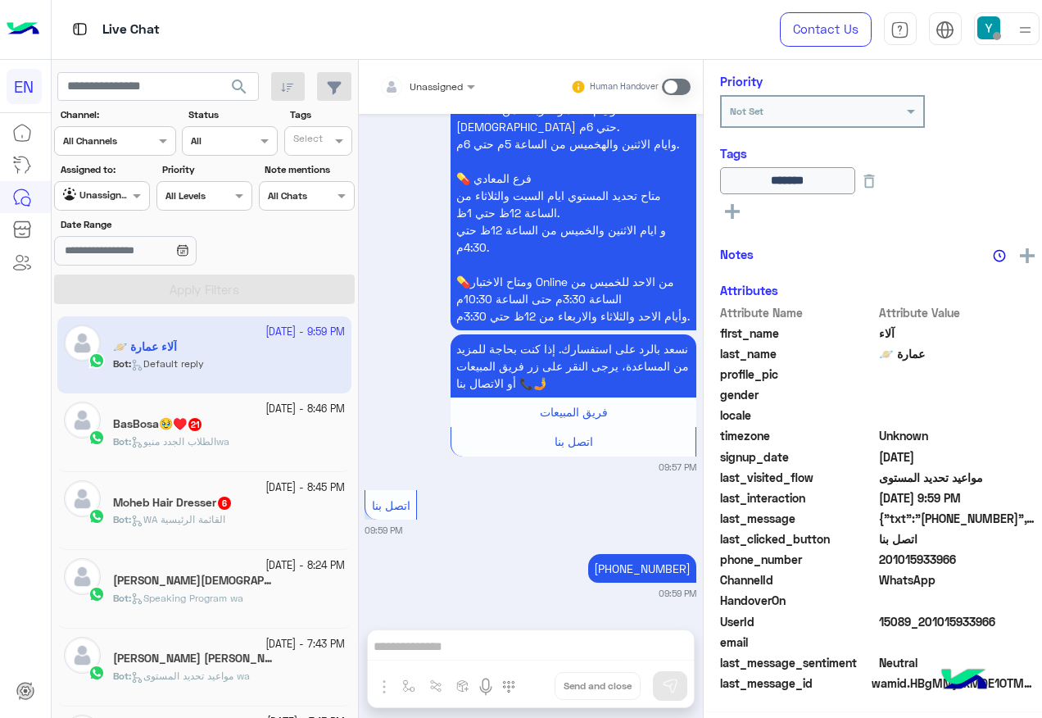
click at [213, 437] on span "الطلاب الجدد منيوwa" at bounding box center [180, 441] width 98 height 12
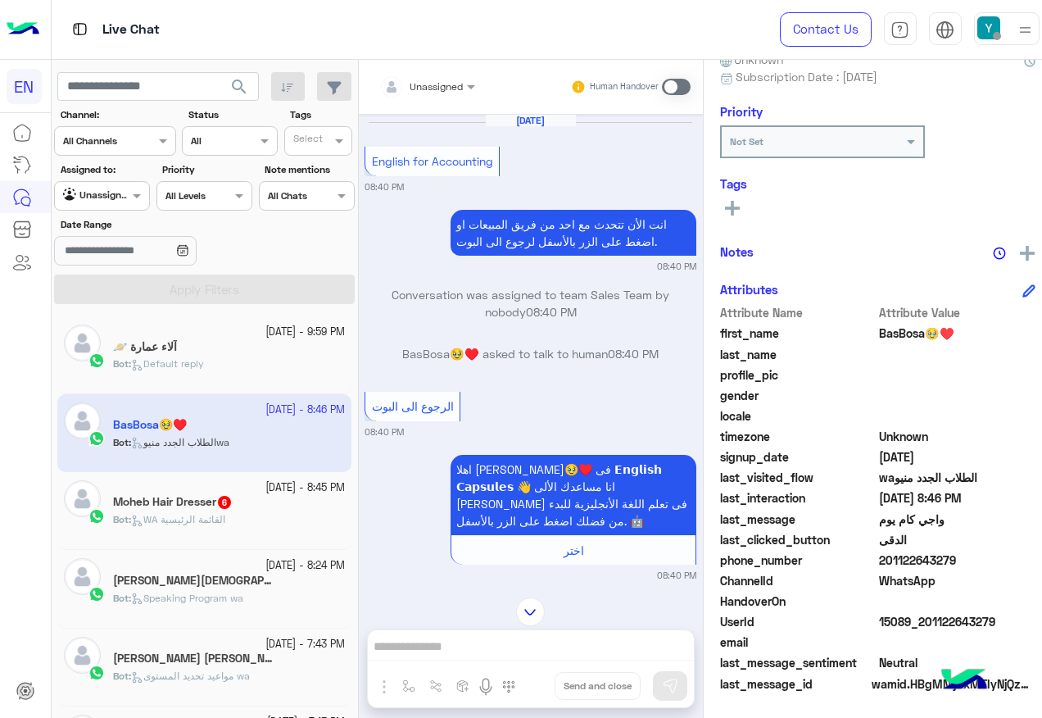
scroll to position [1953, 0]
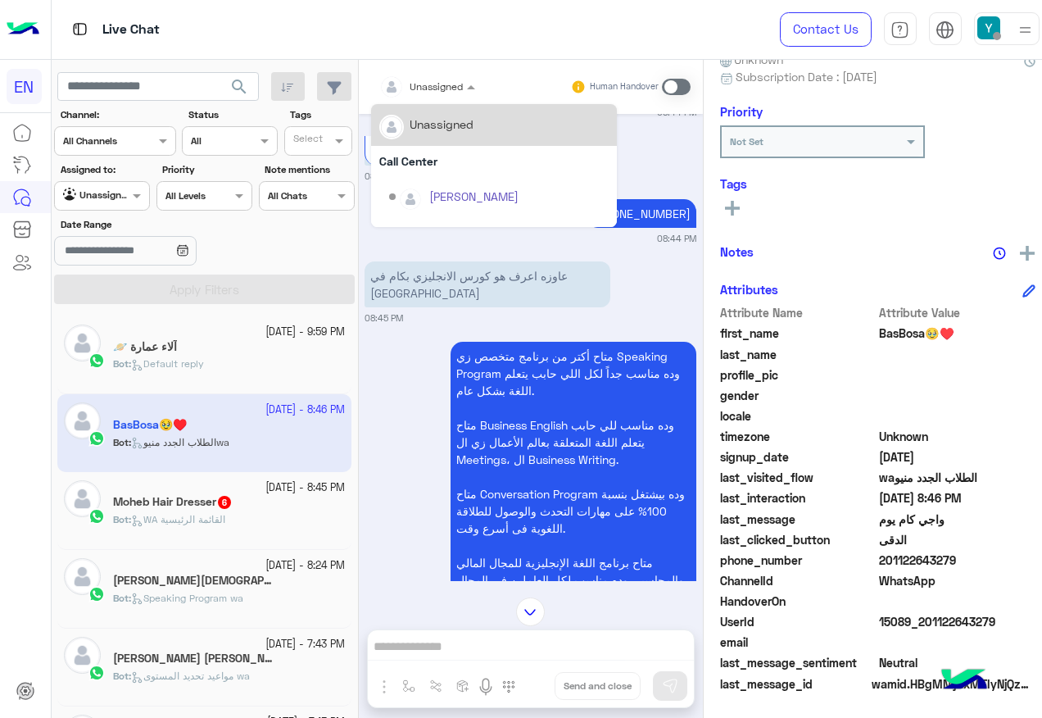
click at [405, 83] on input "text" at bounding box center [407, 84] width 57 height 15
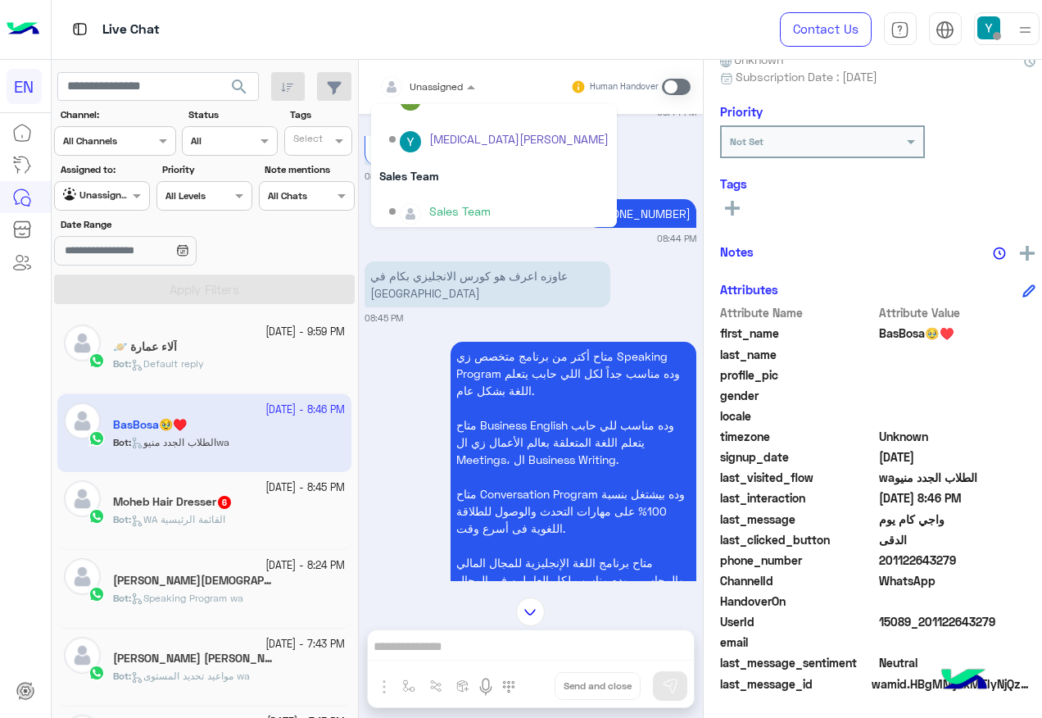
scroll to position [272, 0]
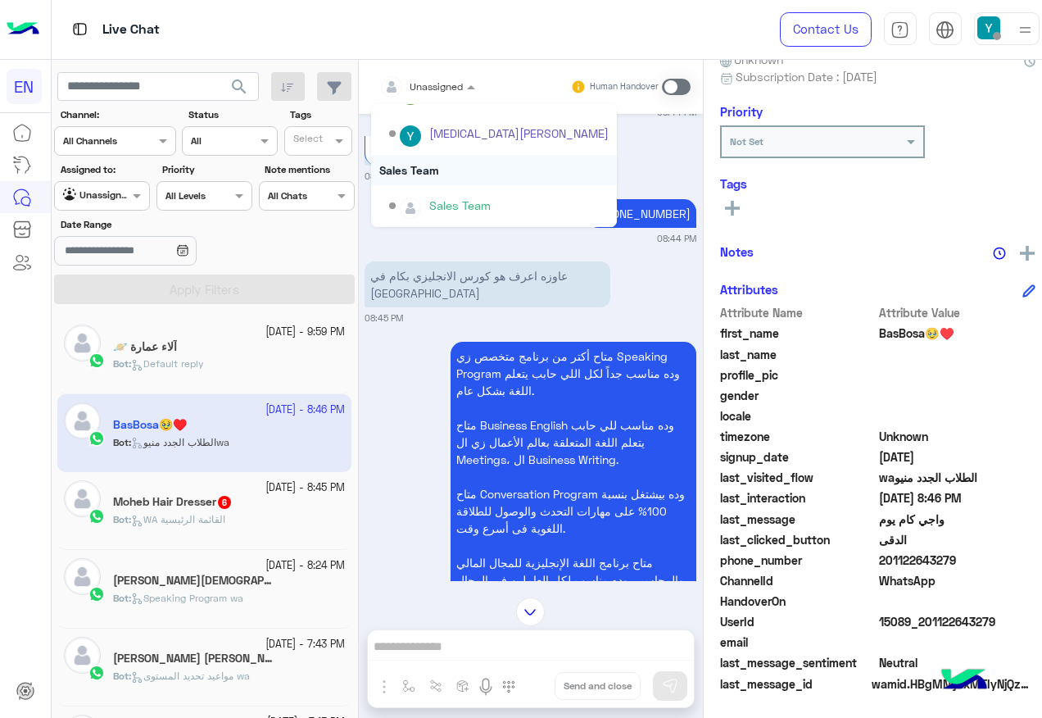
click at [466, 161] on div "Sales Team" at bounding box center [494, 170] width 246 height 30
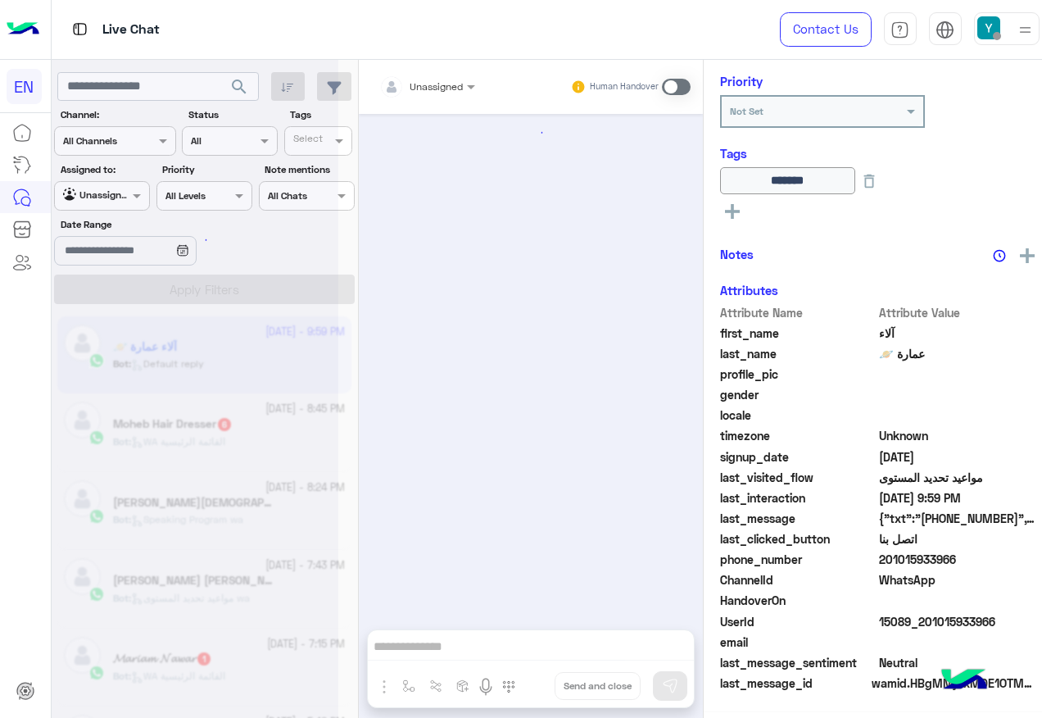
scroll to position [1666, 0]
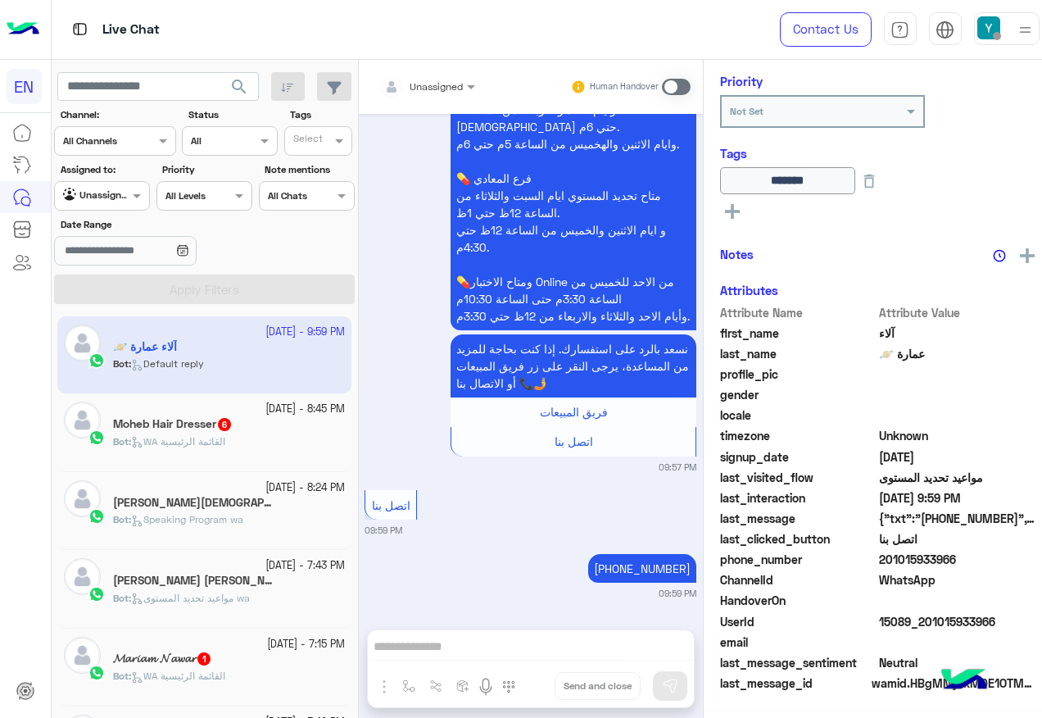
click at [291, 450] on div "Bot : WA القائمة الرئيسية" at bounding box center [229, 448] width 232 height 29
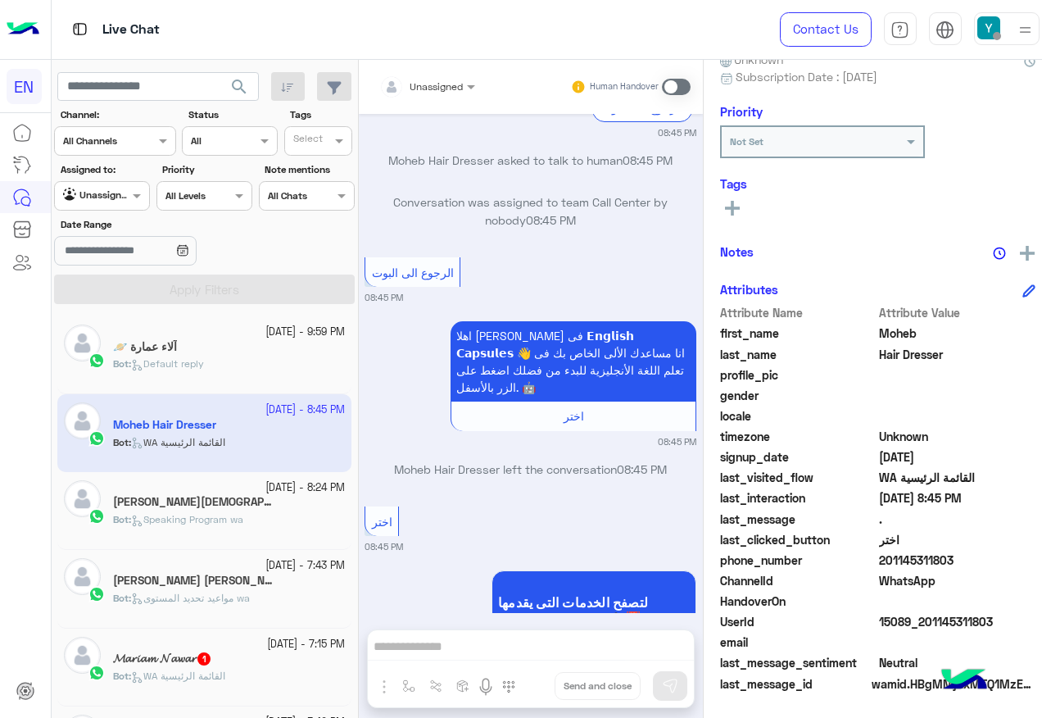
scroll to position [1483, 0]
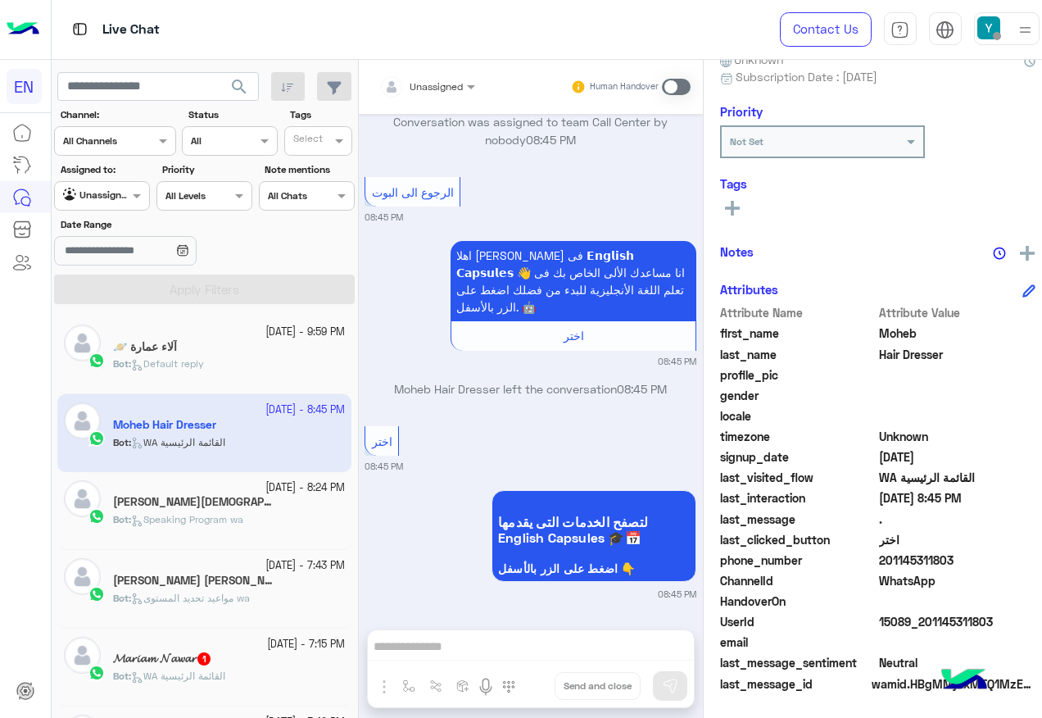
click at [673, 82] on span at bounding box center [676, 87] width 29 height 16
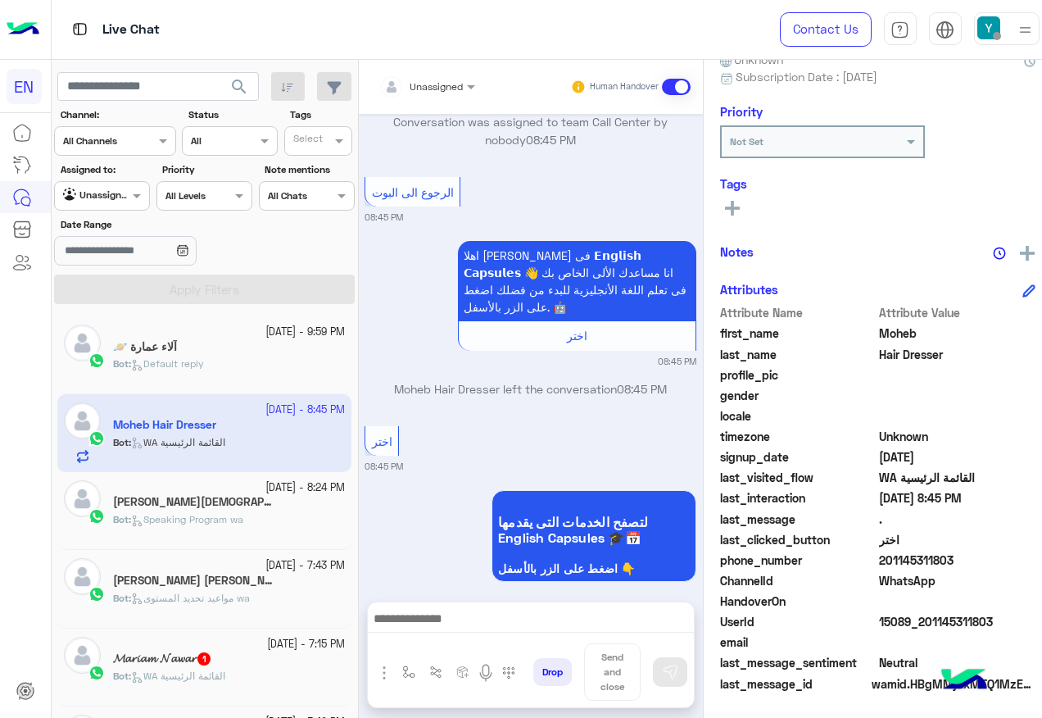
scroll to position [1582, 0]
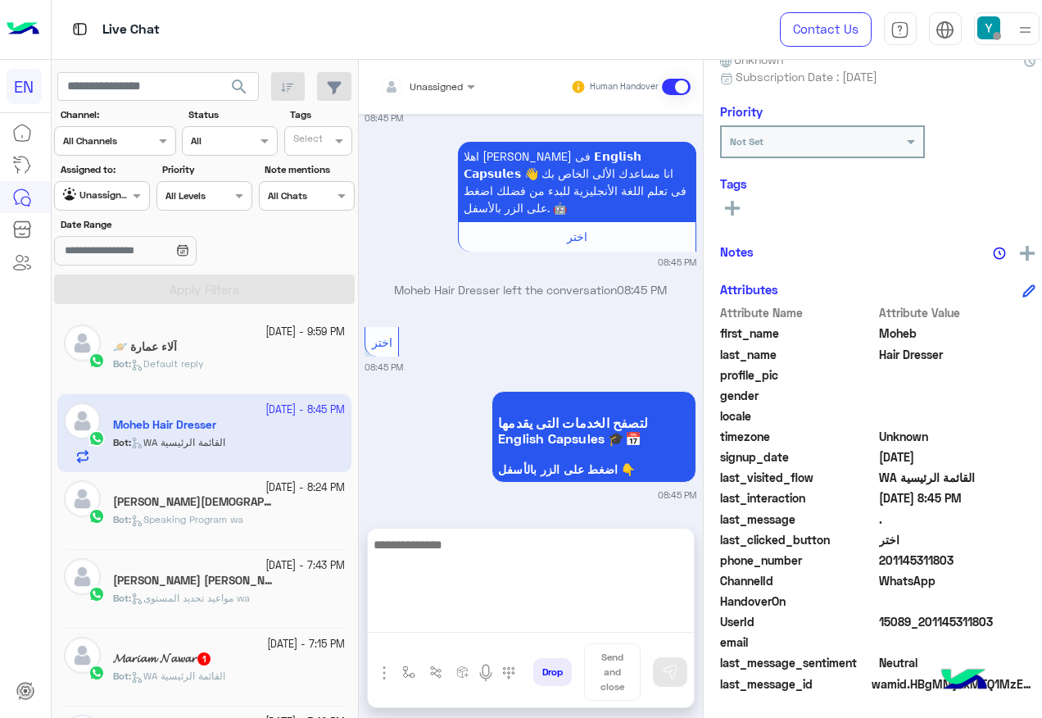
click at [464, 610] on textarea at bounding box center [531, 583] width 326 height 98
type textarea "**********"
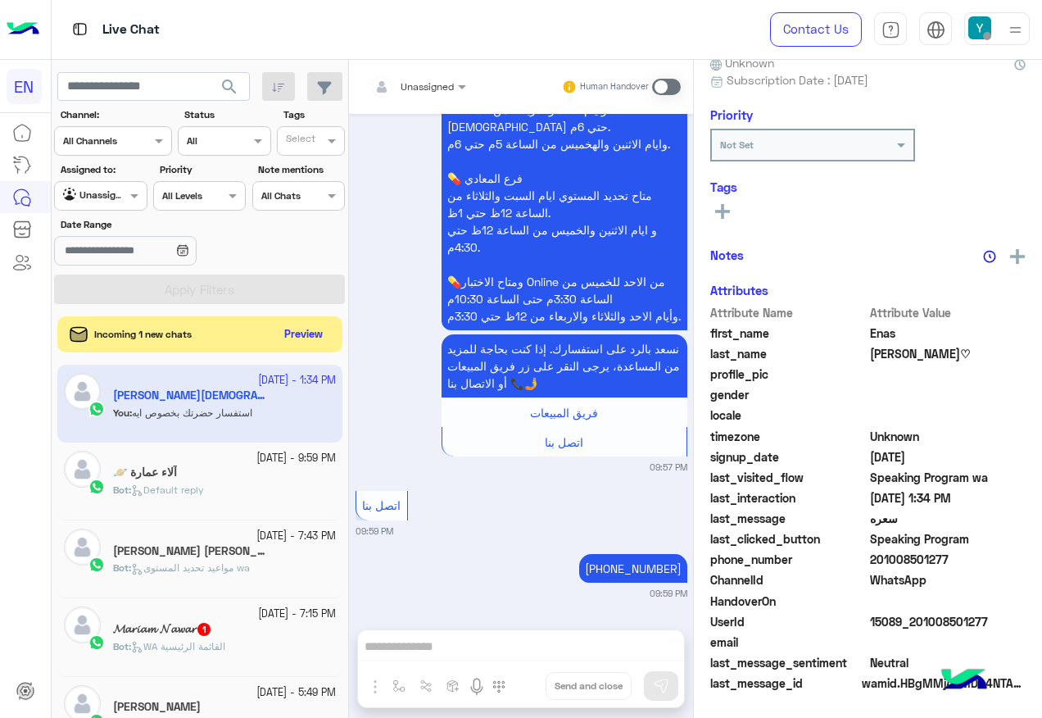
click at [256, 536] on small "21 September - 7:43 PM" at bounding box center [295, 536] width 79 height 16
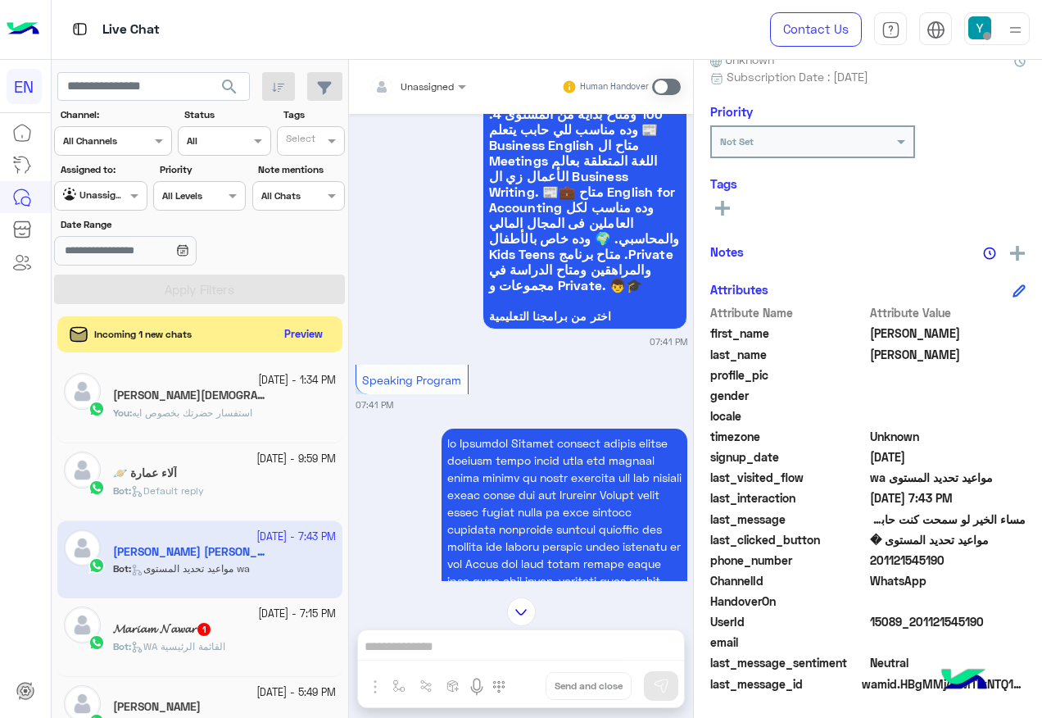
drag, startPoint x: 423, startPoint y: 84, endPoint x: 424, endPoint y: 93, distance: 9.0
click at [423, 84] on input "text" at bounding box center [397, 84] width 57 height 15
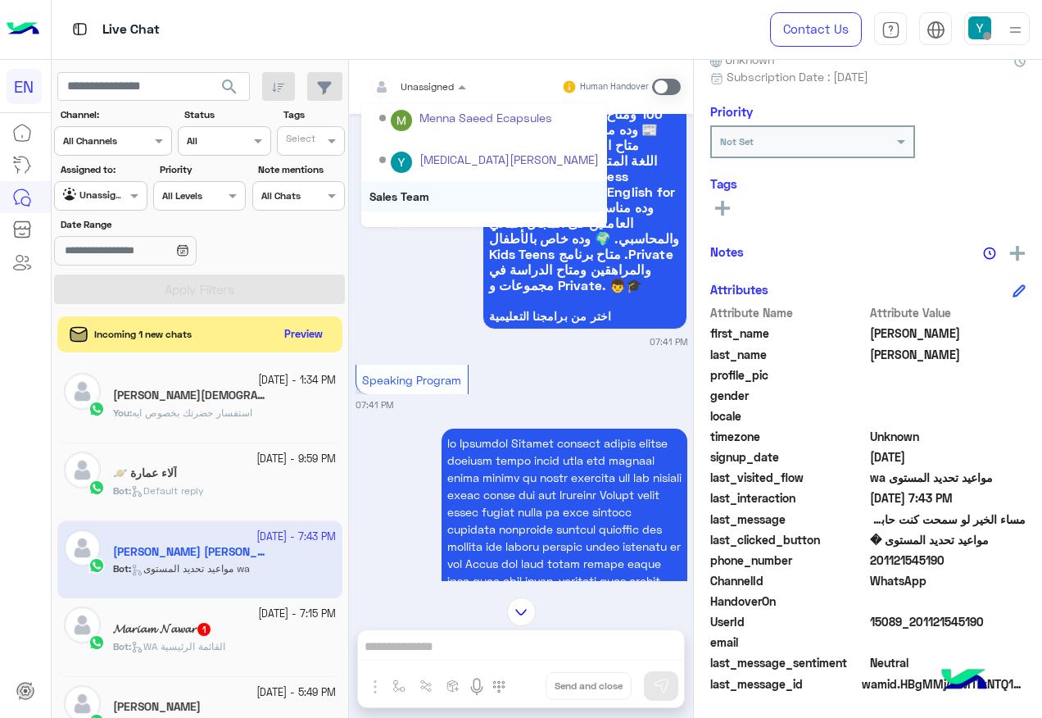
click at [439, 187] on div "Sales Team" at bounding box center [484, 196] width 246 height 30
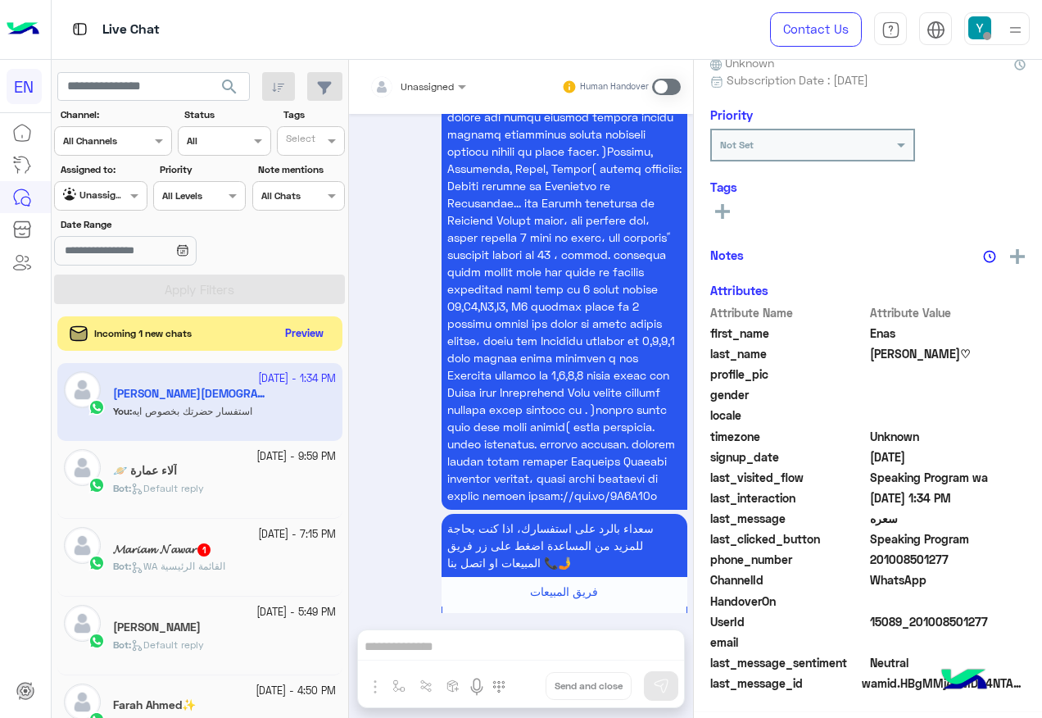
click at [298, 339] on button "Preview" at bounding box center [304, 334] width 51 height 22
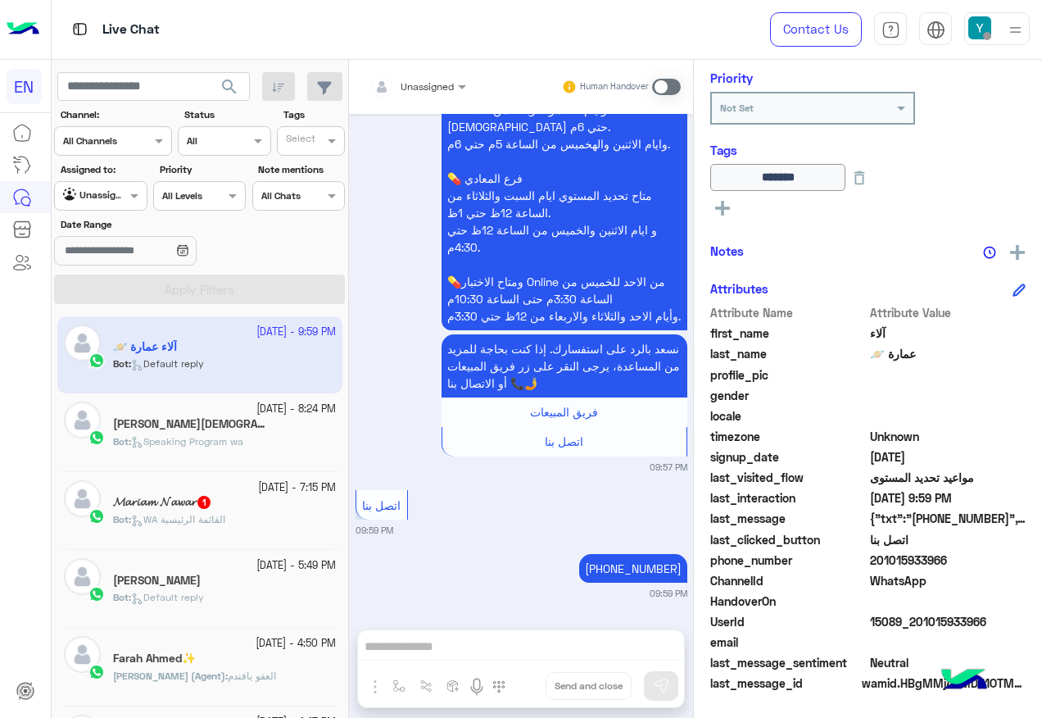
click at [284, 499] on div "𝓜𝓪𝓻𝓲𝓪𝓶 𝓝𝓪𝔀𝓪𝓻 1" at bounding box center [224, 503] width 223 height 17
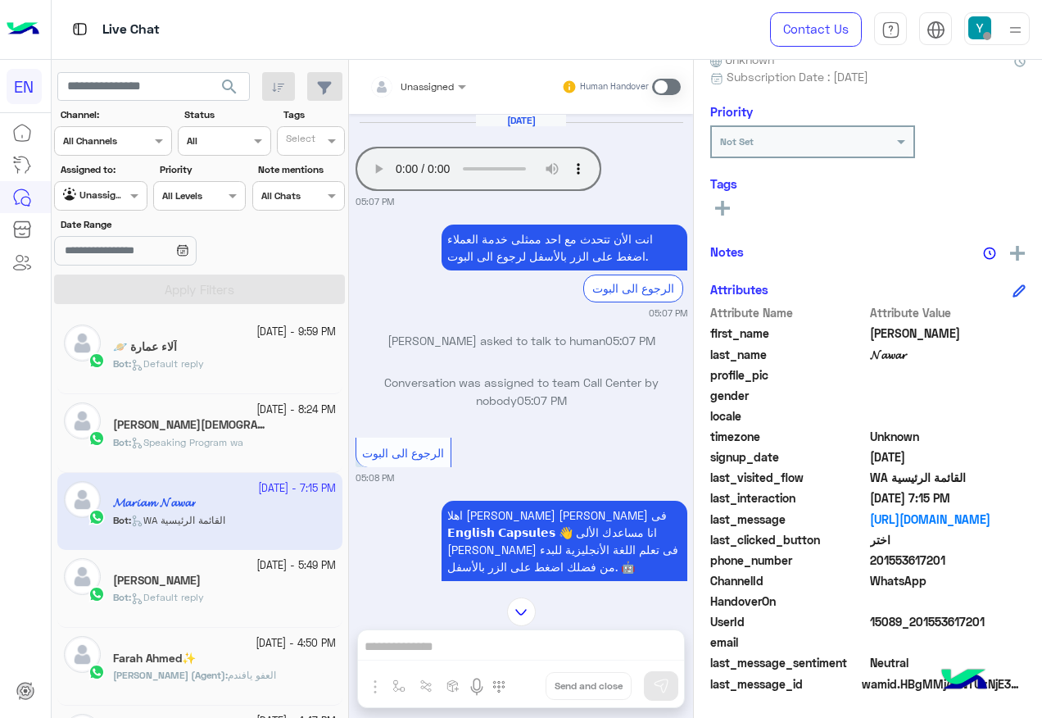
drag, startPoint x: 874, startPoint y: 557, endPoint x: 988, endPoint y: 561, distance: 113.9
click at [988, 561] on span "201553617201" at bounding box center [948, 559] width 156 height 17
copy span "01553617201"
click at [665, 79] on span at bounding box center [666, 87] width 29 height 16
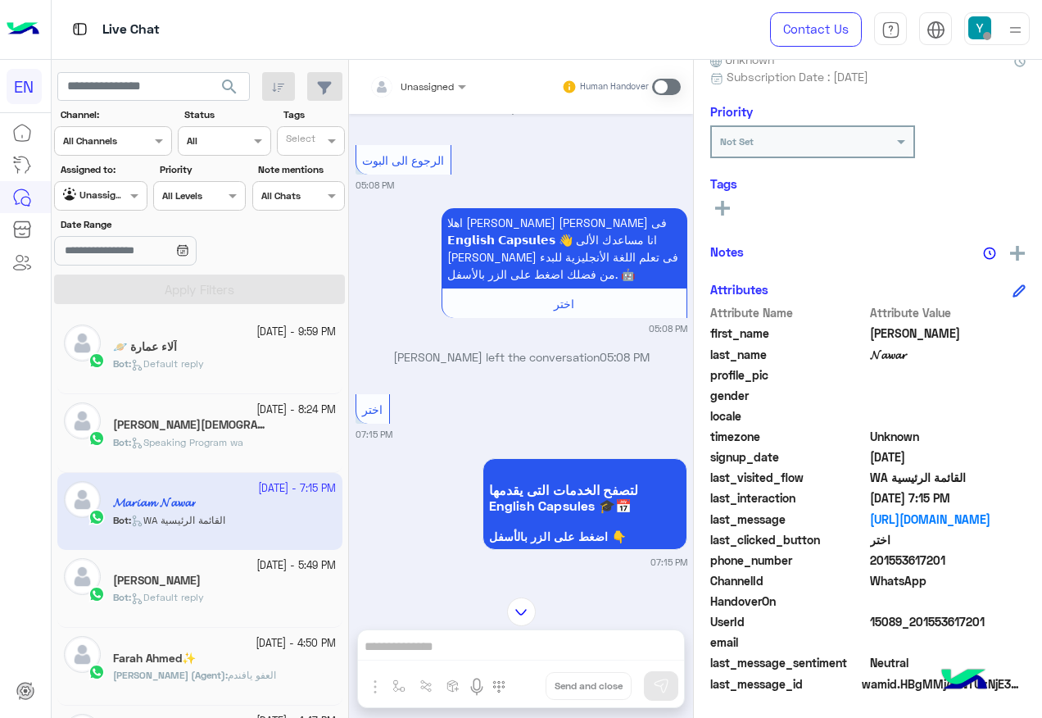
scroll to position [360, 0]
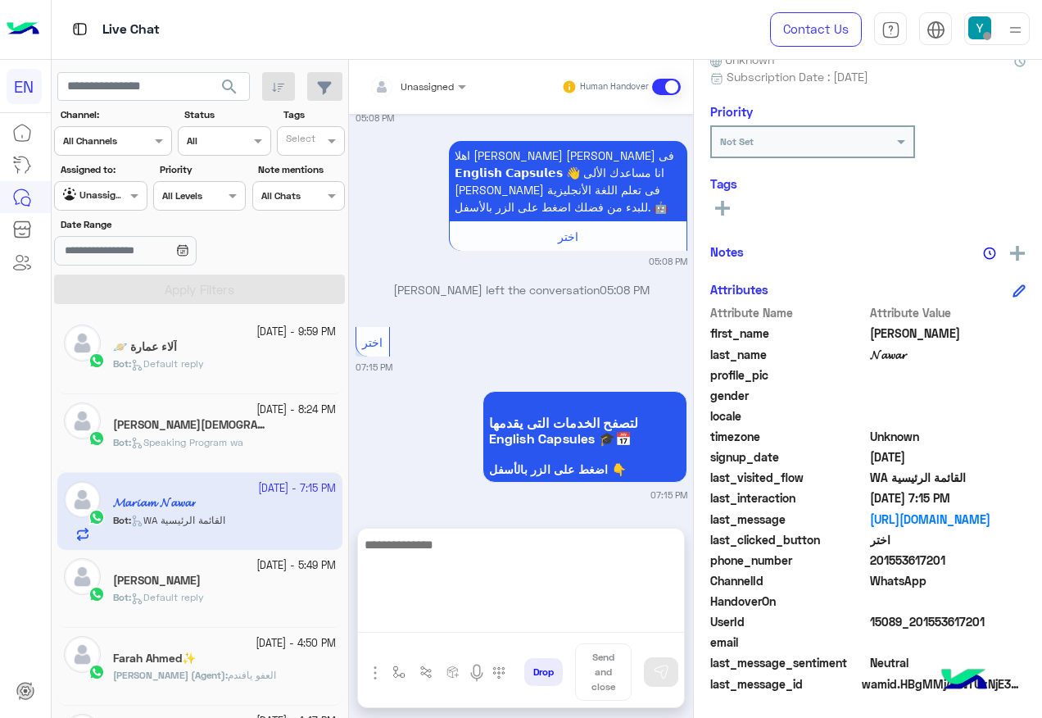
click at [517, 609] on textarea at bounding box center [521, 583] width 326 height 98
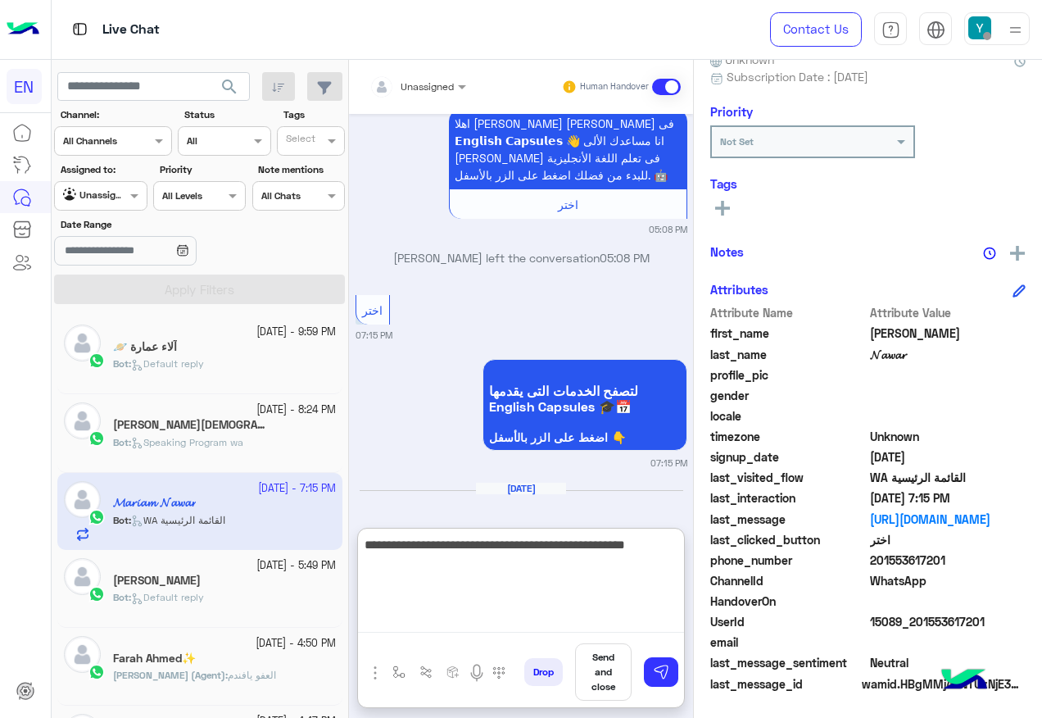
type textarea "**********"
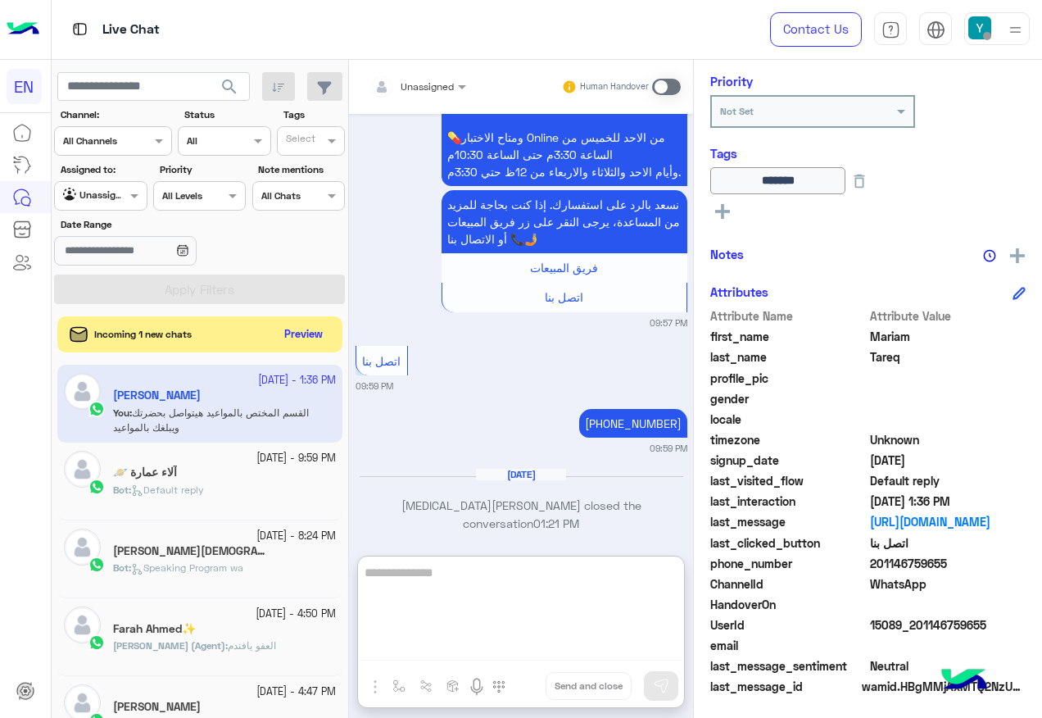
scroll to position [198, 0]
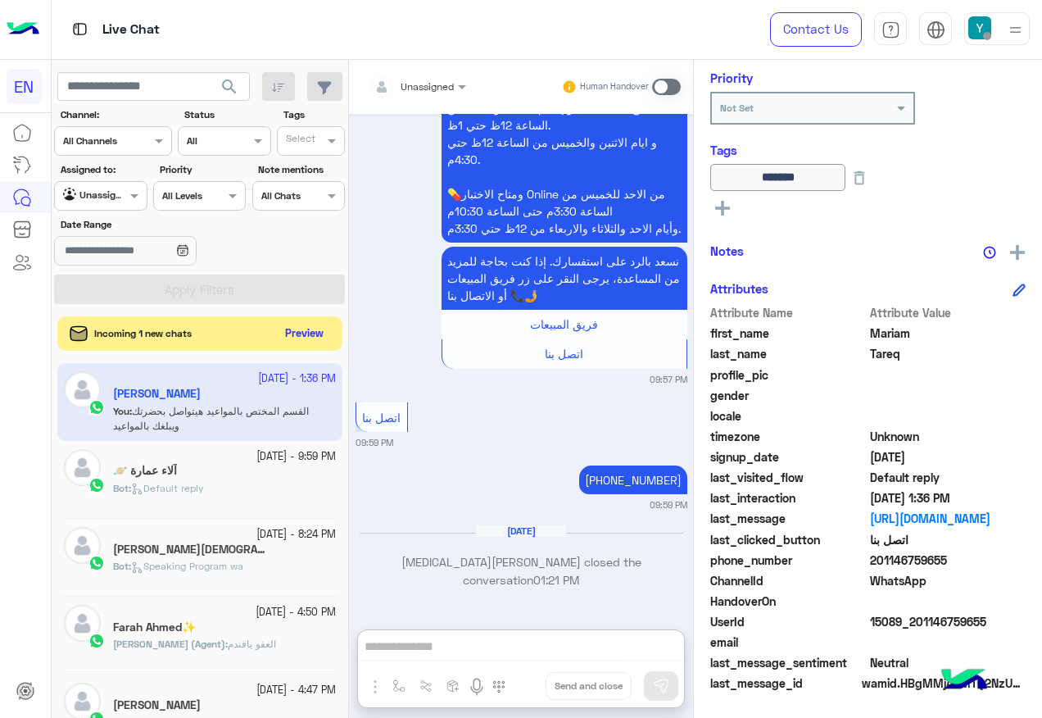
click at [285, 325] on button "Preview" at bounding box center [304, 334] width 51 height 22
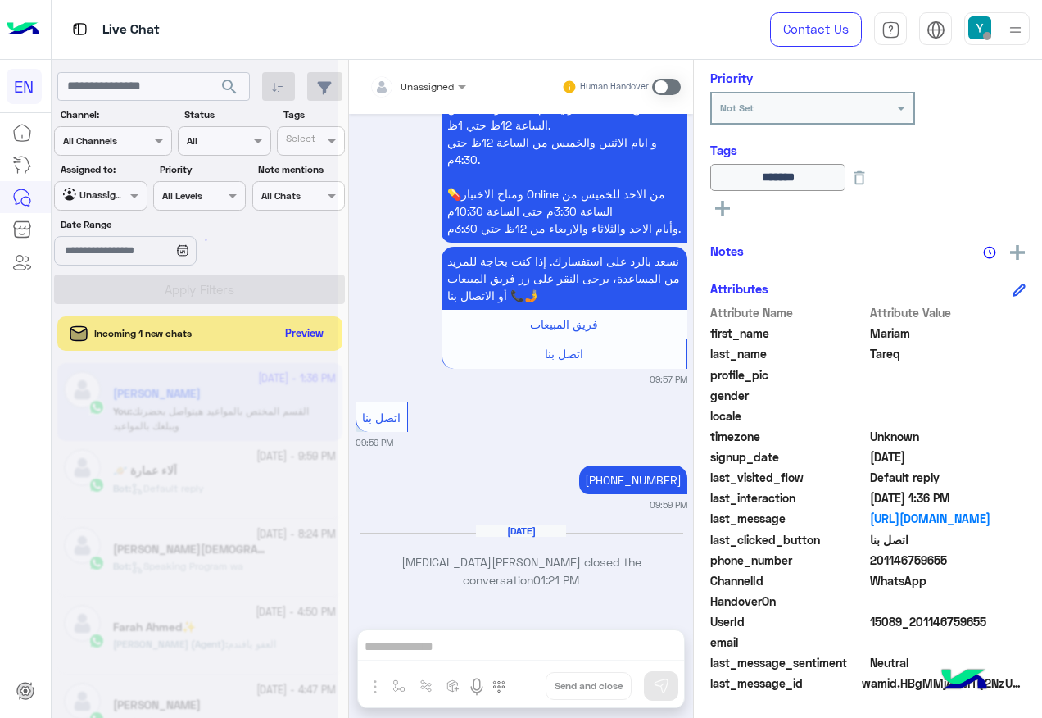
scroll to position [3370, 0]
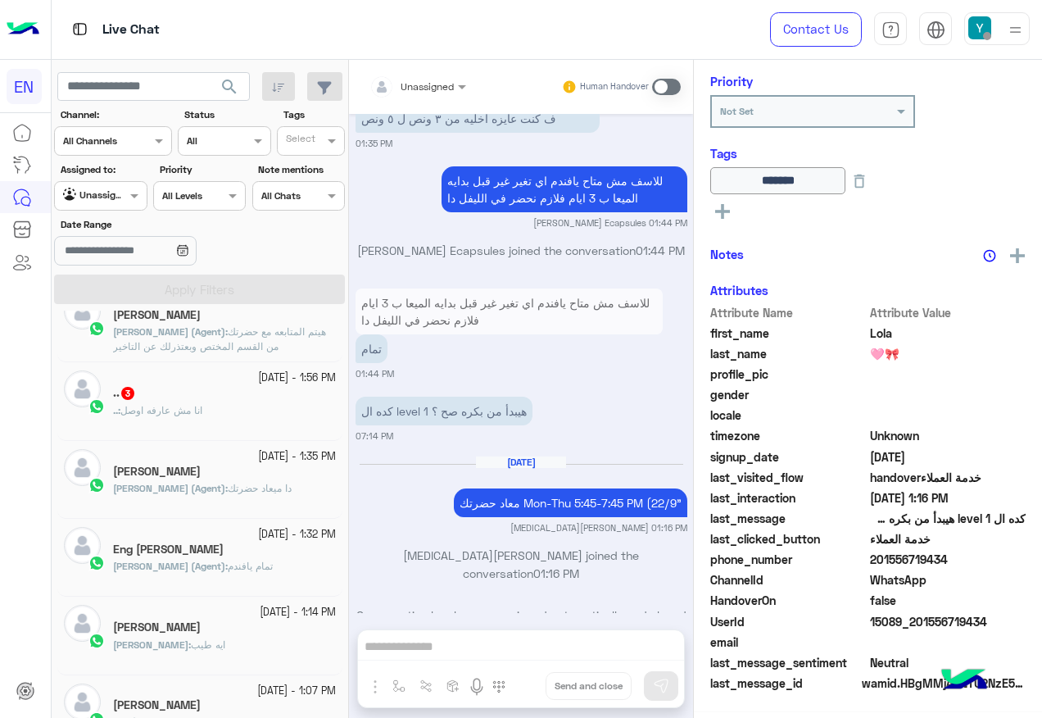
scroll to position [198, 0]
click at [258, 381] on small "21 September - 1:56 PM" at bounding box center [297, 378] width 78 height 16
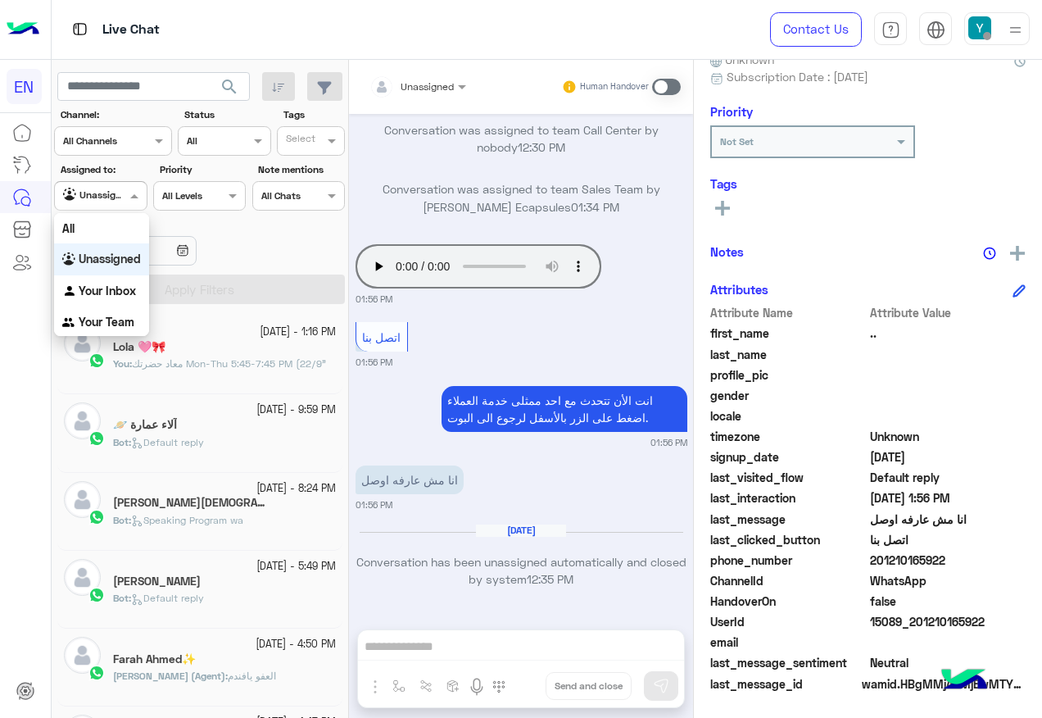
click at [114, 187] on div at bounding box center [100, 194] width 91 height 16
click at [111, 232] on div "All" at bounding box center [101, 228] width 95 height 30
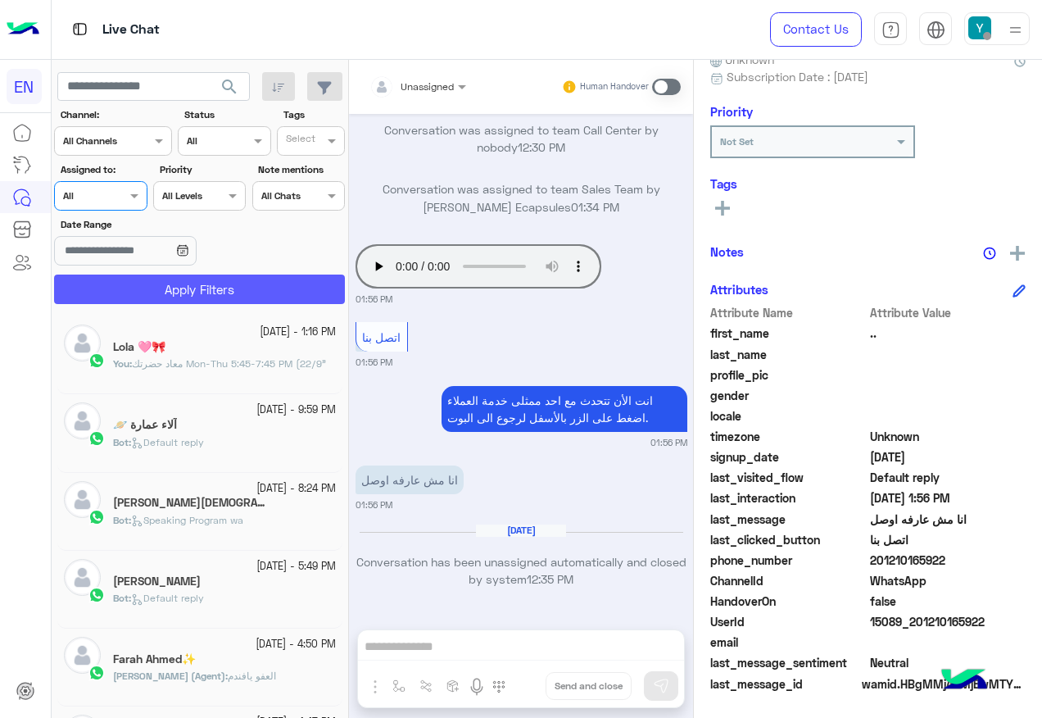
click at [128, 278] on button "Apply Filters" at bounding box center [199, 288] width 291 height 29
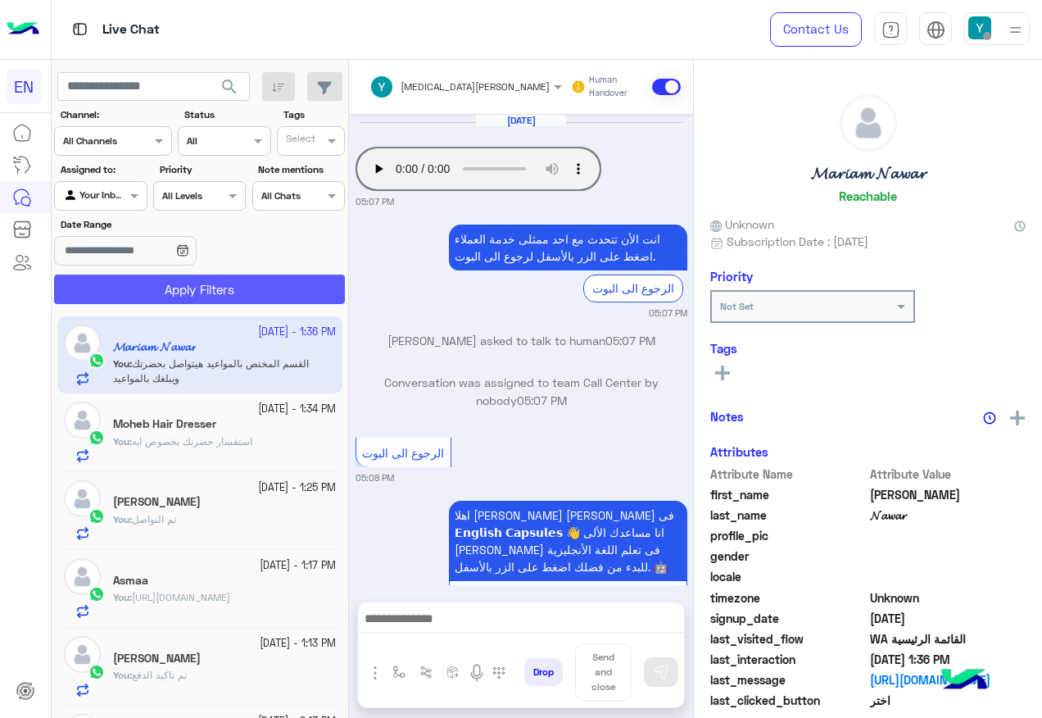
scroll to position [482, 0]
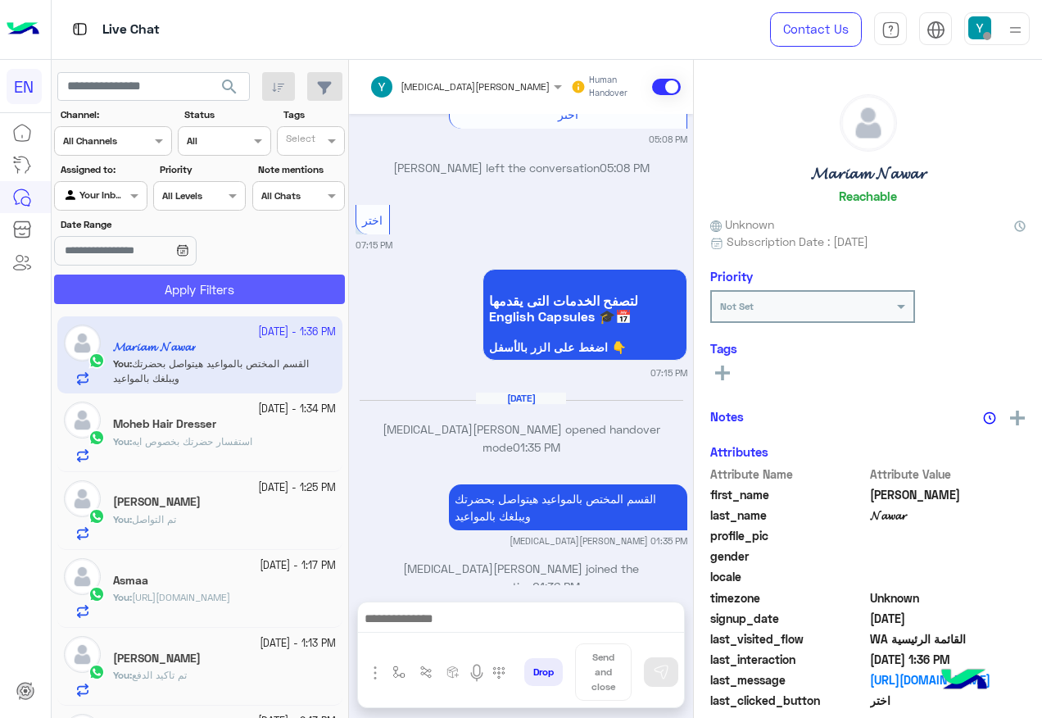
click at [236, 301] on button "Apply Filters" at bounding box center [199, 288] width 291 height 29
